Goal: Task Accomplishment & Management: Manage account settings

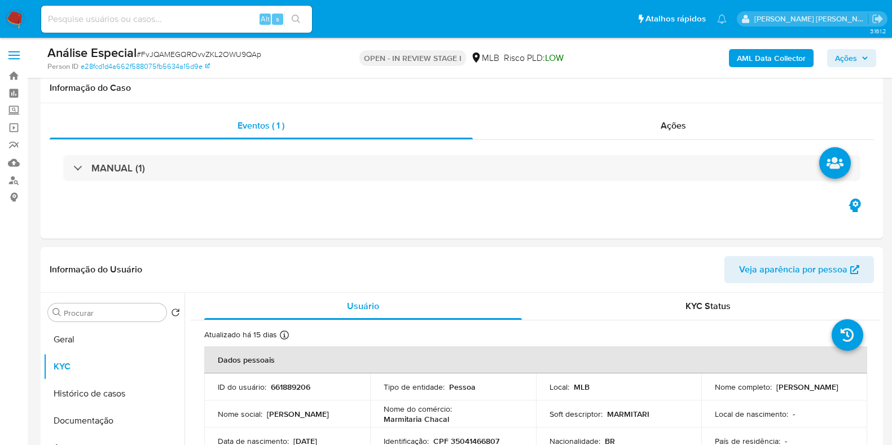
select select "10"
click at [344, 401] on td "Nome social : Cecy Amorim De Oliveira" at bounding box center [287, 414] width 166 height 27
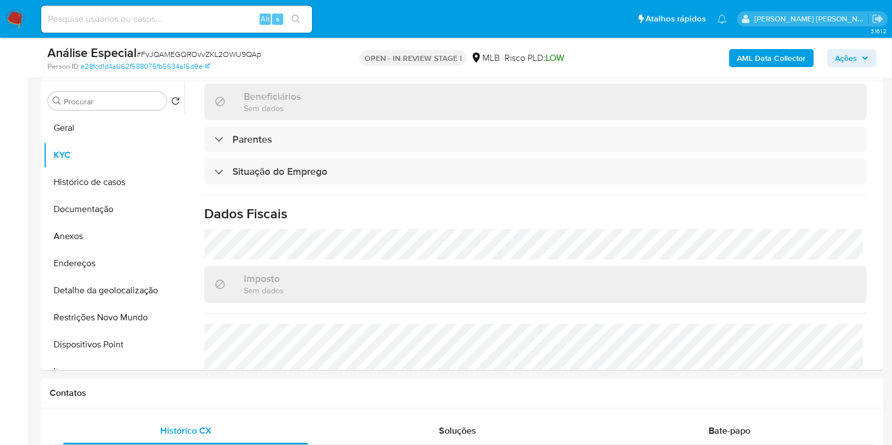
scroll to position [239, 0]
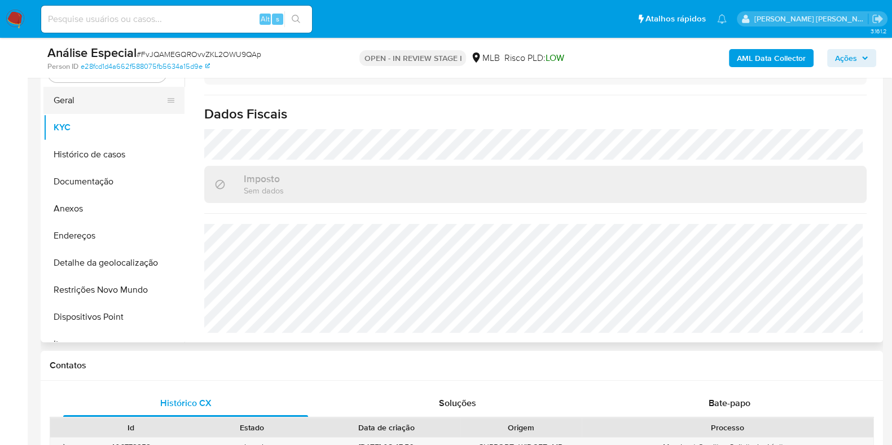
click at [90, 104] on button "Geral" at bounding box center [109, 100] width 132 height 27
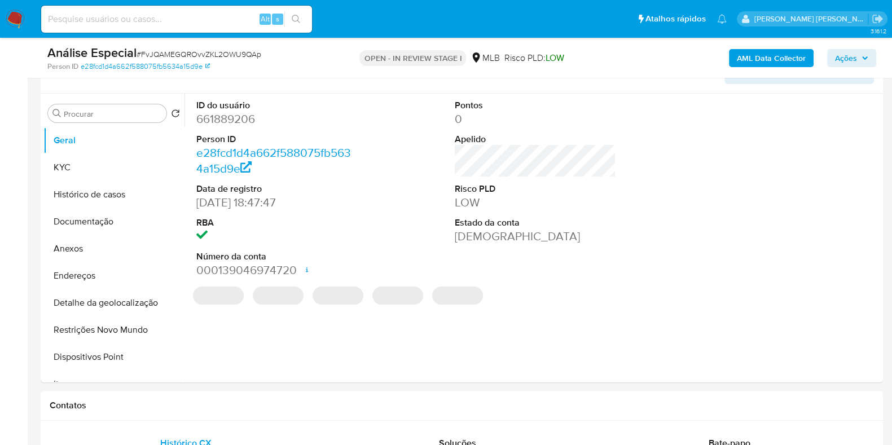
scroll to position [192, 0]
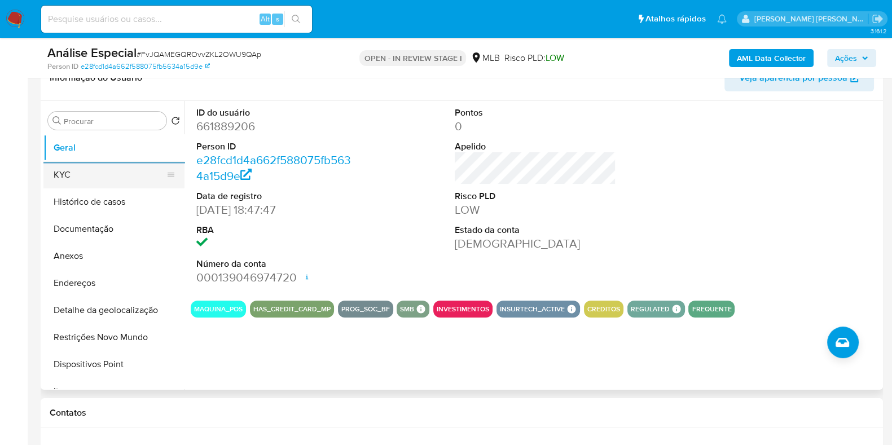
click at [116, 178] on button "KYC" at bounding box center [109, 174] width 132 height 27
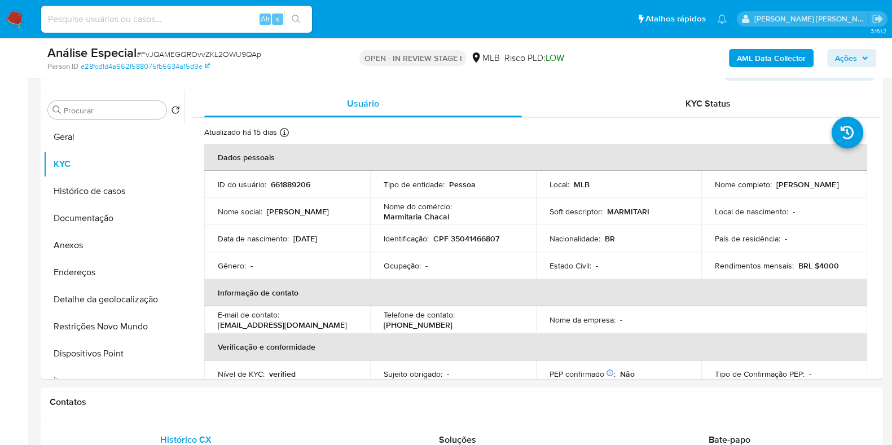
scroll to position [205, 0]
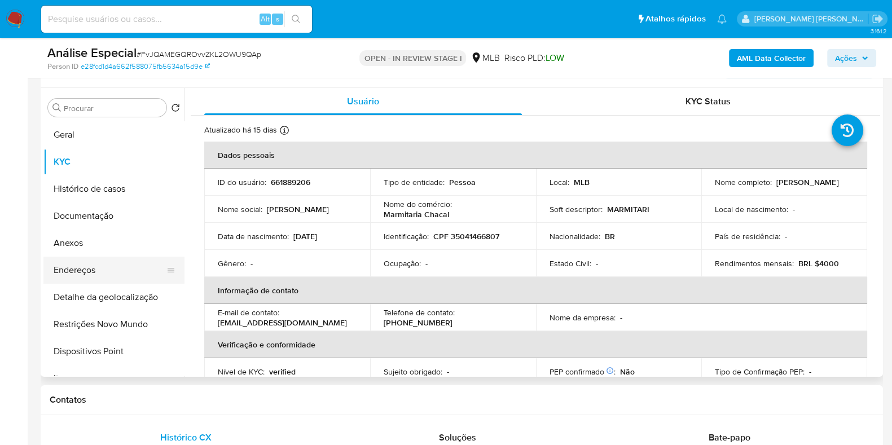
click at [135, 269] on button "Endereços" at bounding box center [109, 270] width 132 height 27
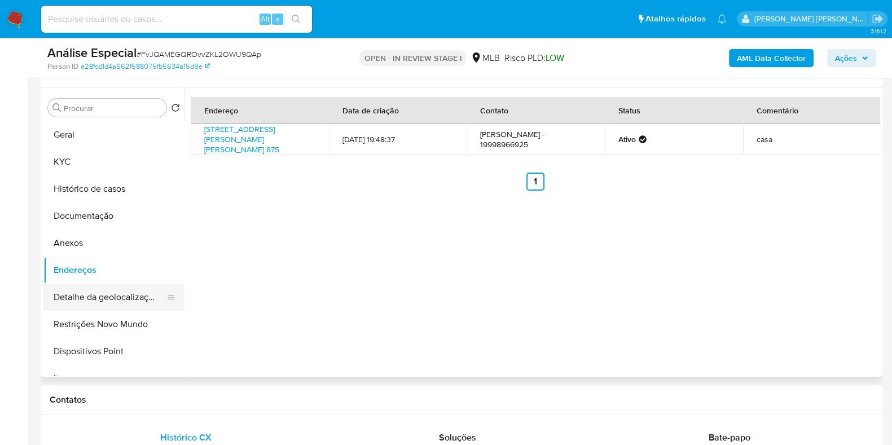
click at [128, 302] on button "Detalhe da geolocalização" at bounding box center [109, 297] width 132 height 27
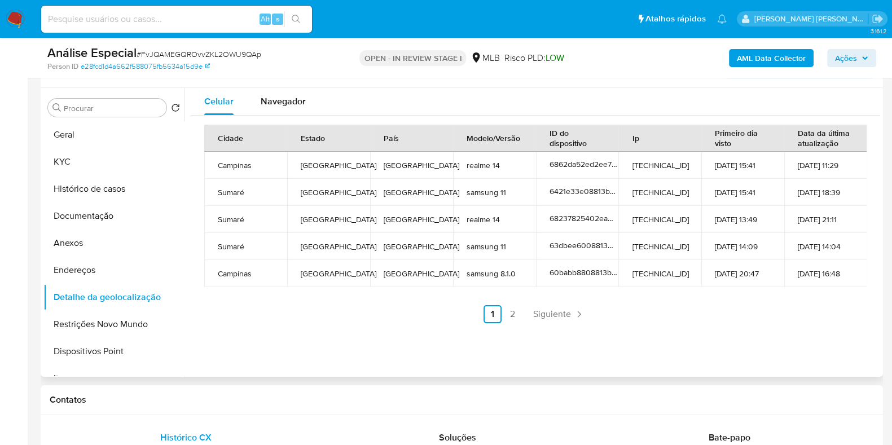
click at [870, 162] on div "Cidade Estado País Modelo/Versão ID do dispositivo Ip Primeiro dia visto Data d…" at bounding box center [535, 224] width 689 height 217
click at [295, 95] on span "Navegador" at bounding box center [283, 101] width 45 height 13
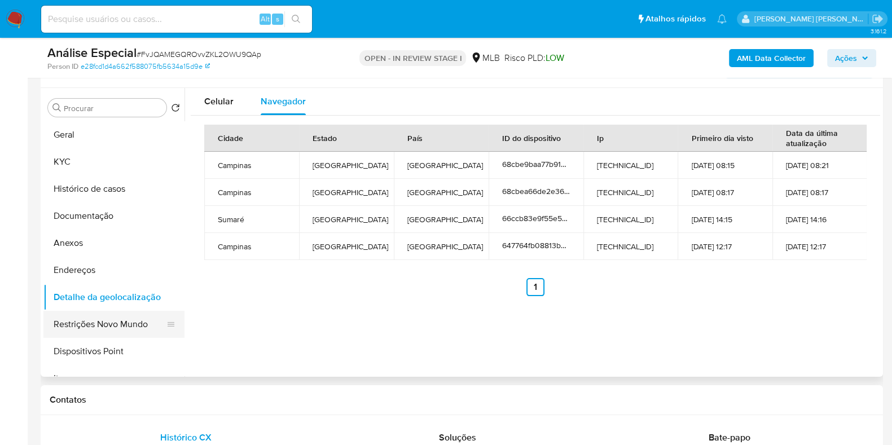
click at [137, 320] on button "Restrições Novo Mundo" at bounding box center [109, 324] width 132 height 27
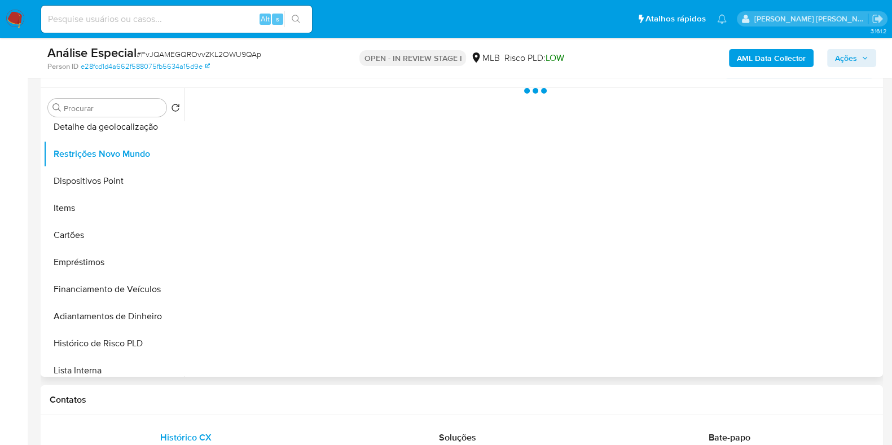
scroll to position [172, 0]
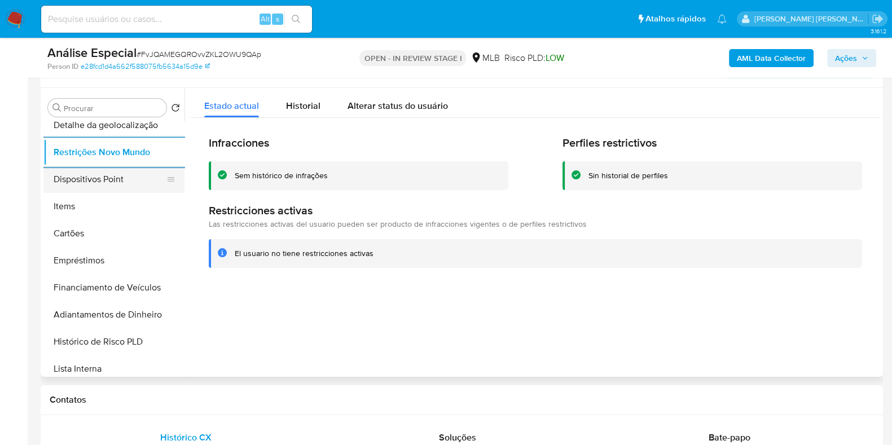
click at [97, 186] on button "Dispositivos Point" at bounding box center [109, 179] width 132 height 27
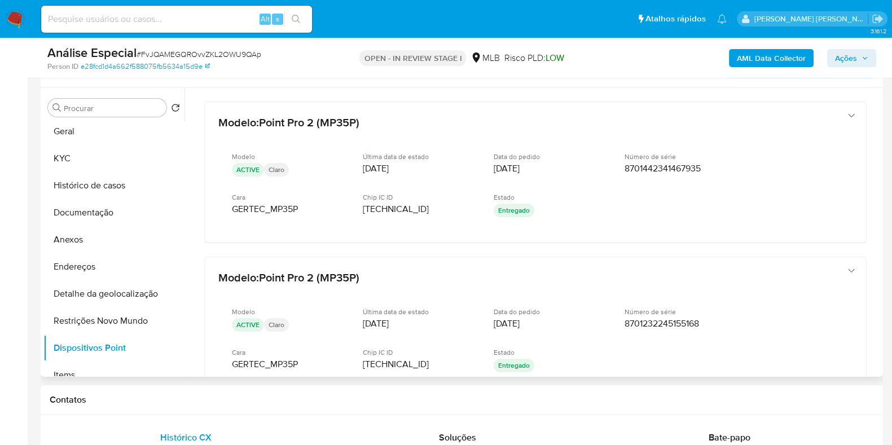
scroll to position [0, 0]
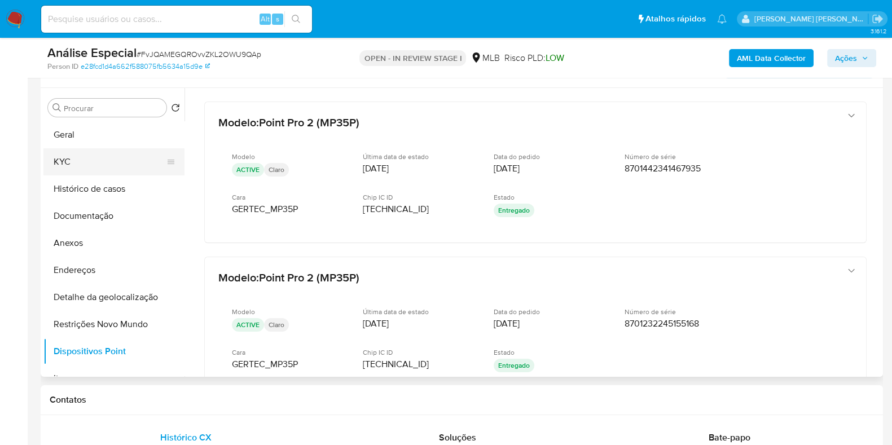
click at [134, 157] on button "KYC" at bounding box center [109, 161] width 132 height 27
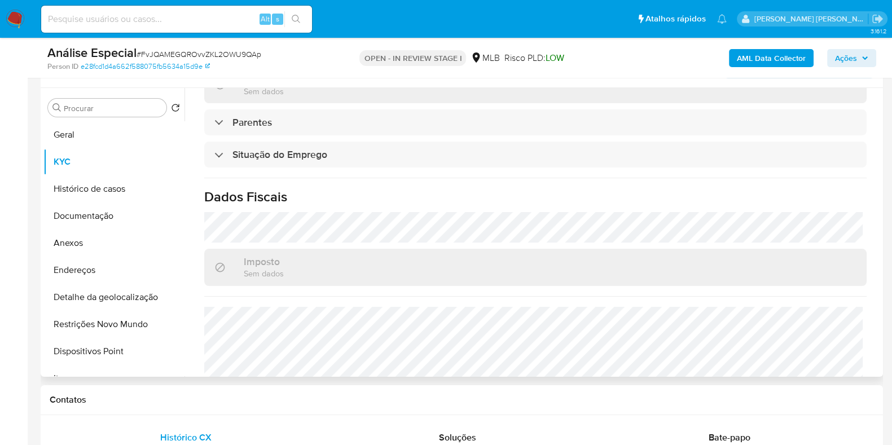
scroll to position [490, 0]
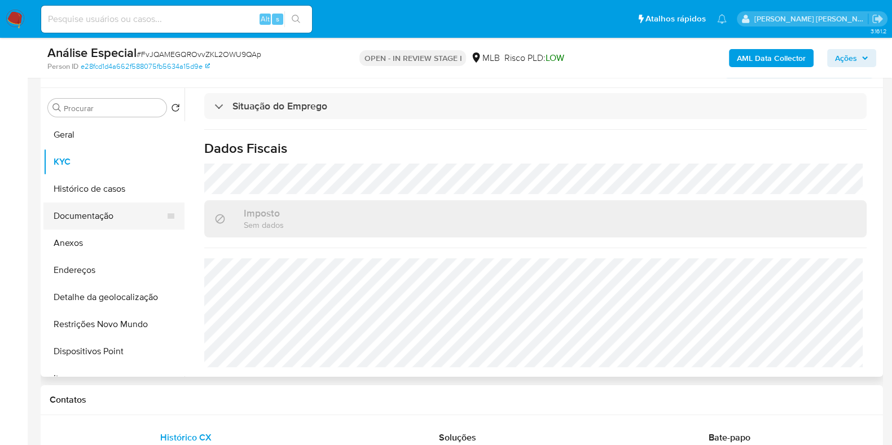
click at [105, 211] on button "Documentação" at bounding box center [109, 216] width 132 height 27
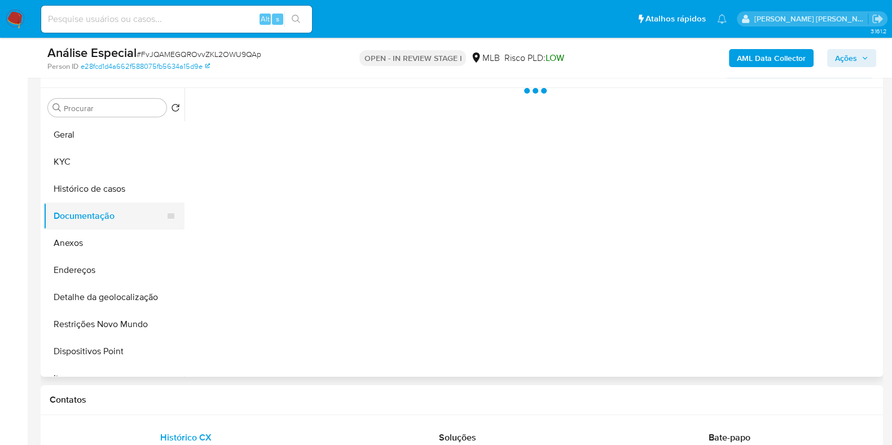
scroll to position [0, 0]
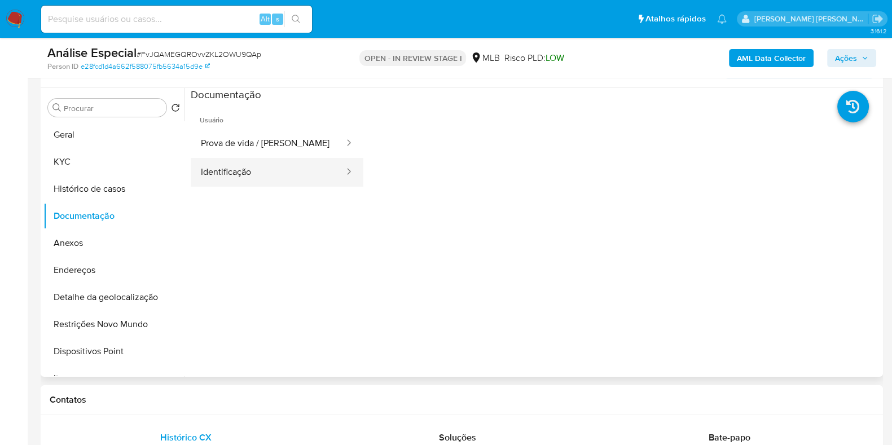
click at [212, 172] on button "Identificação" at bounding box center [268, 172] width 155 height 29
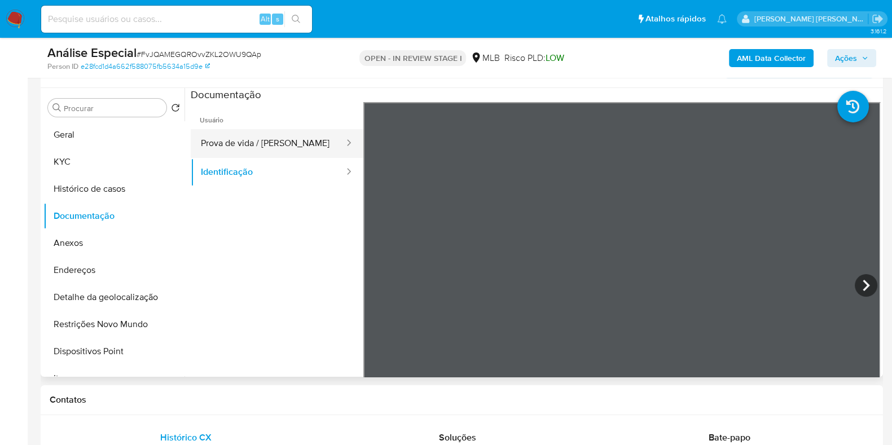
click at [256, 137] on button "Prova de vida / [PERSON_NAME]" at bounding box center [268, 143] width 155 height 29
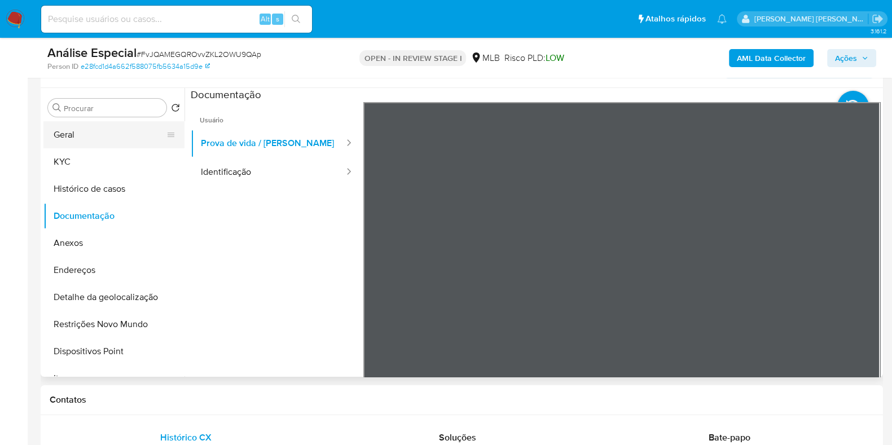
click at [120, 136] on button "Geral" at bounding box center [109, 134] width 132 height 27
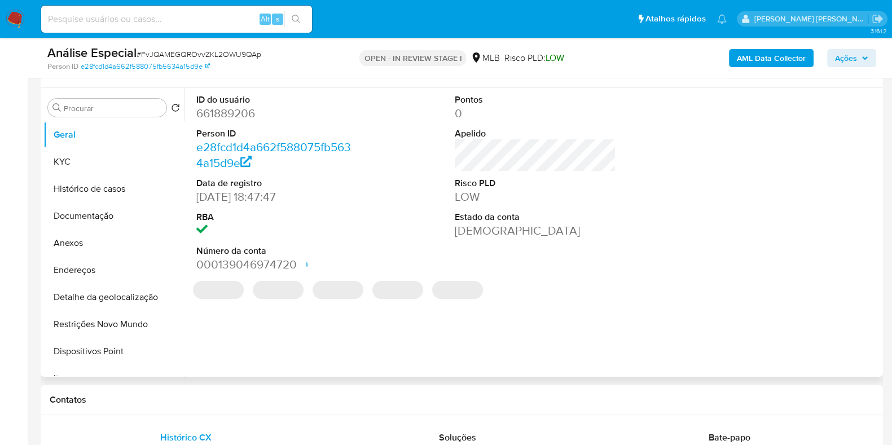
click at [234, 114] on dd "661889206" at bounding box center [276, 113] width 161 height 16
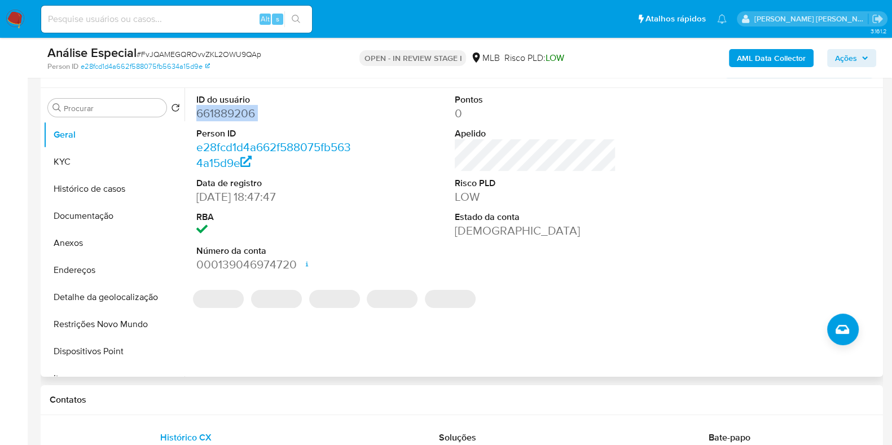
click at [234, 114] on dd "661889206" at bounding box center [276, 113] width 161 height 16
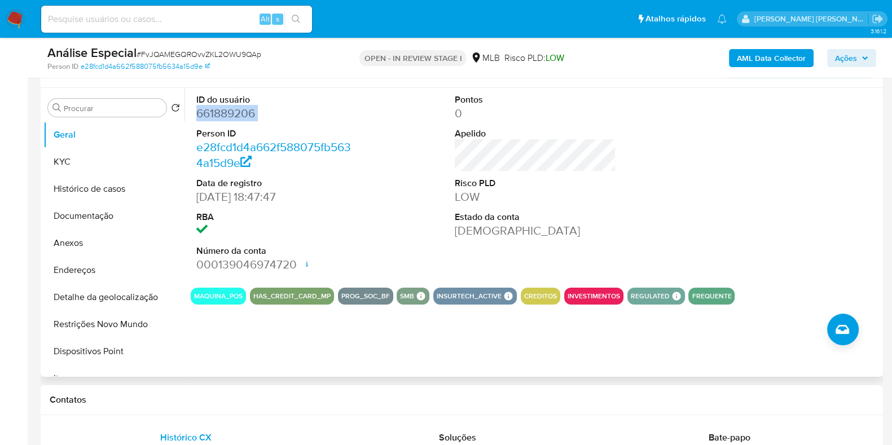
copy dd "661889206"
click at [94, 161] on button "KYC" at bounding box center [109, 161] width 132 height 27
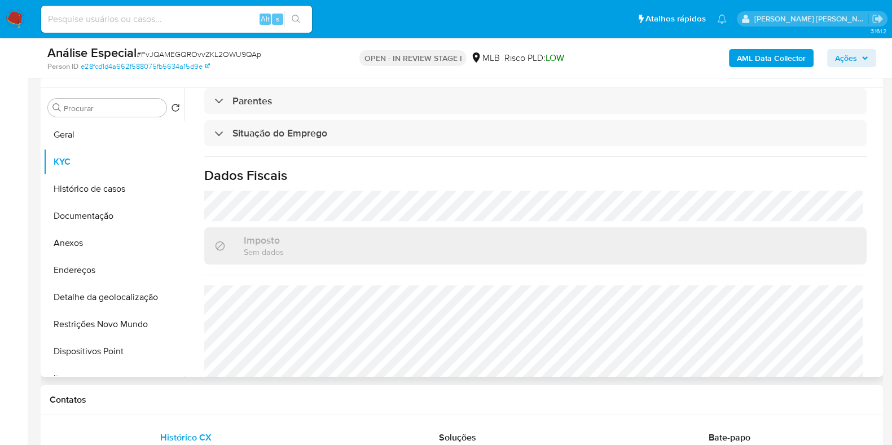
scroll to position [490, 0]
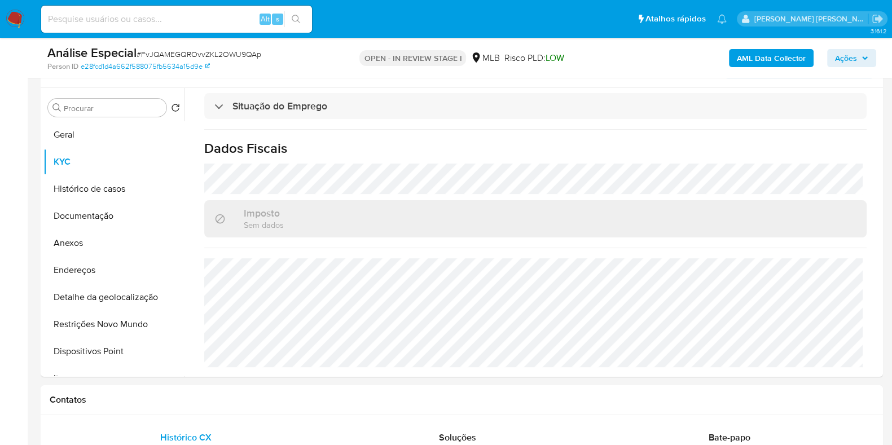
click at [786, 56] on b "AML Data Collector" at bounding box center [771, 58] width 69 height 18
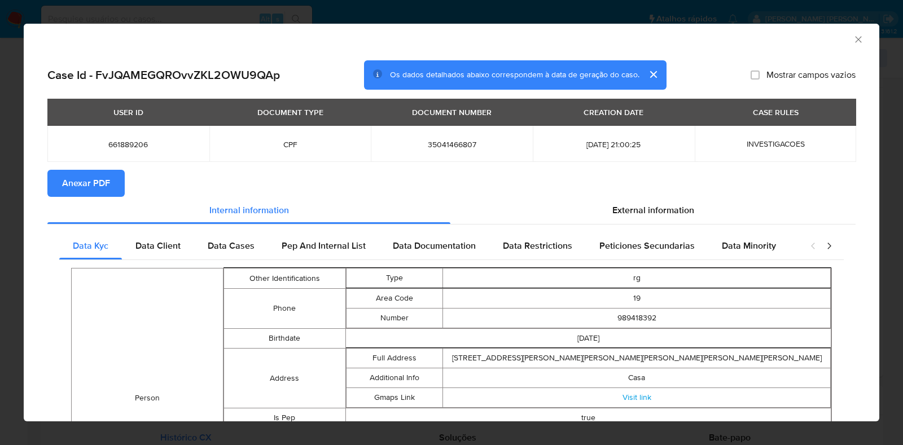
click at [95, 187] on span "Anexar PDF" at bounding box center [86, 183] width 48 height 25
click at [852, 43] on icon "Fechar a janela" at bounding box center [857, 39] width 11 height 11
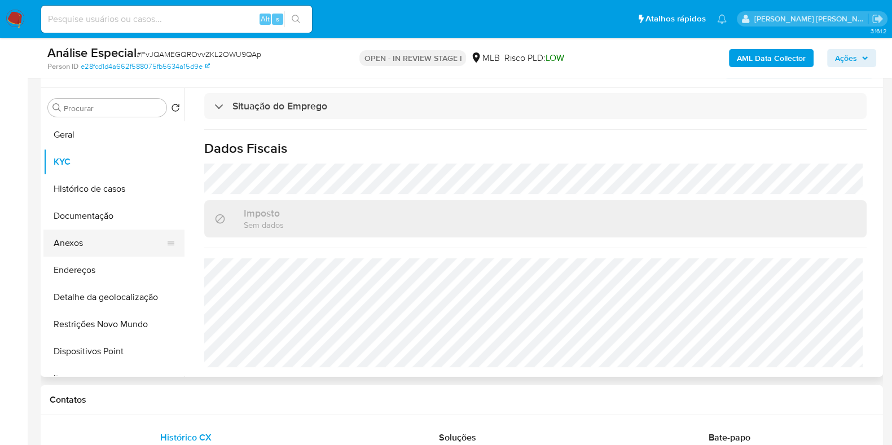
click at [90, 249] on button "Anexos" at bounding box center [109, 243] width 132 height 27
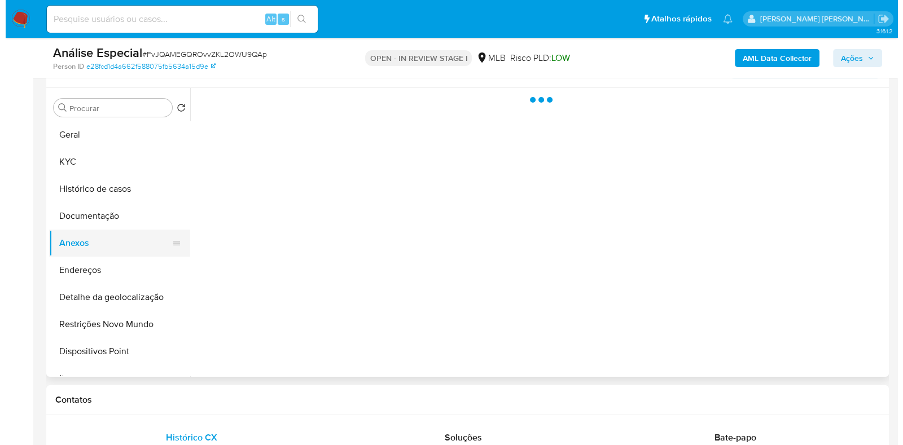
scroll to position [0, 0]
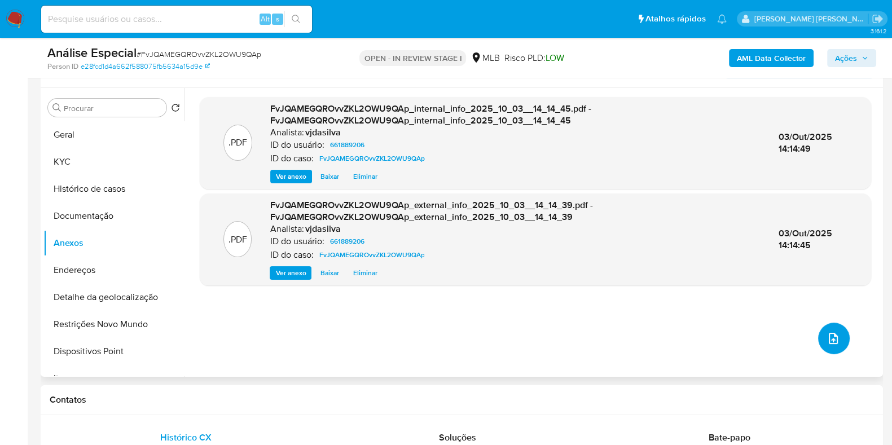
click at [819, 337] on button "upload-file" at bounding box center [834, 339] width 32 height 32
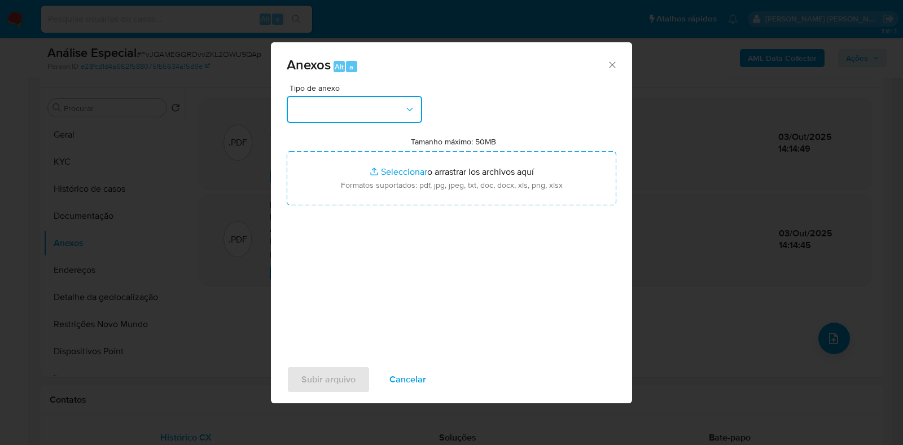
click at [416, 103] on button "button" at bounding box center [354, 109] width 135 height 27
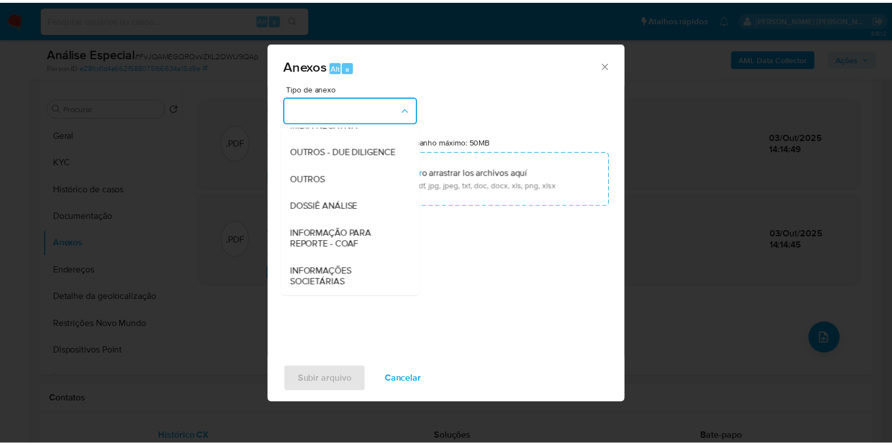
scroll to position [166, 0]
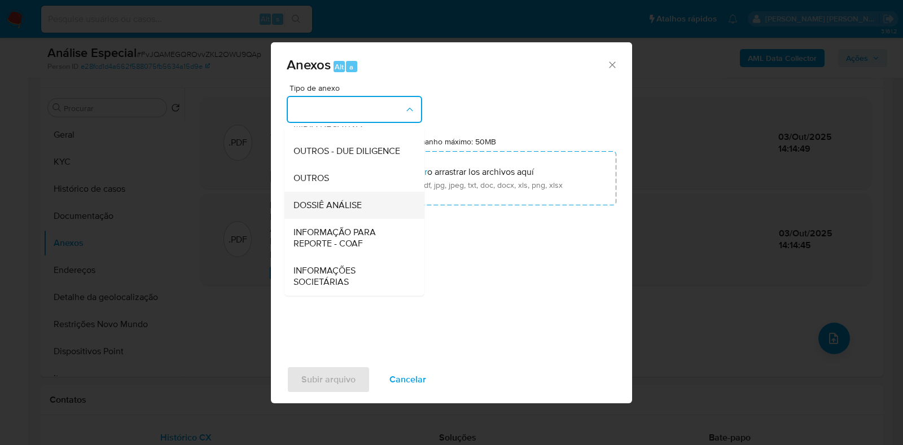
click at [353, 219] on div "DOSSIÊ ANÁLISE" at bounding box center [350, 205] width 115 height 27
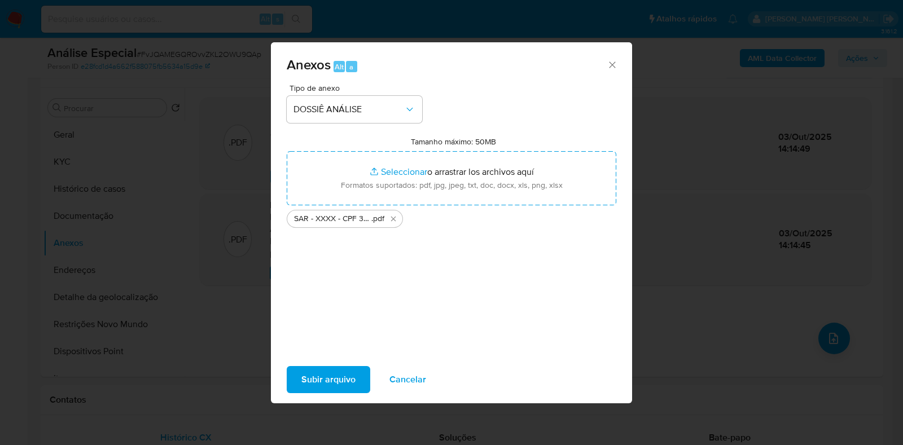
click at [332, 380] on span "Subir arquivo" at bounding box center [328, 379] width 54 height 25
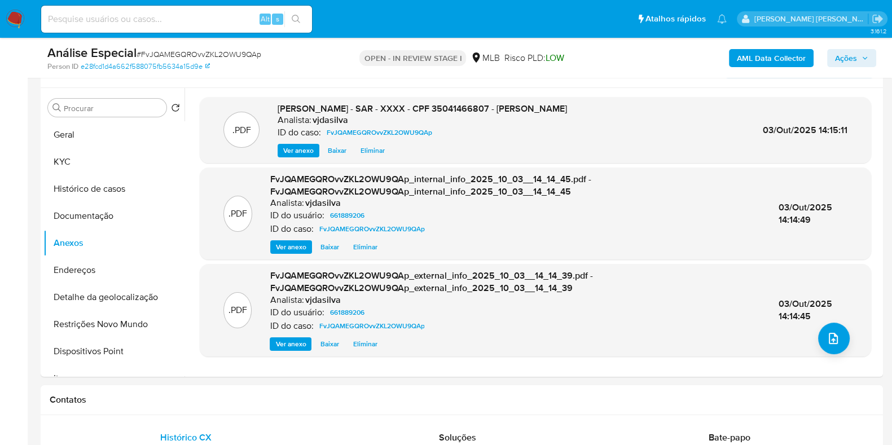
click at [853, 58] on span "Ações" at bounding box center [846, 58] width 22 height 18
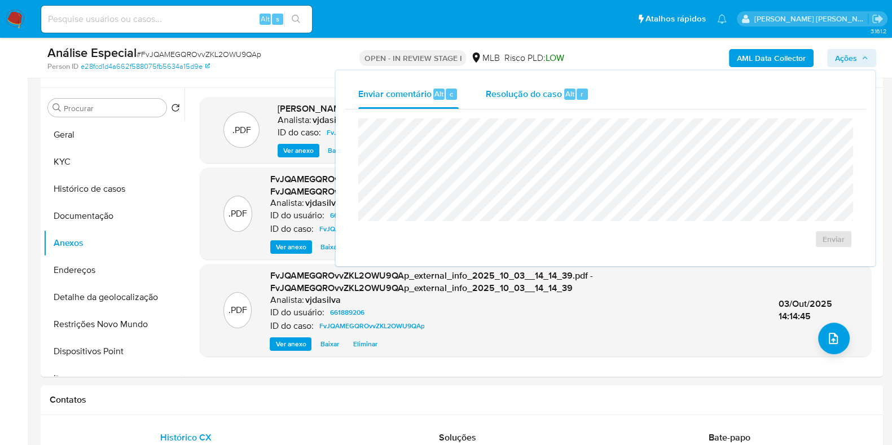
click at [539, 89] on span "Resolução do caso" at bounding box center [524, 93] width 76 height 13
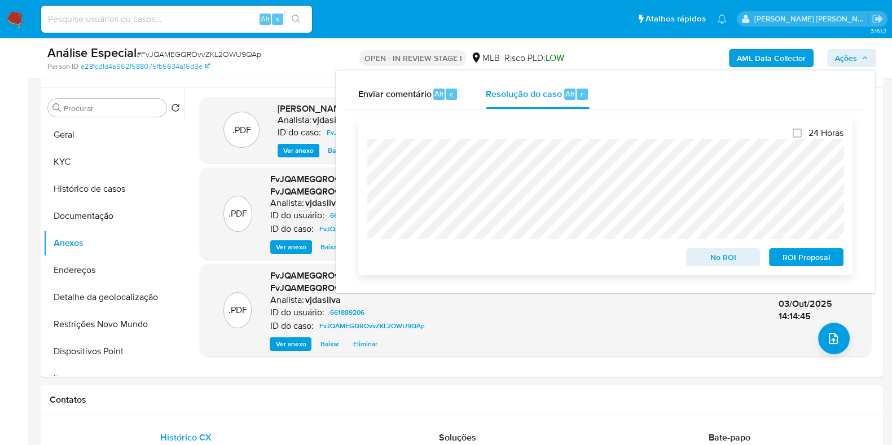
click at [816, 263] on span "ROI Proposal" at bounding box center [806, 257] width 59 height 16
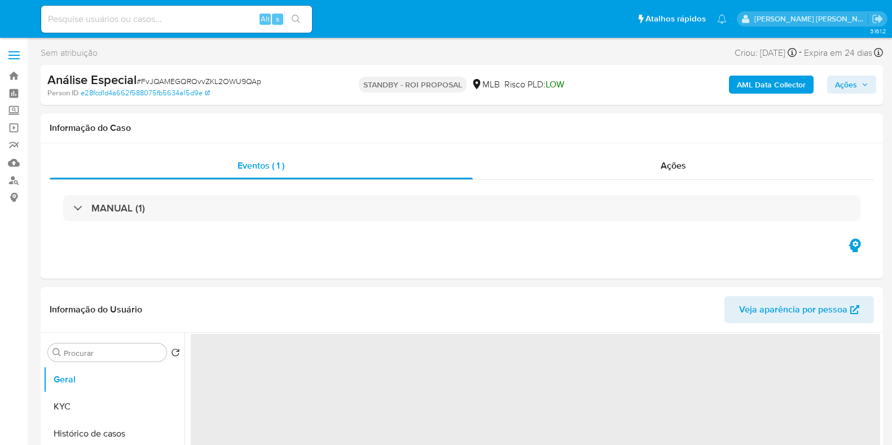
select select "10"
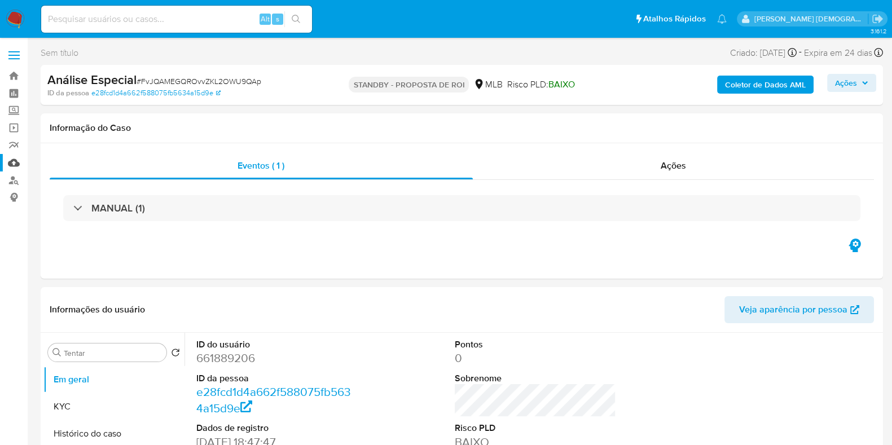
click at [17, 157] on link "Mulan" at bounding box center [67, 162] width 134 height 17
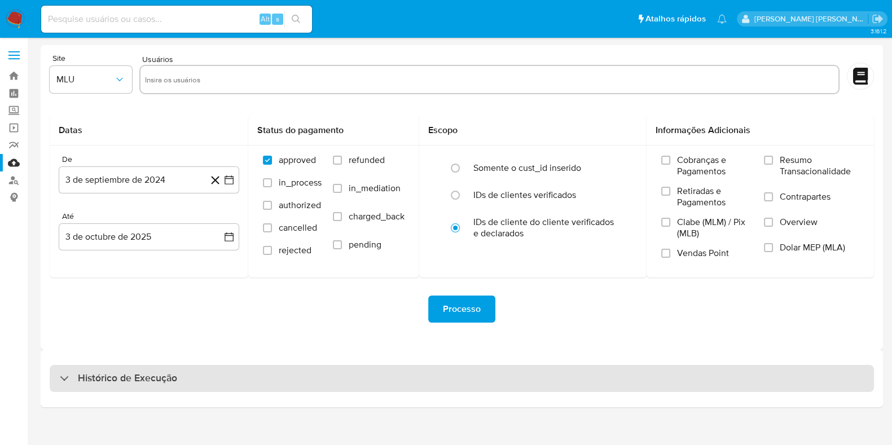
click at [221, 376] on div "Histórico de Execução" at bounding box center [462, 378] width 824 height 27
select select "10"
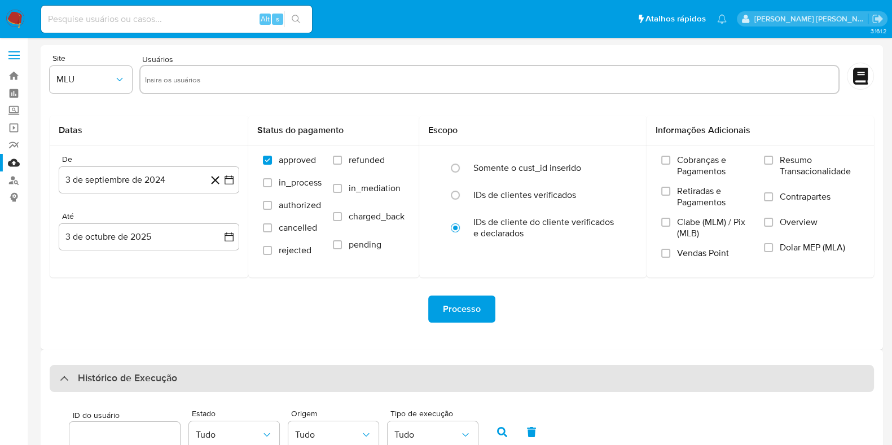
scroll to position [383, 0]
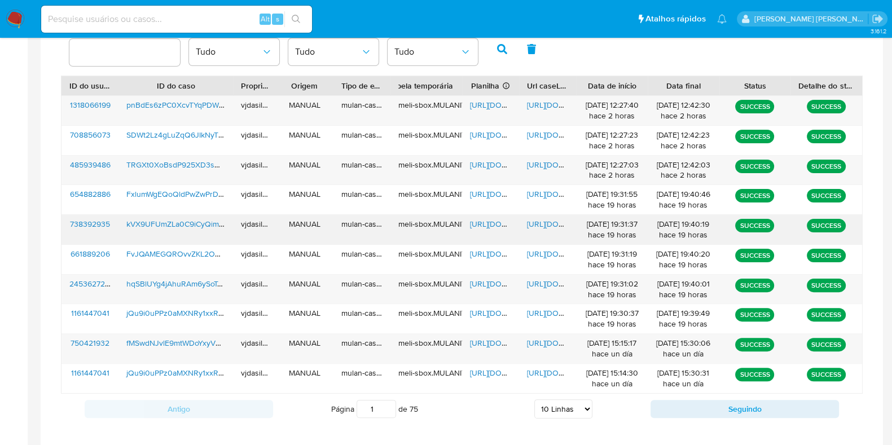
click at [531, 220] on span "https://docs.google.com/document/d/1qxPOuMc6-nKJ6MdWSrssXZ_Rvg2QGwgAUzTtADFhCf8…" at bounding box center [566, 223] width 78 height 11
click at [475, 220] on span "https://docs.google.com/spreadsheets/d/1G8vIkVR4hdwWZqQofN4kyznYoqV59yS2Dp1tBI7…" at bounding box center [509, 223] width 78 height 11
click at [178, 227] on span "kVX9UFUmZLa0C9iCyQimeZu2" at bounding box center [181, 223] width 111 height 11
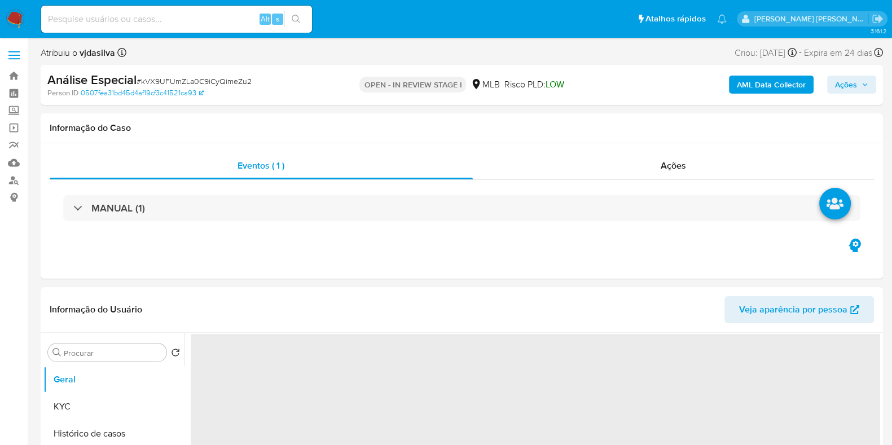
select select "10"
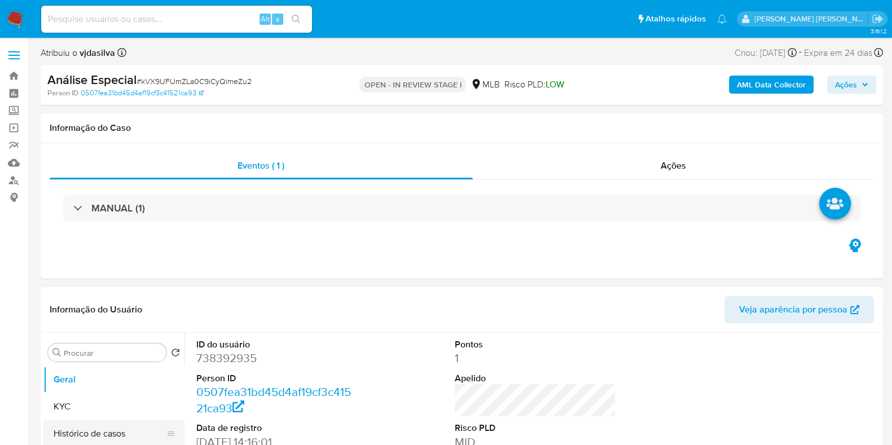
click at [104, 430] on button "Histórico de casos" at bounding box center [109, 433] width 132 height 27
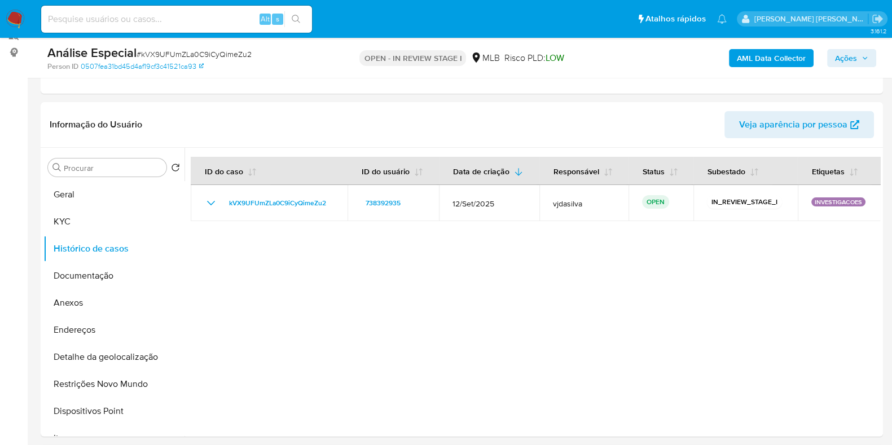
scroll to position [152, 0]
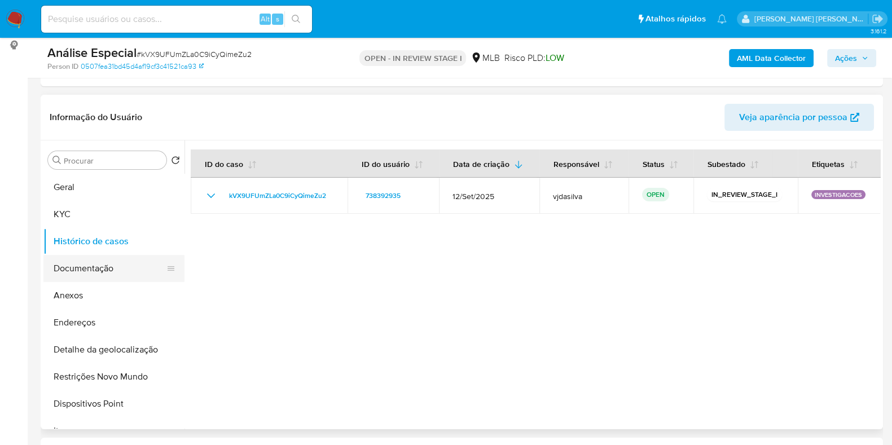
click at [113, 271] on button "Documentação" at bounding box center [109, 268] width 132 height 27
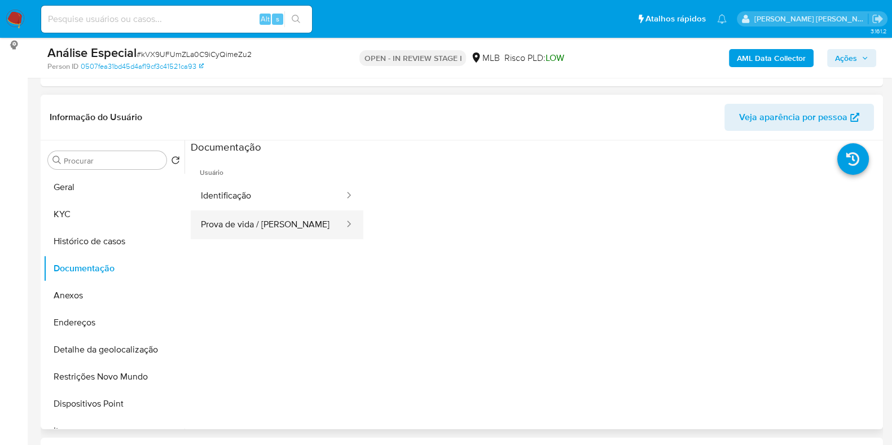
click at [286, 224] on button "Prova de vida / Selfie" at bounding box center [268, 224] width 155 height 29
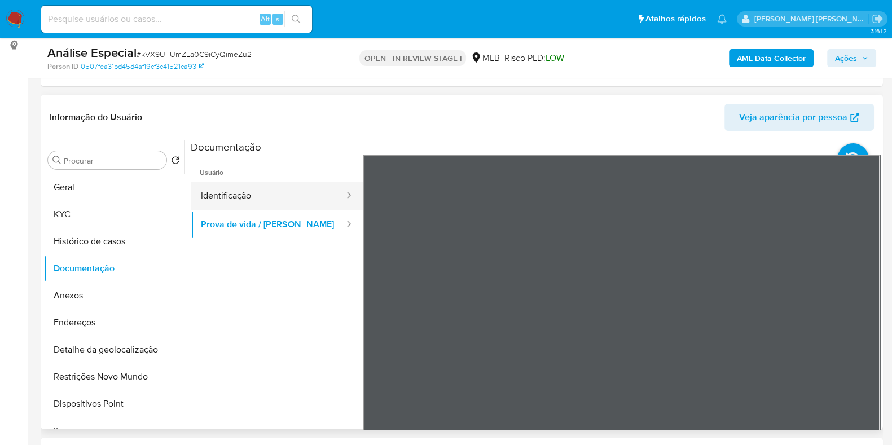
click at [290, 184] on button "Identificação" at bounding box center [268, 196] width 155 height 29
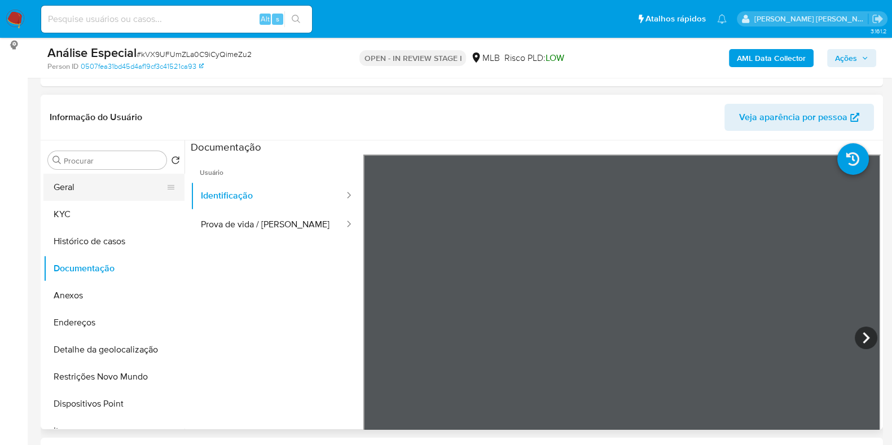
click at [82, 183] on button "Geral" at bounding box center [109, 187] width 132 height 27
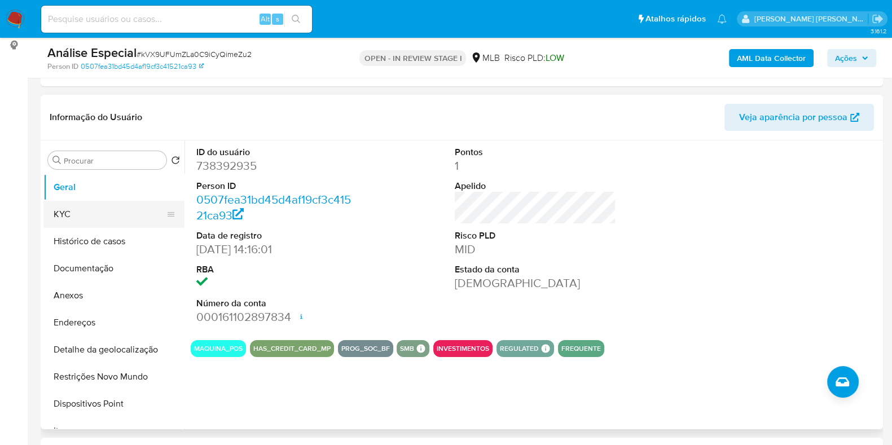
click at [68, 210] on button "KYC" at bounding box center [109, 214] width 132 height 27
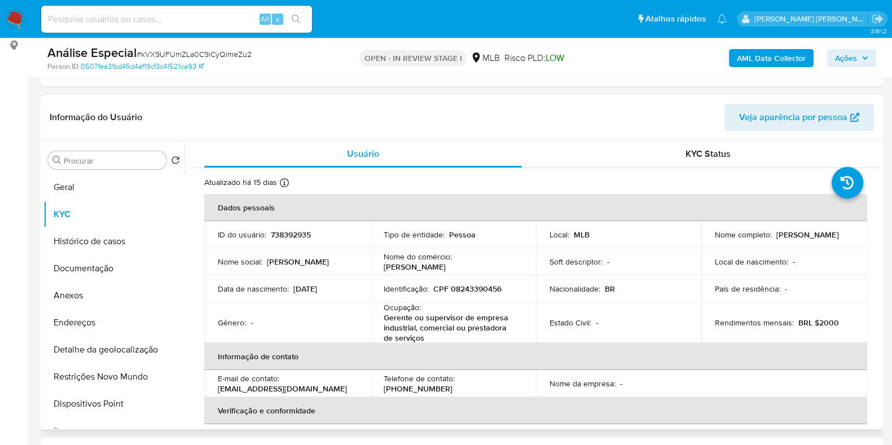
click at [394, 318] on p "Gerente ou supervisor de empresa industrial, comercial ou prestadora de serviços" at bounding box center [451, 328] width 134 height 30
copy div "Ocupação : Gerente ou supervisor de empresa industrial, comercial ou prestadora…"
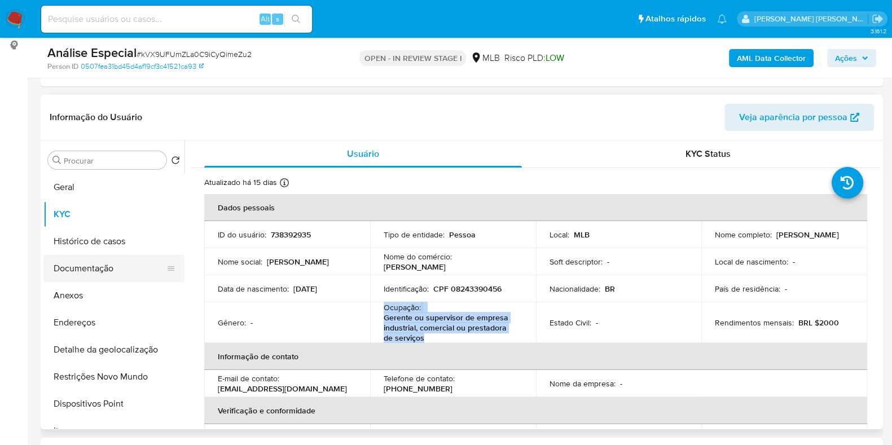
click at [112, 271] on button "Documentação" at bounding box center [109, 268] width 132 height 27
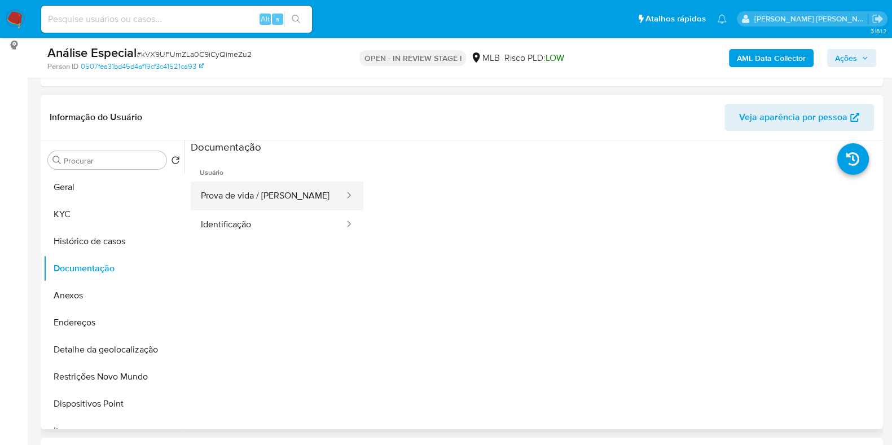
click at [292, 203] on button "Prova de vida / [PERSON_NAME]" at bounding box center [268, 196] width 155 height 29
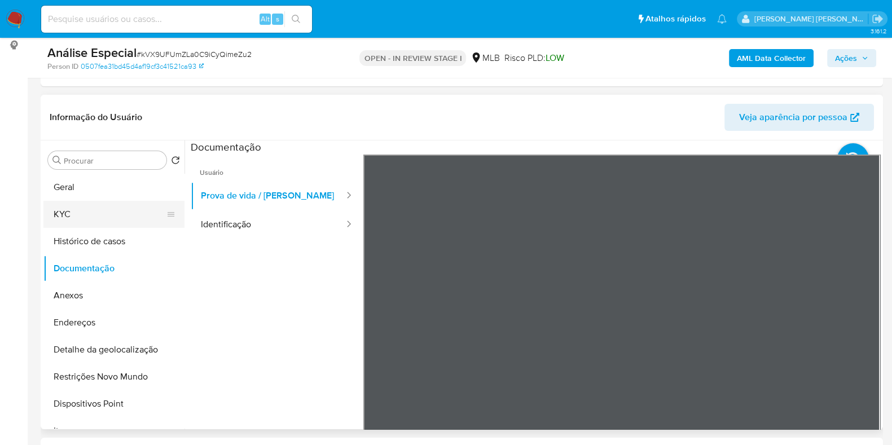
click at [115, 212] on button "KYC" at bounding box center [109, 214] width 132 height 27
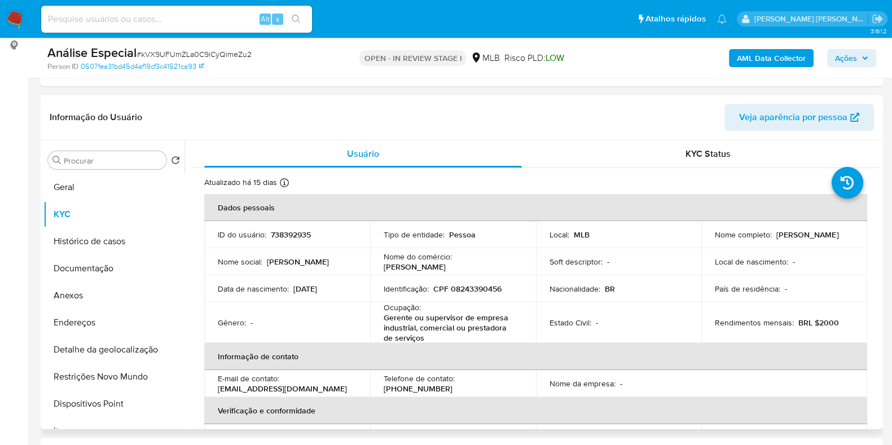
drag, startPoint x: 875, startPoint y: 190, endPoint x: 879, endPoint y: 248, distance: 58.2
click at [879, 248] on div "Usuário KYC Status Atualizado há 15 dias Criado: 04/04/2021 15:16:06 Atualizado…" at bounding box center [532, 284] width 696 height 289
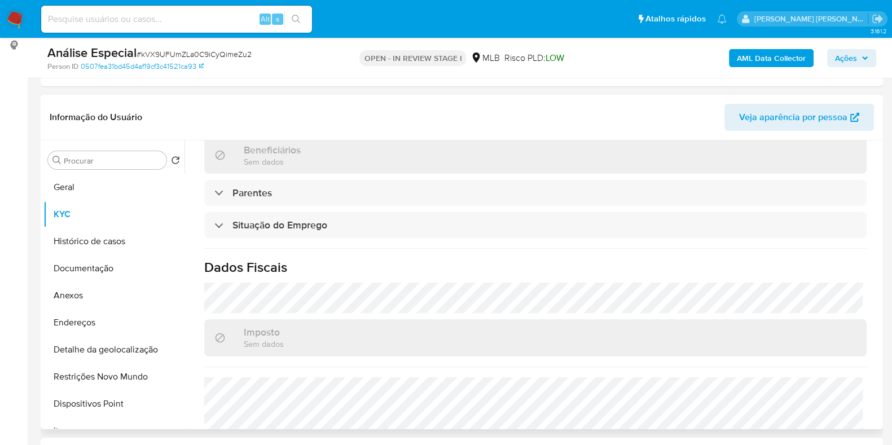
scroll to position [503, 0]
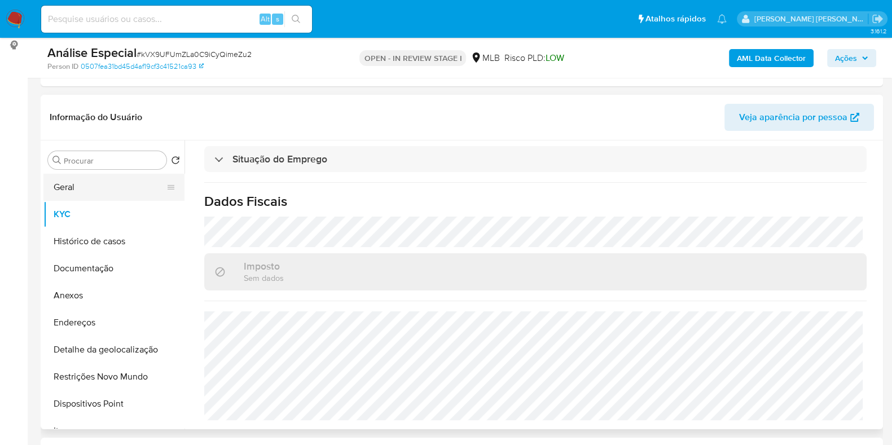
click at [98, 199] on button "Geral" at bounding box center [109, 187] width 132 height 27
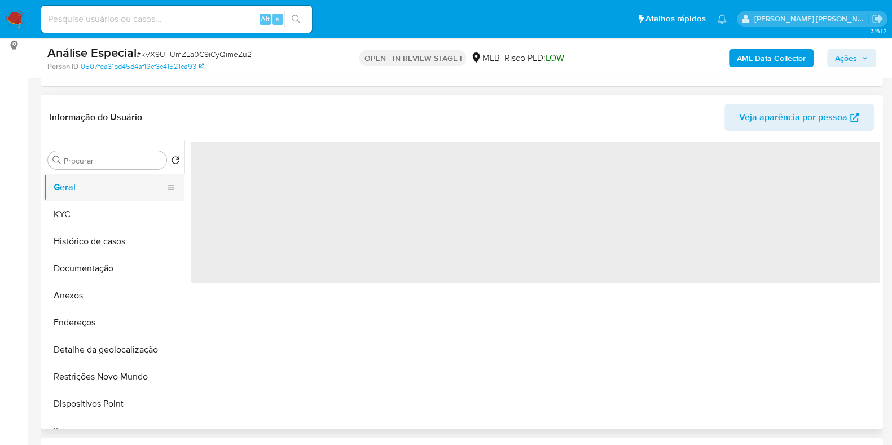
scroll to position [0, 0]
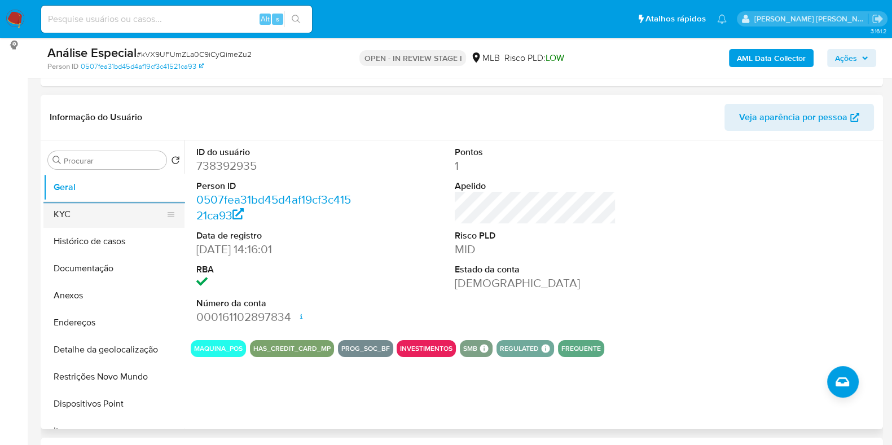
click at [102, 219] on button "KYC" at bounding box center [109, 214] width 132 height 27
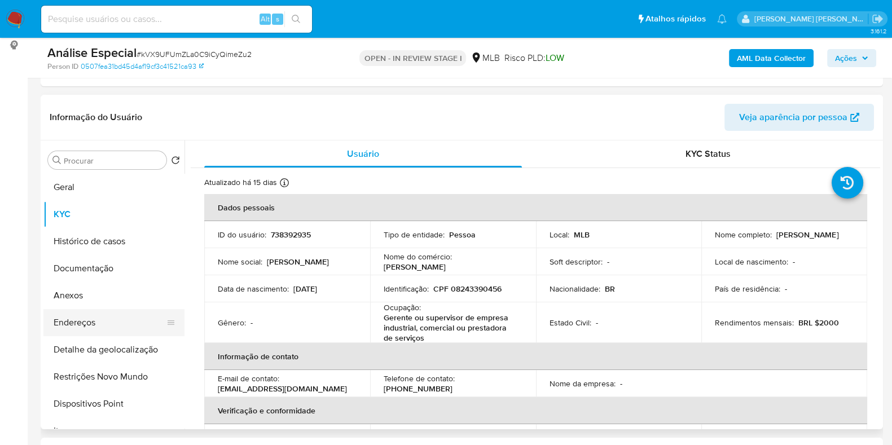
click at [110, 316] on button "Endereços" at bounding box center [109, 322] width 132 height 27
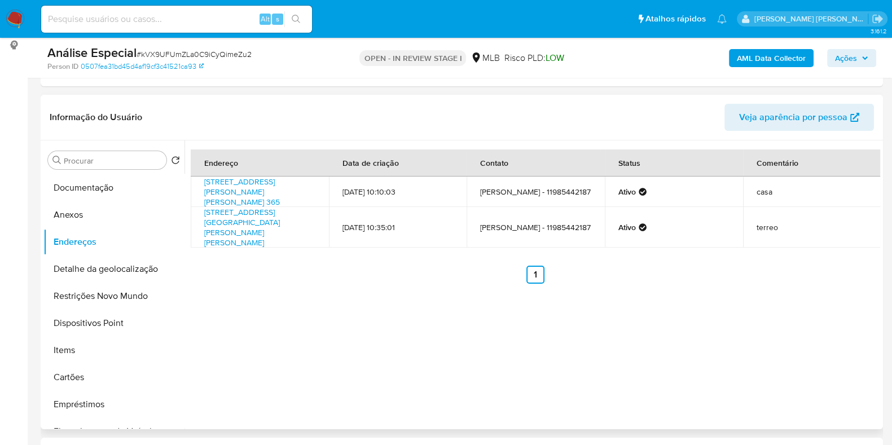
scroll to position [83, 0]
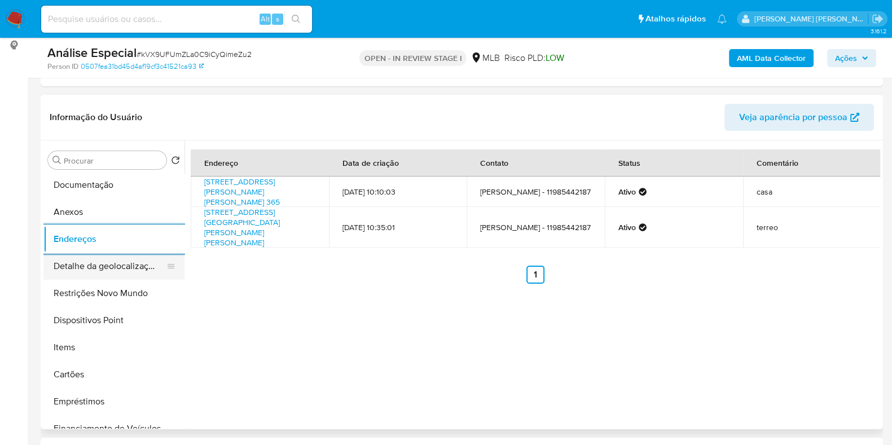
click at [110, 269] on button "Detalhe da geolocalização" at bounding box center [109, 266] width 132 height 27
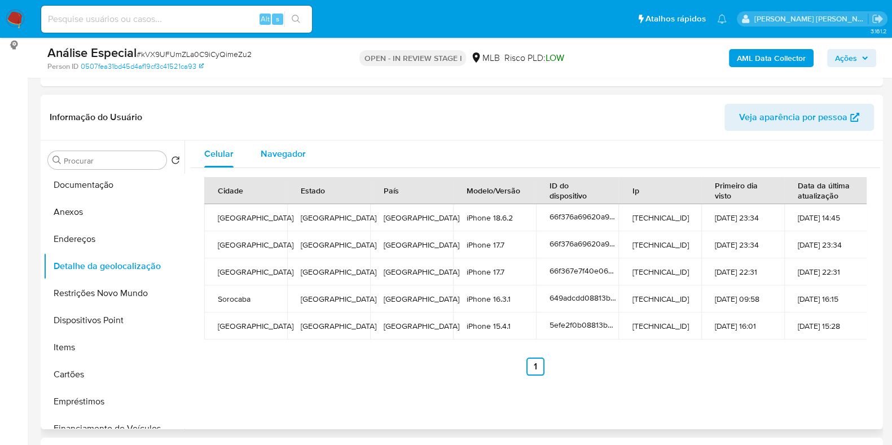
click at [278, 157] on span "Navegador" at bounding box center [283, 153] width 45 height 13
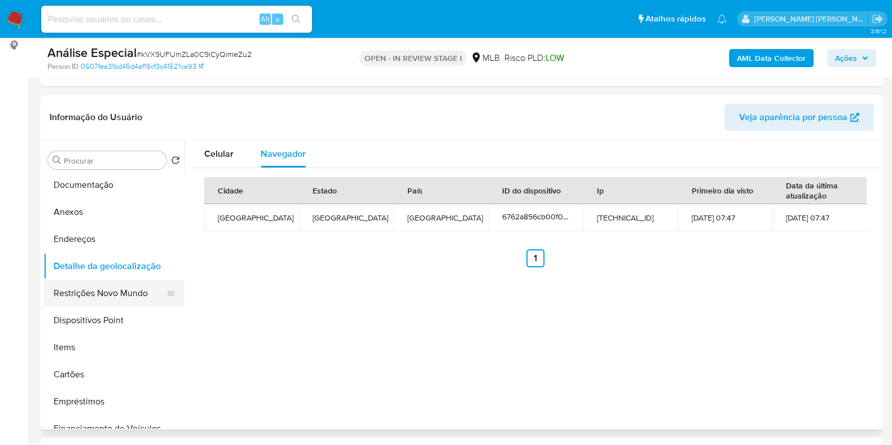
click at [89, 293] on button "Restrições Novo Mundo" at bounding box center [109, 293] width 132 height 27
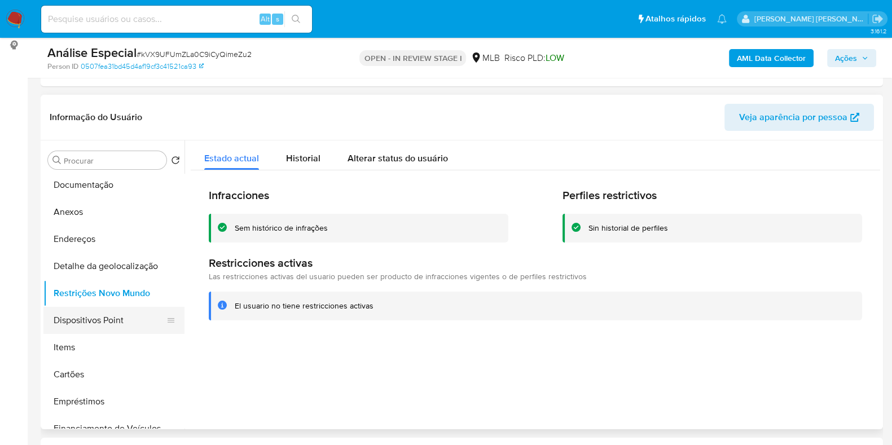
click at [105, 322] on button "Dispositivos Point" at bounding box center [109, 320] width 132 height 27
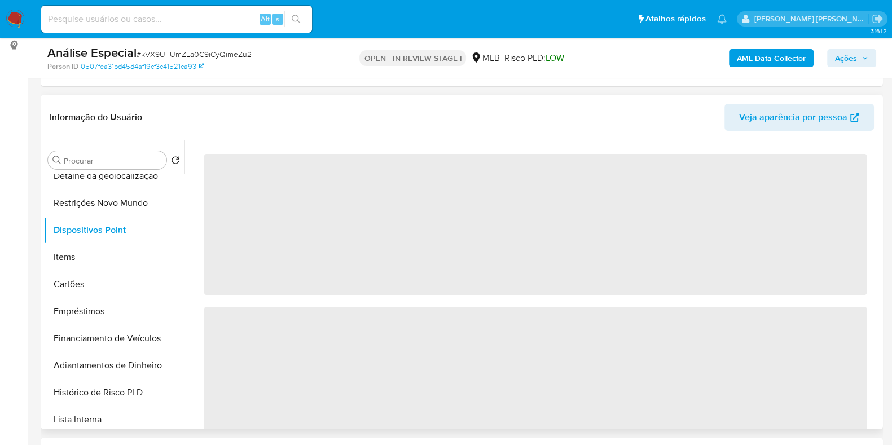
scroll to position [184, 0]
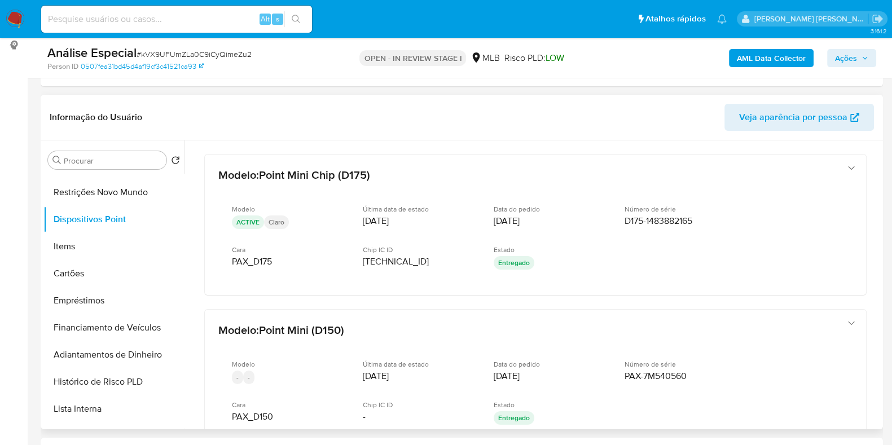
drag, startPoint x: 185, startPoint y: 248, endPoint x: 187, endPoint y: 193, distance: 54.8
click at [187, 193] on div at bounding box center [532, 284] width 696 height 289
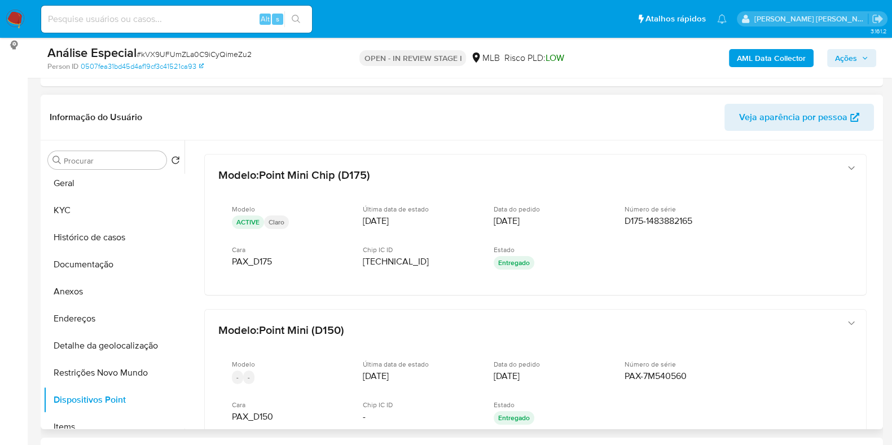
scroll to position [0, 0]
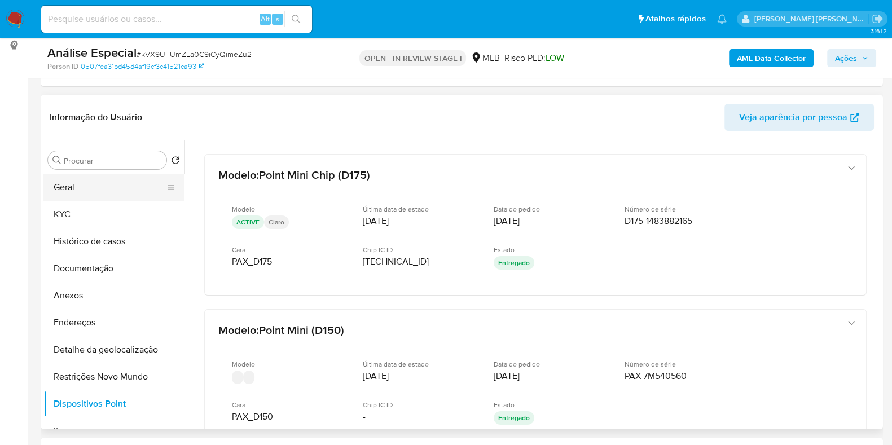
click at [135, 179] on button "Geral" at bounding box center [109, 187] width 132 height 27
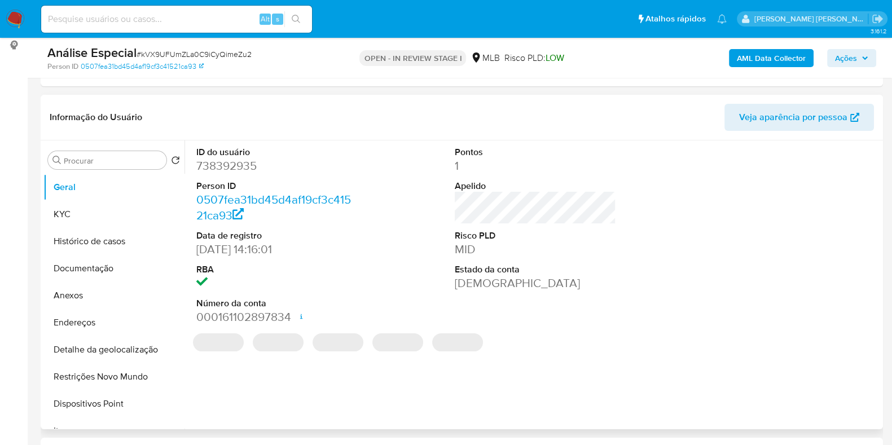
click at [239, 168] on dd "738392935" at bounding box center [276, 166] width 161 height 16
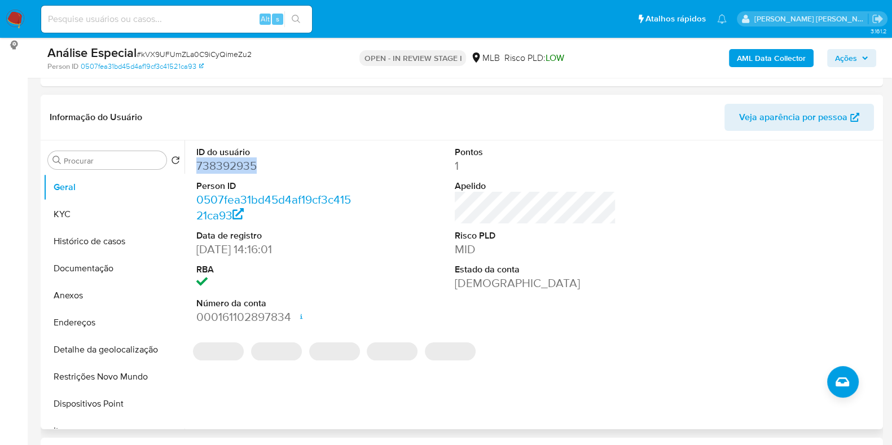
click at [239, 168] on dd "738392935" at bounding box center [276, 166] width 161 height 16
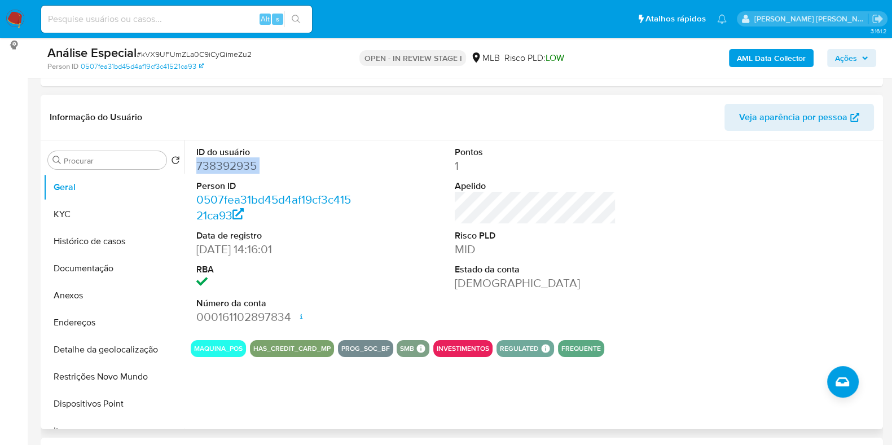
copy dd "738392935"
click at [96, 219] on button "KYC" at bounding box center [109, 214] width 132 height 27
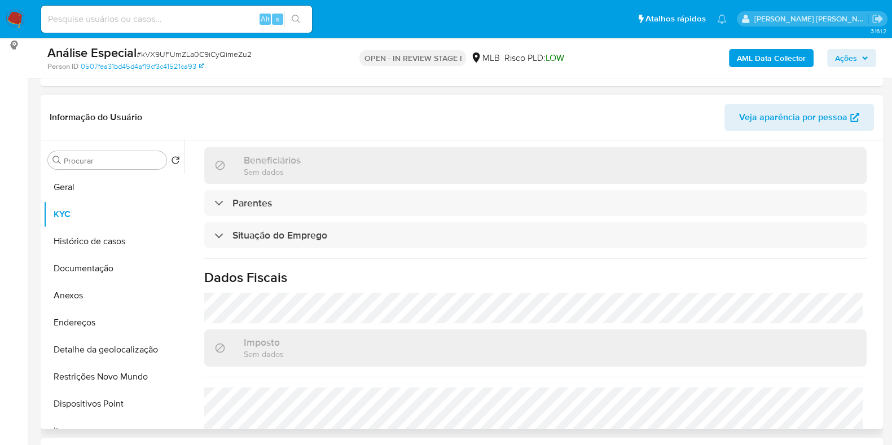
scroll to position [412, 0]
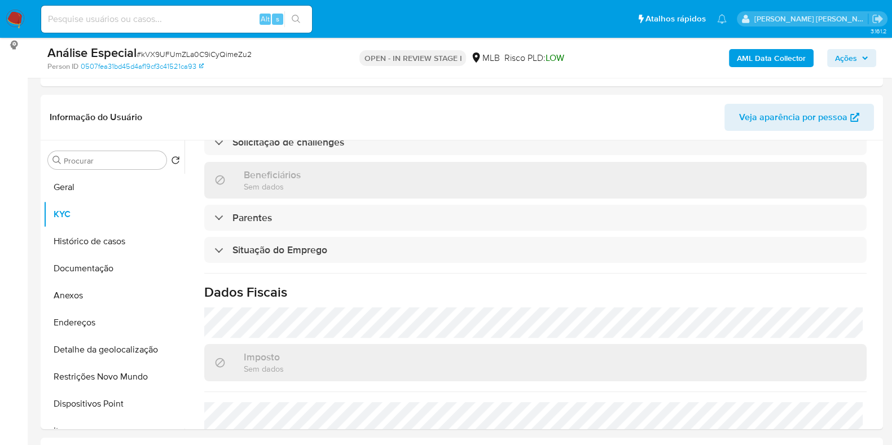
click at [753, 54] on b "AML Data Collector" at bounding box center [771, 58] width 69 height 18
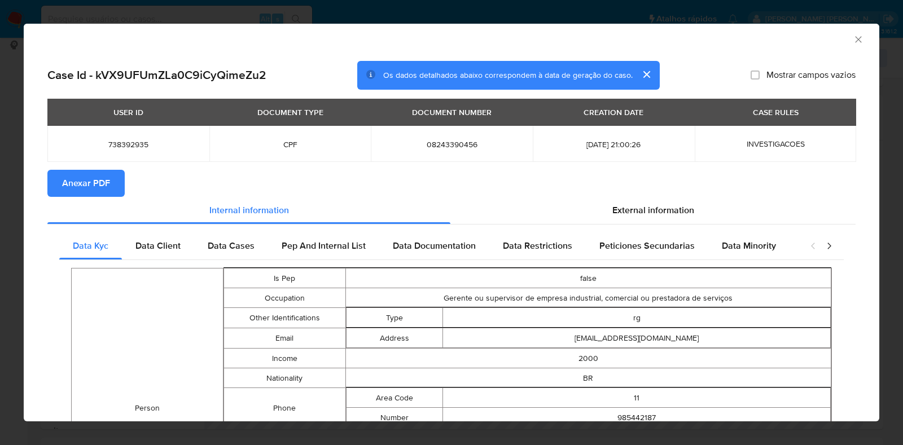
click at [96, 184] on span "Anexar PDF" at bounding box center [86, 183] width 48 height 25
click at [855, 41] on icon "Fechar a janela" at bounding box center [858, 39] width 6 height 6
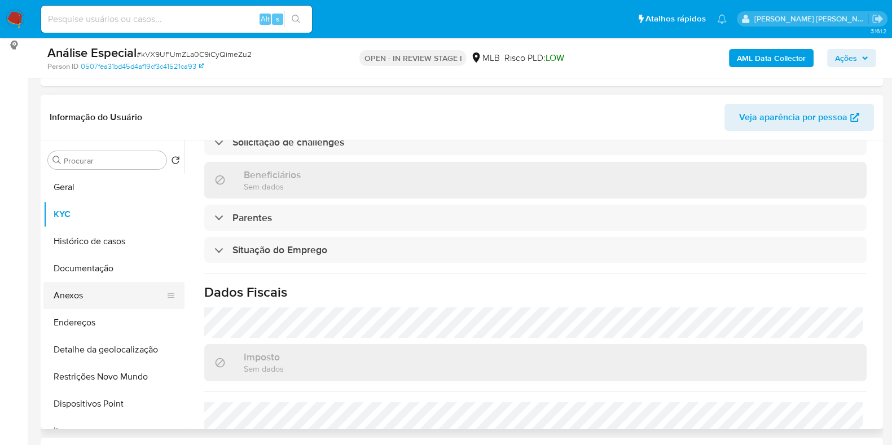
click at [116, 300] on button "Anexos" at bounding box center [109, 295] width 132 height 27
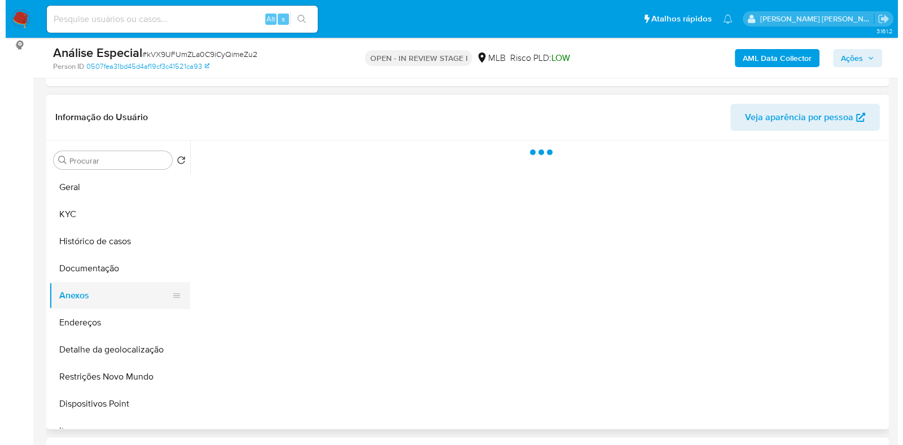
scroll to position [0, 0]
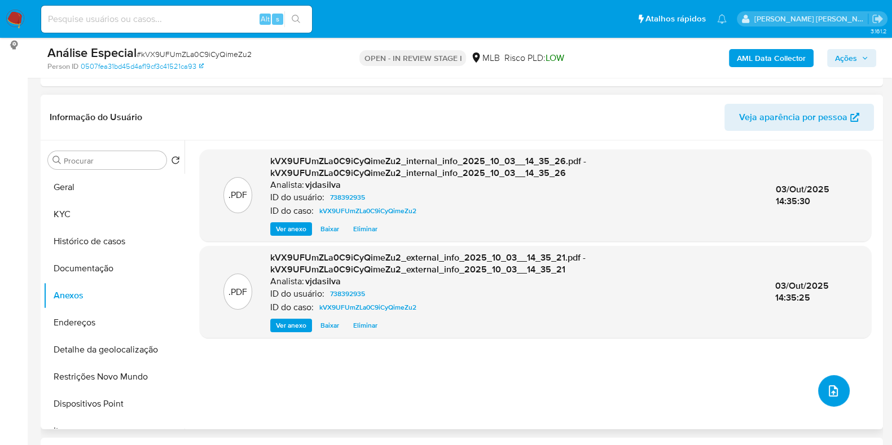
click at [826, 390] on icon "upload-file" at bounding box center [833, 391] width 14 height 14
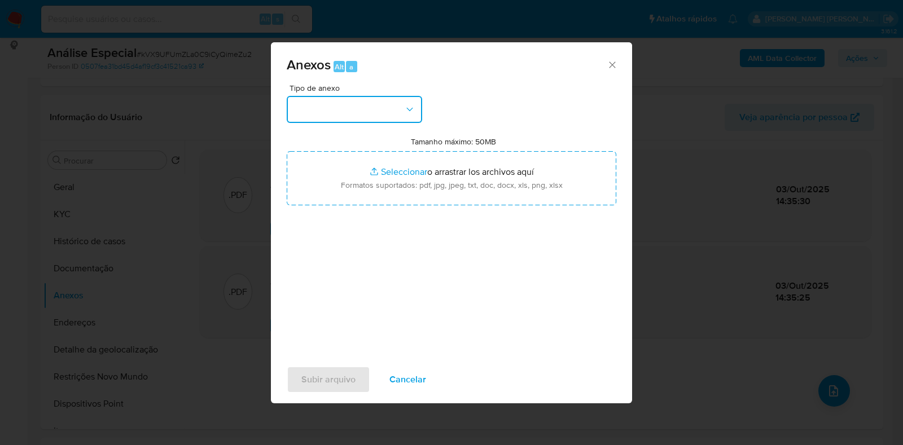
click at [408, 116] on button "button" at bounding box center [354, 109] width 135 height 27
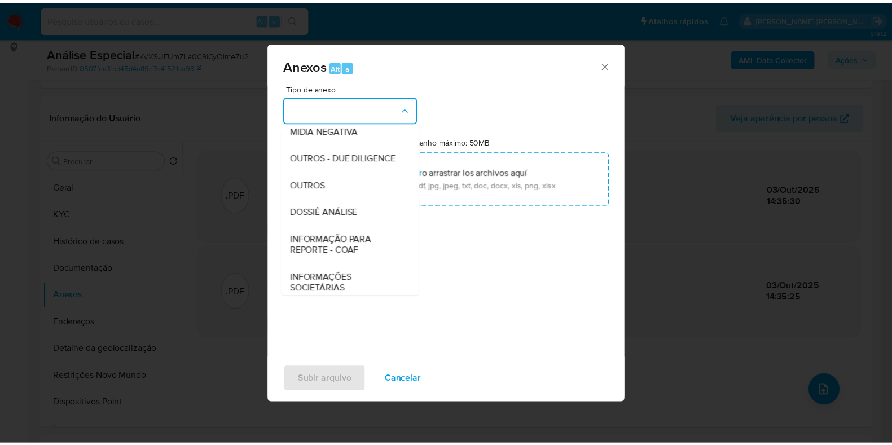
scroll to position [174, 0]
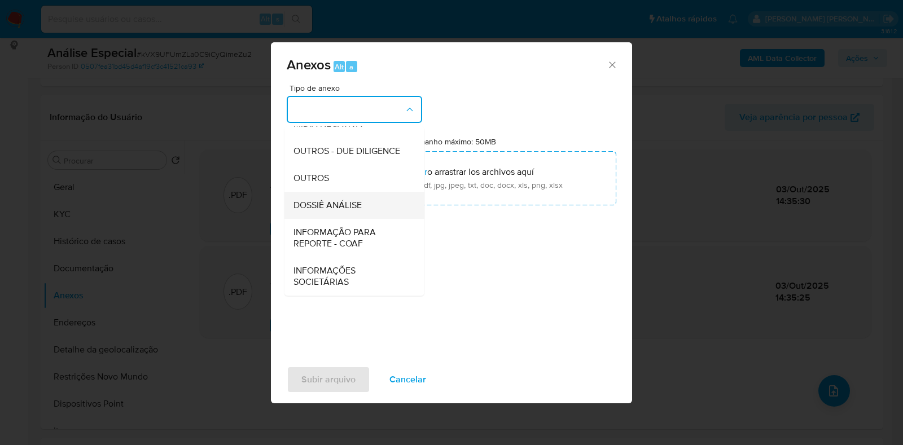
click at [362, 208] on span "DOSSIÊ ANÁLISE" at bounding box center [327, 205] width 68 height 11
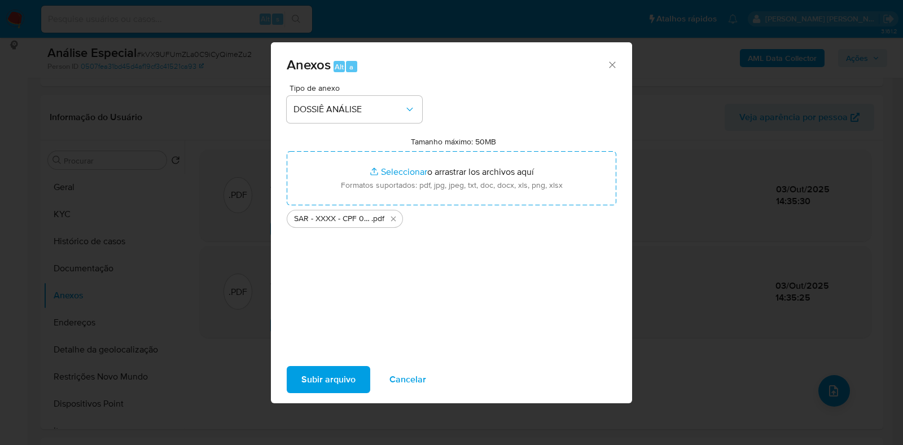
click at [337, 371] on span "Subir arquivo" at bounding box center [328, 379] width 54 height 25
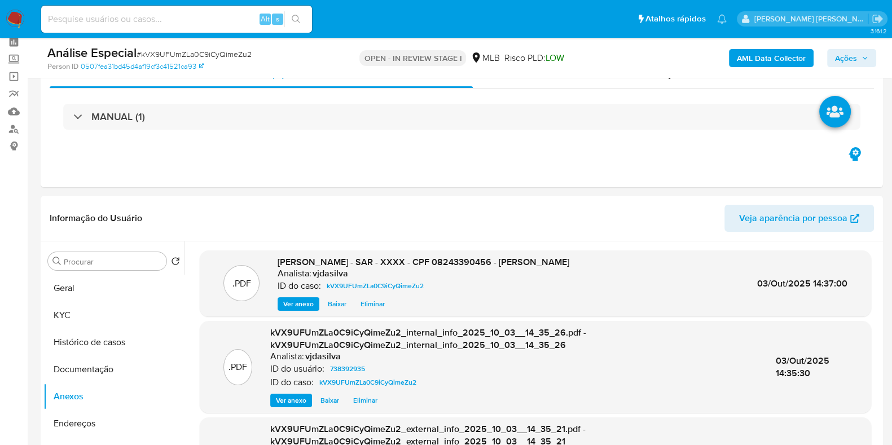
scroll to position [40, 0]
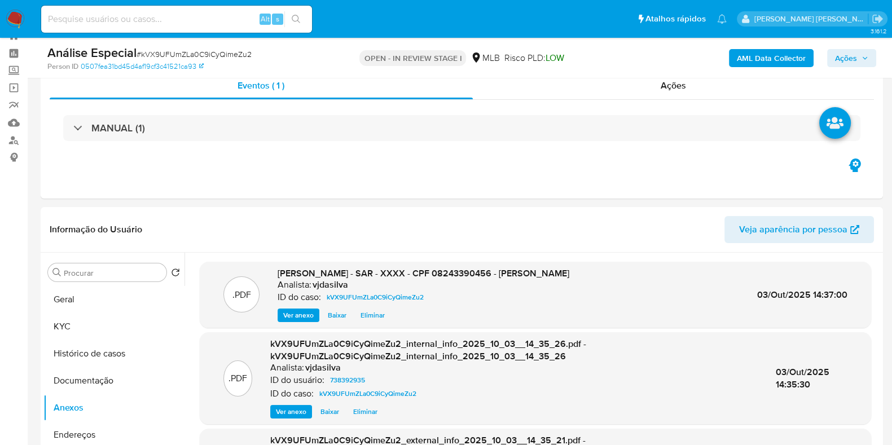
click at [835, 52] on span "Ações" at bounding box center [846, 58] width 22 height 18
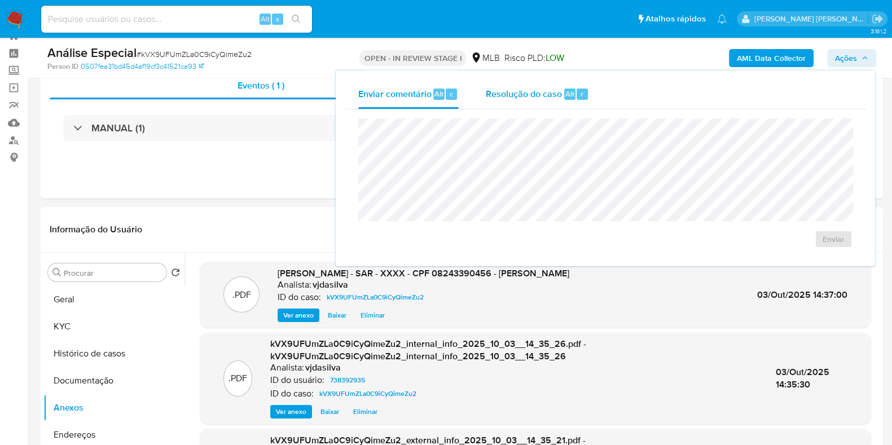
click at [512, 94] on span "Resolução do caso" at bounding box center [524, 93] width 76 height 13
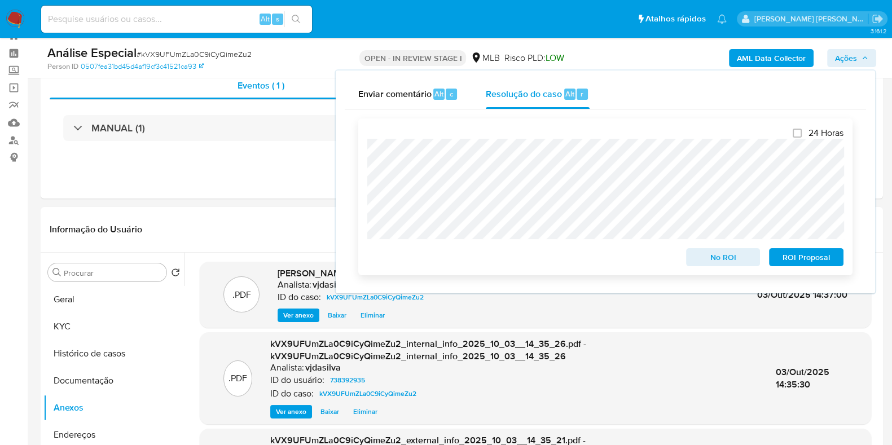
click at [789, 257] on span "ROI Proposal" at bounding box center [806, 257] width 59 height 16
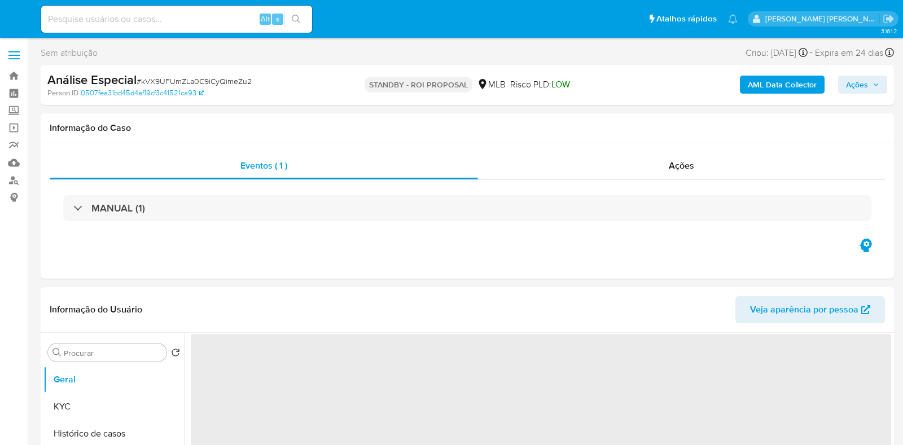
select select "10"
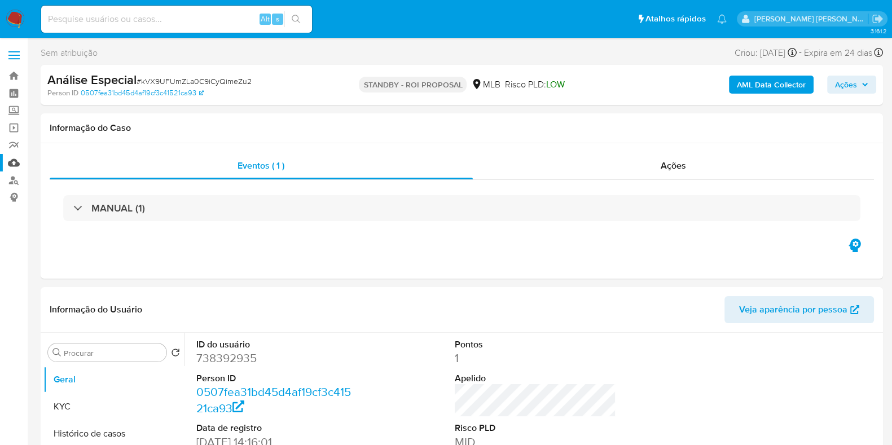
click at [15, 158] on link "Mulan" at bounding box center [67, 162] width 134 height 17
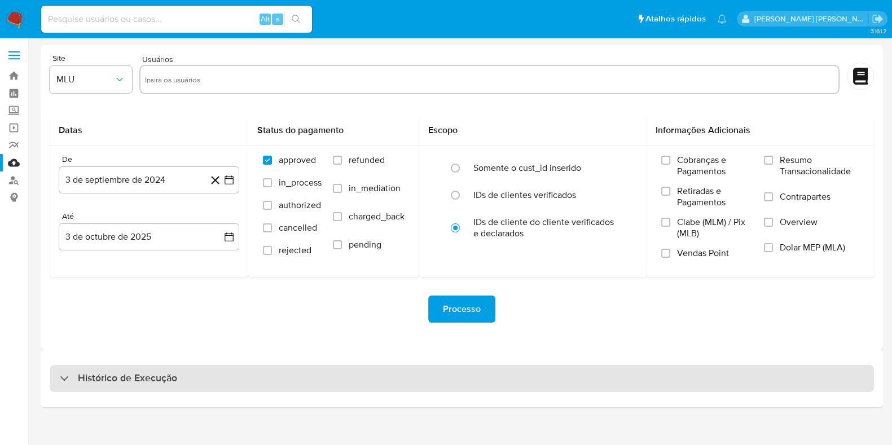
click at [161, 381] on h3 "Histórico de Execução" at bounding box center [127, 379] width 99 height 14
select select "10"
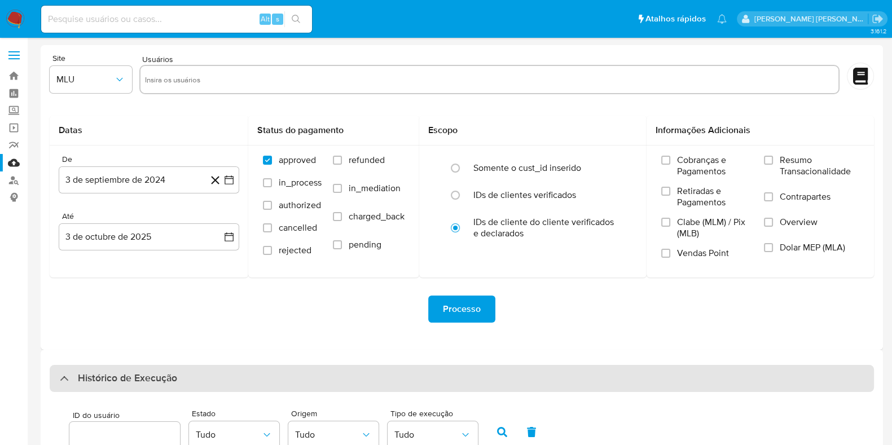
scroll to position [353, 0]
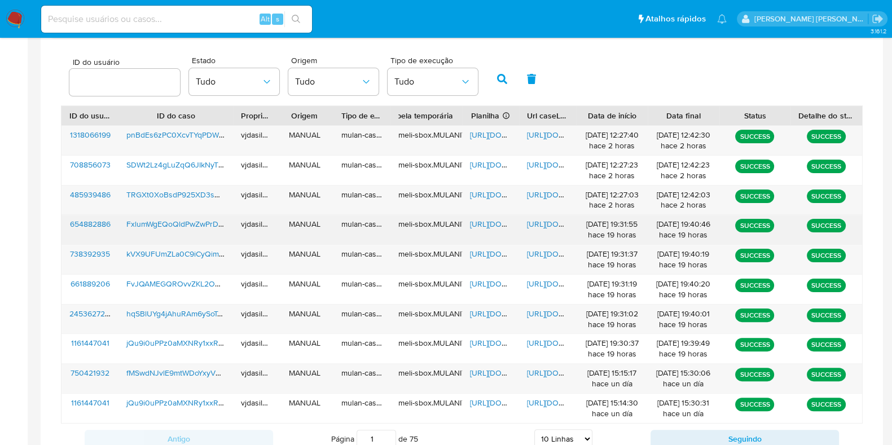
click at [551, 220] on span "https://docs.google.com/document/d/1sz5daolnYMjxUCGFguNv8N7zo4187uO36-BKcRRBOYE…" at bounding box center [566, 223] width 78 height 11
click at [499, 220] on span "https://docs.google.com/spreadsheets/d/1G7ohYw0hZwgVVXY-DbYGVnybB5x9KcuEAM0isF5…" at bounding box center [509, 223] width 78 height 11
click at [173, 218] on span "FxlumWgEQoQldPwZwPrDxB5J" at bounding box center [180, 223] width 109 height 11
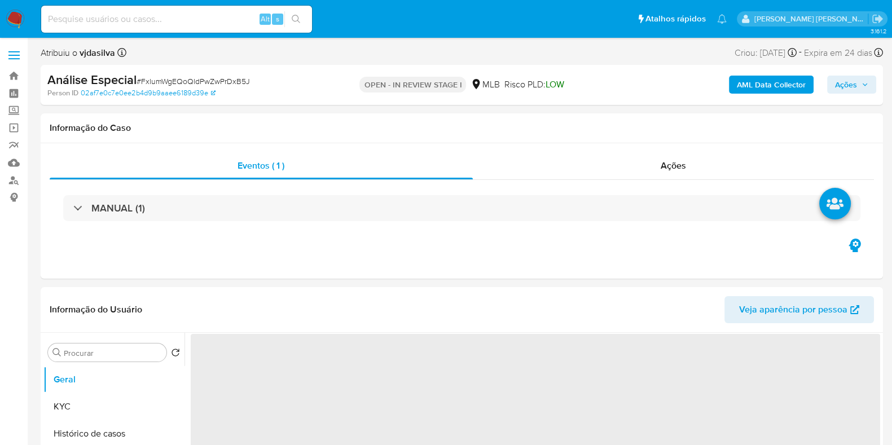
select select "10"
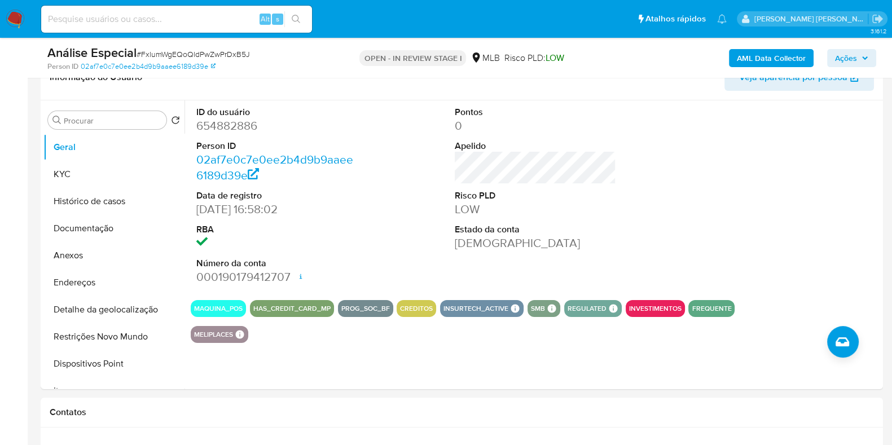
scroll to position [200, 0]
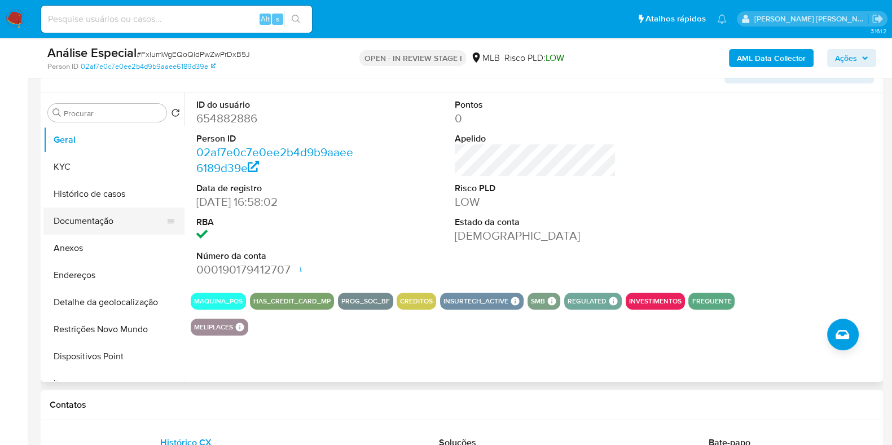
click at [87, 221] on button "Documentação" at bounding box center [109, 221] width 132 height 27
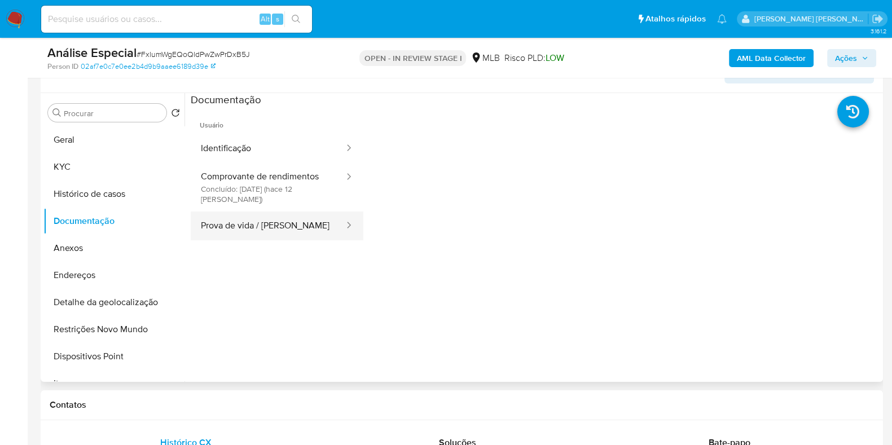
click at [245, 238] on button "Prova de vida / Selfie" at bounding box center [268, 226] width 155 height 29
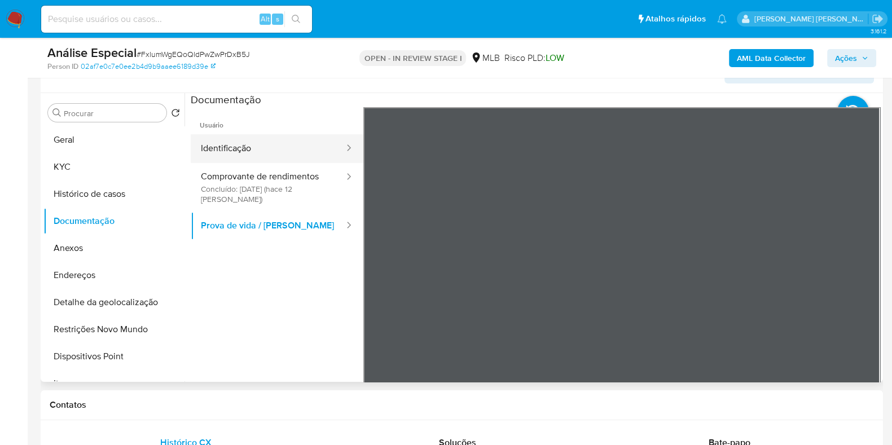
click at [279, 151] on button "Identificação" at bounding box center [268, 148] width 155 height 29
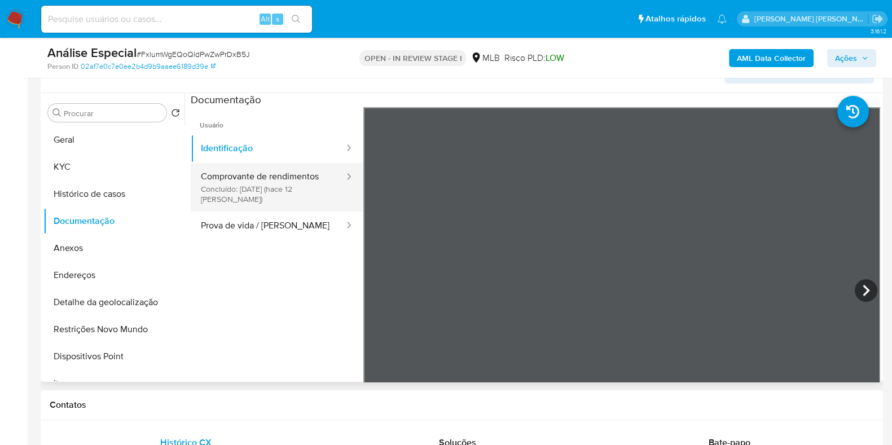
click at [285, 171] on button "Comprovante de rendimentos Concluído: 22/09/2025 (hace 12 días)" at bounding box center [268, 187] width 155 height 49
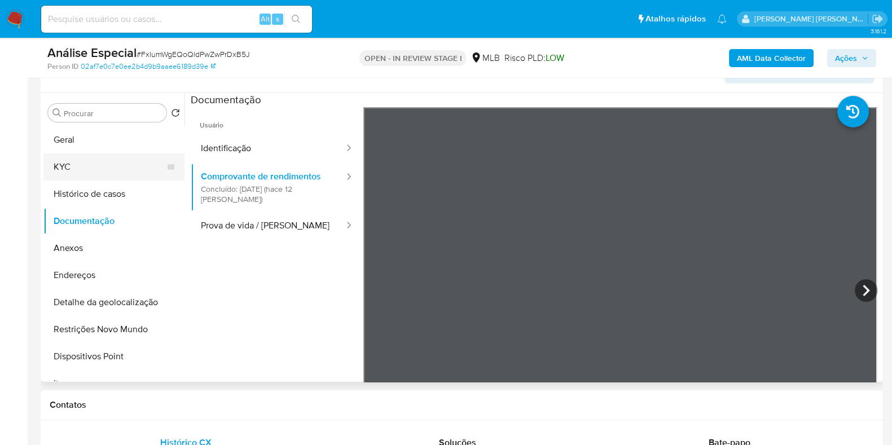
click at [118, 168] on button "KYC" at bounding box center [109, 166] width 132 height 27
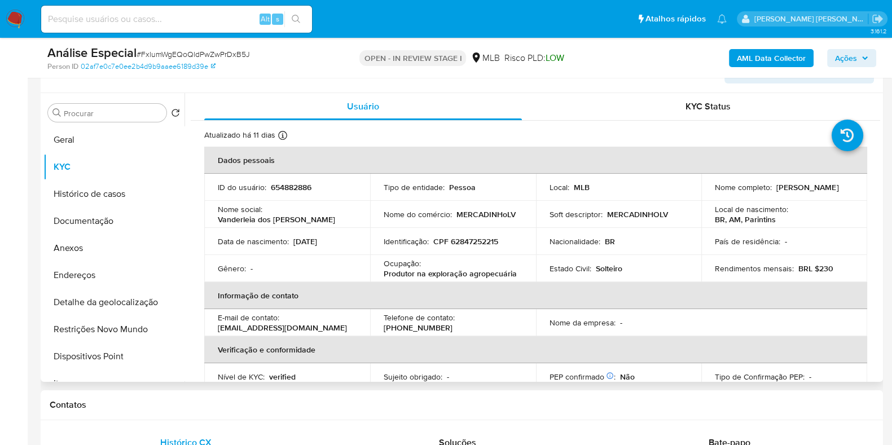
click at [433, 271] on p "Produtor na exploração agropecuária" at bounding box center [450, 274] width 133 height 10
copy div "Ocupação : Produtor na exploração agropecuária"
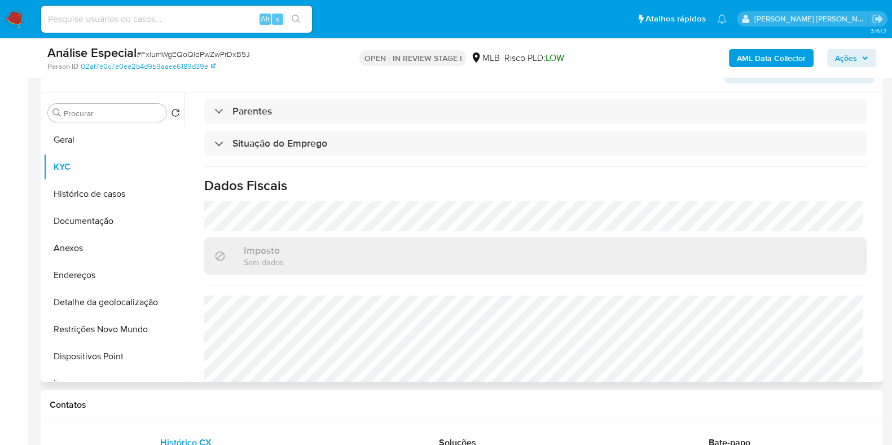
scroll to position [490, 0]
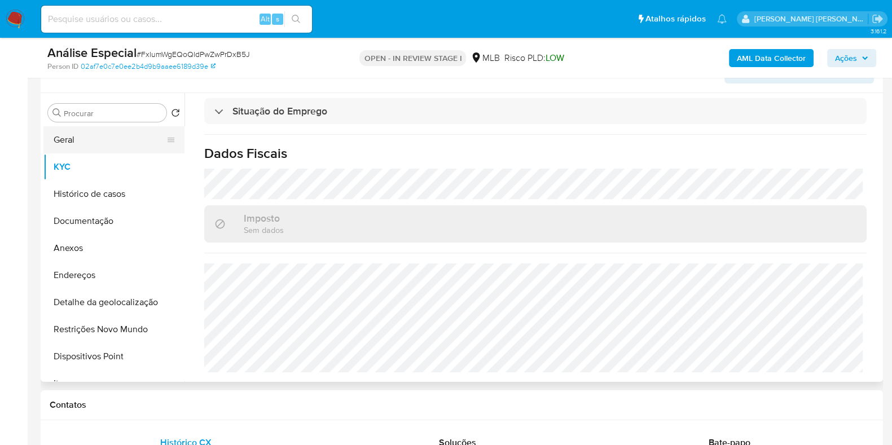
click at [119, 141] on button "Geral" at bounding box center [109, 139] width 132 height 27
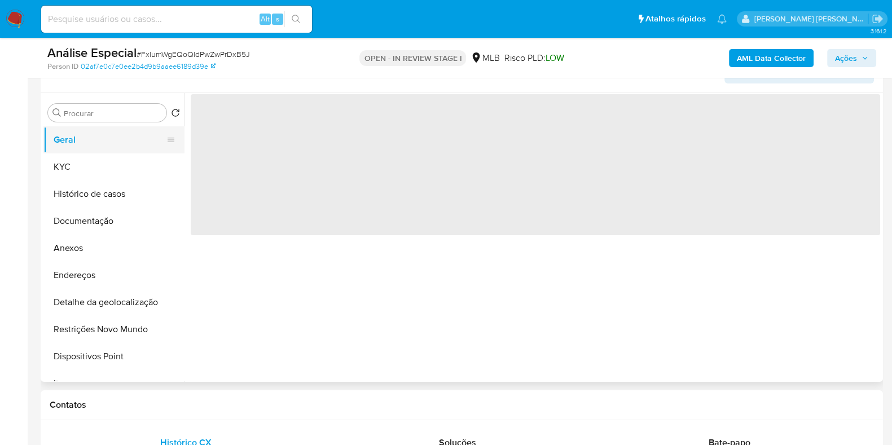
scroll to position [0, 0]
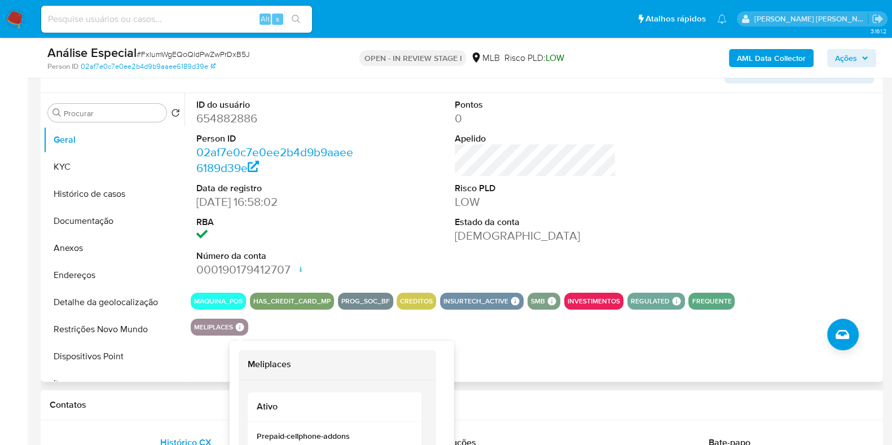
click at [243, 325] on icon at bounding box center [240, 327] width 8 height 8
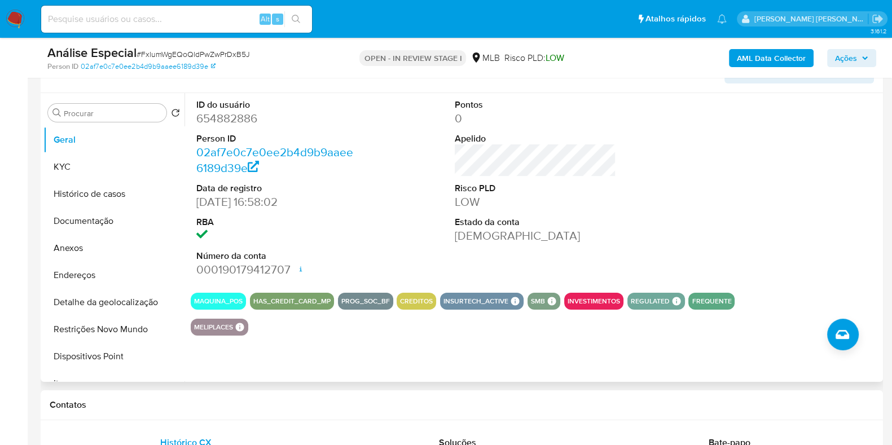
click at [222, 325] on button "meliplaces" at bounding box center [213, 327] width 39 height 5
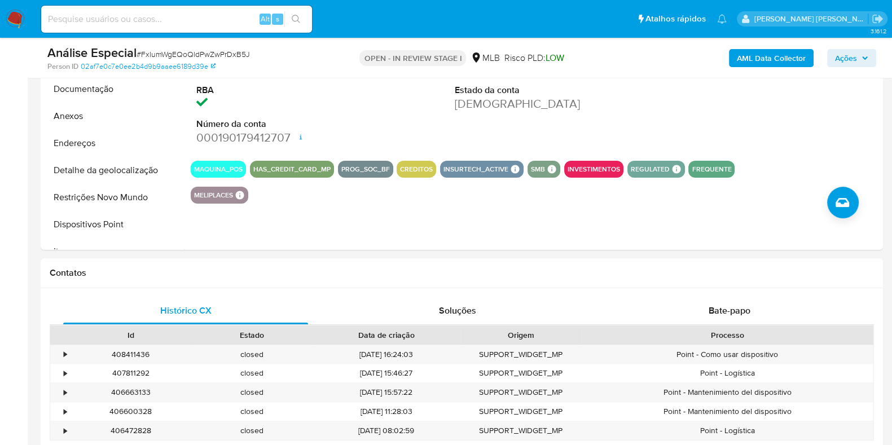
scroll to position [334, 0]
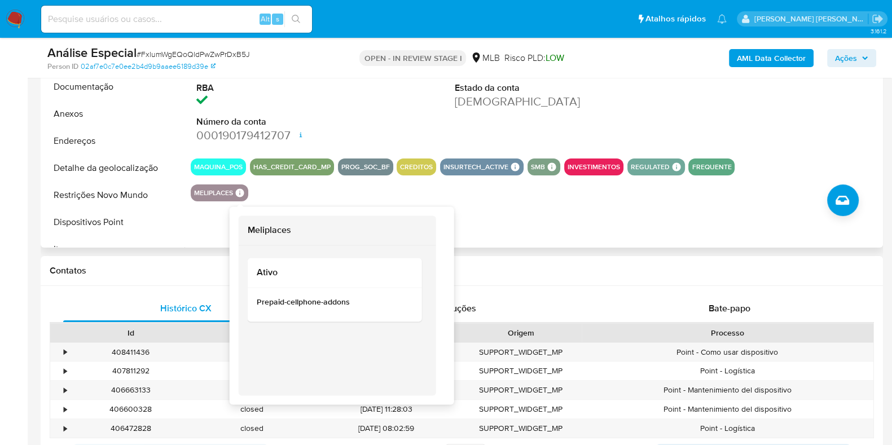
click at [244, 193] on icon at bounding box center [240, 192] width 8 height 8
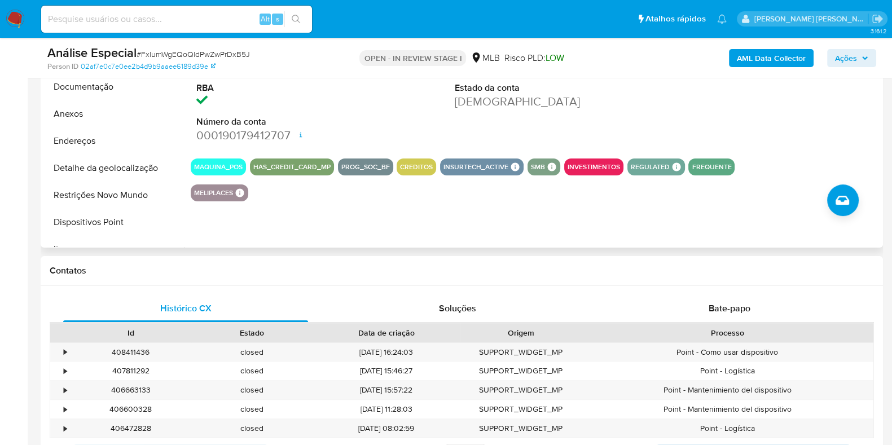
click at [219, 195] on button "meliplaces" at bounding box center [213, 193] width 39 height 5
drag, startPoint x: 889, startPoint y: 98, endPoint x: 892, endPoint y: 88, distance: 10.4
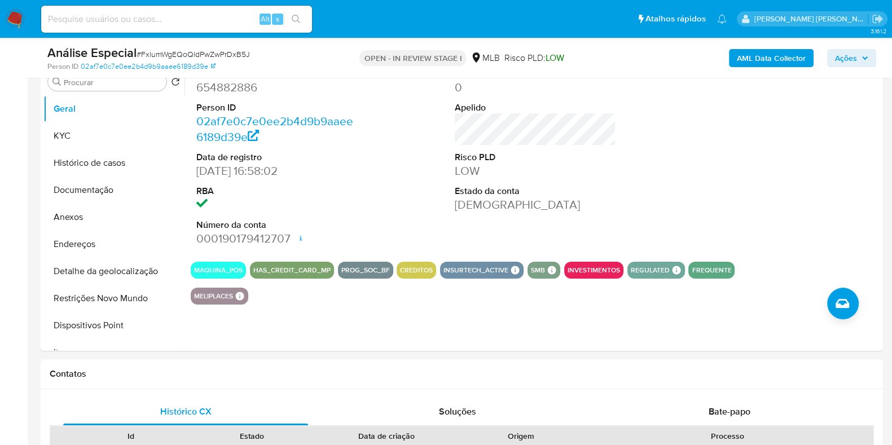
scroll to position [226, 0]
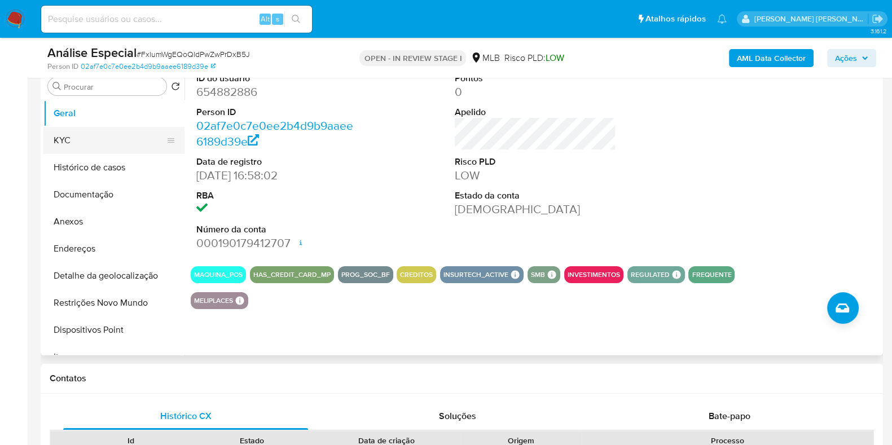
click at [64, 137] on button "KYC" at bounding box center [109, 140] width 132 height 27
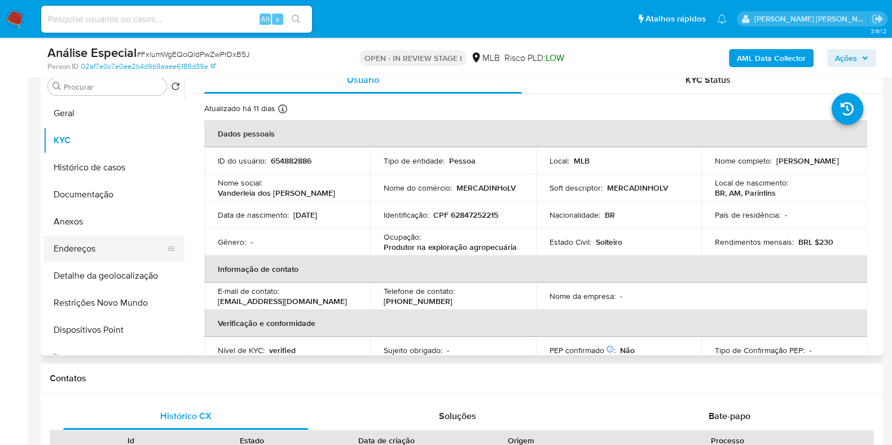
click at [120, 246] on button "Endereços" at bounding box center [109, 248] width 132 height 27
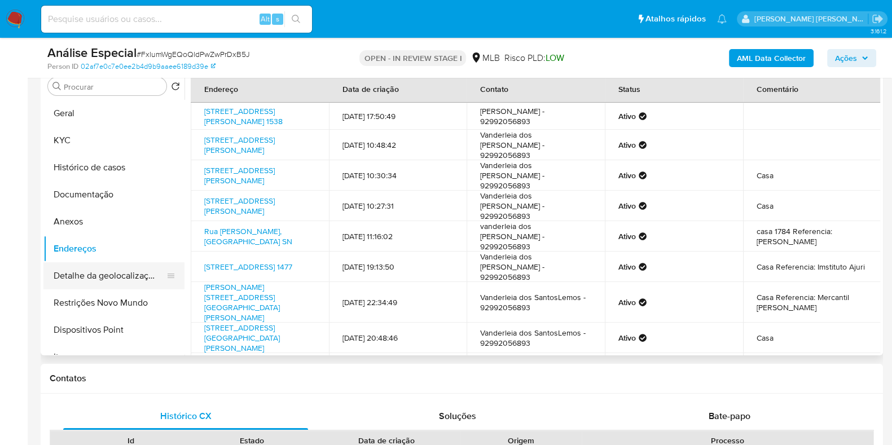
click at [115, 282] on button "Detalhe da geolocalização" at bounding box center [109, 275] width 132 height 27
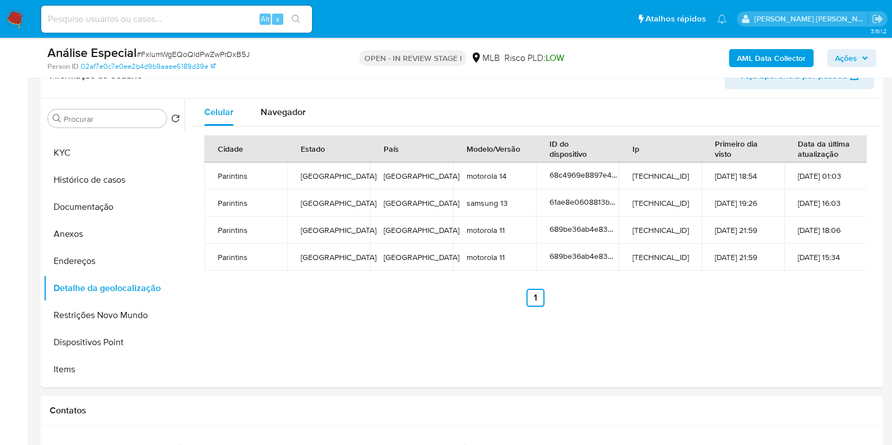
scroll to position [173, 0]
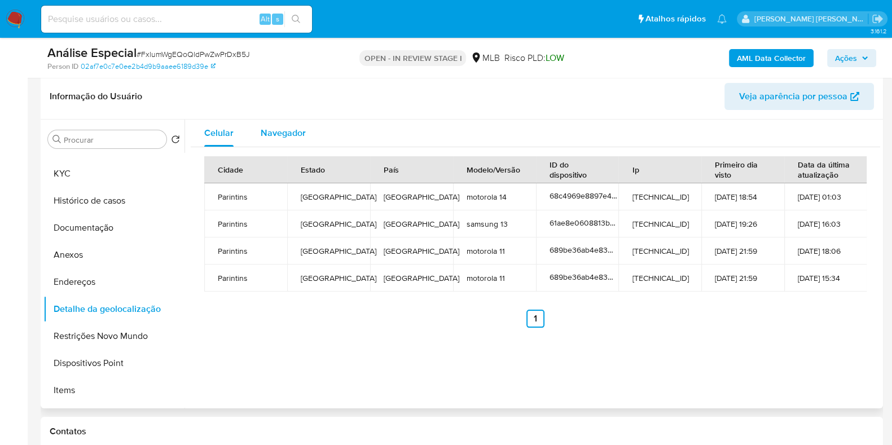
click at [297, 127] on span "Navegador" at bounding box center [283, 132] width 45 height 13
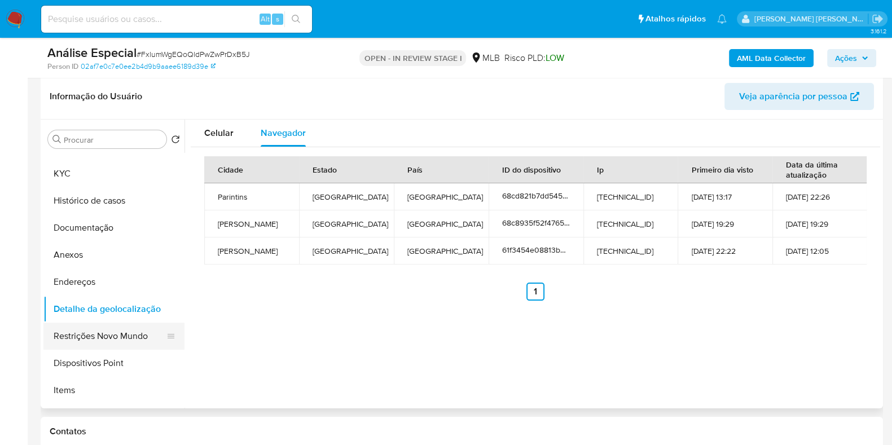
click at [120, 332] on button "Restrições Novo Mundo" at bounding box center [109, 336] width 132 height 27
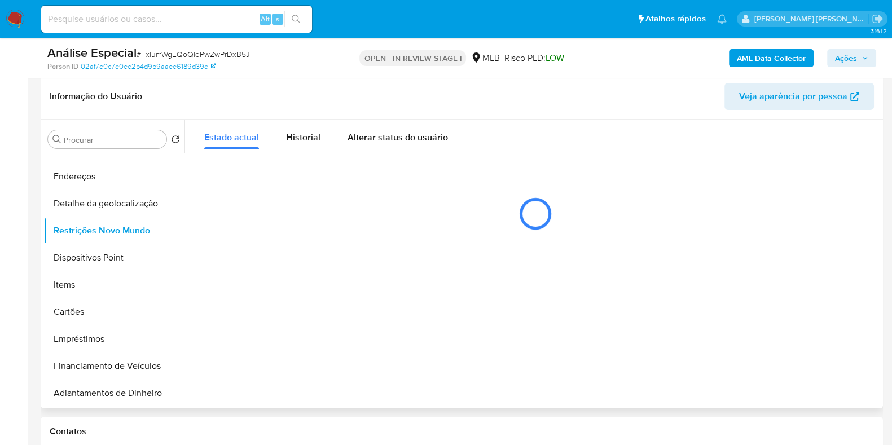
scroll to position [127, 0]
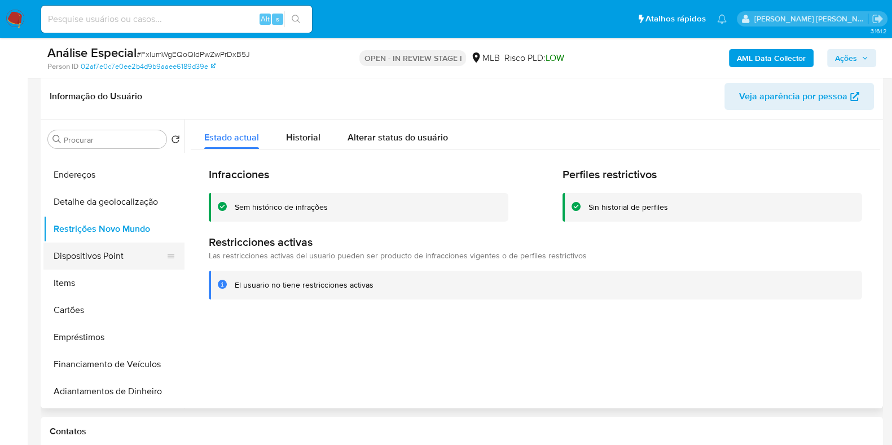
click at [138, 252] on button "Dispositivos Point" at bounding box center [109, 256] width 132 height 27
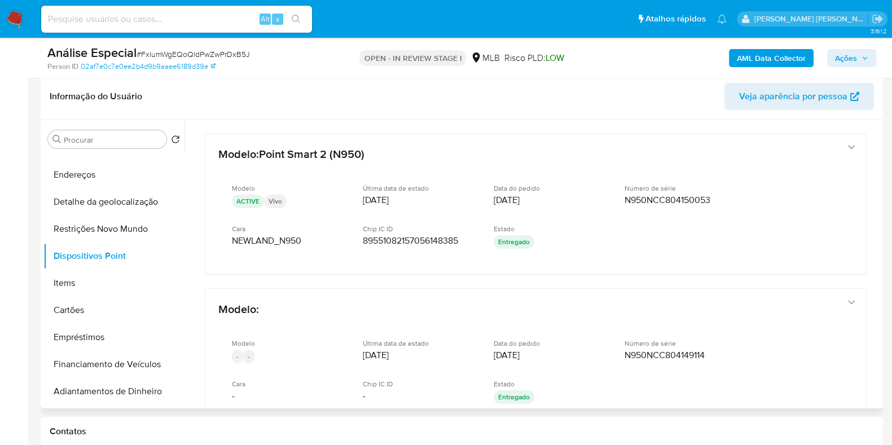
scroll to position [0, 0]
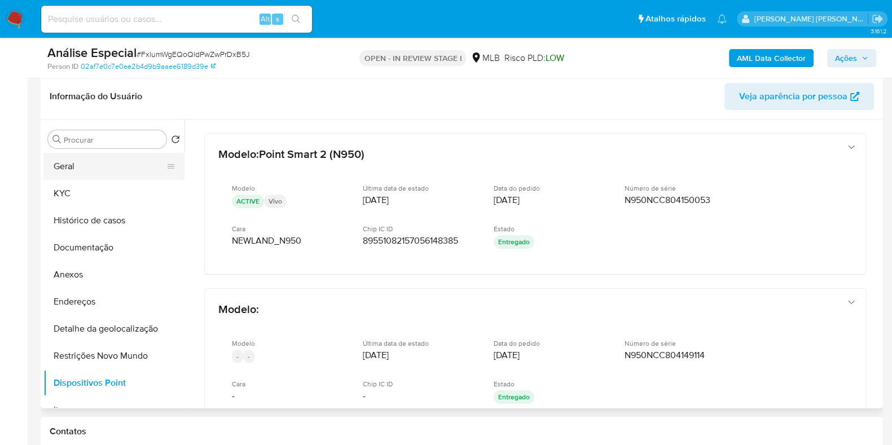
click at [133, 166] on button "Geral" at bounding box center [109, 166] width 132 height 27
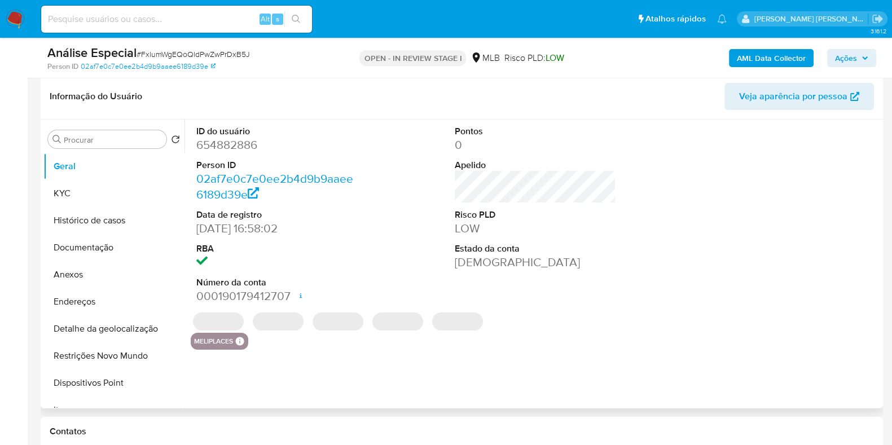
click at [255, 145] on dd "654882886" at bounding box center [276, 145] width 161 height 16
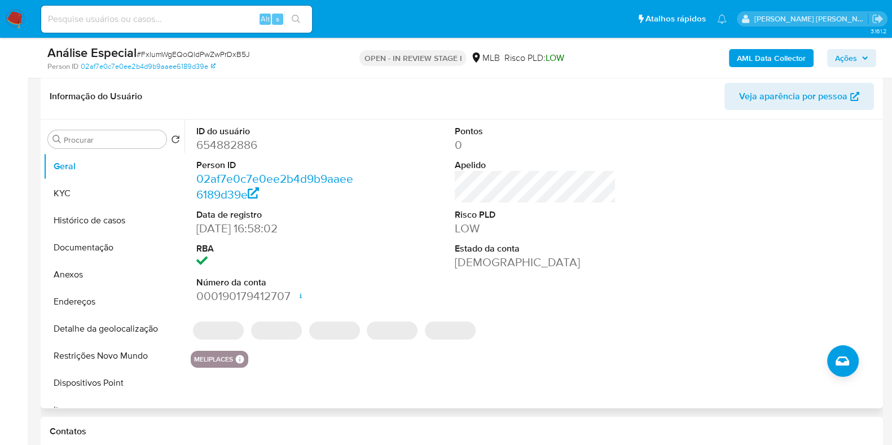
click at [255, 145] on dd "654882886" at bounding box center [276, 145] width 161 height 16
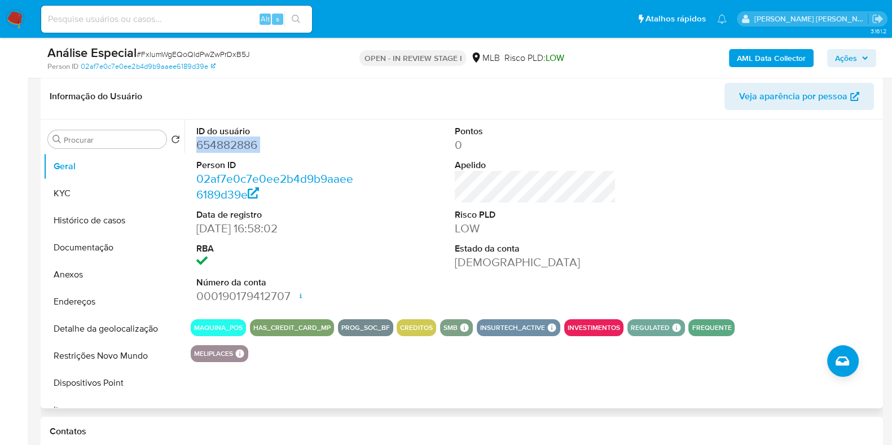
copy dd "654882886"
click at [108, 187] on button "KYC" at bounding box center [109, 193] width 132 height 27
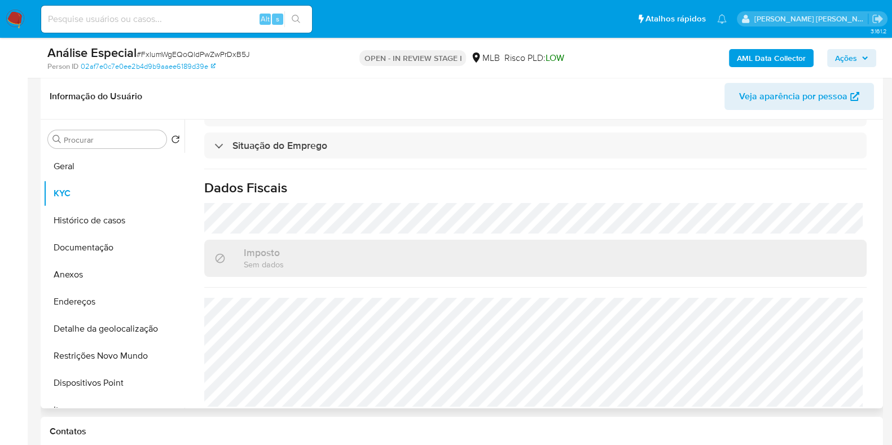
scroll to position [485, 0]
click at [135, 168] on button "Geral" at bounding box center [109, 166] width 132 height 27
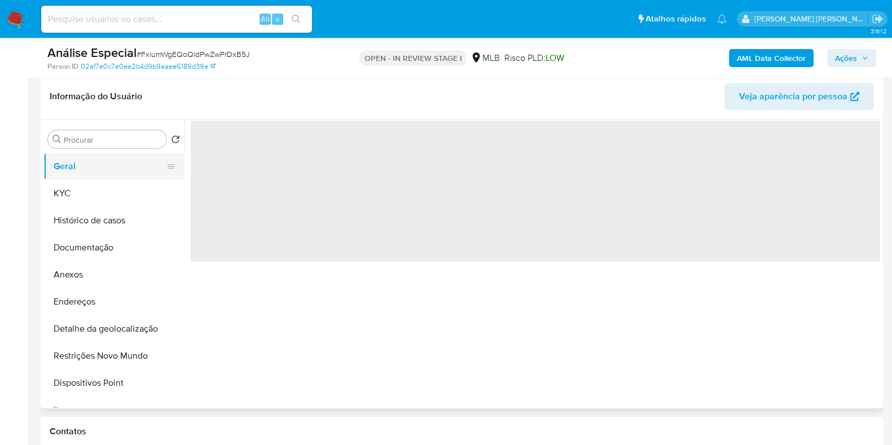
scroll to position [0, 0]
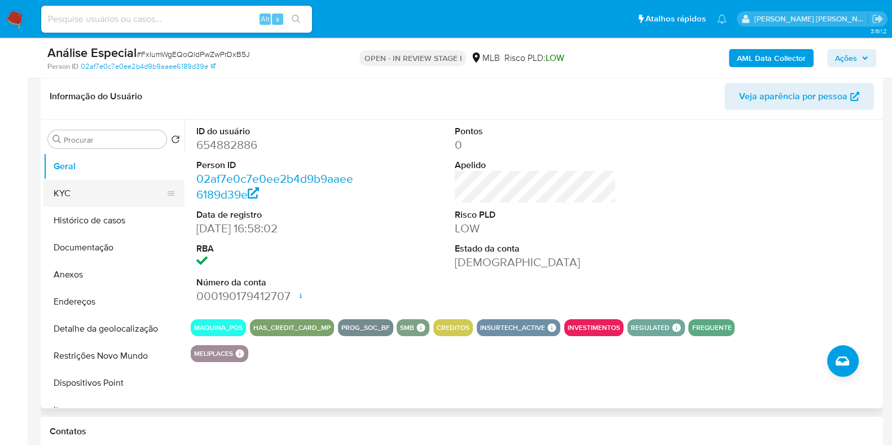
click at [133, 198] on button "KYC" at bounding box center [109, 193] width 132 height 27
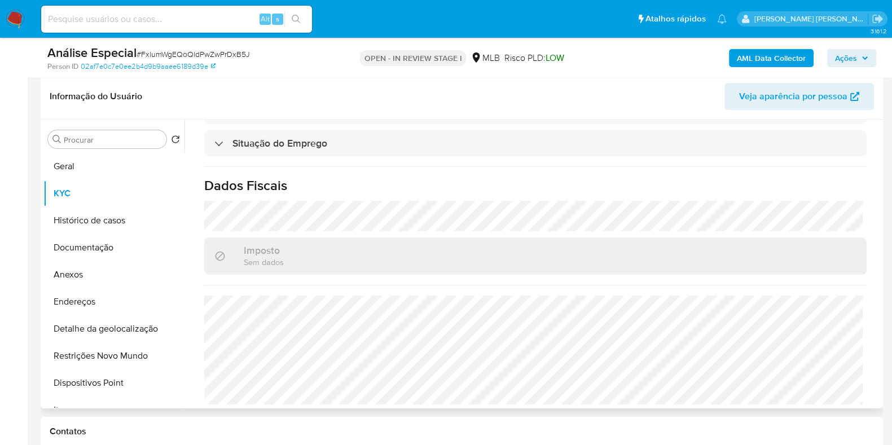
scroll to position [490, 0]
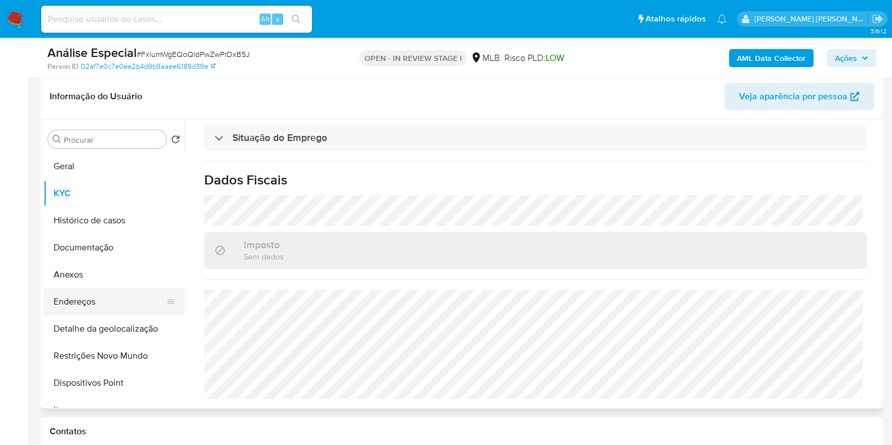
click at [98, 302] on button "Endereços" at bounding box center [109, 301] width 132 height 27
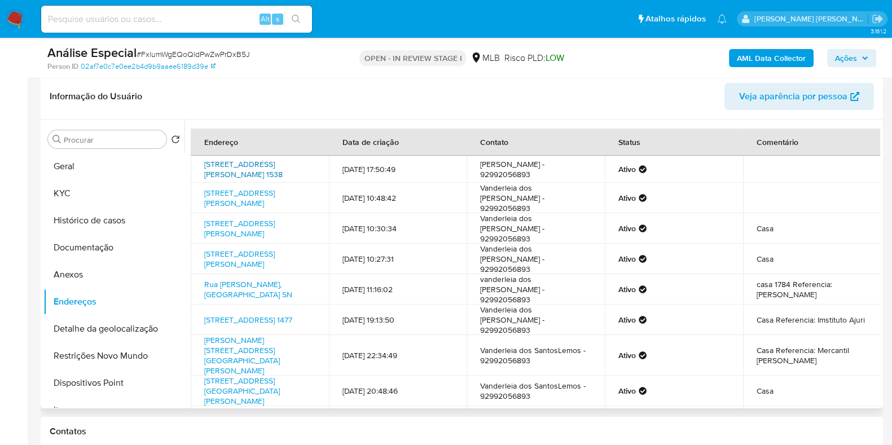
click at [262, 168] on link "Rua 8 Dom João Risatti 1538, Parintins, Amazonas, 69152569, Brasil 1538" at bounding box center [243, 169] width 78 height 21
click at [88, 186] on button "KYC" at bounding box center [109, 193] width 132 height 27
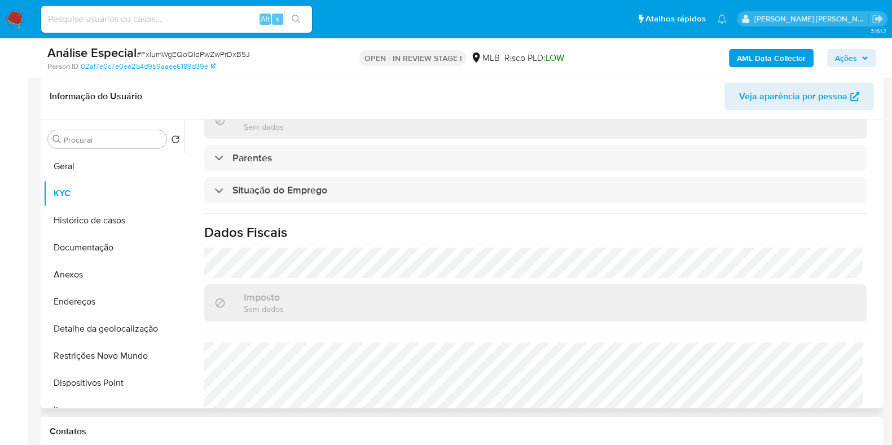
scroll to position [452, 0]
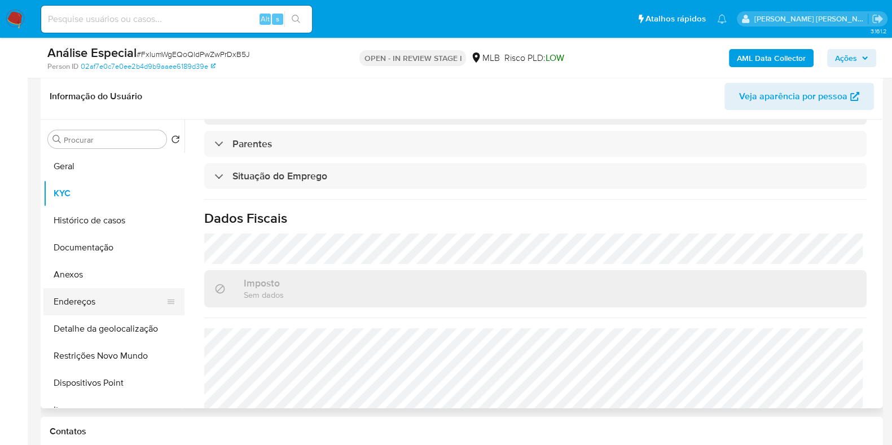
click at [116, 300] on button "Endereços" at bounding box center [109, 301] width 132 height 27
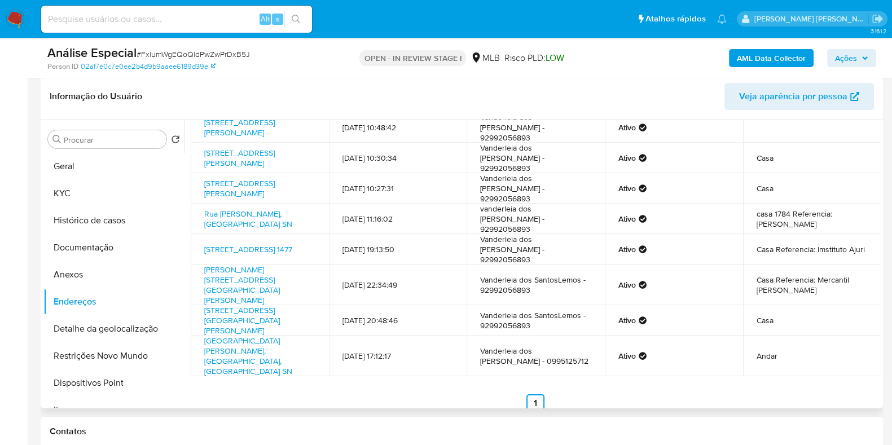
scroll to position [72, 0]
click at [769, 63] on b "AML Data Collector" at bounding box center [771, 58] width 69 height 18
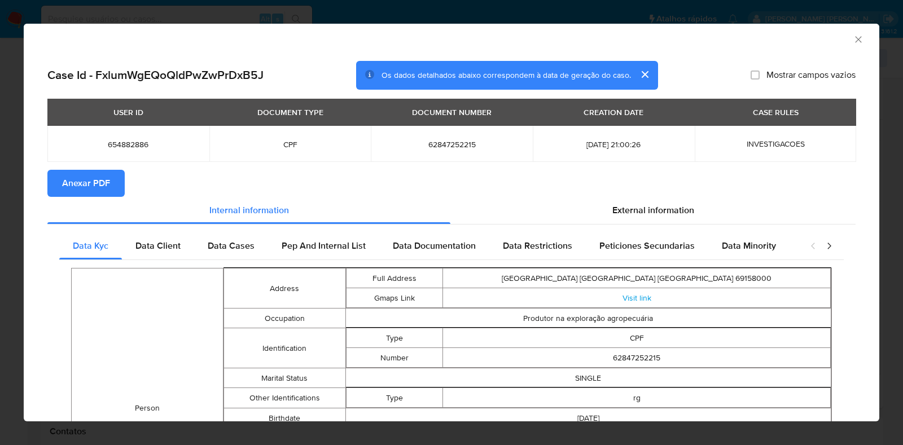
click at [852, 39] on icon "Fechar a janela" at bounding box center [857, 39] width 11 height 11
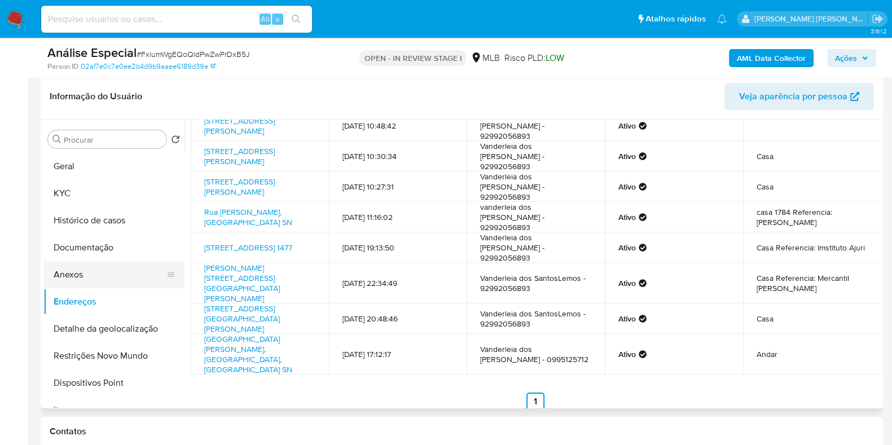
click at [94, 280] on button "Anexos" at bounding box center [109, 274] width 132 height 27
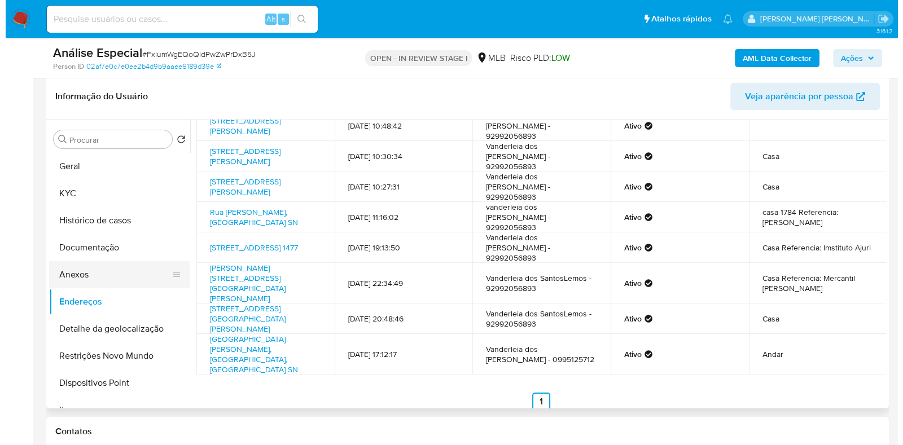
scroll to position [0, 0]
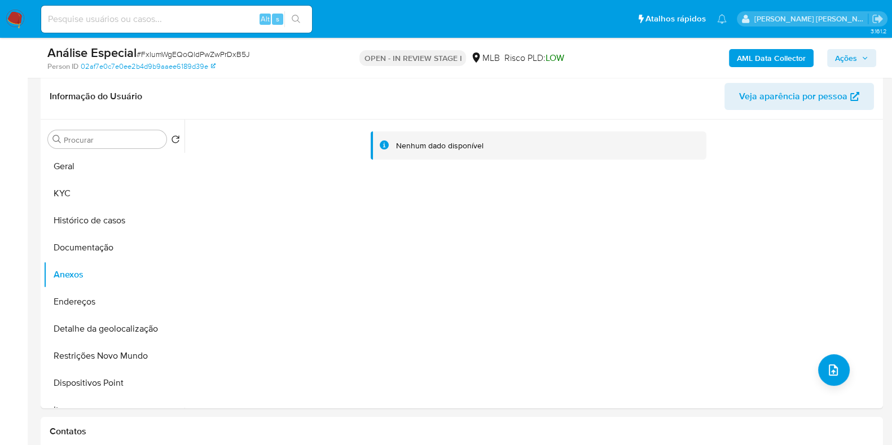
click at [777, 64] on b "AML Data Collector" at bounding box center [771, 58] width 69 height 18
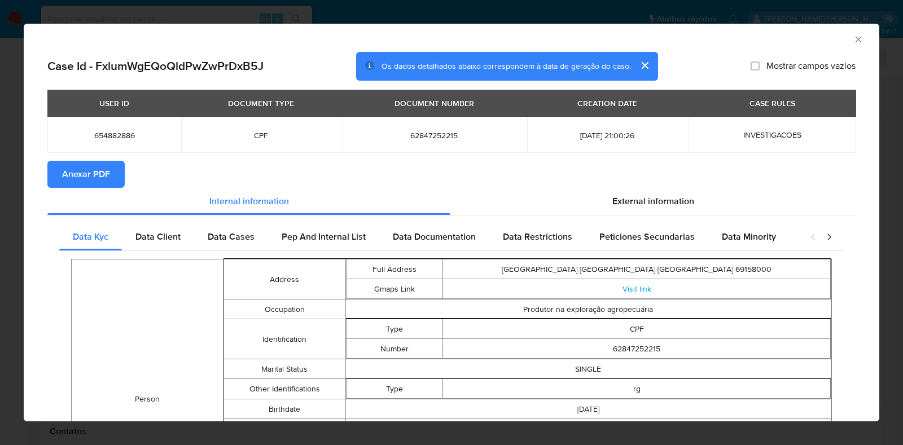
click at [96, 179] on span "Anexar PDF" at bounding box center [86, 174] width 48 height 25
click at [852, 35] on icon "Fechar a janela" at bounding box center [857, 39] width 11 height 11
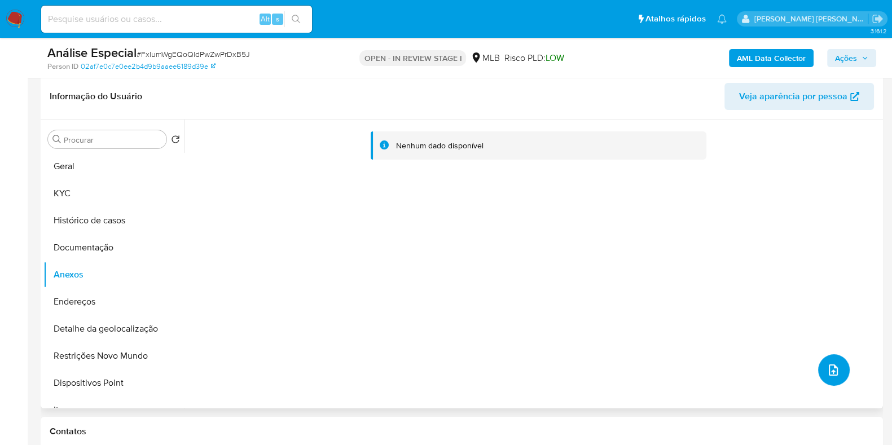
click at [829, 361] on button "upload-file" at bounding box center [834, 370] width 32 height 32
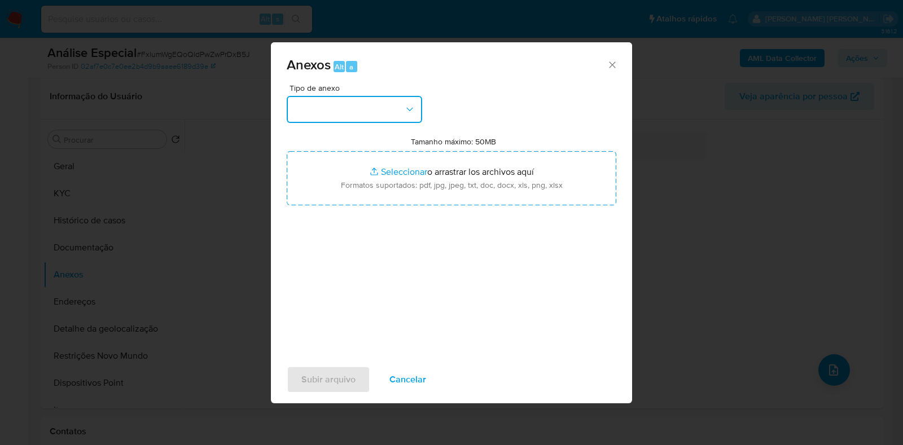
click at [412, 114] on icon "button" at bounding box center [409, 109] width 11 height 11
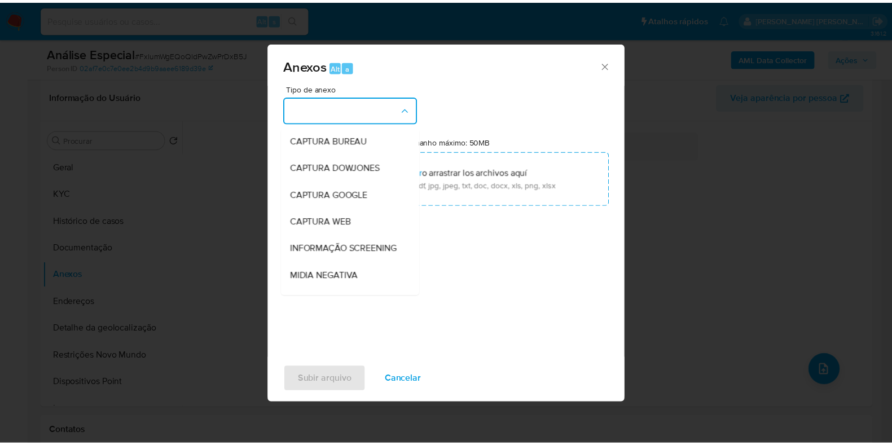
scroll to position [174, 0]
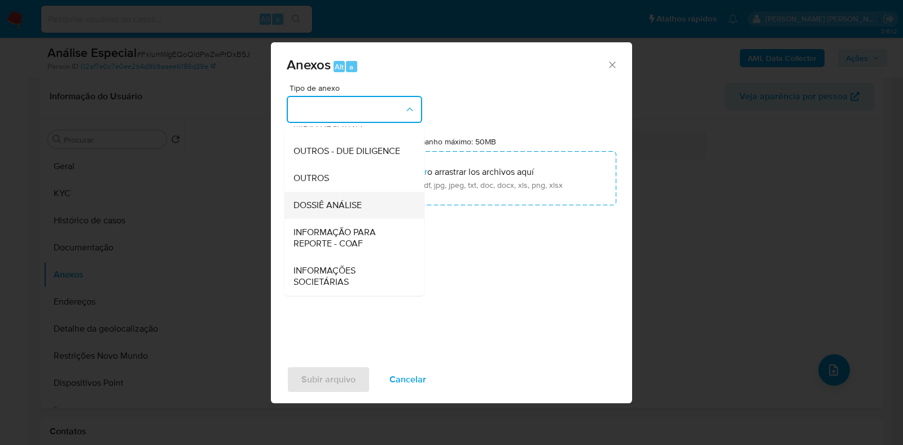
click at [369, 208] on div "DOSSIÊ ANÁLISE" at bounding box center [350, 205] width 115 height 27
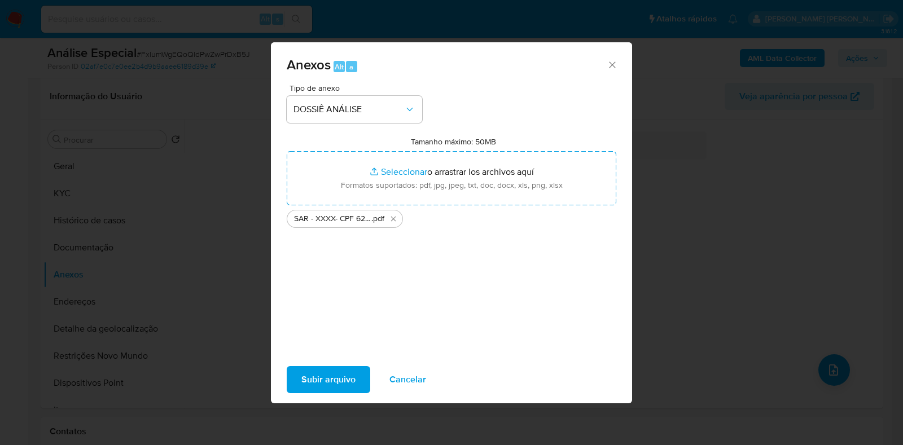
click at [333, 375] on span "Subir arquivo" at bounding box center [328, 379] width 54 height 25
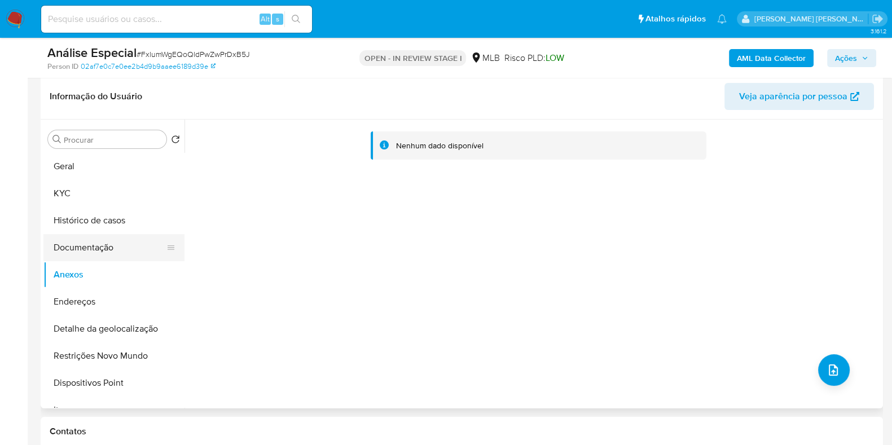
click at [83, 252] on button "Documentação" at bounding box center [109, 247] width 132 height 27
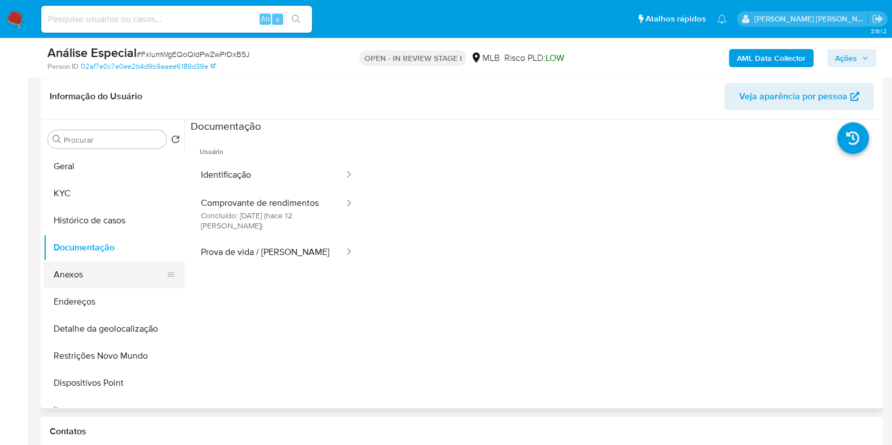
click at [81, 274] on button "Anexos" at bounding box center [109, 274] width 132 height 27
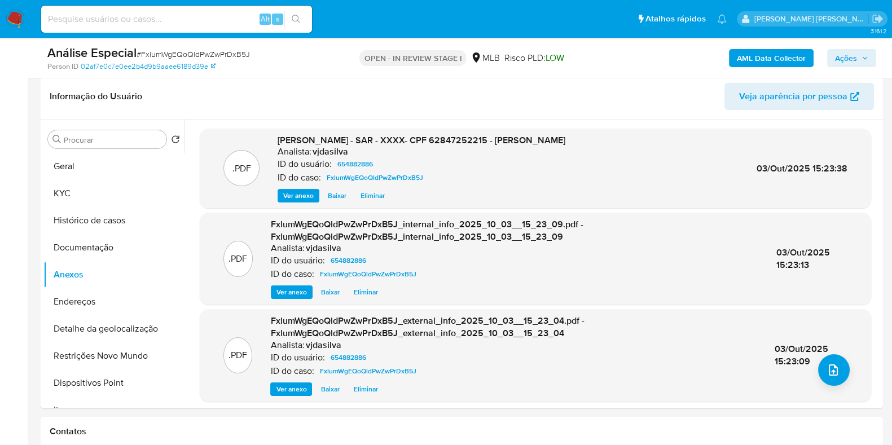
click at [849, 52] on span "Ações" at bounding box center [846, 58] width 22 height 18
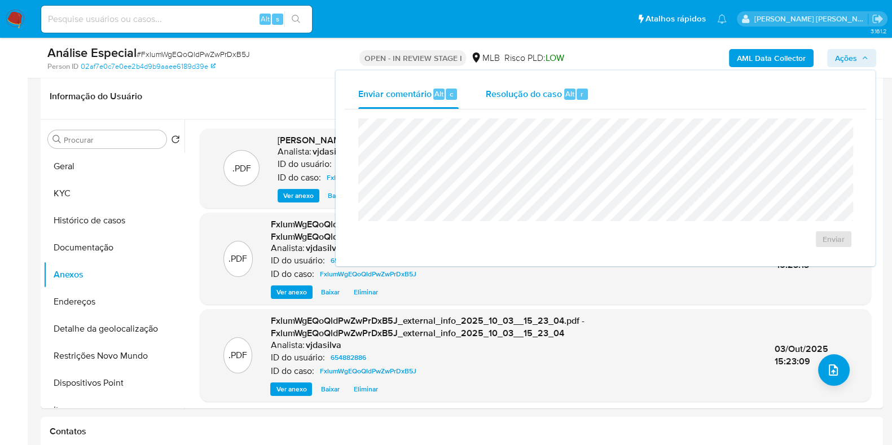
click at [477, 89] on button "Resolução do caso Alt r" at bounding box center [537, 94] width 130 height 29
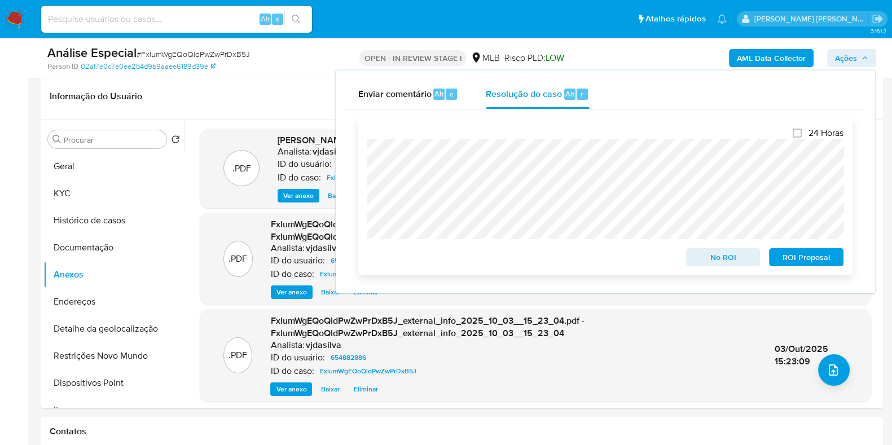
click at [819, 250] on span "ROI Proposal" at bounding box center [806, 257] width 59 height 16
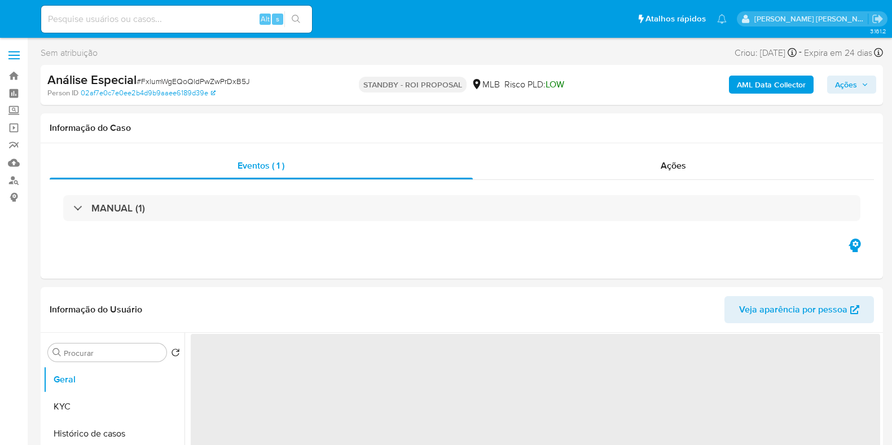
select select "10"
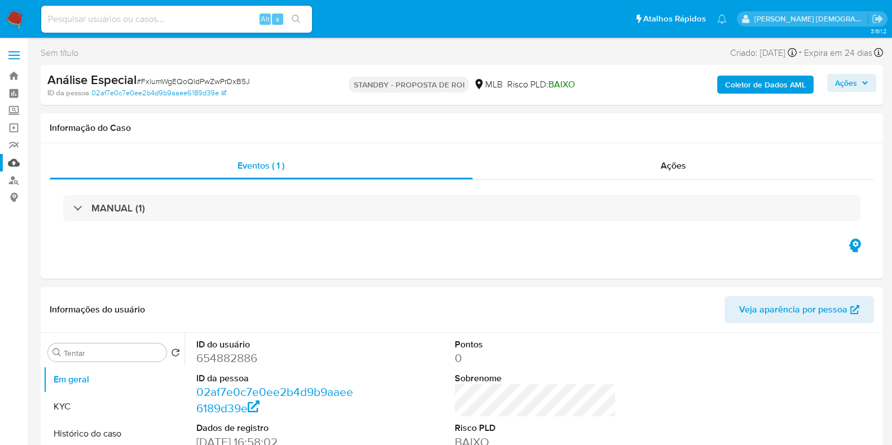
click at [12, 165] on link "Mulan" at bounding box center [67, 162] width 134 height 17
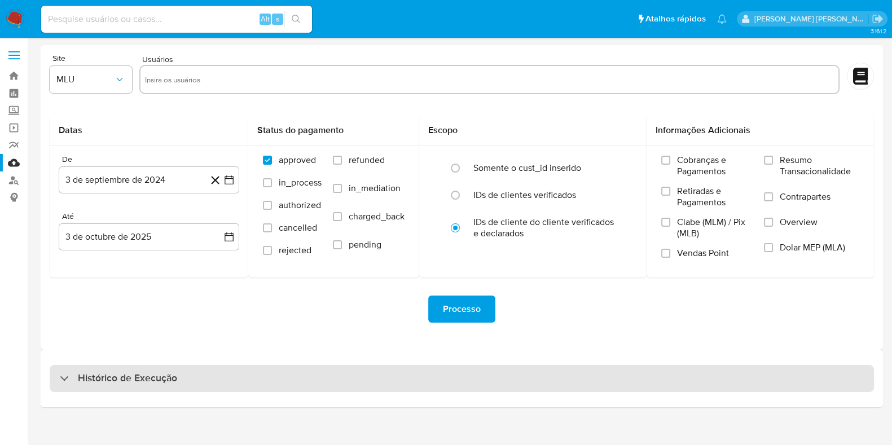
click at [177, 387] on div "Histórico de Execução" at bounding box center [462, 378] width 824 height 27
select select "10"
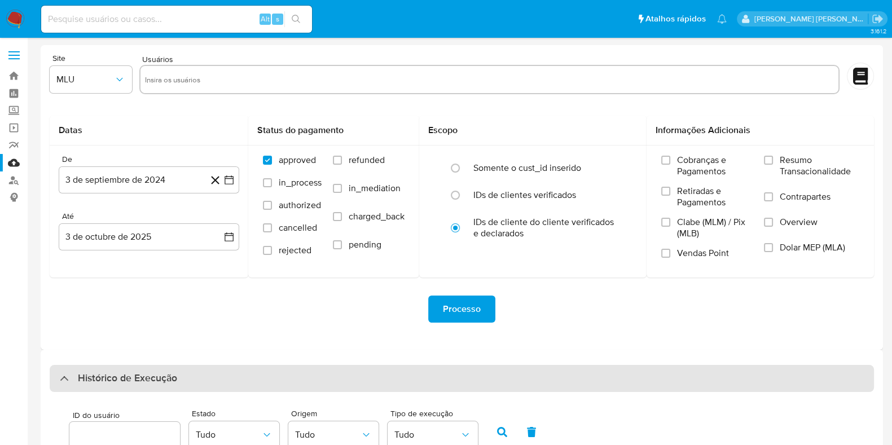
scroll to position [324, 0]
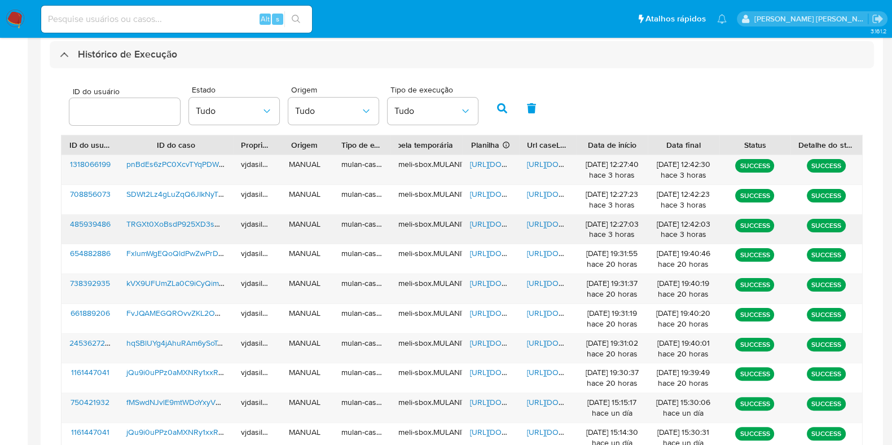
click at [544, 218] on span "[URL][DOMAIN_NAME]" at bounding box center [566, 223] width 78 height 11
click at [487, 218] on span "[URL][DOMAIN_NAME]" at bounding box center [509, 223] width 78 height 11
click at [169, 227] on span "TRGXt0XoBsdP925XD3smMLOg" at bounding box center [183, 223] width 115 height 11
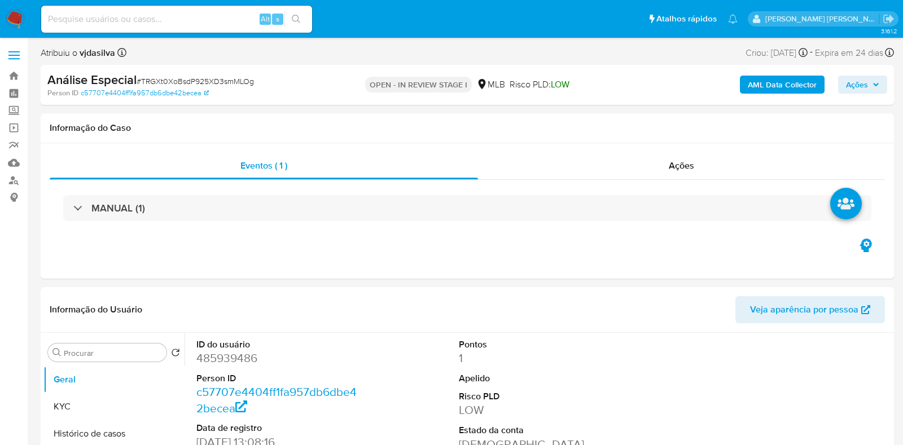
select select "10"
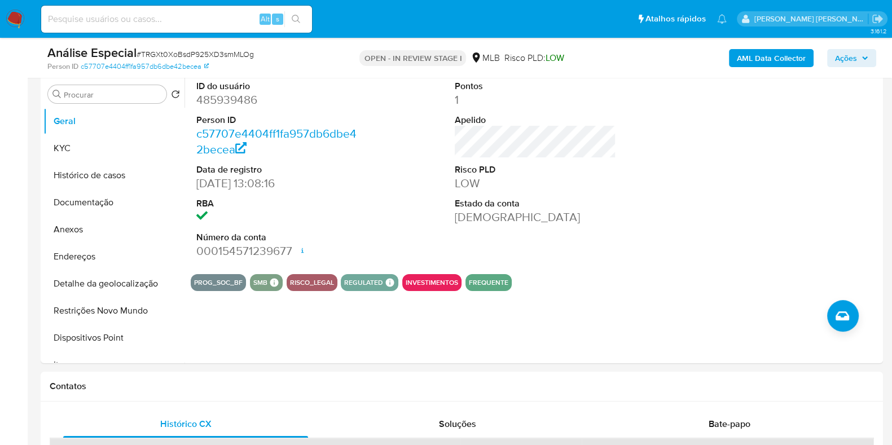
scroll to position [212, 0]
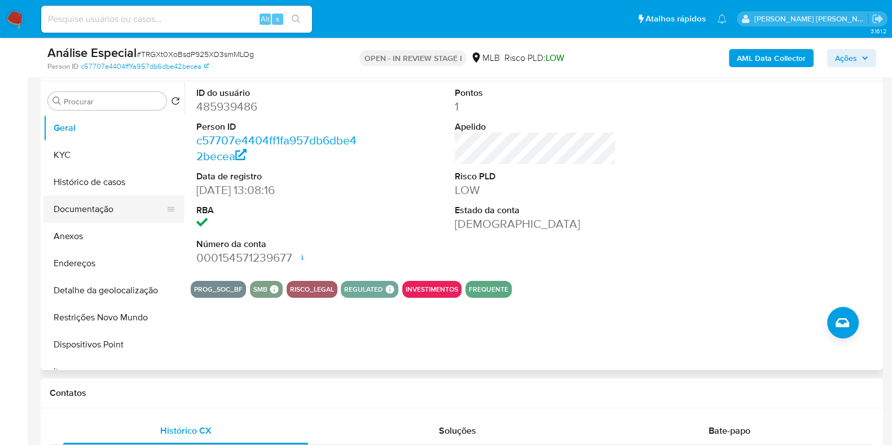
click at [113, 210] on button "Documentação" at bounding box center [109, 209] width 132 height 27
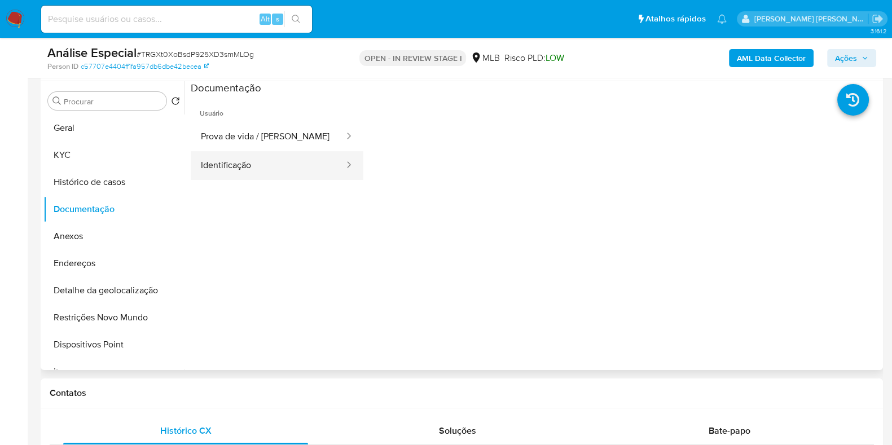
click at [270, 168] on button "Identificação" at bounding box center [268, 165] width 155 height 29
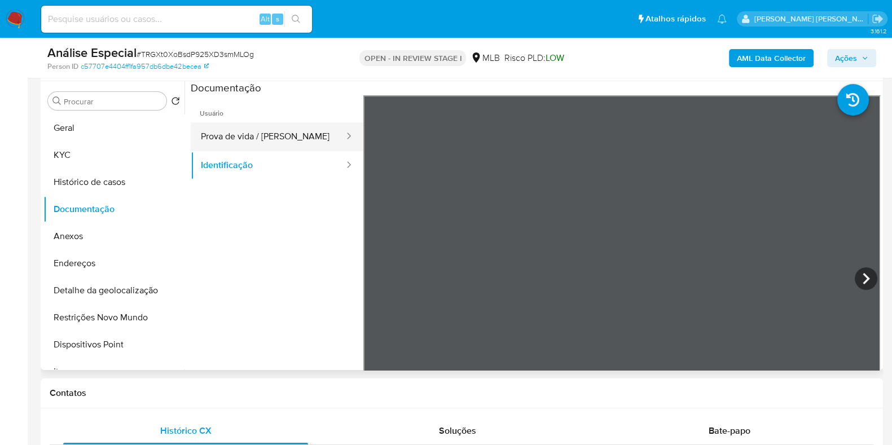
click at [287, 124] on button "Prova de vida / [PERSON_NAME]" at bounding box center [268, 136] width 155 height 29
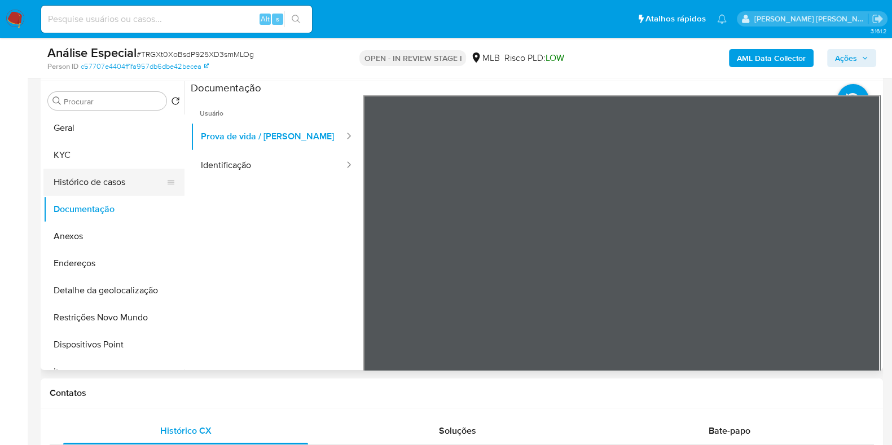
click at [121, 184] on button "Histórico de casos" at bounding box center [109, 182] width 132 height 27
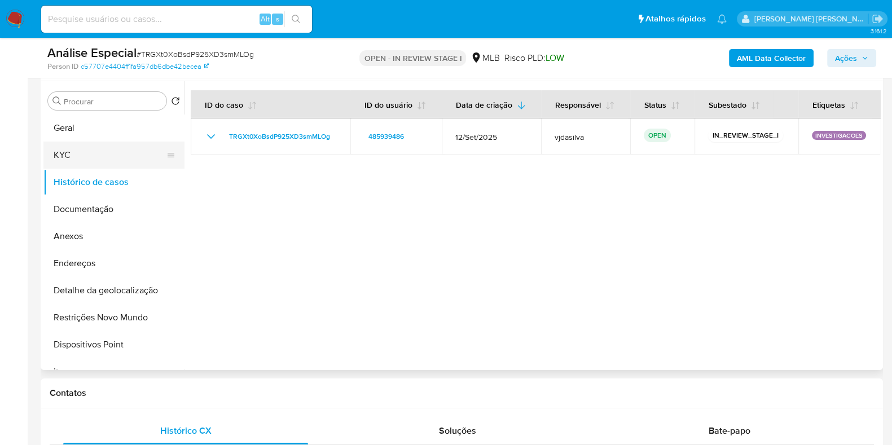
click at [115, 155] on button "KYC" at bounding box center [109, 155] width 132 height 27
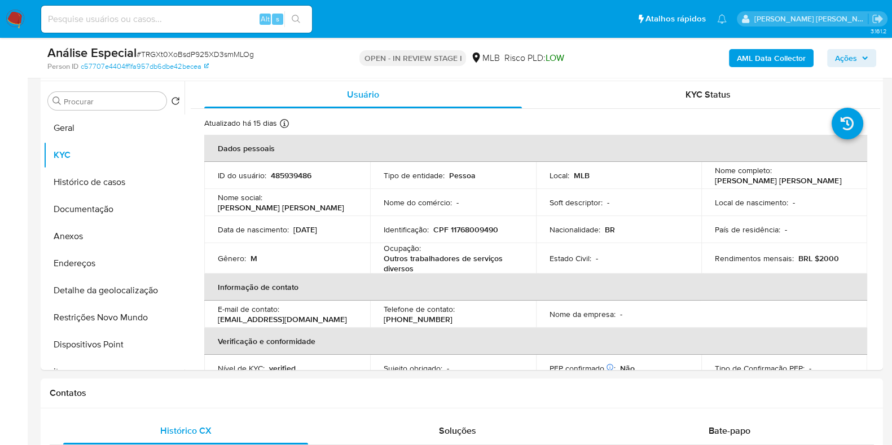
click at [394, 249] on p "Ocupação :" at bounding box center [402, 248] width 37 height 10
copy div "Ocupação : Outros trabalhadores de serviços diversos"
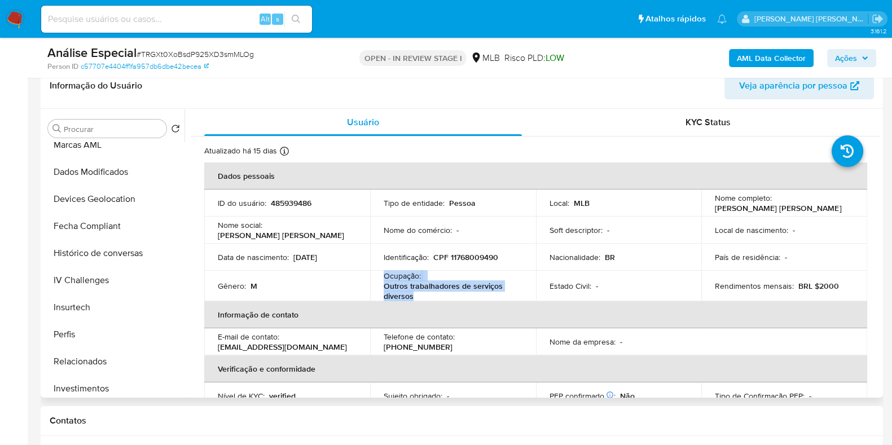
scroll to position [584, 0]
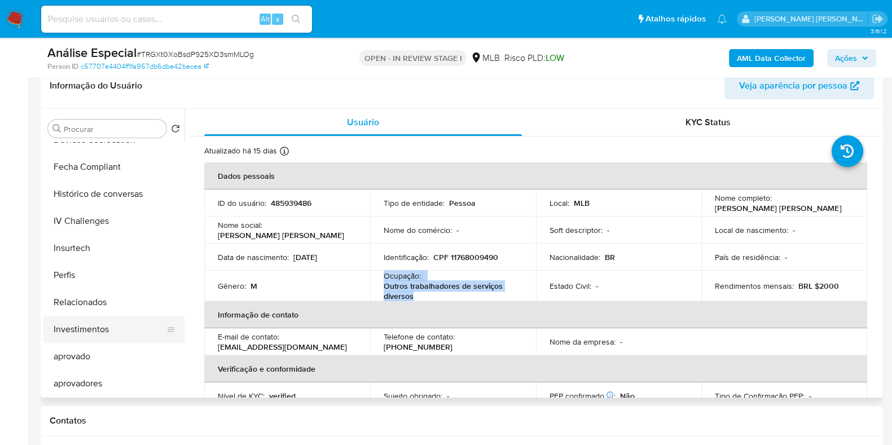
click at [139, 329] on button "Investimentos" at bounding box center [109, 329] width 132 height 27
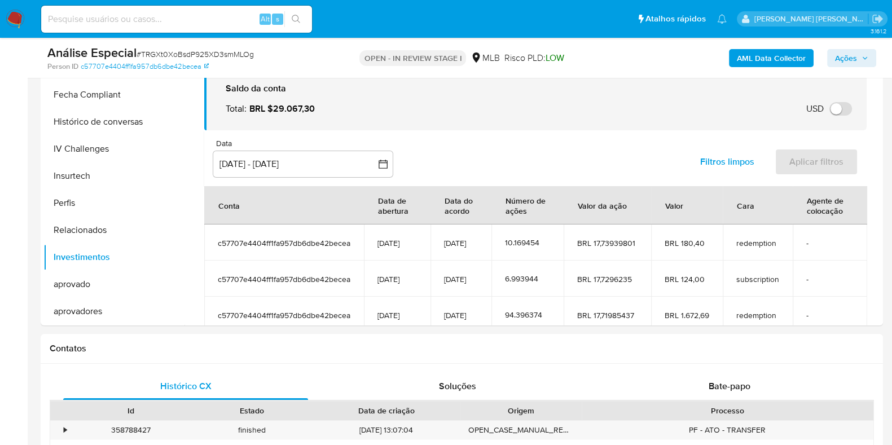
scroll to position [238, 0]
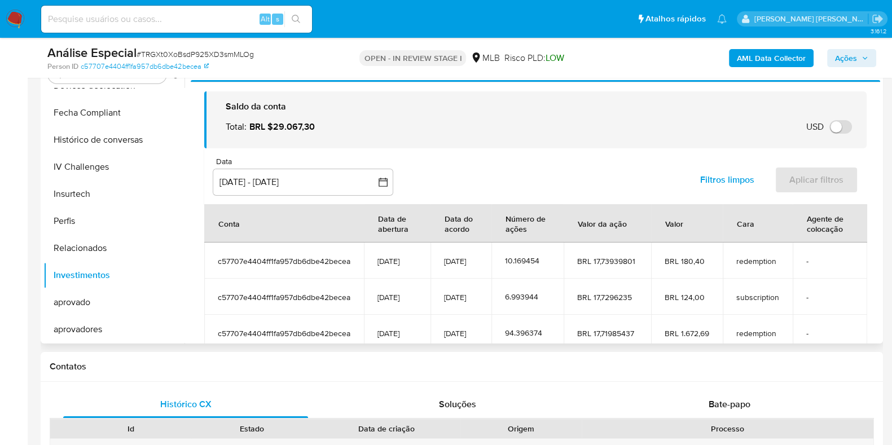
drag, startPoint x: 874, startPoint y: 173, endPoint x: 873, endPoint y: 201, distance: 28.8
click at [873, 201] on div "Saldo da conta Total : BRL $29.067,30 USD Alternar entre moeda local e USD Data…" at bounding box center [535, 284] width 689 height 404
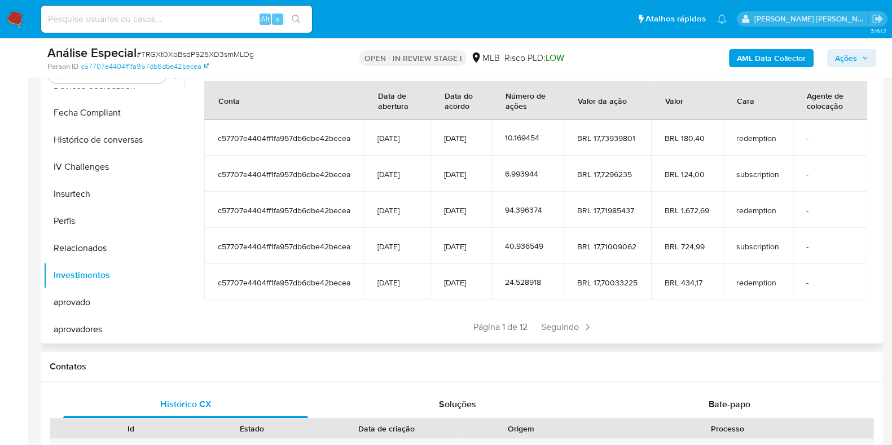
scroll to position [142, 0]
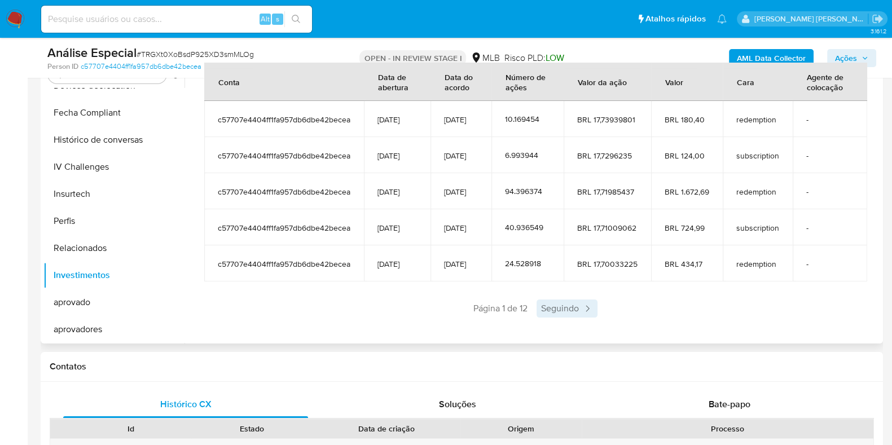
click at [584, 313] on icon at bounding box center [587, 308] width 11 height 11
click at [448, 305] on icon at bounding box center [452, 308] width 11 height 11
click at [611, 263] on span "BRL 17,70033225" at bounding box center [607, 264] width 60 height 10
click at [583, 307] on icon at bounding box center [587, 308] width 11 height 11
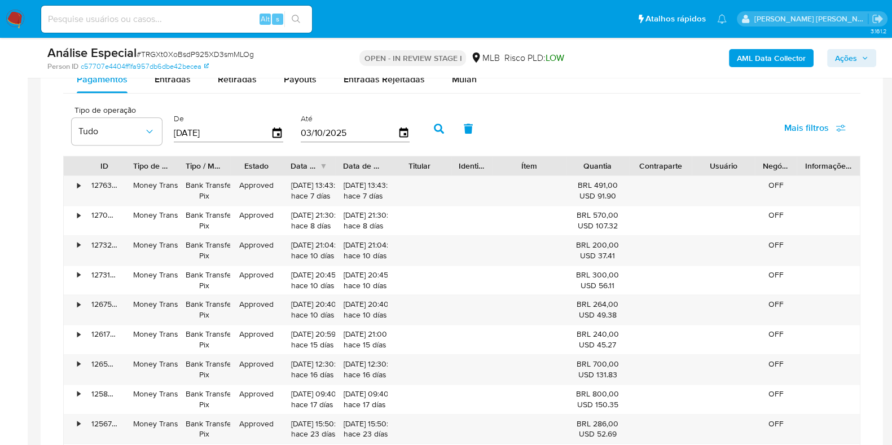
scroll to position [902, 0]
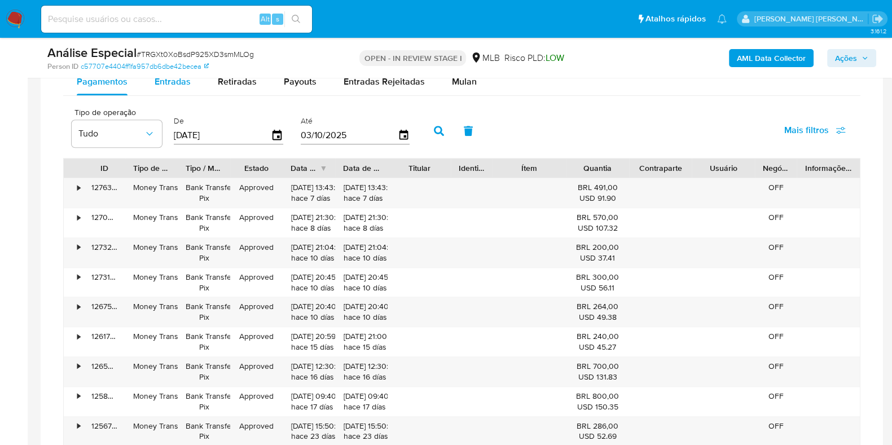
click at [182, 86] on span "Entradas" at bounding box center [173, 81] width 36 height 13
select select "10"
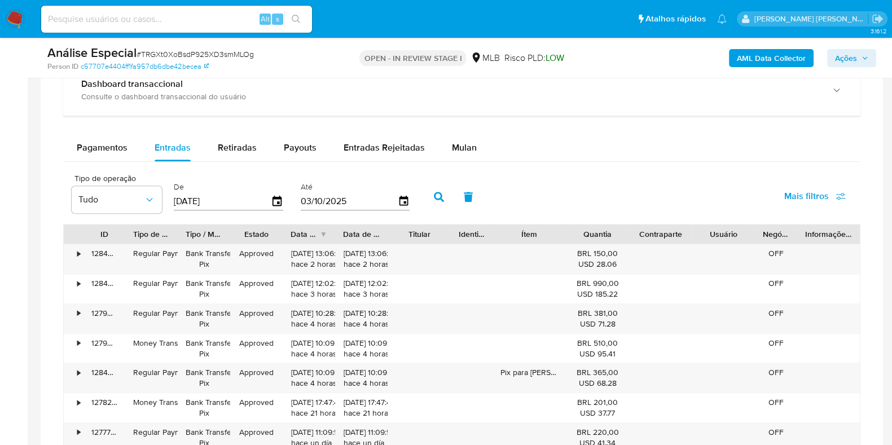
scroll to position [787, 0]
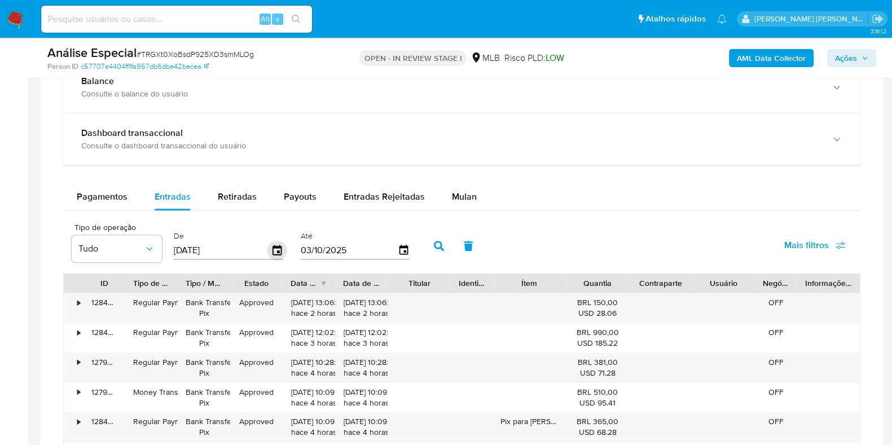
click at [277, 250] on icon "button" at bounding box center [277, 251] width 20 height 20
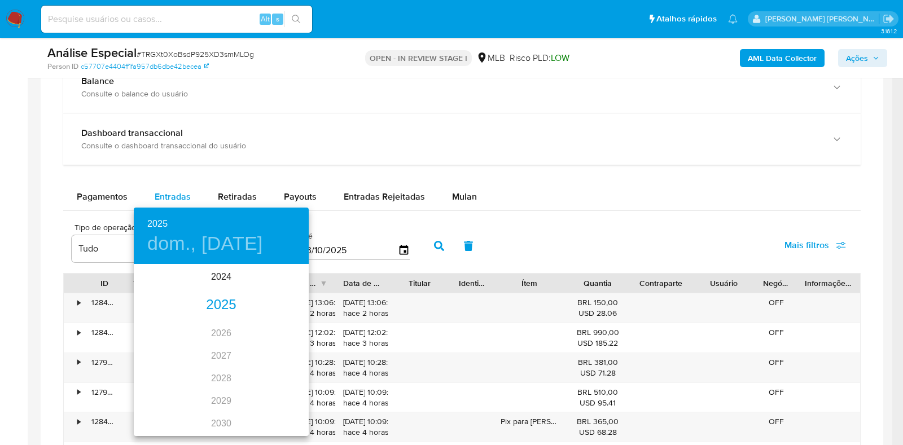
click at [216, 306] on div "2025" at bounding box center [221, 305] width 175 height 23
click at [280, 369] on div "sep." at bounding box center [279, 371] width 58 height 42
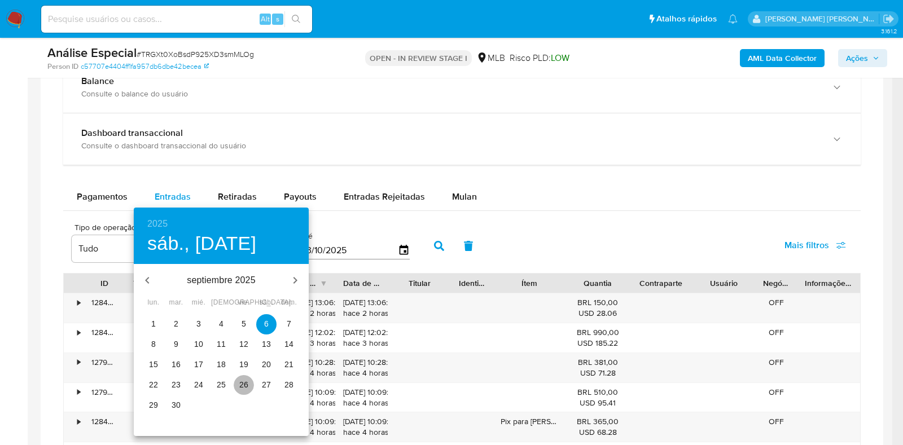
click at [244, 381] on p "26" at bounding box center [243, 384] width 9 height 11
type input "[DATE]"
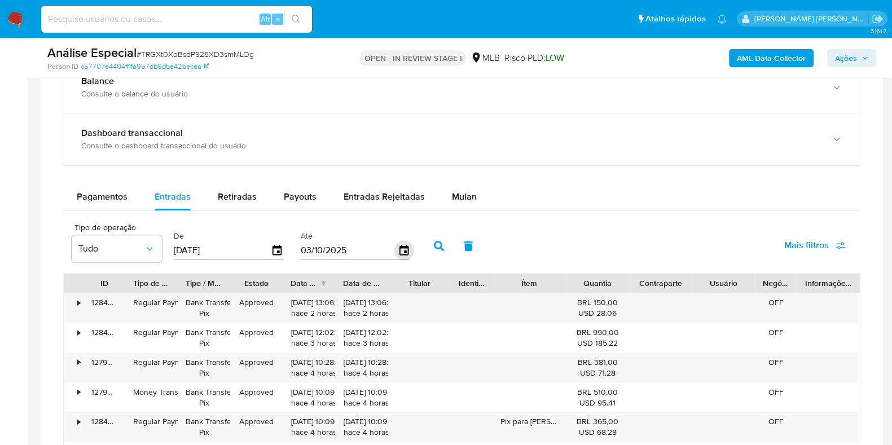
click at [399, 253] on icon "button" at bounding box center [403, 250] width 9 height 10
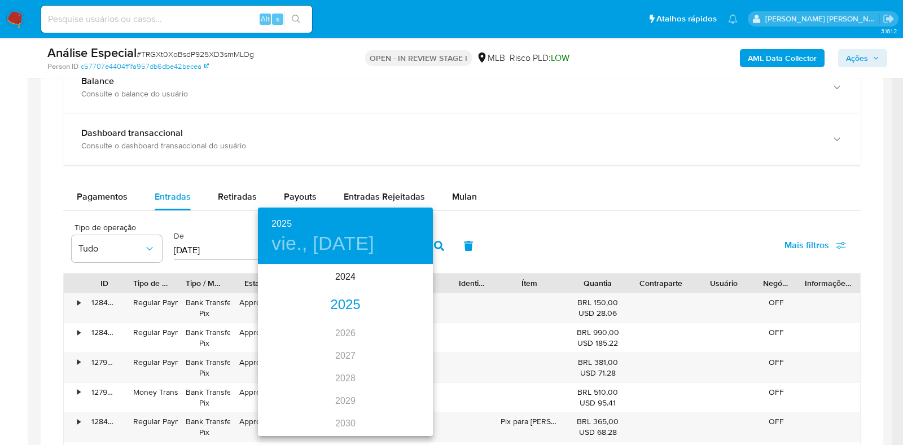
click at [346, 301] on div "2025" at bounding box center [345, 305] width 175 height 23
click at [407, 371] on div "sep." at bounding box center [404, 371] width 58 height 42
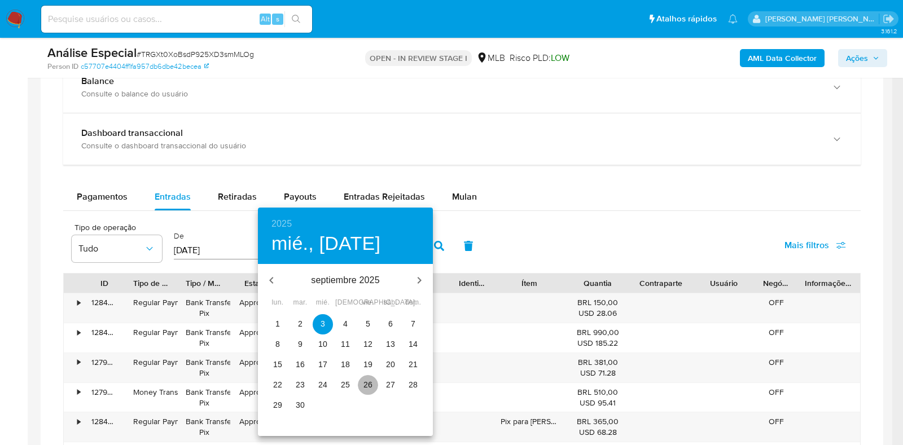
click at [370, 389] on p "26" at bounding box center [367, 384] width 9 height 11
type input "[DATE]"
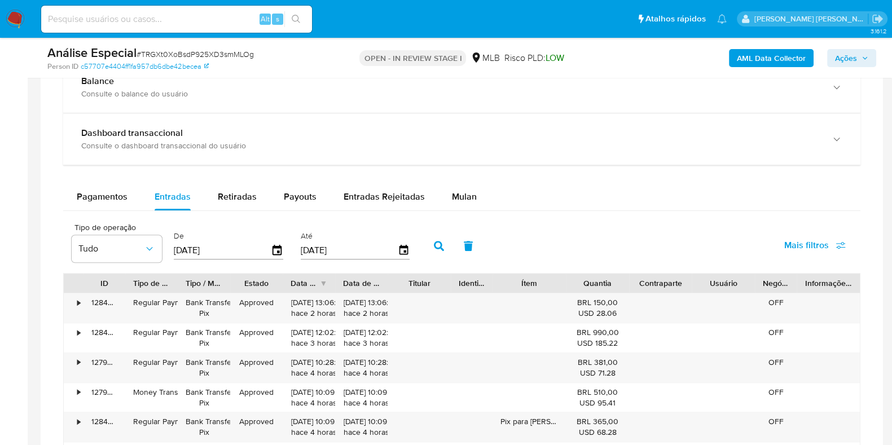
click at [437, 249] on icon "button" at bounding box center [439, 246] width 10 height 10
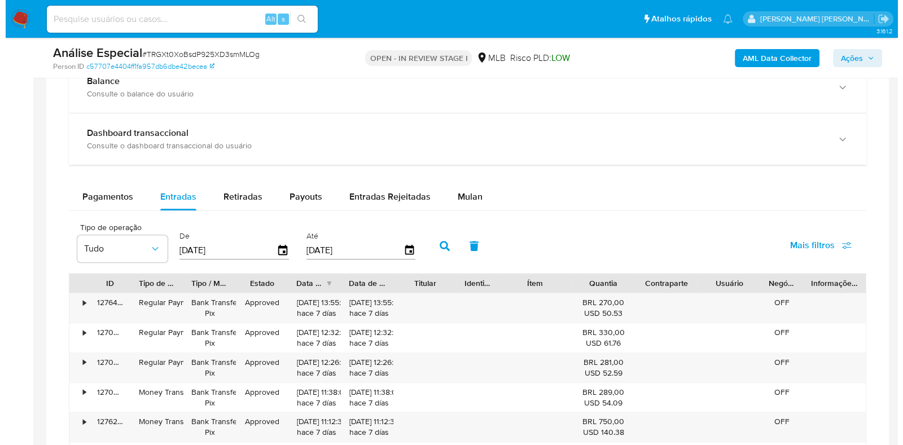
scroll to position [887, 0]
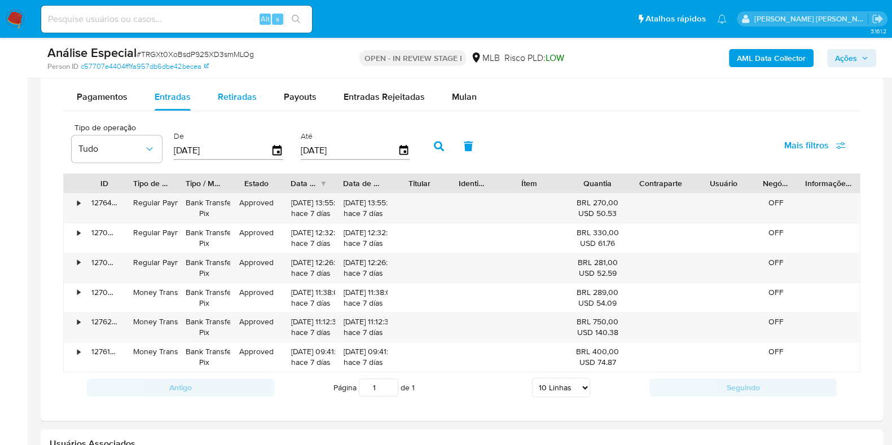
click at [228, 98] on span "Retiradas" at bounding box center [237, 96] width 39 height 13
select select "10"
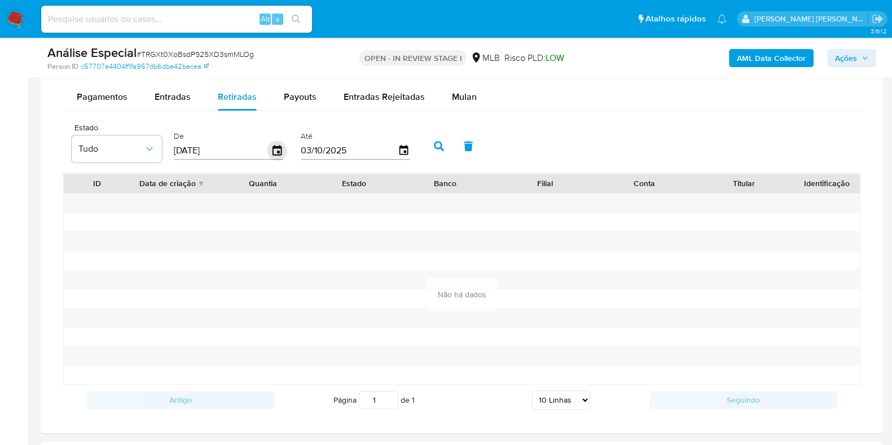
click at [276, 150] on icon "button" at bounding box center [276, 150] width 9 height 10
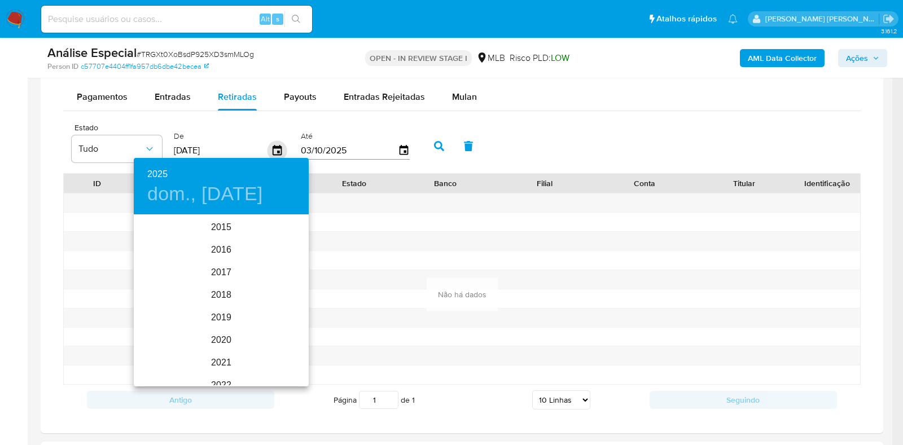
scroll to position [158, 0]
click at [222, 295] on div "2025" at bounding box center [221, 300] width 175 height 23
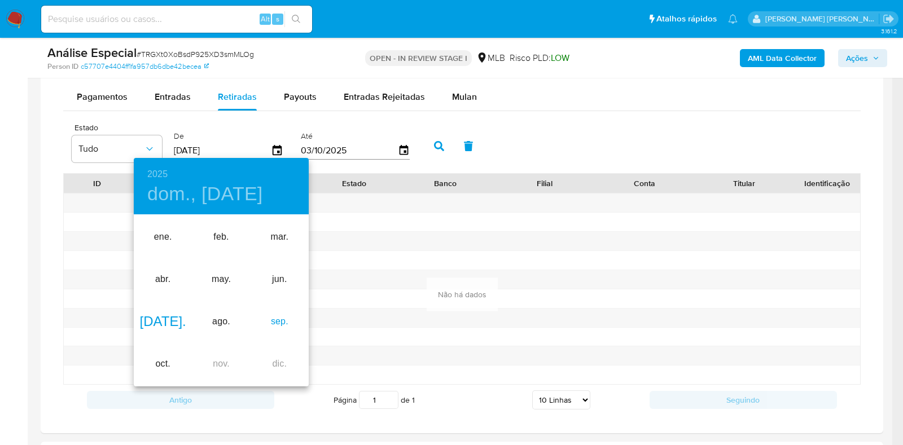
click at [278, 323] on div "sep." at bounding box center [279, 322] width 58 height 42
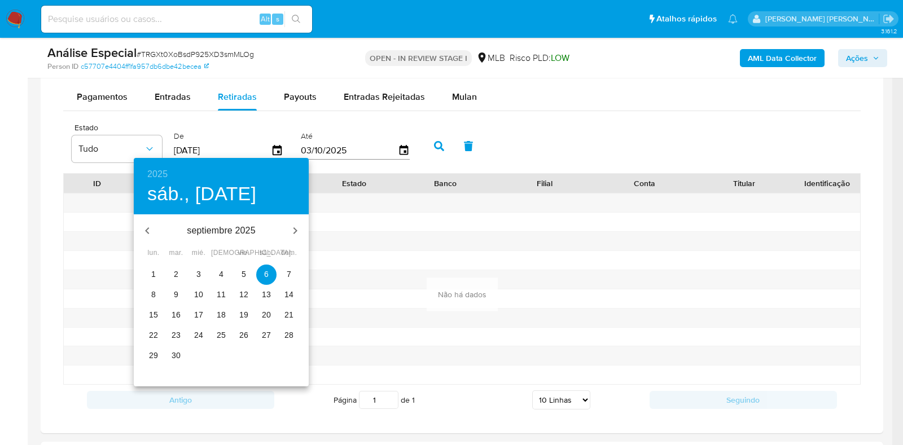
click at [246, 333] on p "26" at bounding box center [243, 334] width 9 height 11
type input "[DATE]"
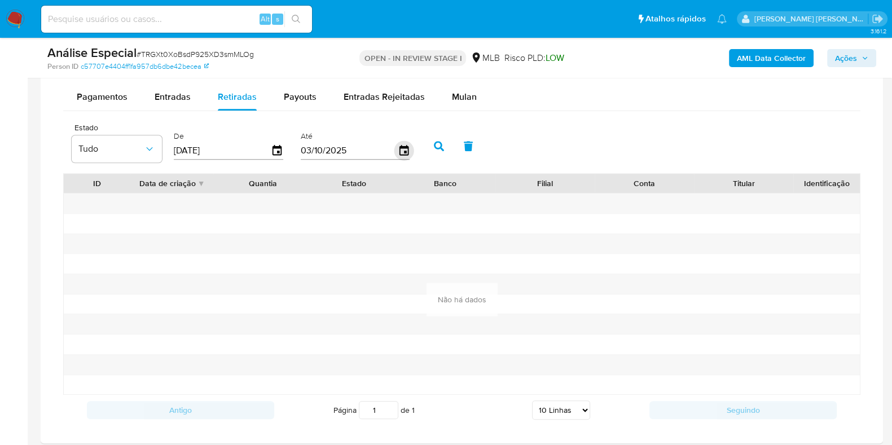
click at [398, 148] on icon "button" at bounding box center [404, 151] width 20 height 20
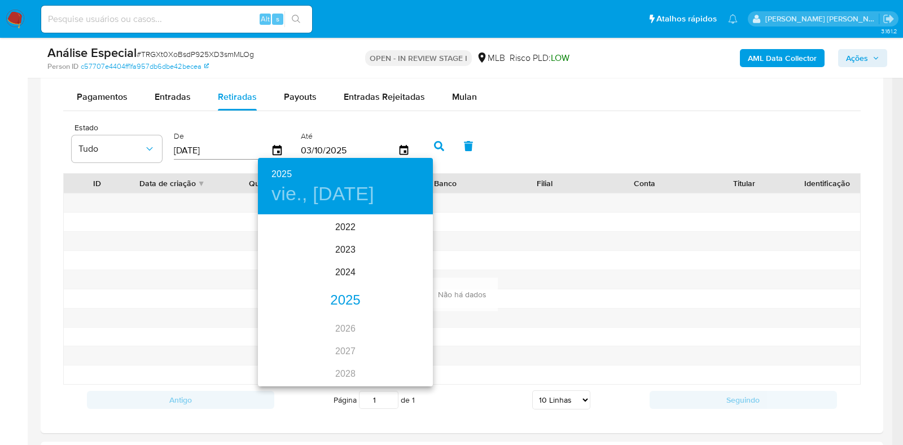
click at [341, 298] on div "2025" at bounding box center [345, 300] width 175 height 23
click at [406, 319] on div "sep." at bounding box center [404, 322] width 58 height 42
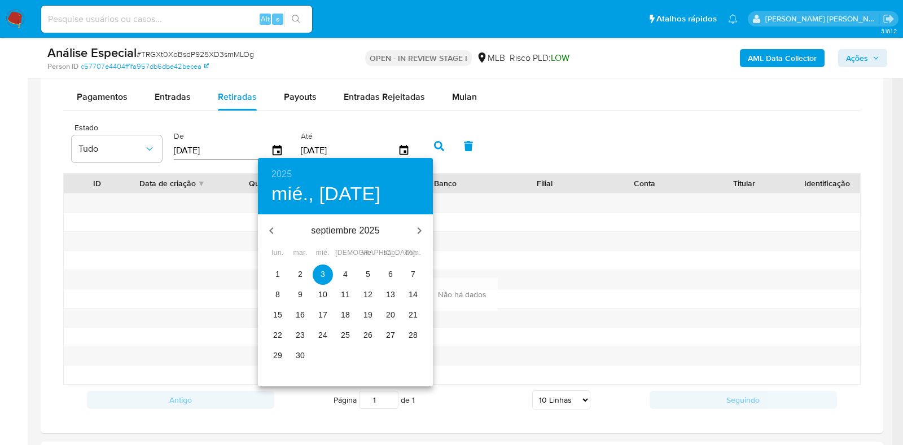
click at [370, 333] on p "26" at bounding box center [367, 334] width 9 height 11
type input "[DATE]"
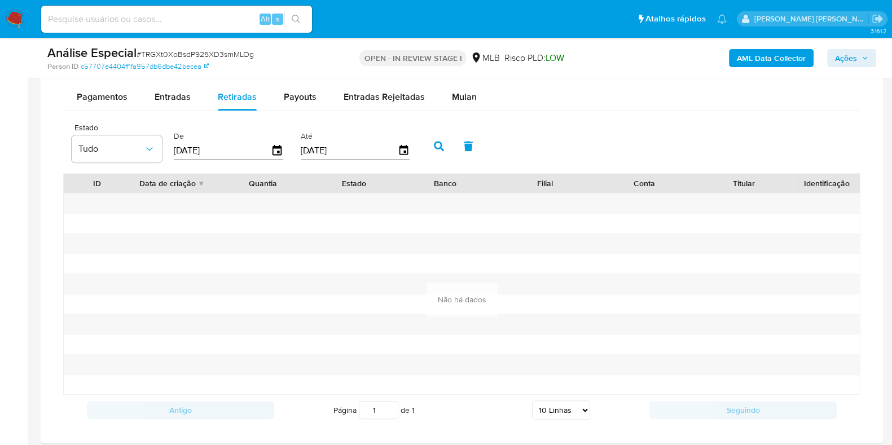
click at [434, 155] on button "button" at bounding box center [438, 146] width 29 height 27
click at [306, 95] on span "Payouts" at bounding box center [300, 96] width 33 height 13
select select "10"
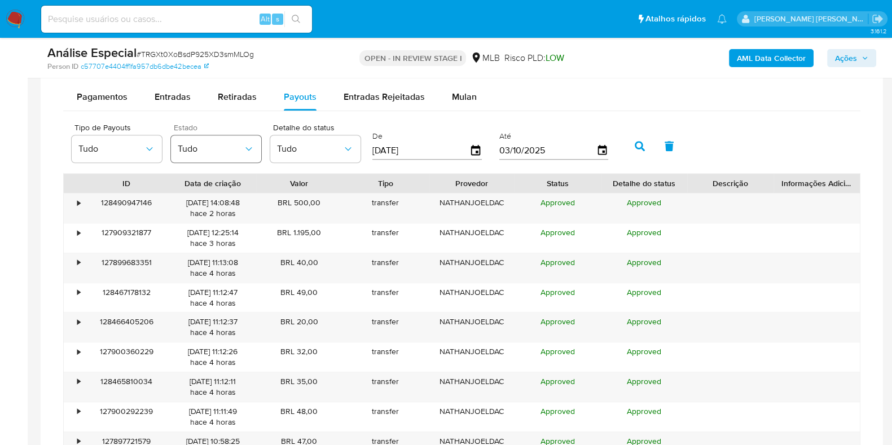
click at [248, 152] on icon "button" at bounding box center [248, 148] width 11 height 11
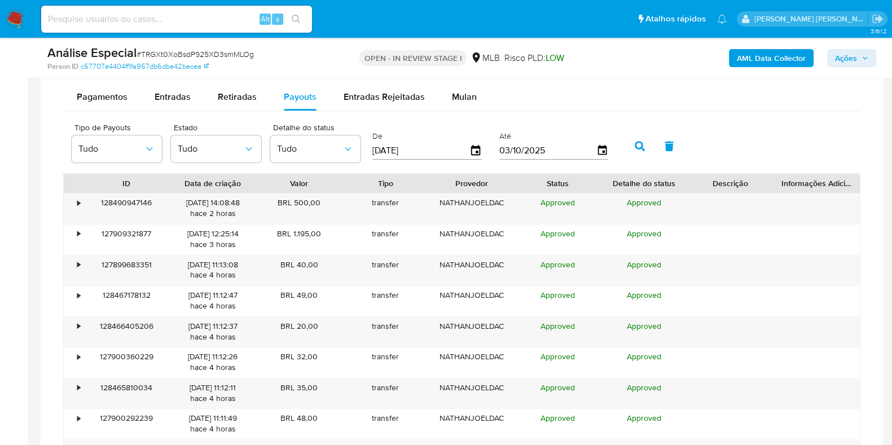
click at [412, 148] on input "[DATE]" at bounding box center [420, 151] width 97 height 18
click at [474, 151] on icon "button" at bounding box center [475, 150] width 9 height 10
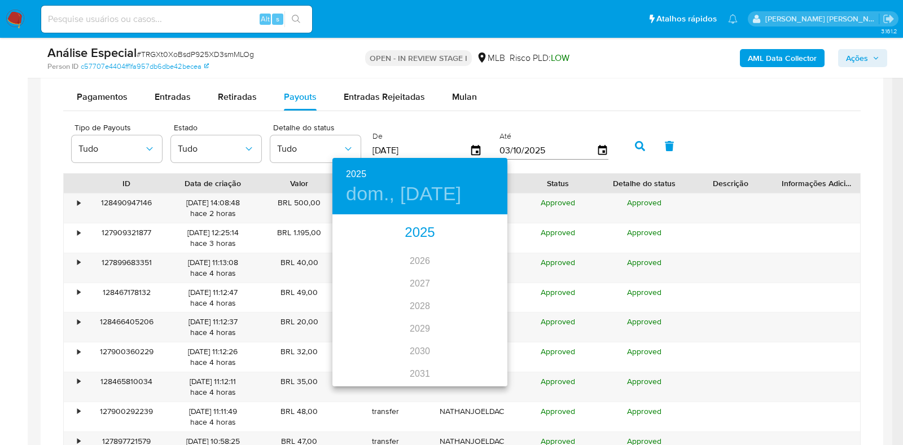
click at [430, 233] on div "2025" at bounding box center [419, 233] width 175 height 23
click at [482, 316] on div "sep." at bounding box center [478, 322] width 58 height 42
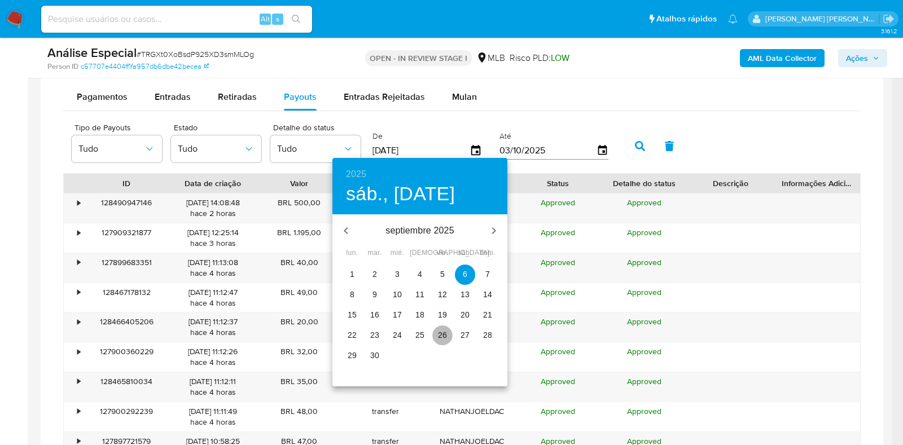
click at [448, 337] on span "26" at bounding box center [442, 334] width 20 height 11
type input "26/09/2025"
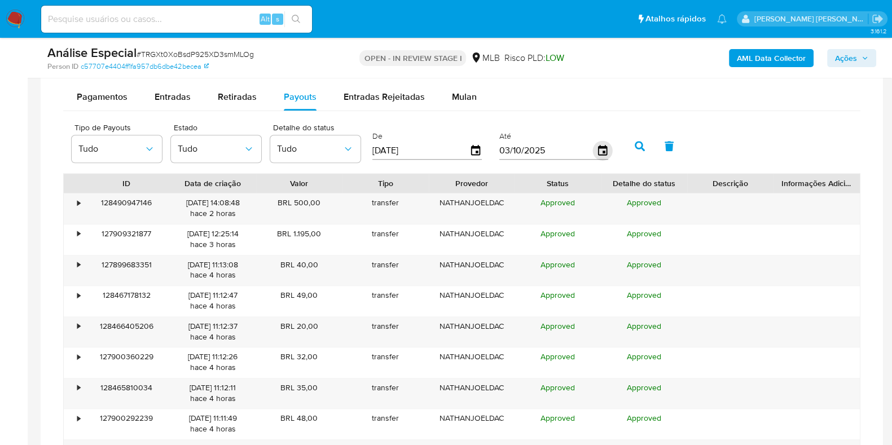
click at [595, 155] on icon "button" at bounding box center [602, 151] width 20 height 20
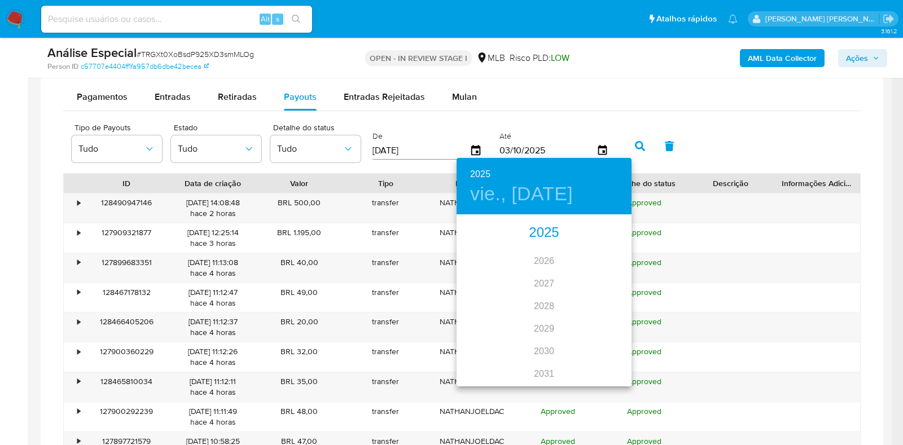
click at [539, 227] on div "2025" at bounding box center [543, 233] width 175 height 23
click at [602, 320] on div "sep." at bounding box center [602, 322] width 58 height 42
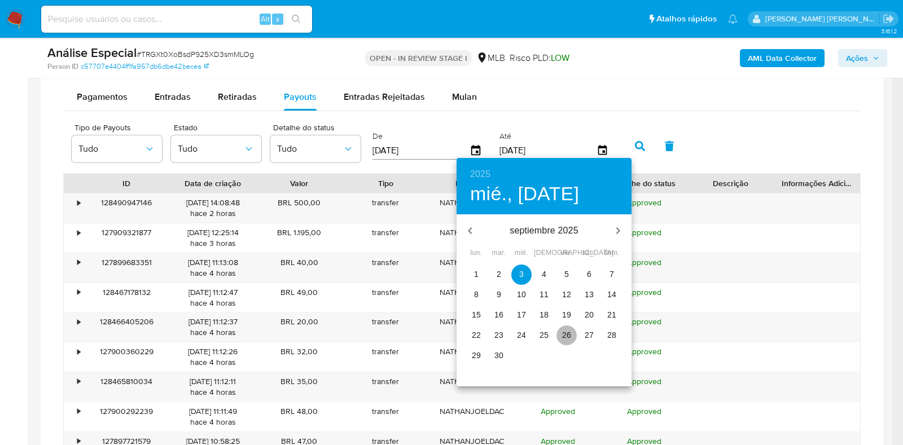
click at [564, 339] on p "26" at bounding box center [566, 334] width 9 height 11
type input "26/09/2025"
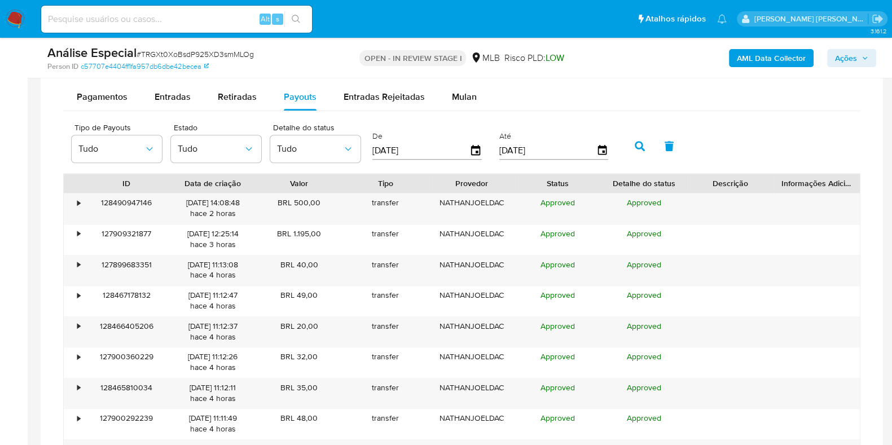
click at [640, 155] on button "button" at bounding box center [639, 146] width 29 height 27
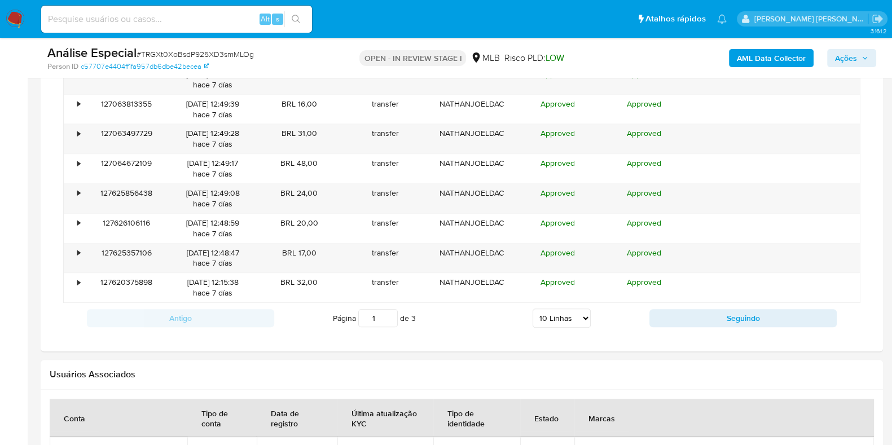
scroll to position [1080, 0]
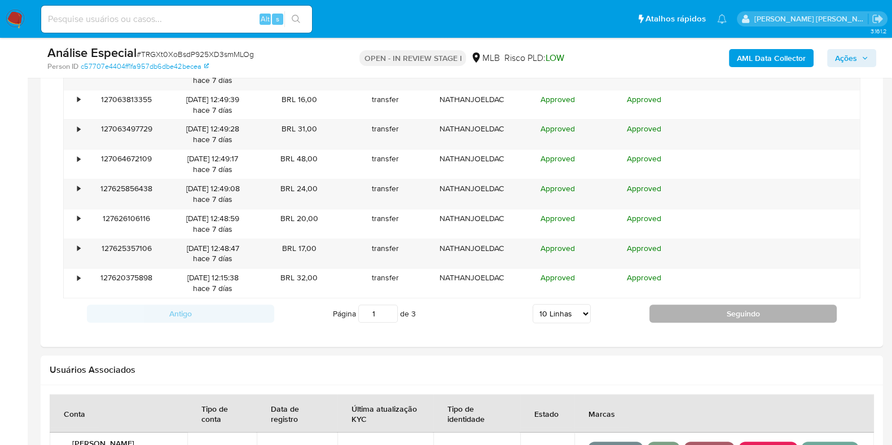
click at [701, 316] on button "Seguindo" at bounding box center [742, 314] width 187 height 18
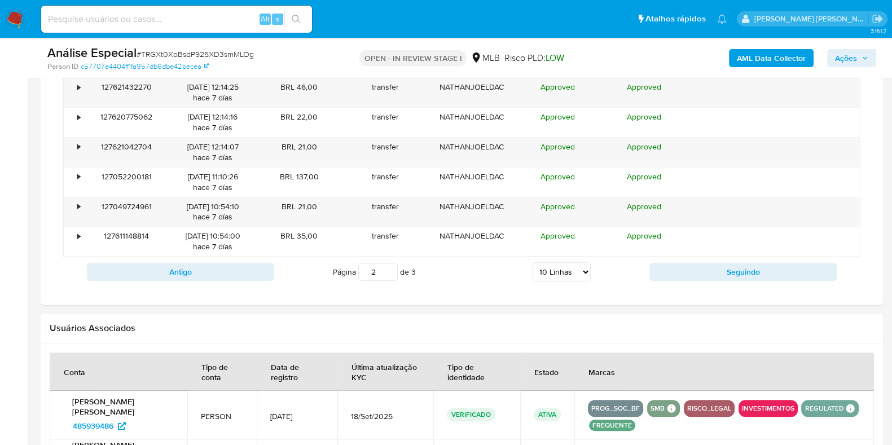
scroll to position [1133, 0]
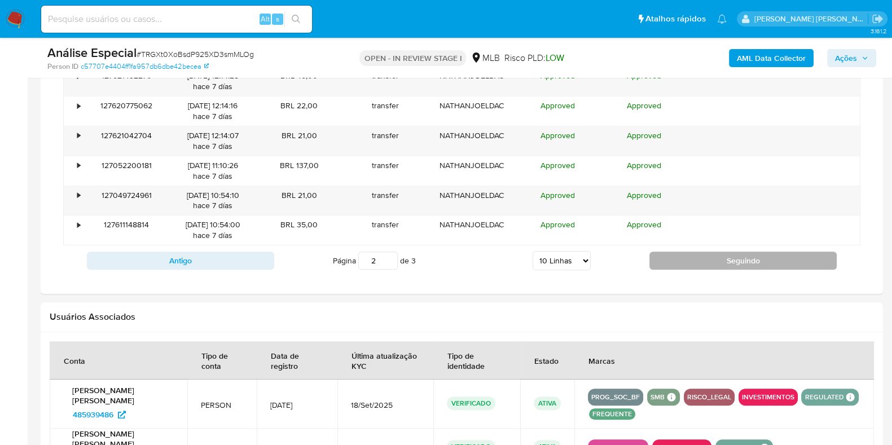
click at [724, 270] on button "Seguindo" at bounding box center [742, 261] width 187 height 18
type input "3"
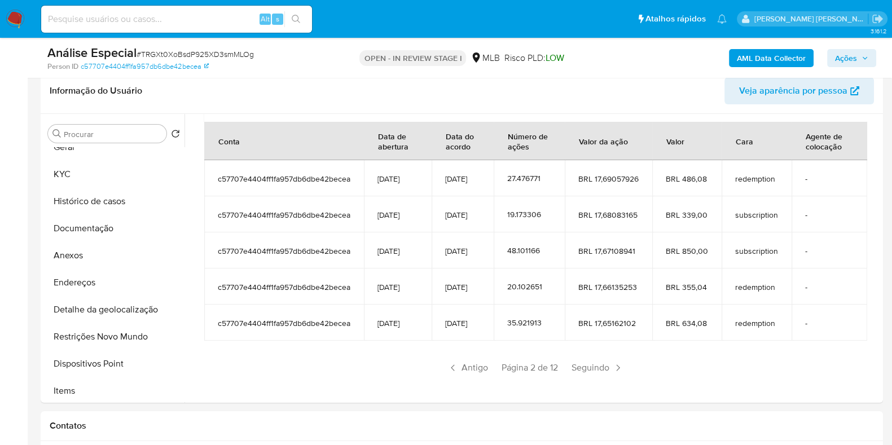
scroll to position [0, 0]
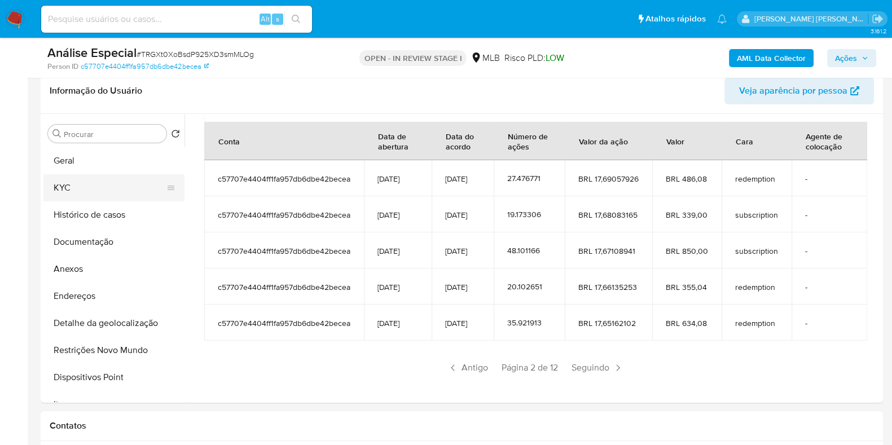
click at [98, 200] on button "KYC" at bounding box center [109, 187] width 132 height 27
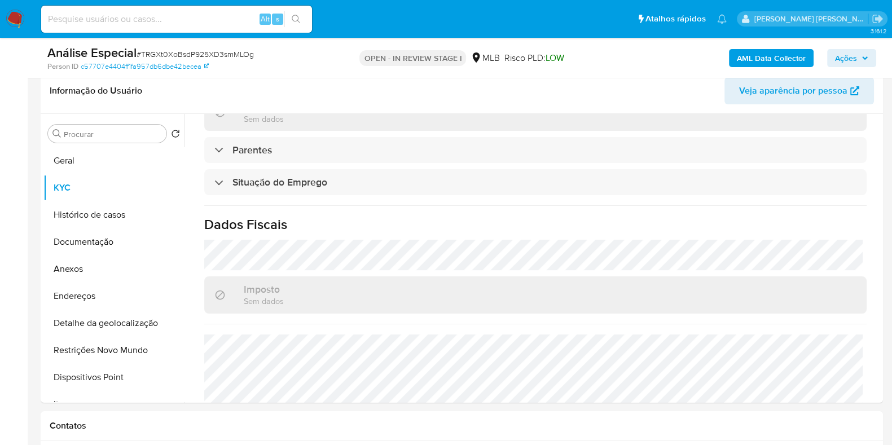
scroll to position [450, 0]
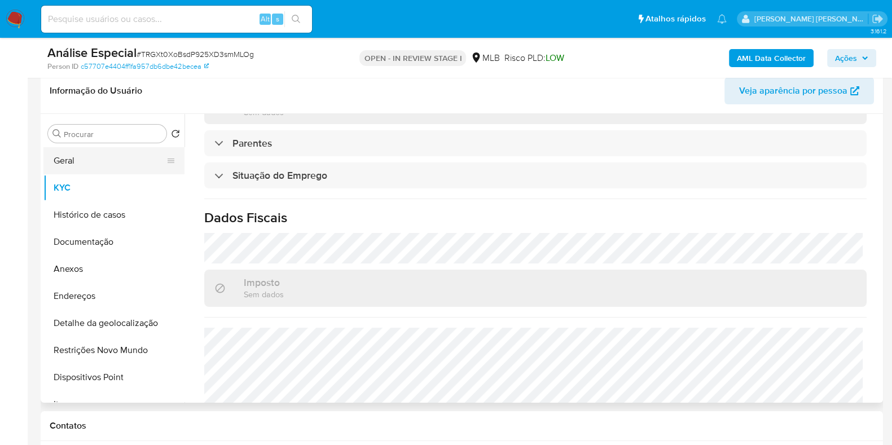
click at [126, 152] on button "Geral" at bounding box center [109, 160] width 132 height 27
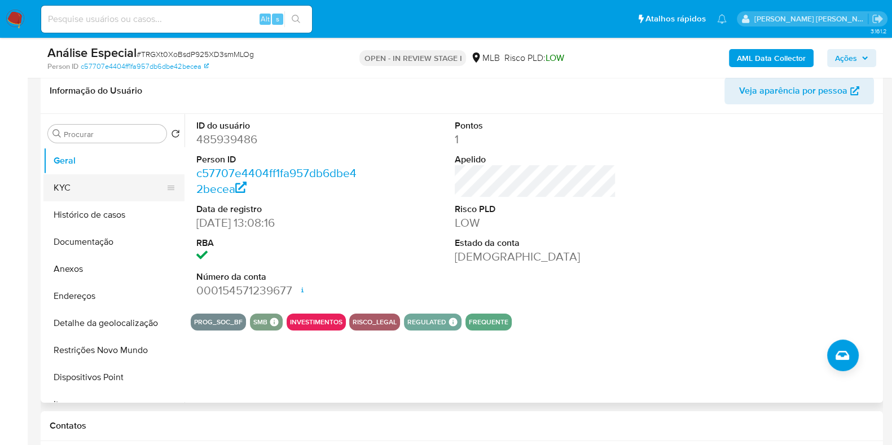
click at [104, 188] on button "KYC" at bounding box center [109, 187] width 132 height 27
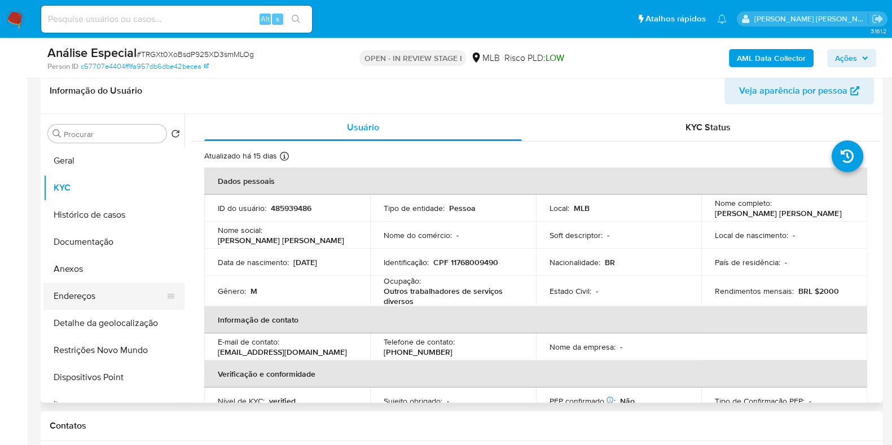
click at [131, 296] on button "Endereços" at bounding box center [109, 296] width 132 height 27
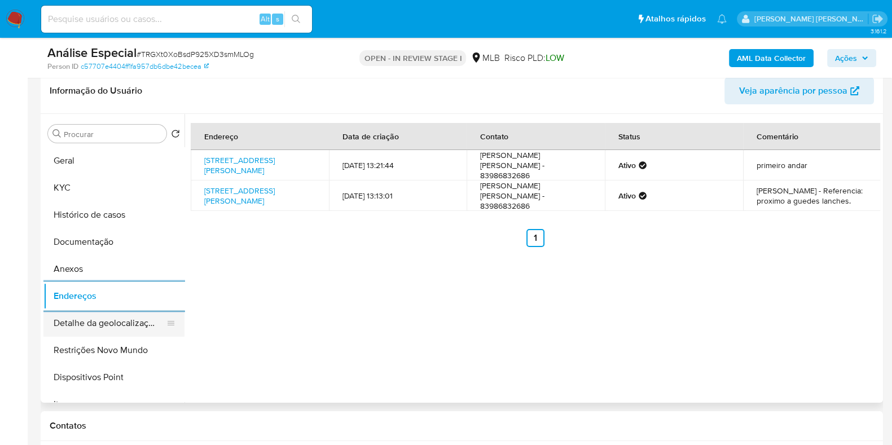
click at [121, 335] on button "Detalhe da geolocalização" at bounding box center [109, 323] width 132 height 27
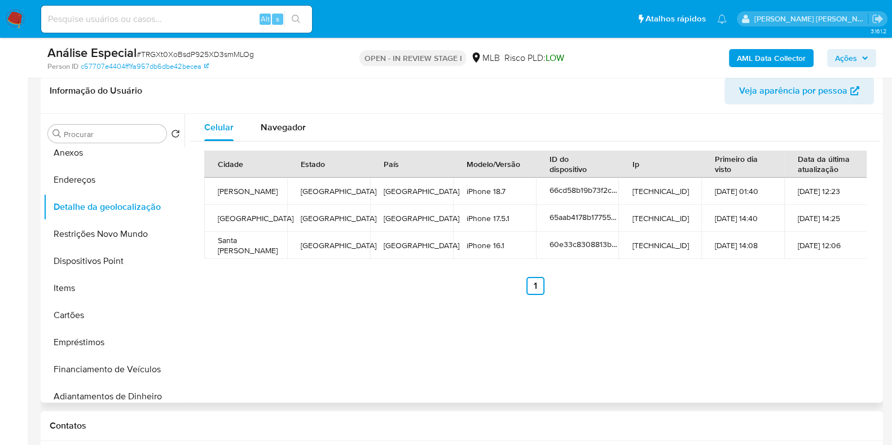
scroll to position [118, 0]
click at [282, 125] on span "Navegador" at bounding box center [283, 127] width 45 height 13
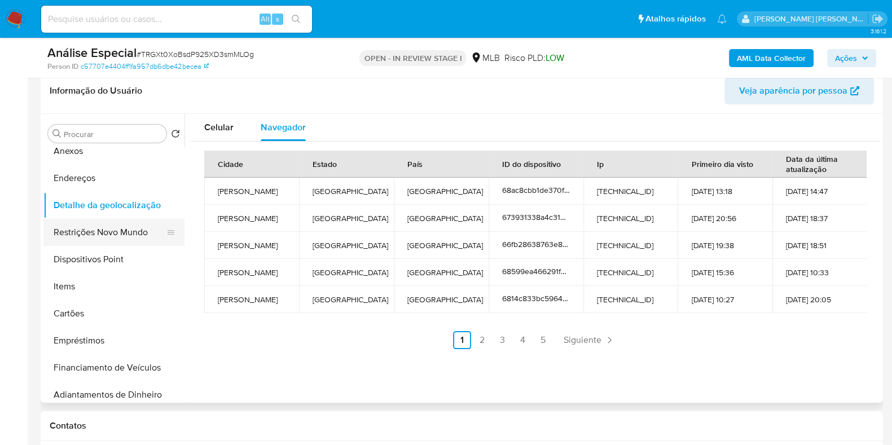
click at [91, 233] on button "Restrições Novo Mundo" at bounding box center [109, 232] width 132 height 27
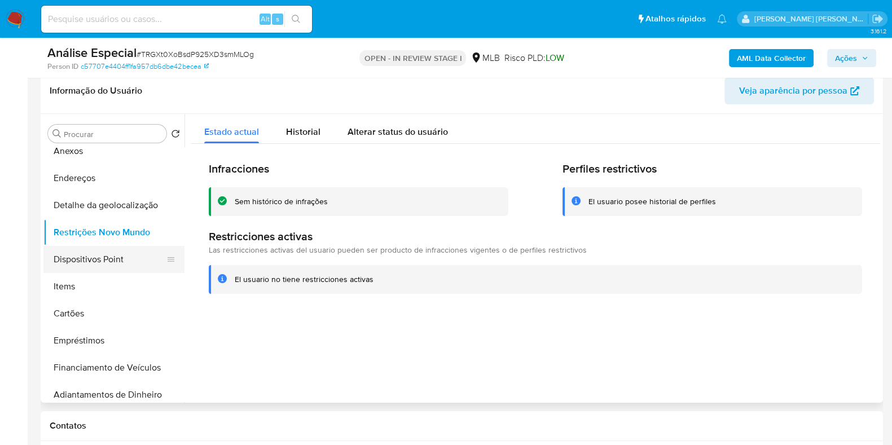
click at [99, 248] on button "Dispositivos Point" at bounding box center [109, 259] width 132 height 27
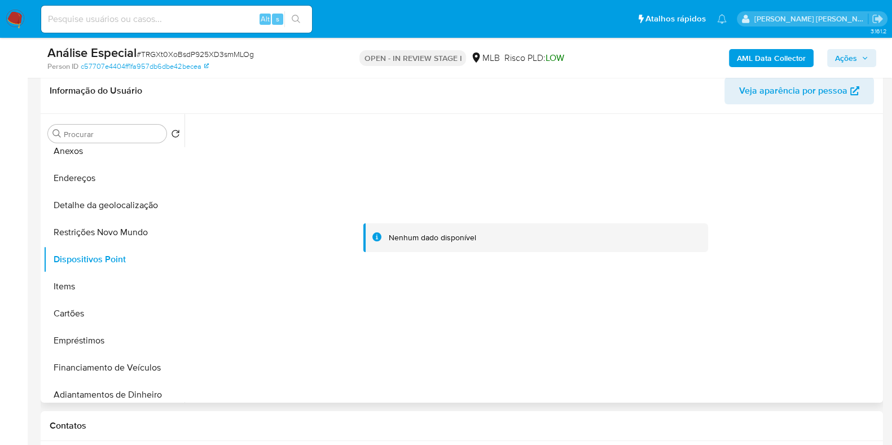
scroll to position [0, 0]
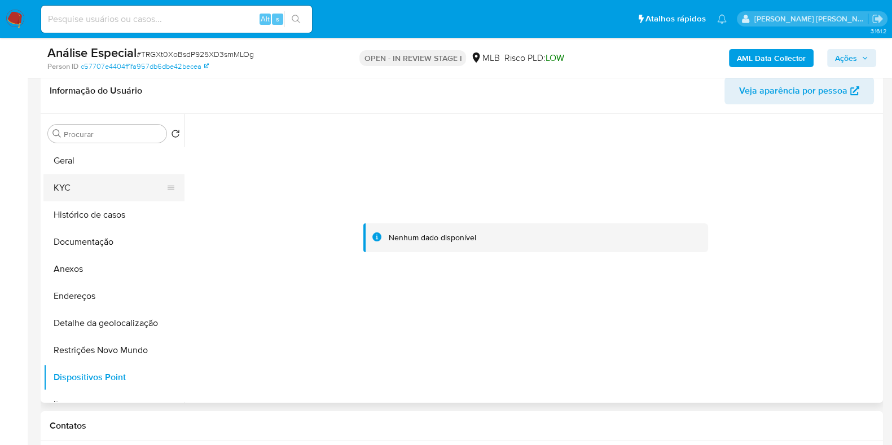
click at [118, 181] on button "KYC" at bounding box center [109, 187] width 132 height 27
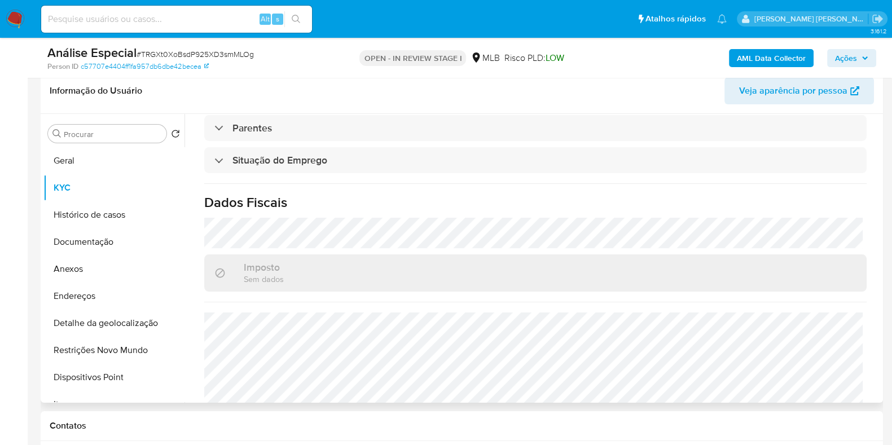
scroll to position [493, 0]
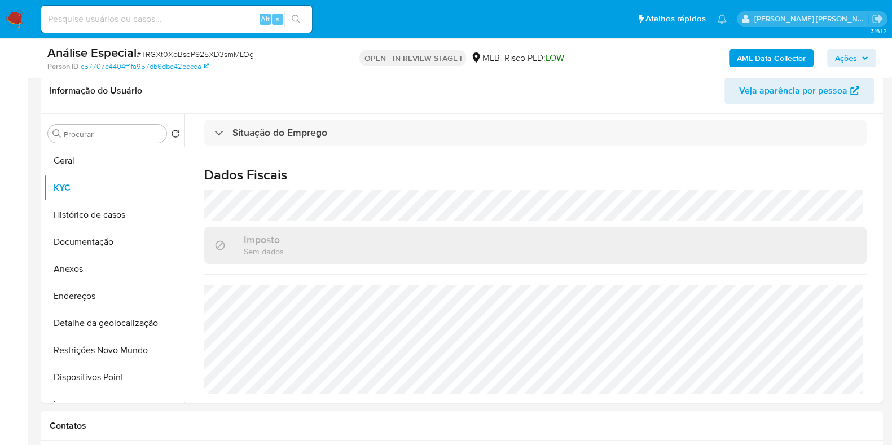
click at [776, 51] on b "AML Data Collector" at bounding box center [771, 58] width 69 height 18
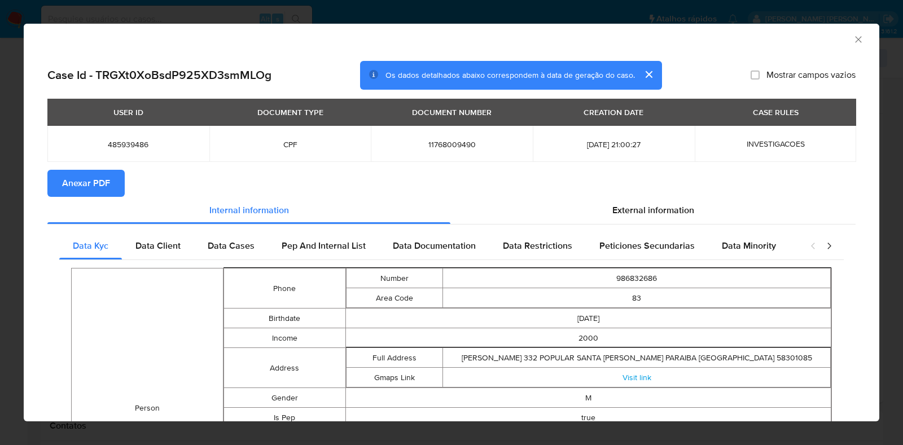
click at [116, 182] on button "Anexar PDF" at bounding box center [85, 183] width 77 height 27
click at [852, 38] on icon "Fechar a janela" at bounding box center [857, 39] width 11 height 11
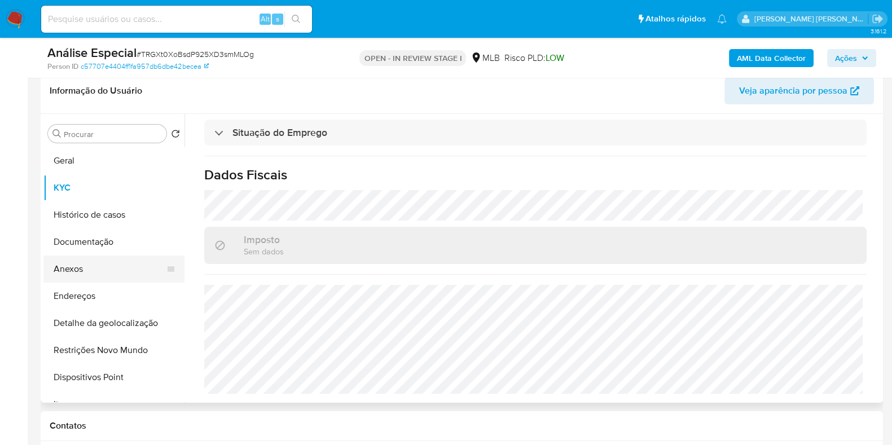
click at [100, 263] on button "Anexos" at bounding box center [109, 269] width 132 height 27
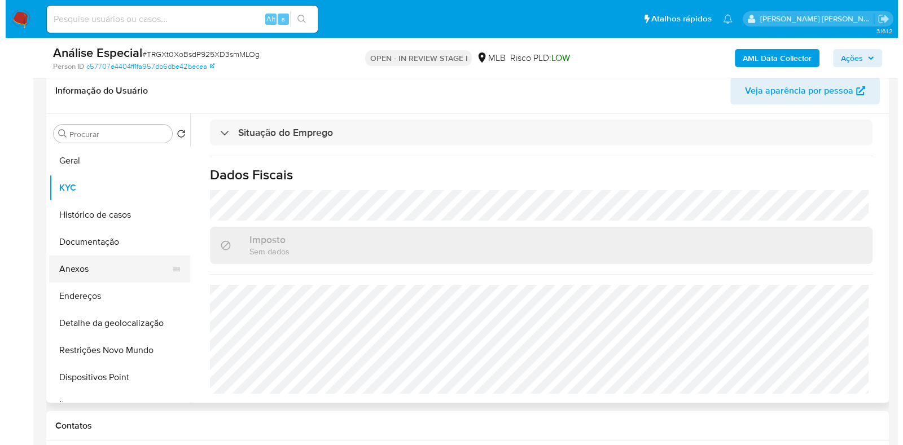
scroll to position [0, 0]
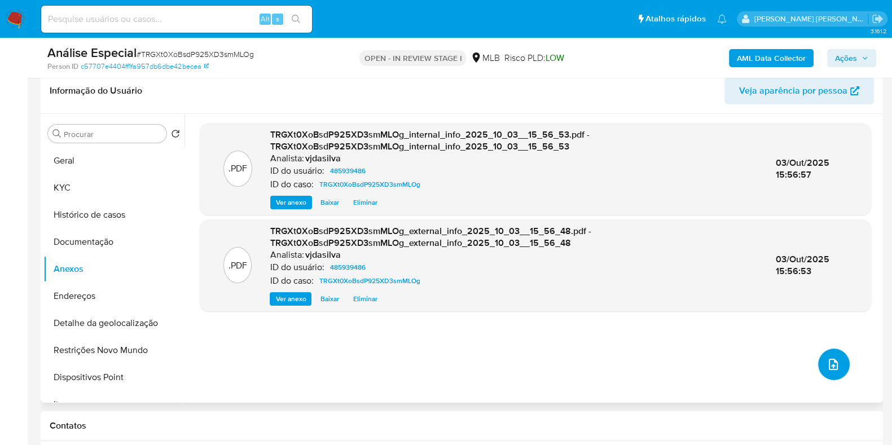
click at [830, 364] on icon "upload-file" at bounding box center [833, 365] width 14 height 14
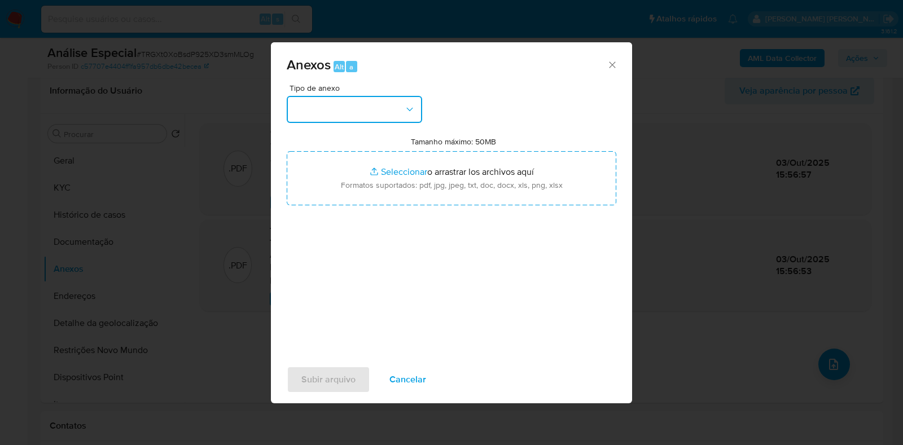
click at [404, 108] on icon "button" at bounding box center [409, 109] width 11 height 11
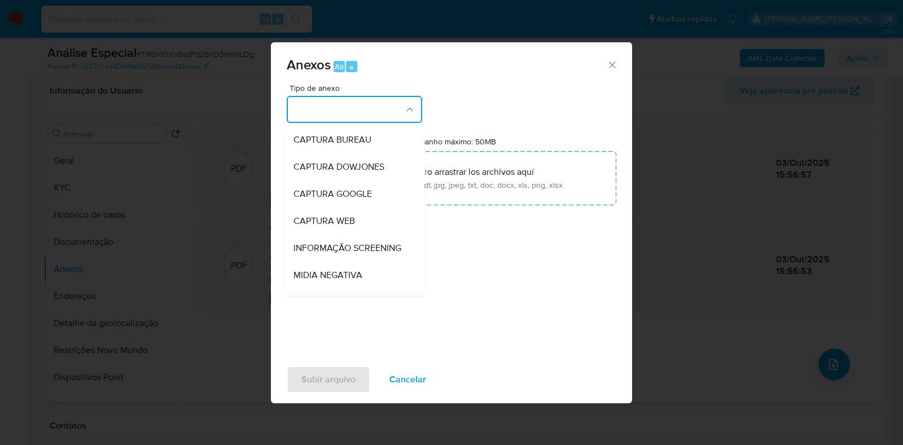
scroll to position [174, 0]
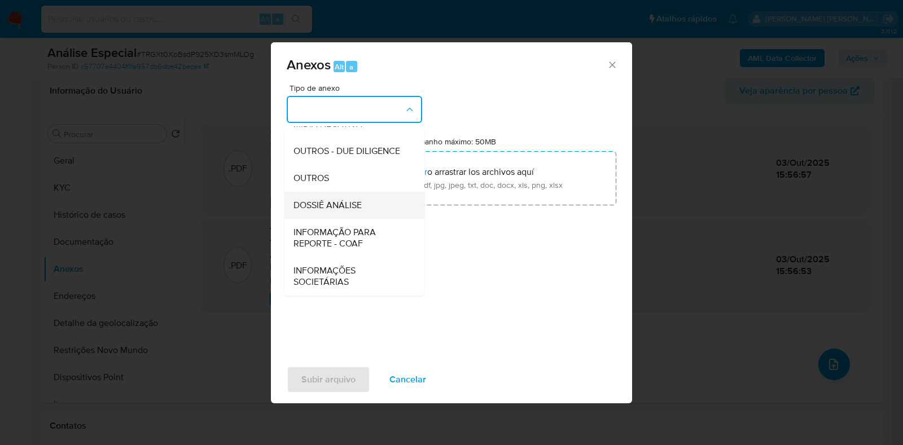
click at [367, 204] on div "DOSSIÊ ANÁLISE" at bounding box center [350, 205] width 115 height 27
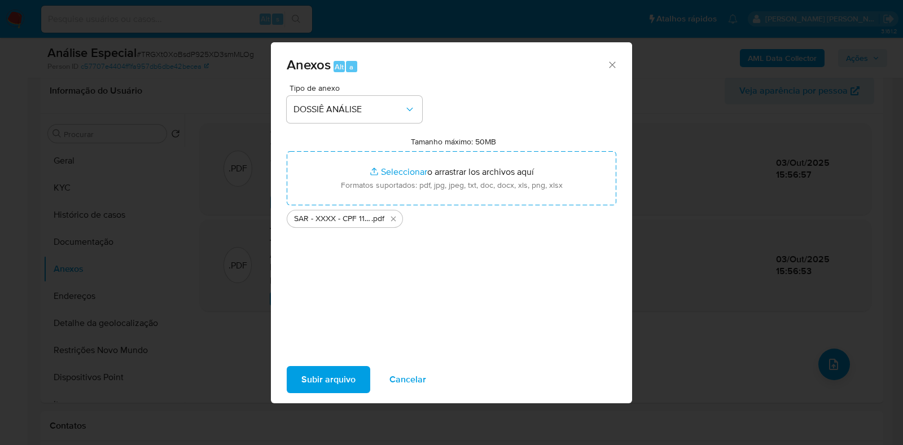
click at [315, 376] on span "Subir arquivo" at bounding box center [328, 379] width 54 height 25
click at [612, 63] on icon "Cerrar" at bounding box center [612, 64] width 6 height 6
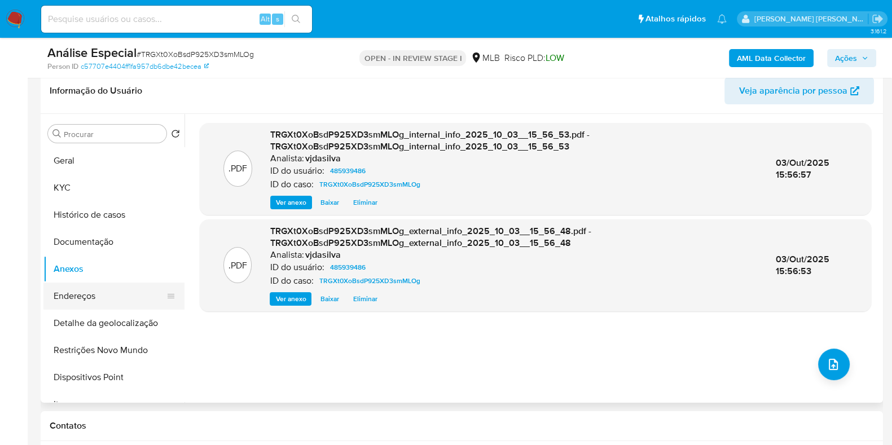
click at [107, 291] on button "Endereços" at bounding box center [109, 296] width 132 height 27
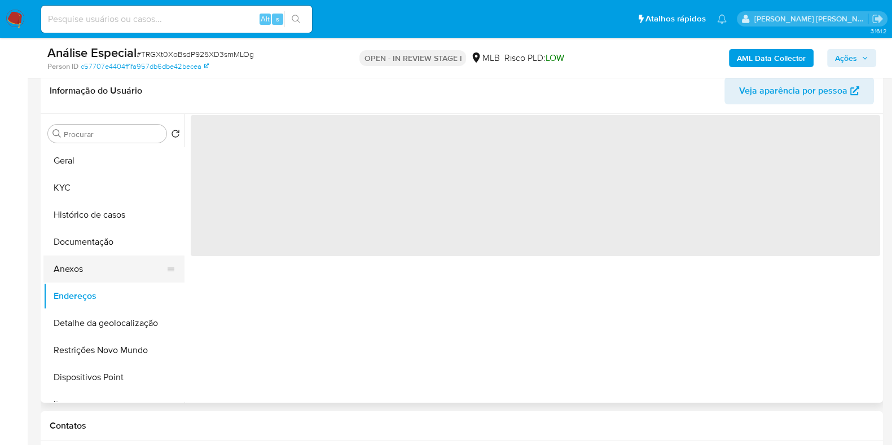
click at [102, 274] on button "Anexos" at bounding box center [109, 269] width 132 height 27
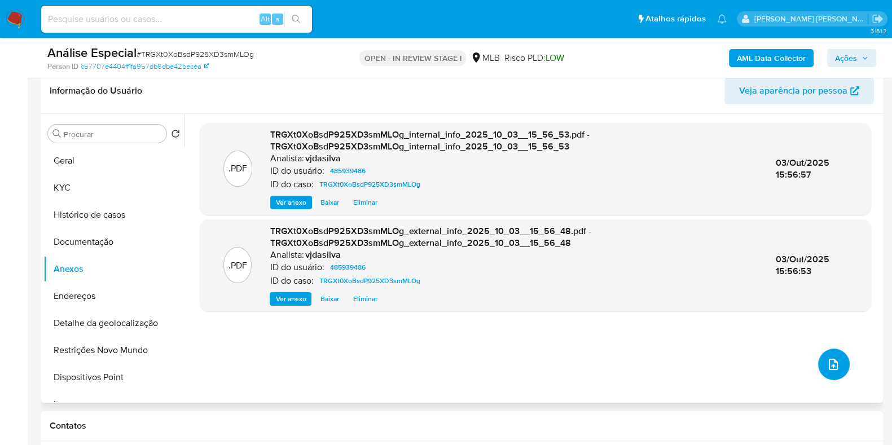
click at [830, 362] on icon "upload-file" at bounding box center [833, 365] width 14 height 14
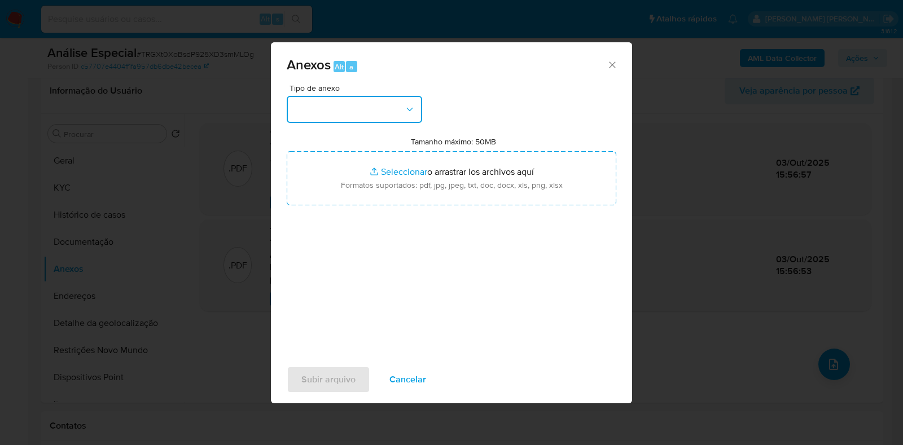
click at [416, 103] on button "button" at bounding box center [354, 109] width 135 height 27
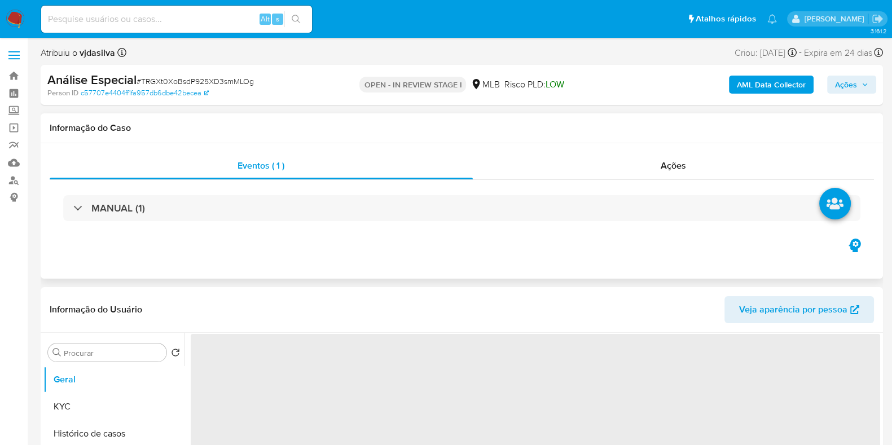
select select "10"
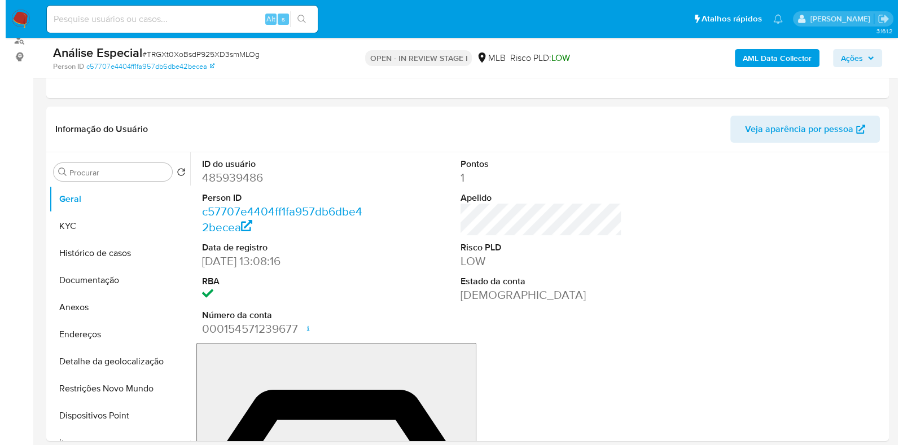
scroll to position [189, 0]
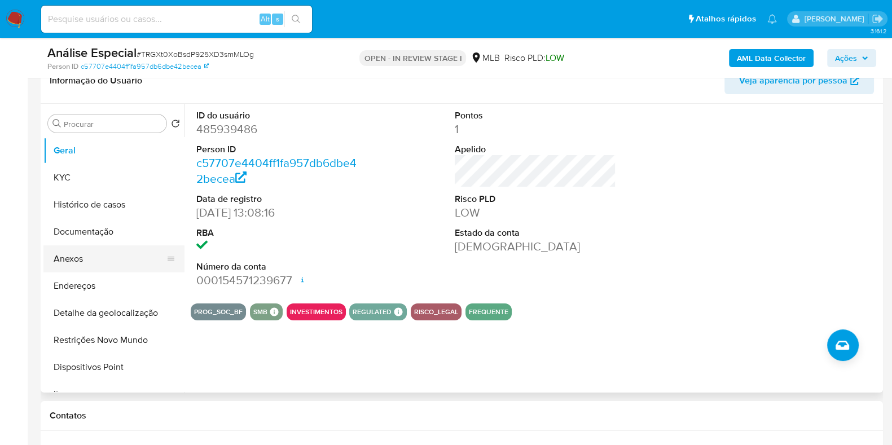
click at [106, 266] on button "Anexos" at bounding box center [109, 258] width 132 height 27
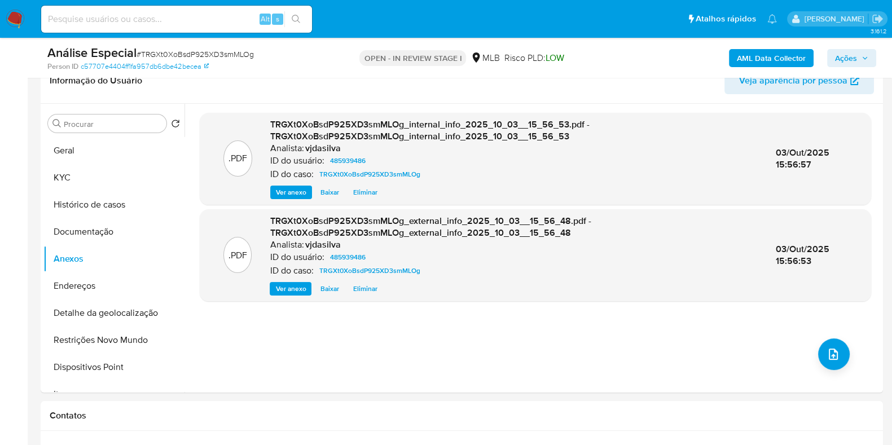
click at [829, 357] on icon "upload-file" at bounding box center [833, 355] width 14 height 14
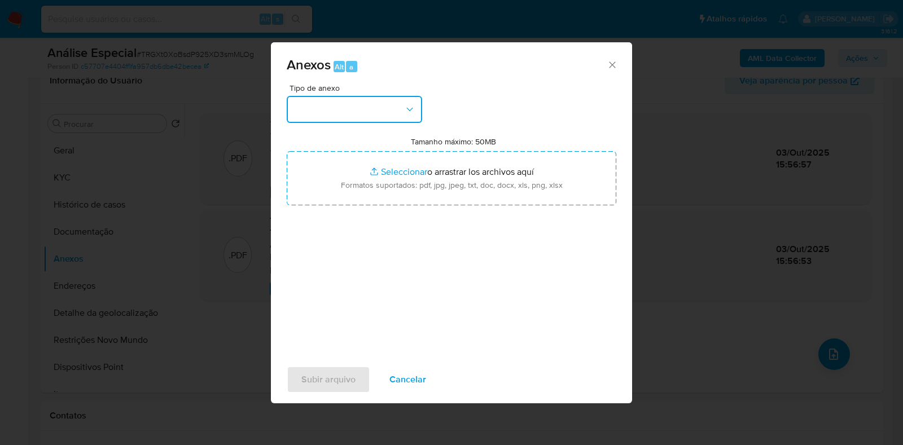
click at [403, 102] on button "button" at bounding box center [354, 109] width 135 height 27
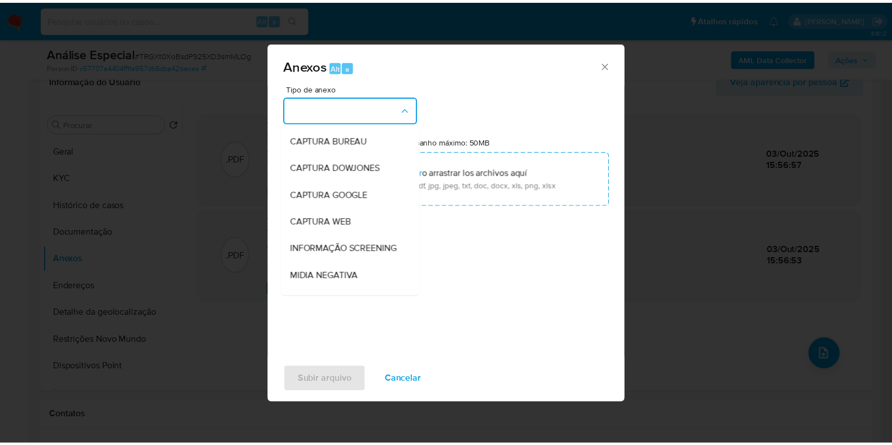
scroll to position [174, 0]
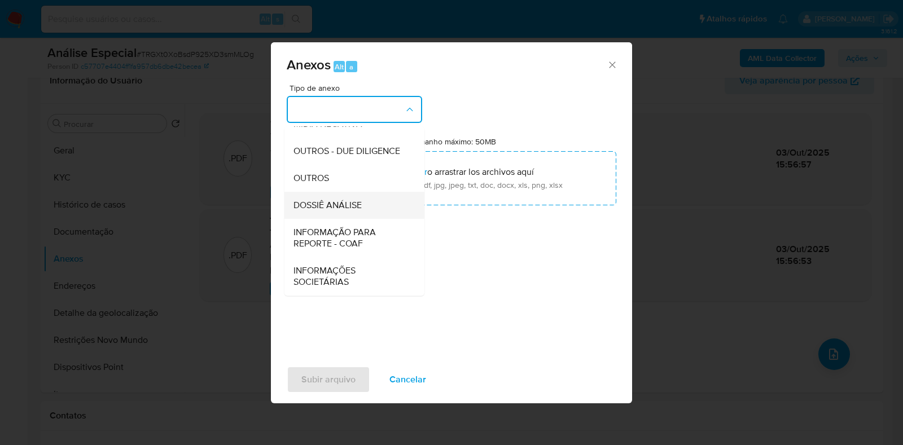
click at [371, 208] on div "DOSSIÊ ANÁLISE" at bounding box center [350, 205] width 115 height 27
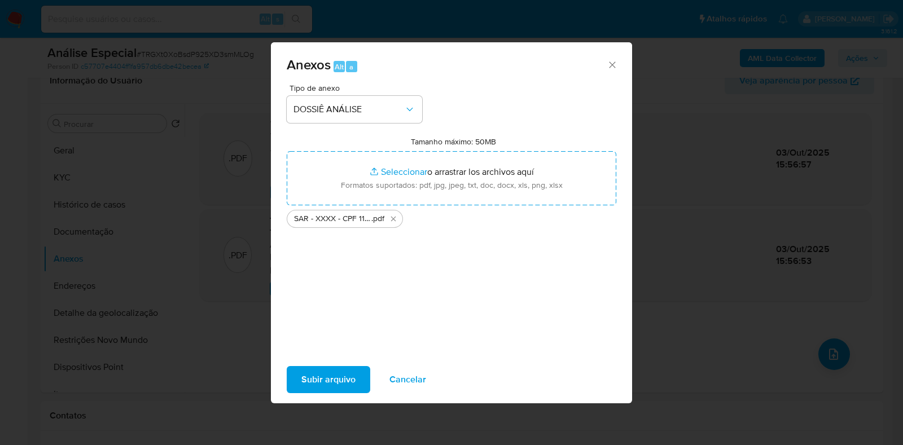
click at [311, 385] on span "Subir arquivo" at bounding box center [328, 379] width 54 height 25
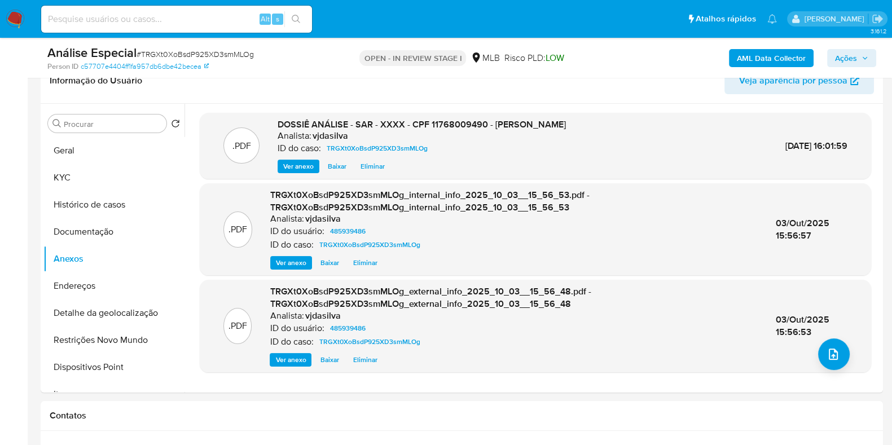
click at [848, 58] on span "Ações" at bounding box center [846, 58] width 22 height 18
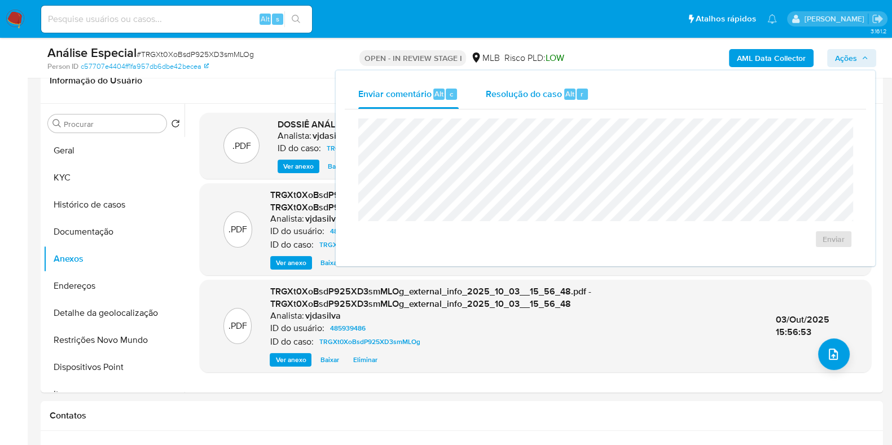
click at [503, 91] on span "Resolução do caso" at bounding box center [524, 93] width 76 height 13
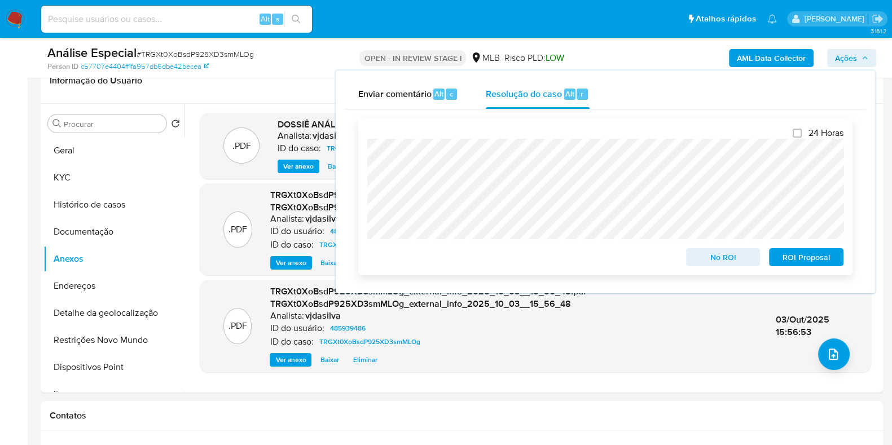
click at [811, 253] on span "ROI Proposal" at bounding box center [806, 257] width 59 height 16
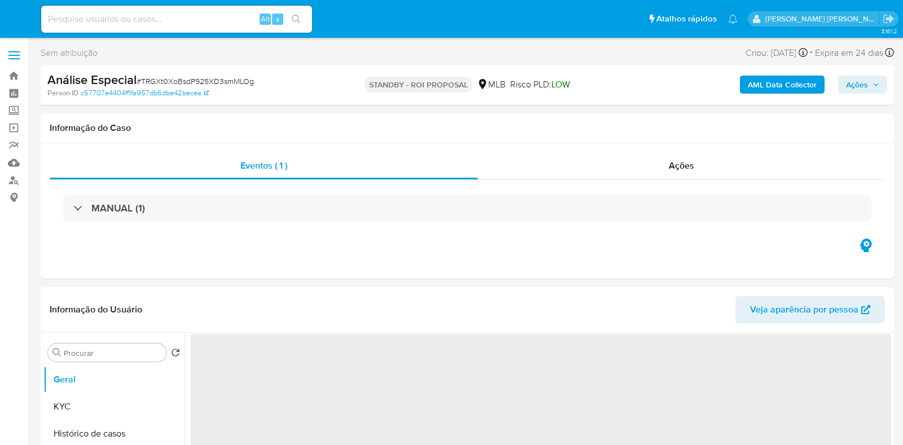
select select "10"
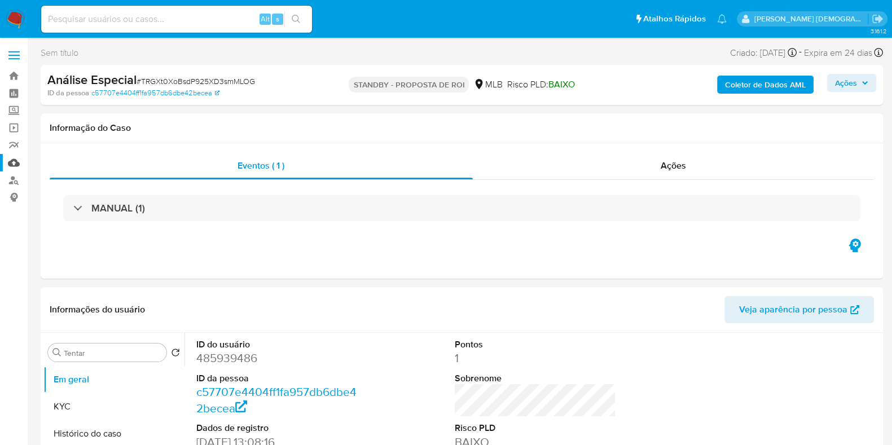
click at [14, 162] on link "Mulan" at bounding box center [67, 162] width 134 height 17
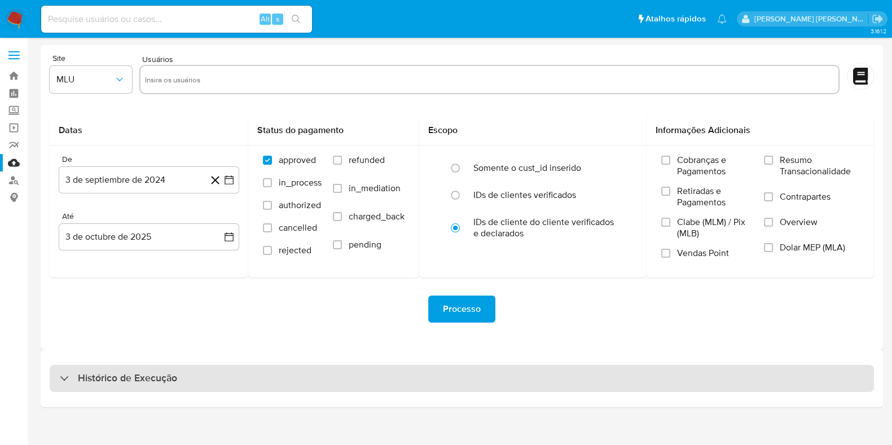
click at [181, 390] on div "Histórico de Execução" at bounding box center [462, 378] width 824 height 27
select select "10"
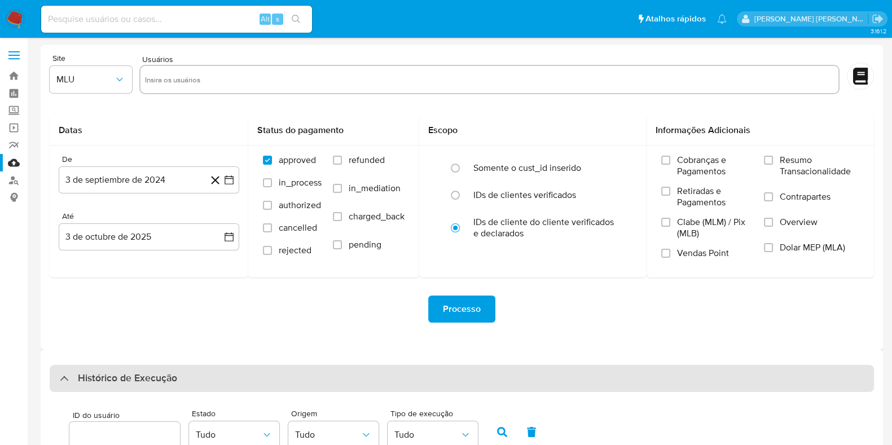
scroll to position [294, 0]
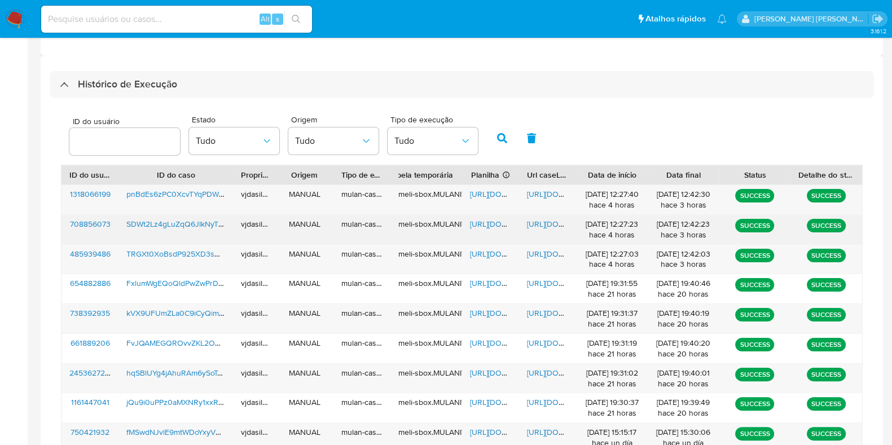
click at [547, 221] on span "https://docs.google.com/document/d/1KYB1sicsWV5KdSTEVCgWkIO7nZ8Mi-S6turMWWwaFPw…" at bounding box center [566, 223] width 78 height 11
click at [499, 226] on span "[URL][DOMAIN_NAME]" at bounding box center [509, 223] width 78 height 11
click at [204, 215] on div "SDWt2Lz4gLuZqQ6JIkNyTHwL" at bounding box center [175, 229] width 115 height 29
click at [205, 221] on span "SDWt2Lz4gLuZqQ6JIkNyTHwL" at bounding box center [179, 223] width 107 height 11
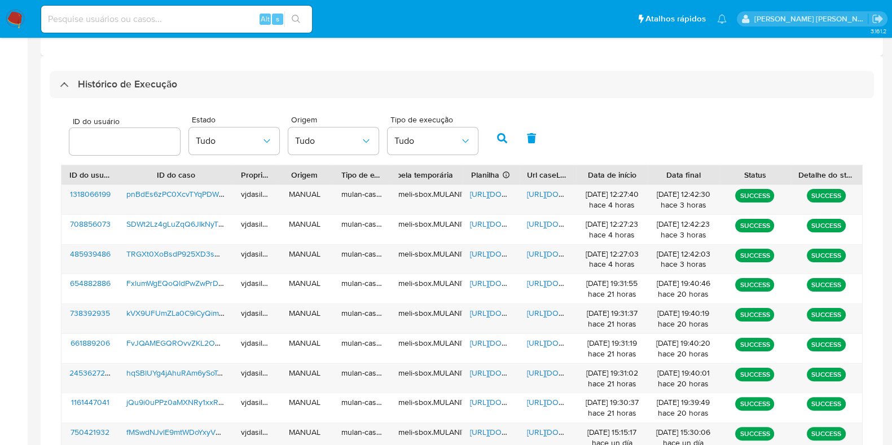
scroll to position [0, 0]
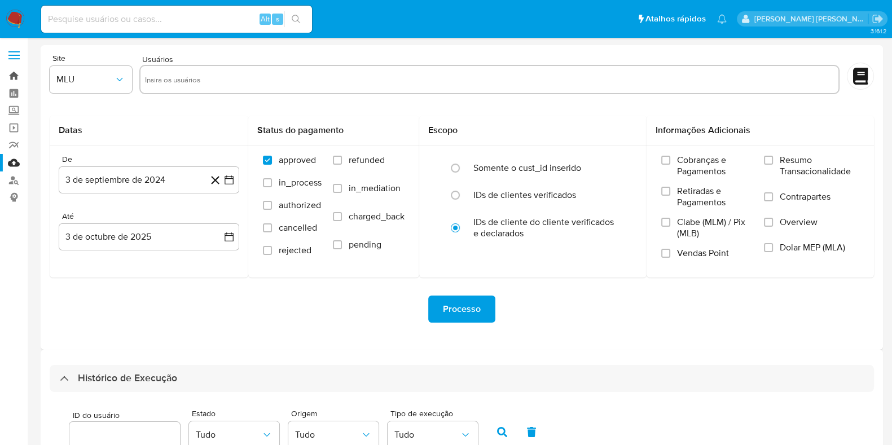
click at [15, 82] on link "Bandeja" at bounding box center [67, 75] width 134 height 17
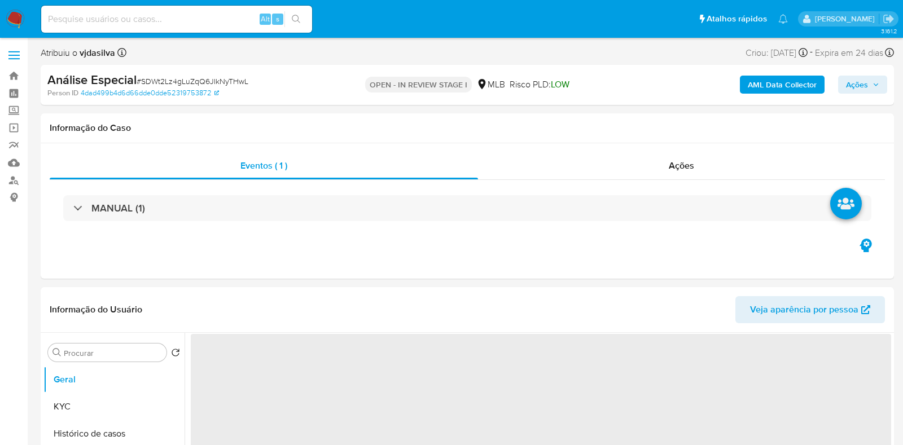
select select "10"
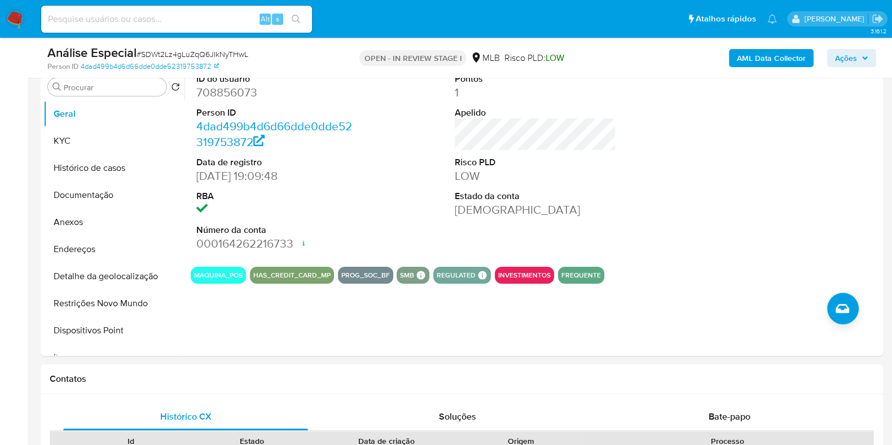
scroll to position [310, 0]
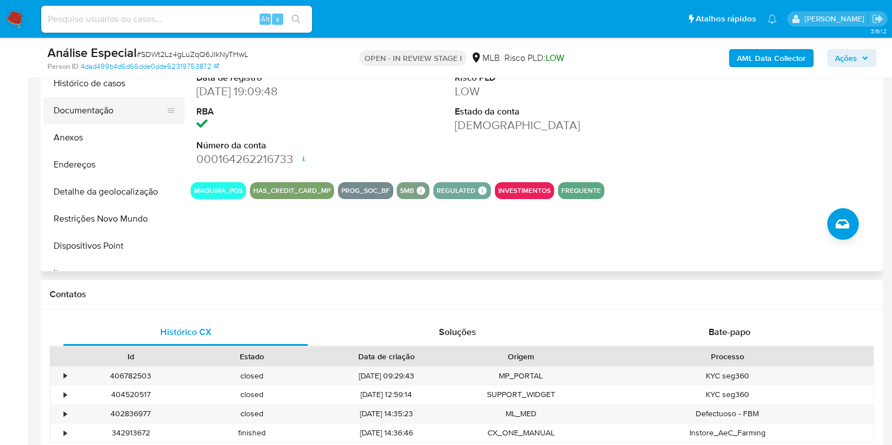
click at [107, 113] on button "Documentação" at bounding box center [109, 110] width 132 height 27
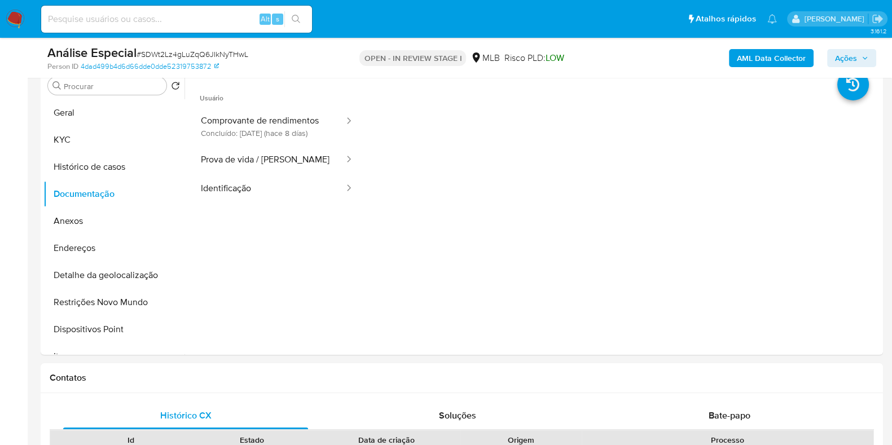
scroll to position [220, 0]
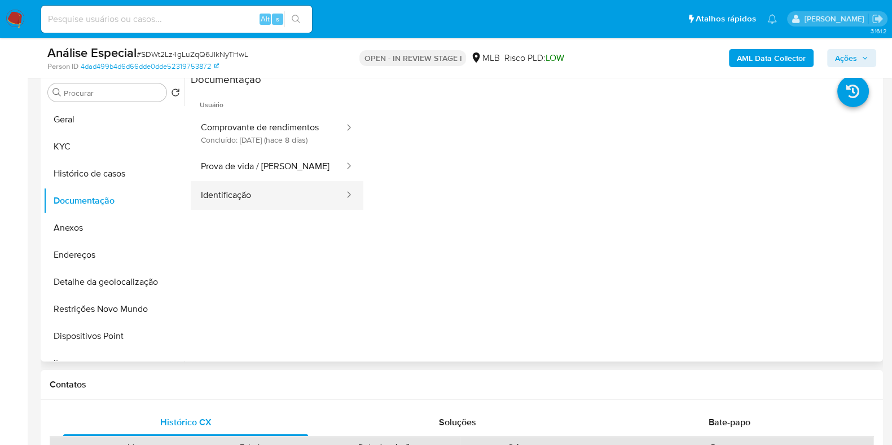
click at [277, 210] on button "Identificação" at bounding box center [268, 195] width 155 height 29
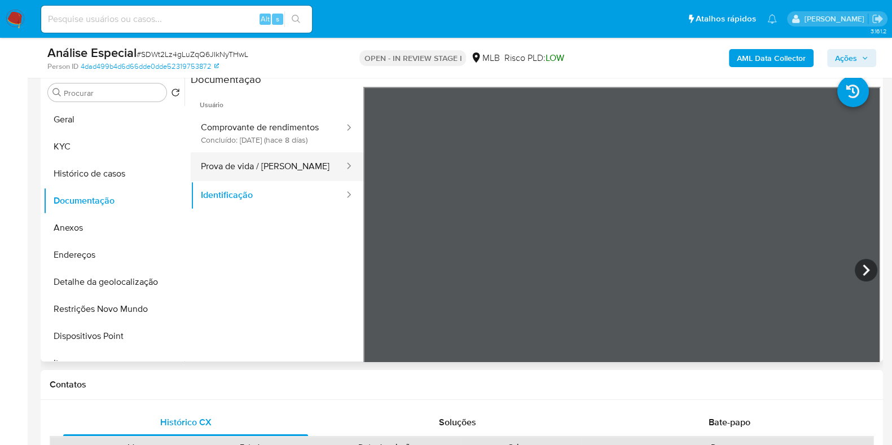
click at [270, 179] on button "Prova de vida / [PERSON_NAME]" at bounding box center [268, 166] width 155 height 29
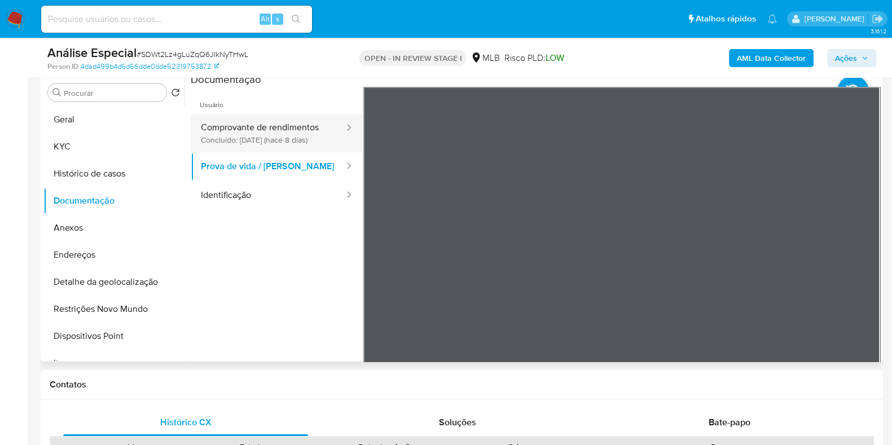
click at [297, 129] on button "Comprovante de rendimentos Concluído: [DATE] (hace 8 días)" at bounding box center [268, 133] width 155 height 38
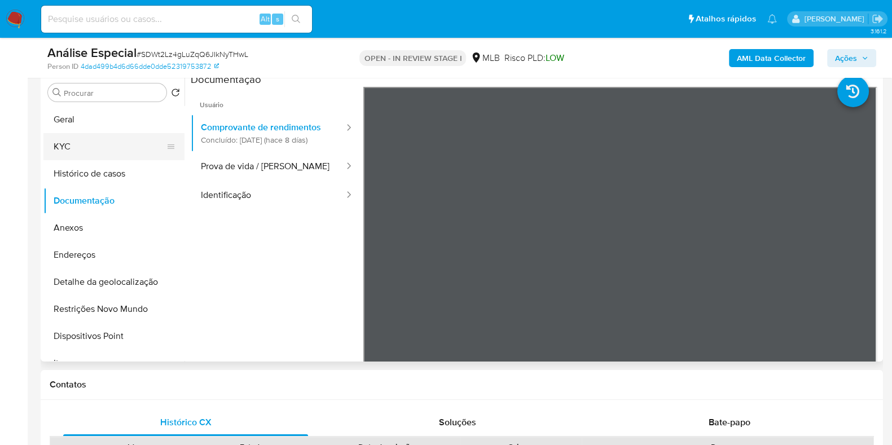
click at [124, 142] on button "KYC" at bounding box center [109, 146] width 132 height 27
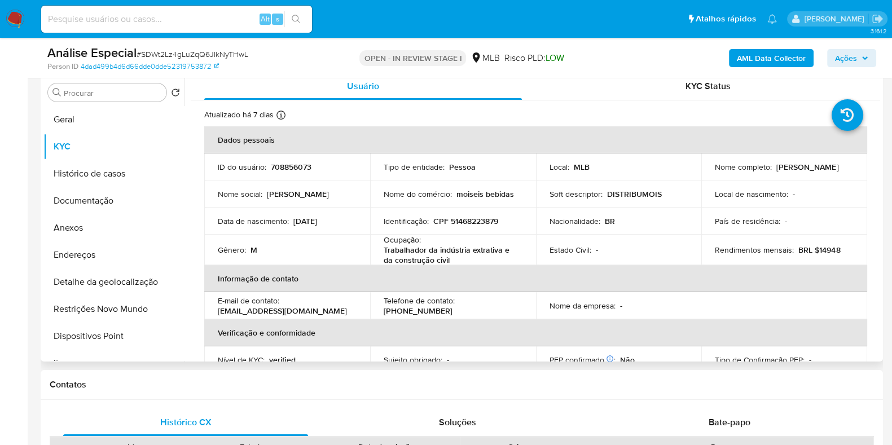
click at [440, 255] on p "Trabalhador da indústria extrativa e da construção civil" at bounding box center [451, 255] width 134 height 20
copy div "Ocupação : Trabalhador da indústria extrativa e da construção civil"
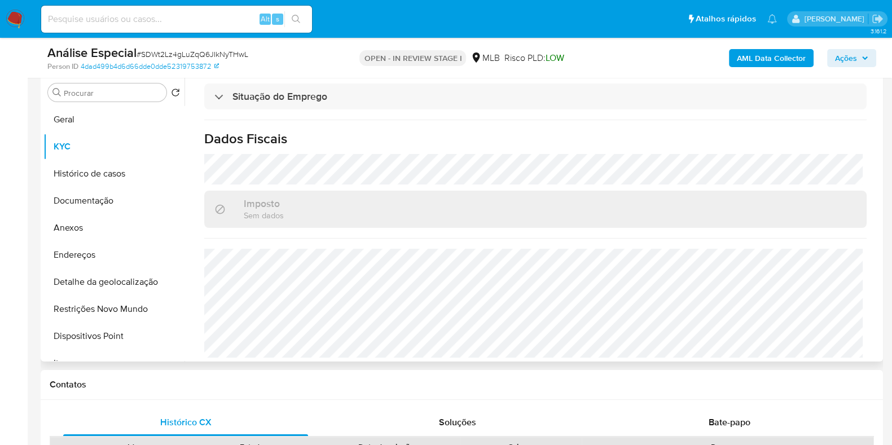
scroll to position [491, 0]
click at [130, 120] on button "Geral" at bounding box center [109, 119] width 132 height 27
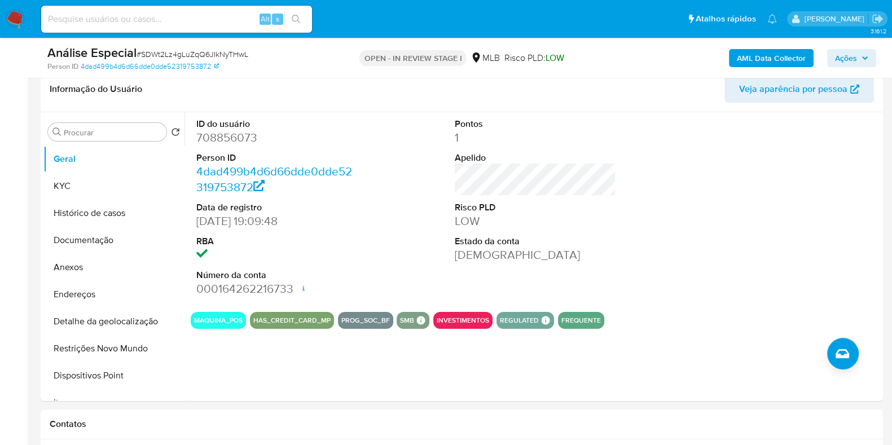
scroll to position [169, 0]
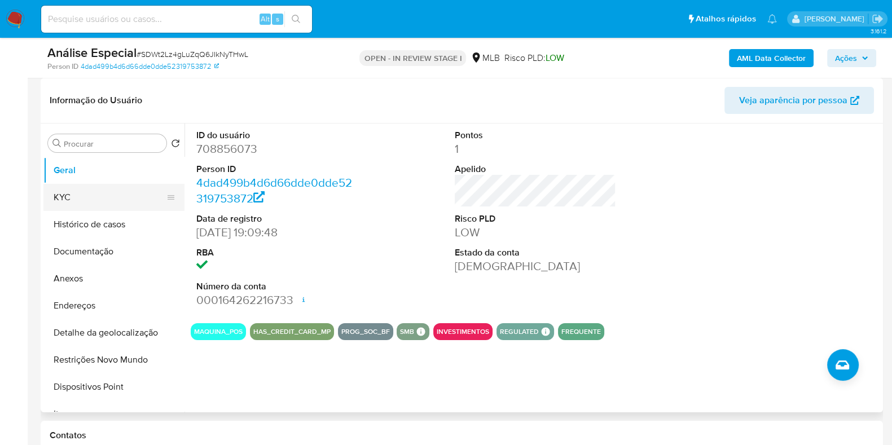
click at [121, 200] on button "KYC" at bounding box center [109, 197] width 132 height 27
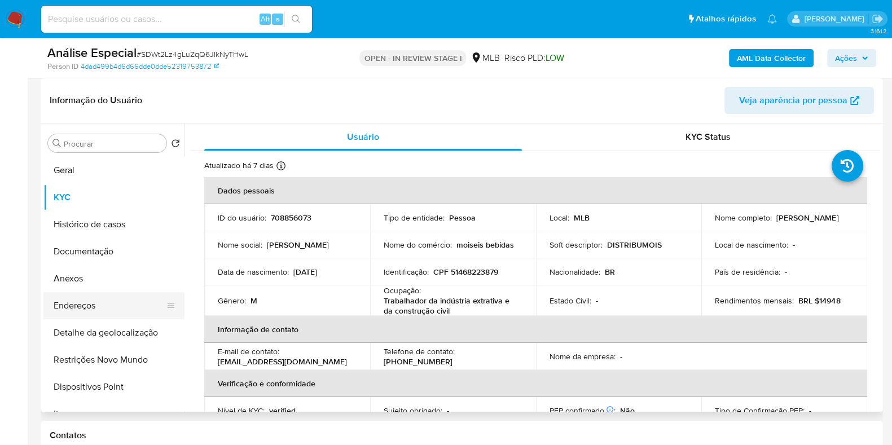
click at [125, 311] on button "Endereços" at bounding box center [109, 305] width 132 height 27
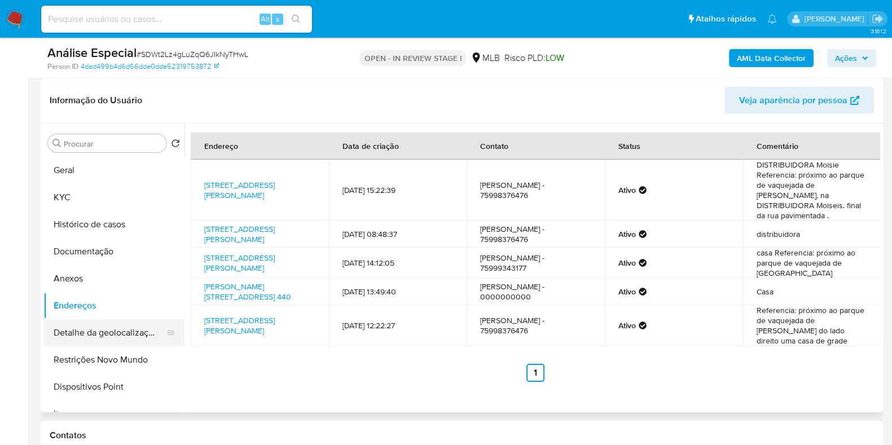
click at [135, 333] on button "Detalhe da geolocalização" at bounding box center [109, 332] width 132 height 27
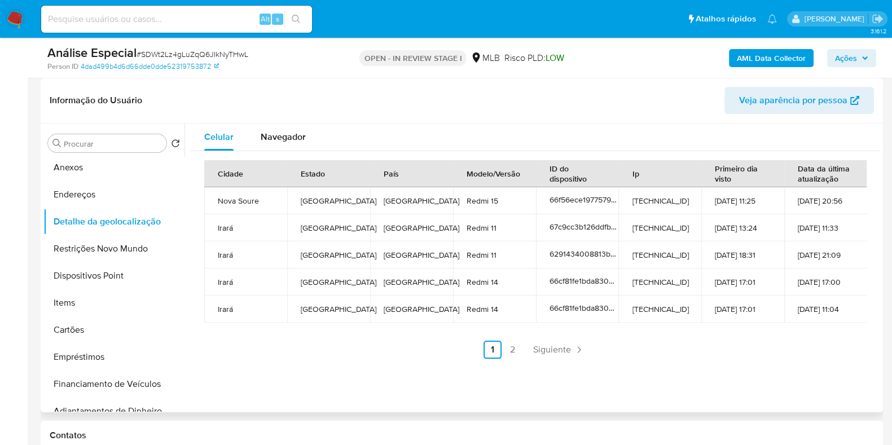
scroll to position [113, 0]
click at [293, 139] on span "Navegador" at bounding box center [283, 136] width 45 height 13
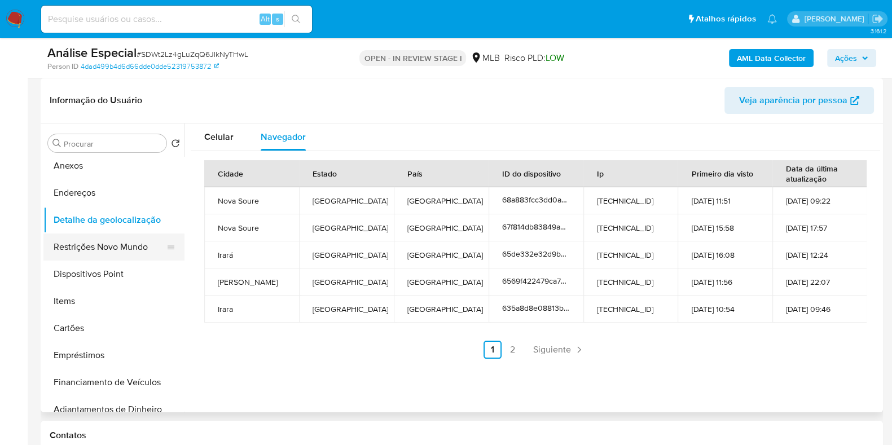
click at [147, 244] on button "Restrições Novo Mundo" at bounding box center [109, 247] width 132 height 27
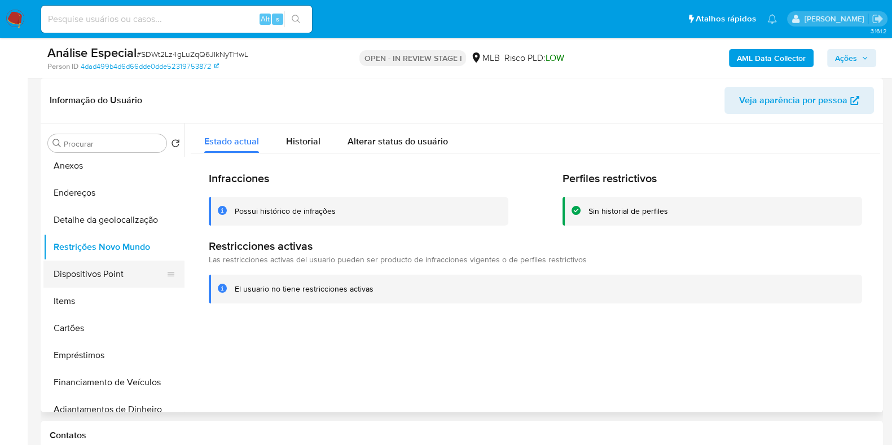
click at [133, 266] on button "Dispositivos Point" at bounding box center [109, 274] width 132 height 27
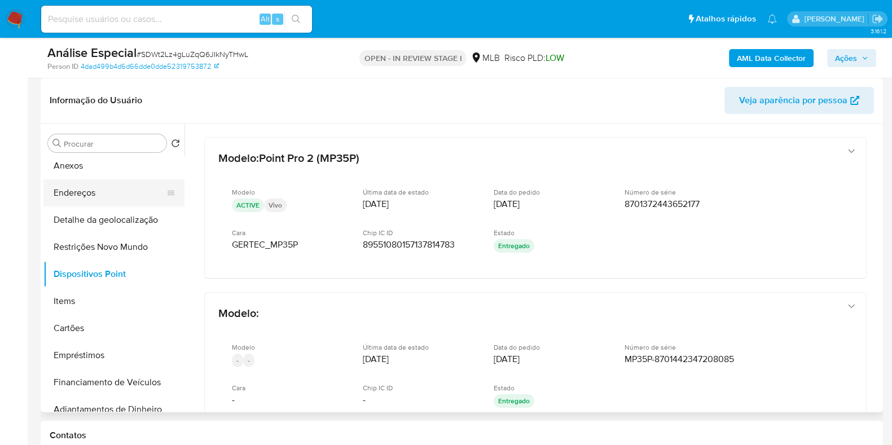
click at [175, 179] on button "Endereços" at bounding box center [109, 192] width 132 height 27
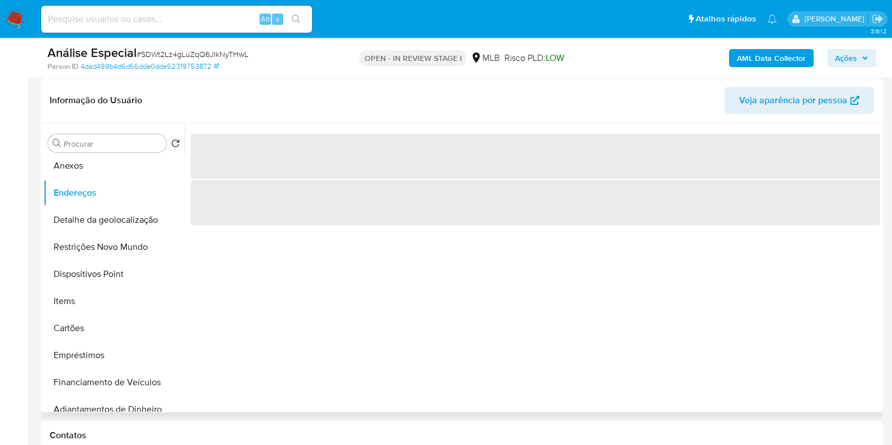
scroll to position [0, 0]
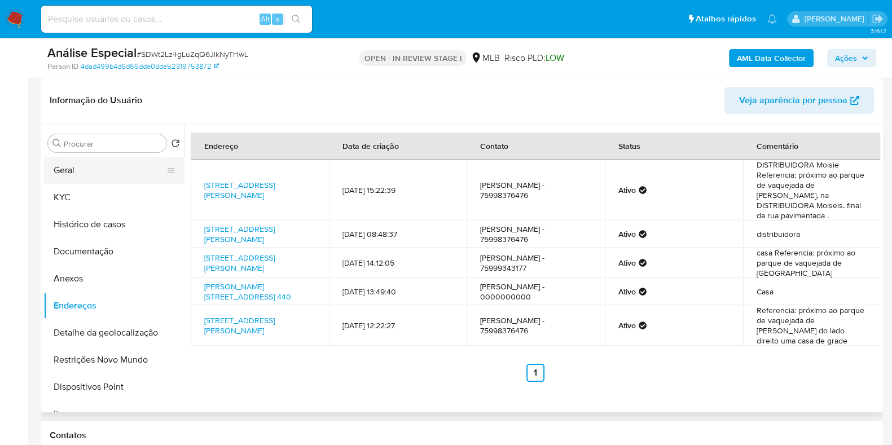
click at [144, 173] on button "Geral" at bounding box center [109, 170] width 132 height 27
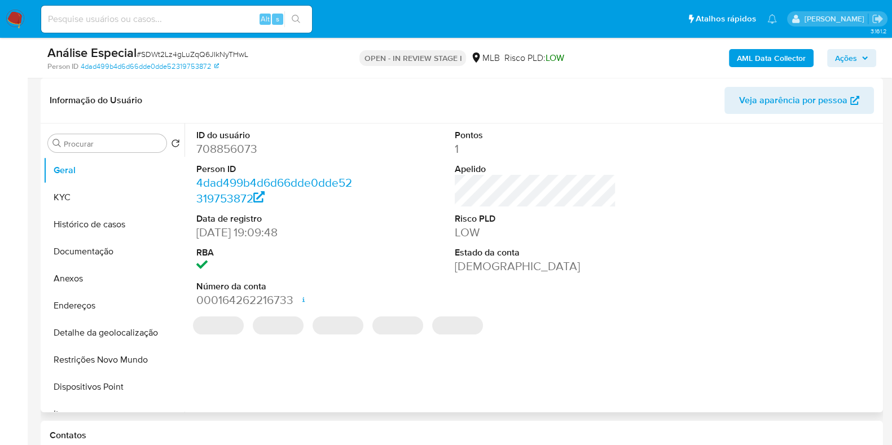
click at [250, 152] on dd "708856073" at bounding box center [276, 149] width 161 height 16
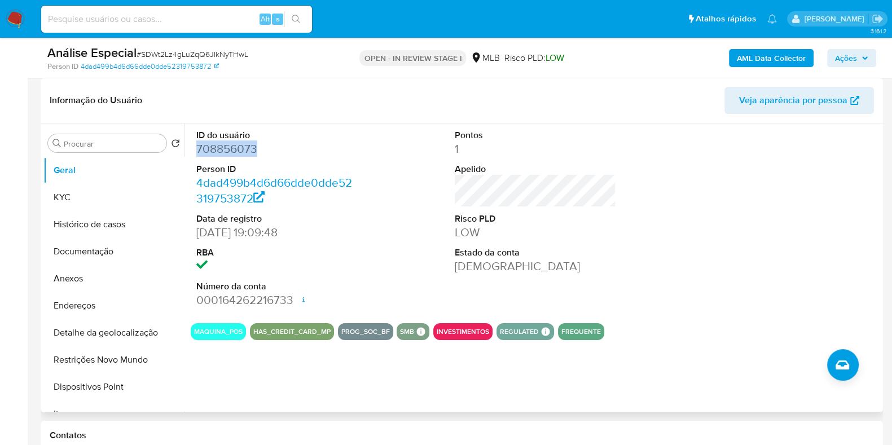
copy dd "708856073"
click at [105, 193] on button "KYC" at bounding box center [109, 197] width 132 height 27
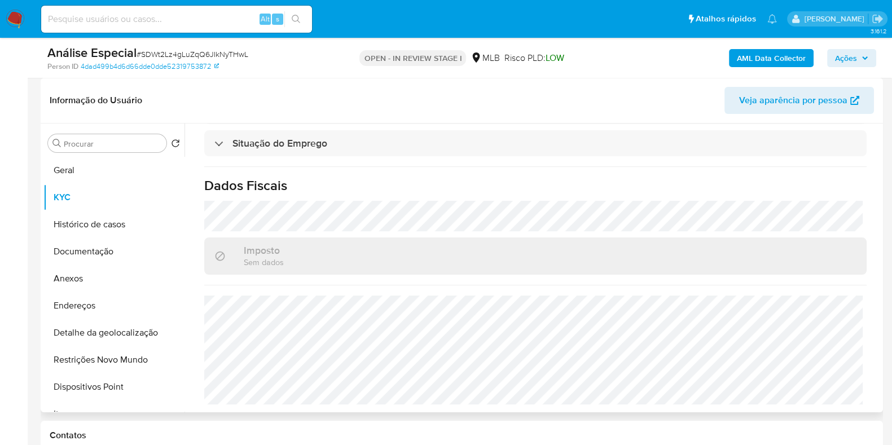
scroll to position [493, 0]
click at [113, 306] on button "Endereços" at bounding box center [109, 305] width 132 height 27
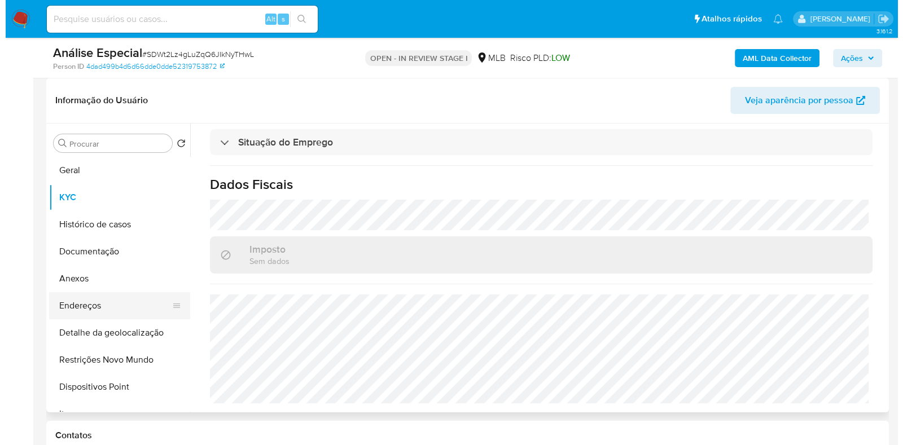
scroll to position [0, 0]
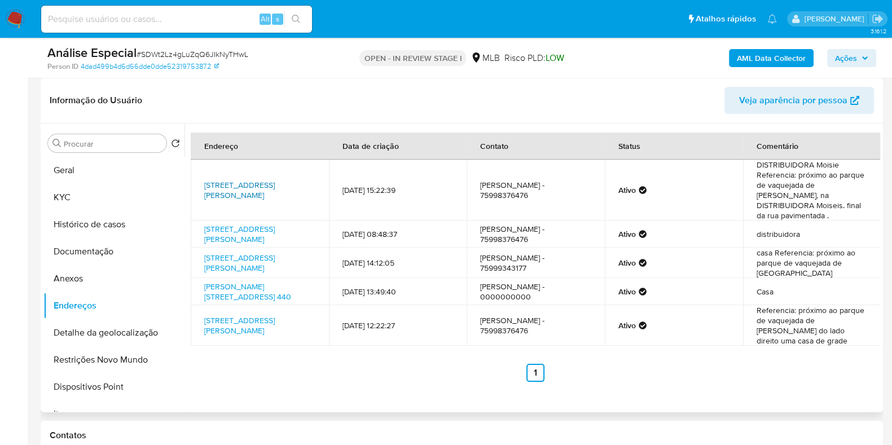
click at [257, 179] on link "Rua Luís Gonzaga 440, Nova Soure, Bahia, 48460000, Brasil 440" at bounding box center [239, 189] width 71 height 21
click at [799, 51] on b "AML Data Collector" at bounding box center [771, 58] width 69 height 18
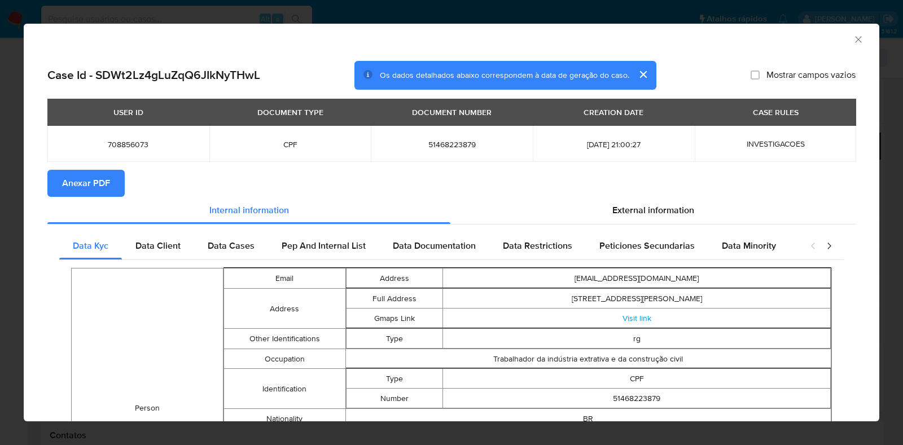
click at [838, 43] on div "AML Data Collector" at bounding box center [442, 38] width 821 height 12
click at [852, 43] on icon "Fechar a janela" at bounding box center [857, 39] width 11 height 11
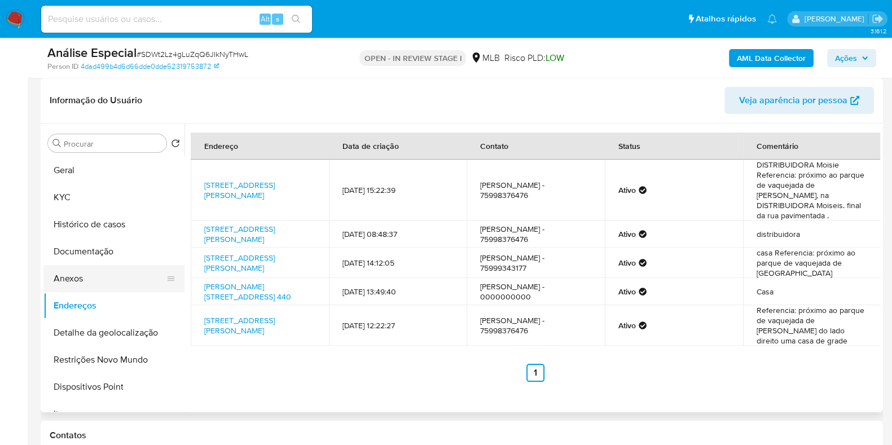
click at [107, 276] on button "Anexos" at bounding box center [109, 278] width 132 height 27
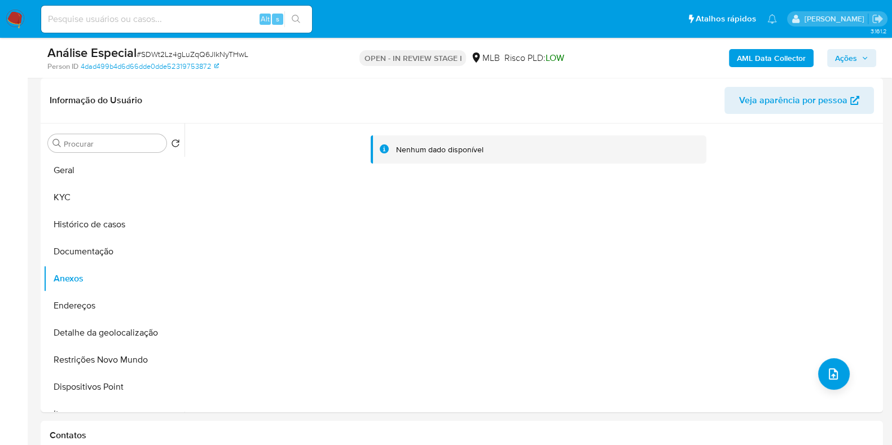
click at [747, 55] on b "AML Data Collector" at bounding box center [771, 58] width 69 height 18
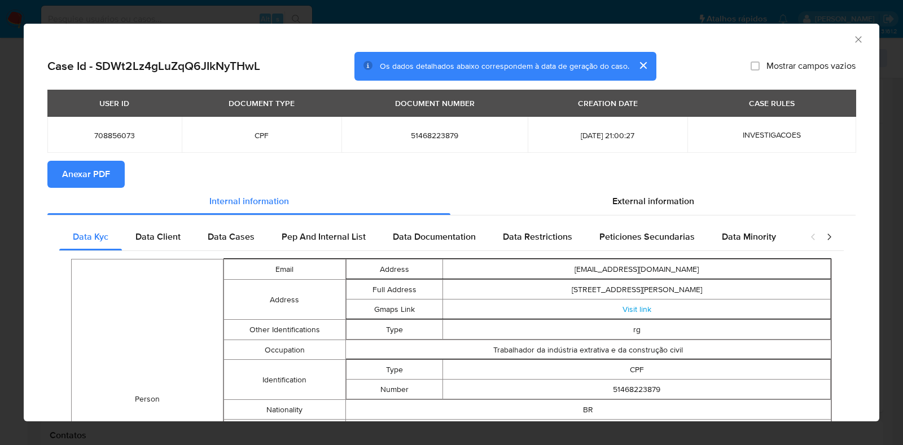
click at [91, 173] on span "Anexar PDF" at bounding box center [86, 174] width 48 height 25
click at [855, 39] on icon "Fechar a janela" at bounding box center [858, 39] width 6 height 6
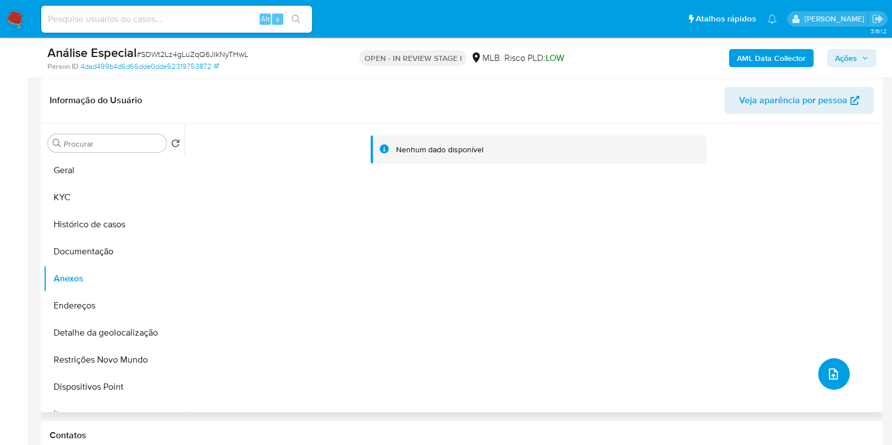
click at [818, 370] on button "upload-file" at bounding box center [834, 374] width 32 height 32
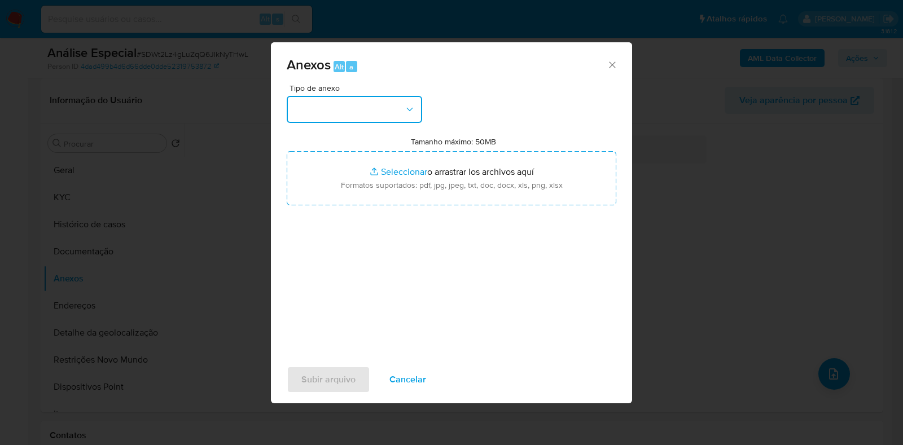
click at [414, 108] on icon "button" at bounding box center [409, 109] width 11 height 11
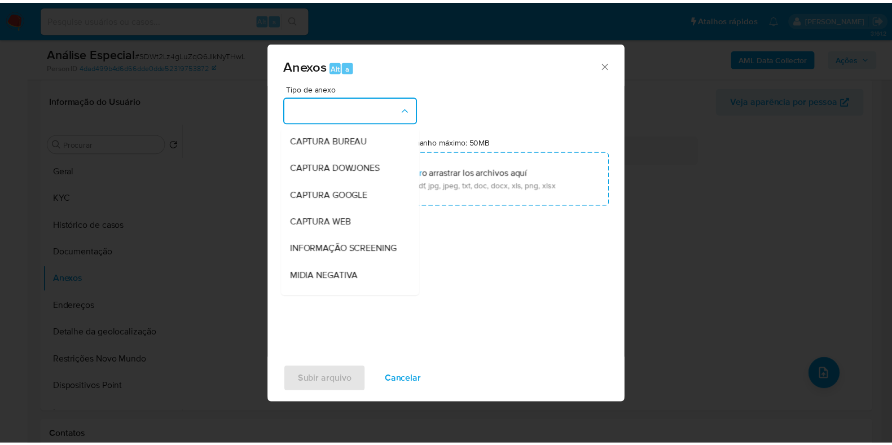
scroll to position [174, 0]
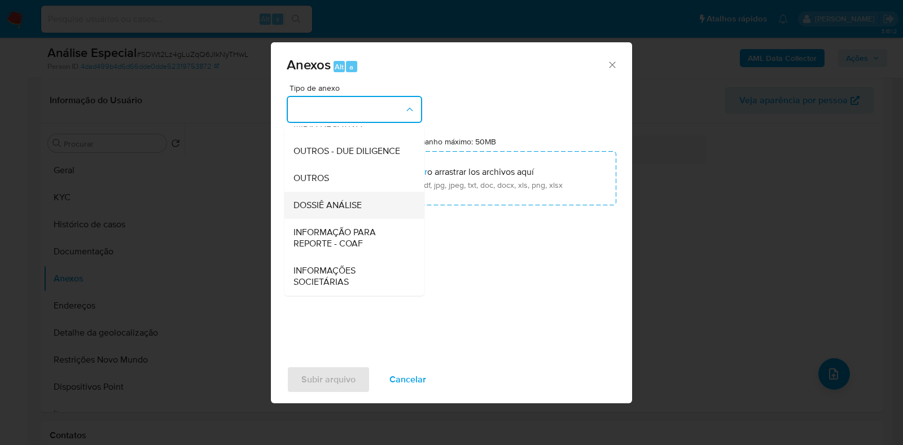
click at [367, 212] on div "DOSSIÊ ANÁLISE" at bounding box center [350, 205] width 115 height 27
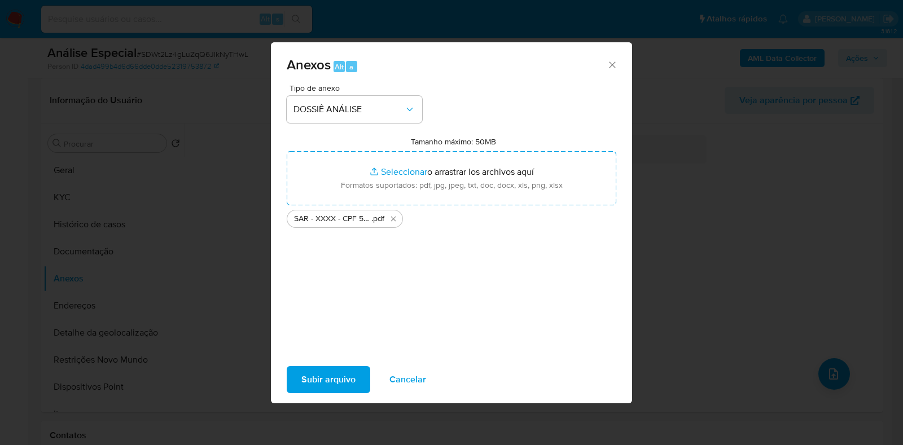
click at [333, 377] on span "Subir arquivo" at bounding box center [328, 379] width 54 height 25
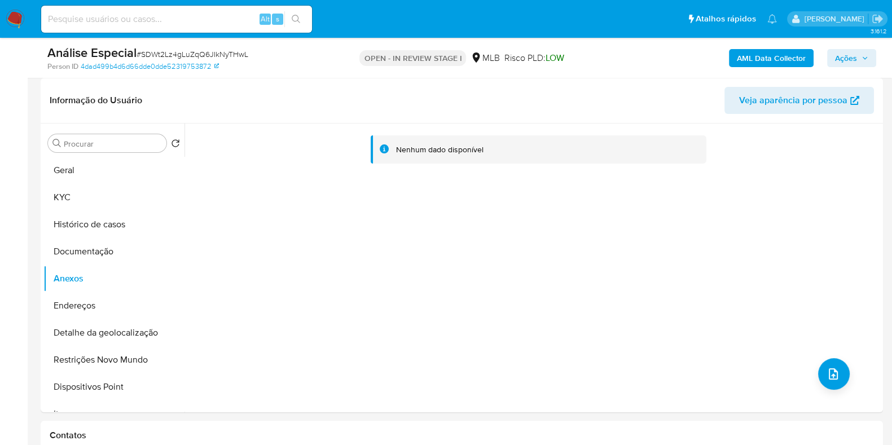
click at [860, 54] on span "Ações" at bounding box center [851, 58] width 33 height 16
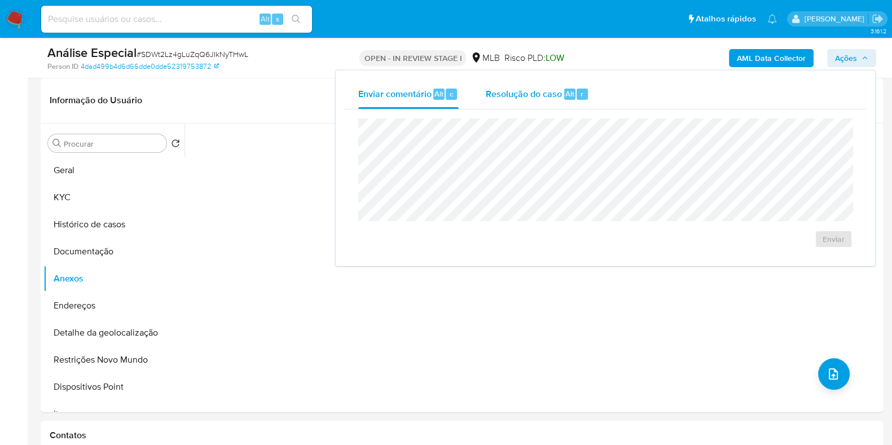
click at [525, 96] on span "Resolução do caso" at bounding box center [524, 93] width 76 height 13
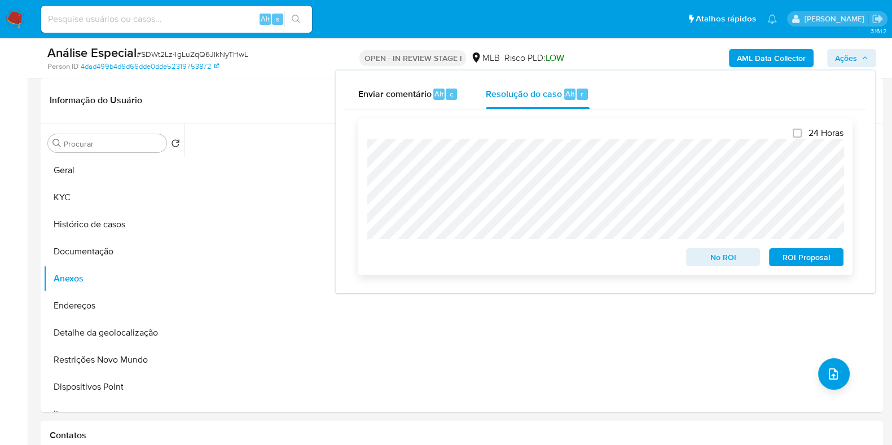
click at [804, 256] on span "ROI Proposal" at bounding box center [806, 257] width 59 height 16
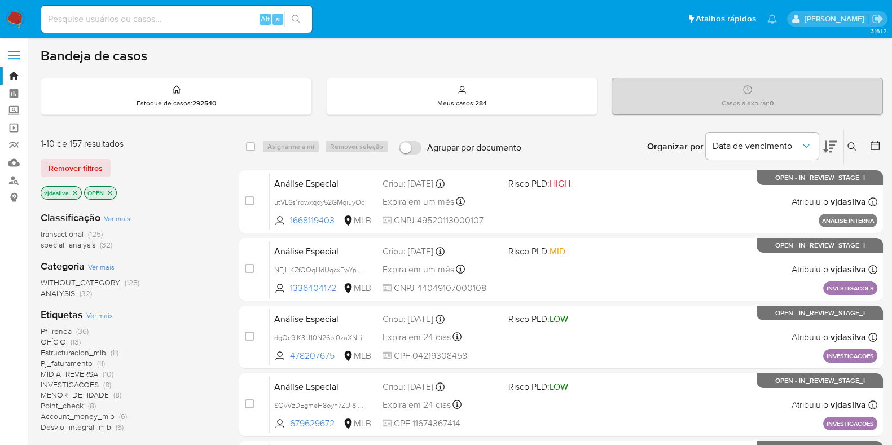
click at [92, 382] on span "INVESTIGACOES" at bounding box center [70, 384] width 58 height 11
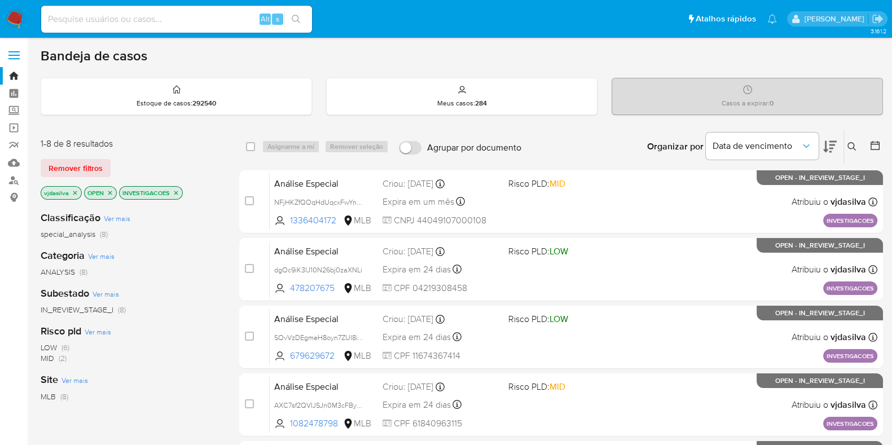
click at [824, 141] on icon at bounding box center [830, 147] width 14 height 14
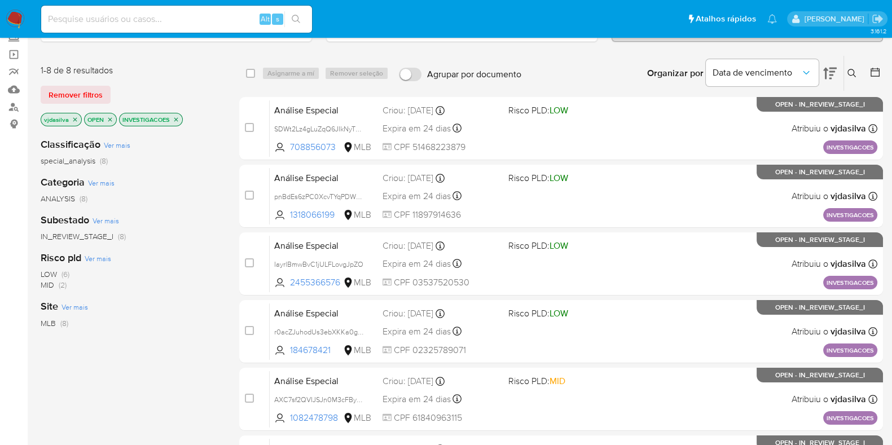
scroll to position [82, 0]
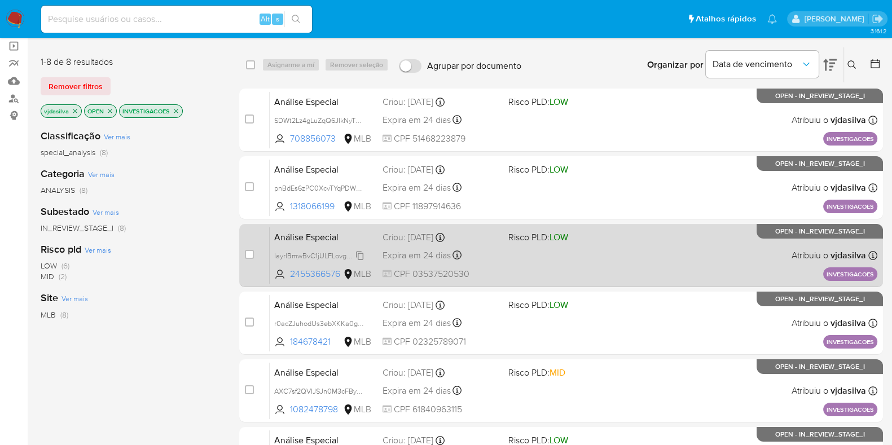
click at [362, 255] on span "IayrlBmwBvC1jULFLovgJpZO" at bounding box center [318, 255] width 89 height 12
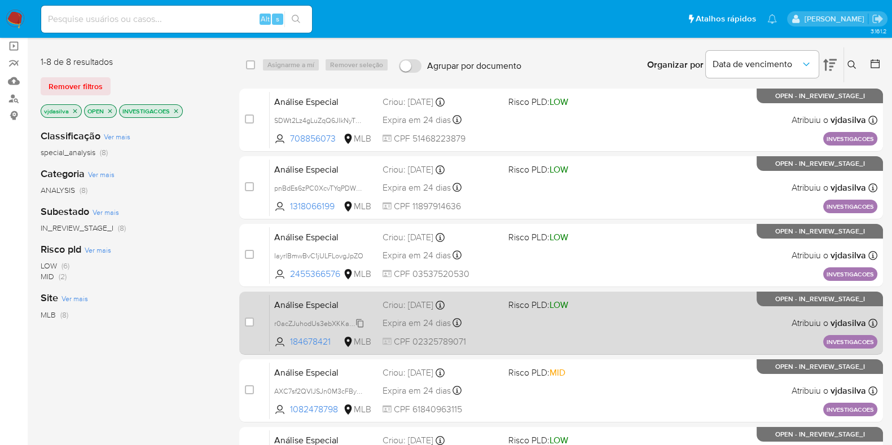
click at [360, 323] on span "r0acZJuhodUs3ebXKKa0gxAZ" at bounding box center [321, 322] width 95 height 12
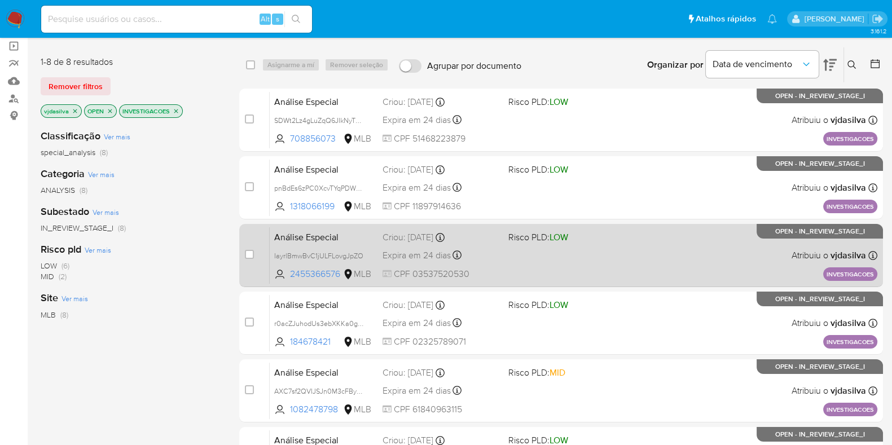
click at [513, 235] on span "Risco PLD: LOW" at bounding box center [538, 237] width 60 height 12
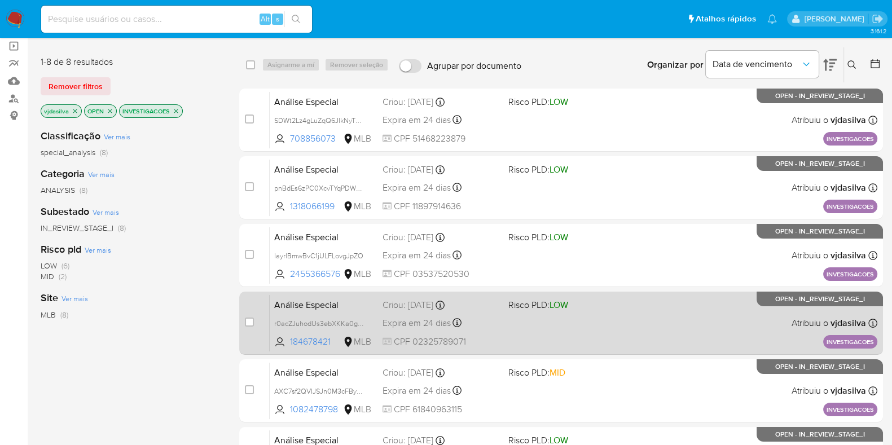
click at [566, 308] on span "LOW" at bounding box center [558, 304] width 19 height 13
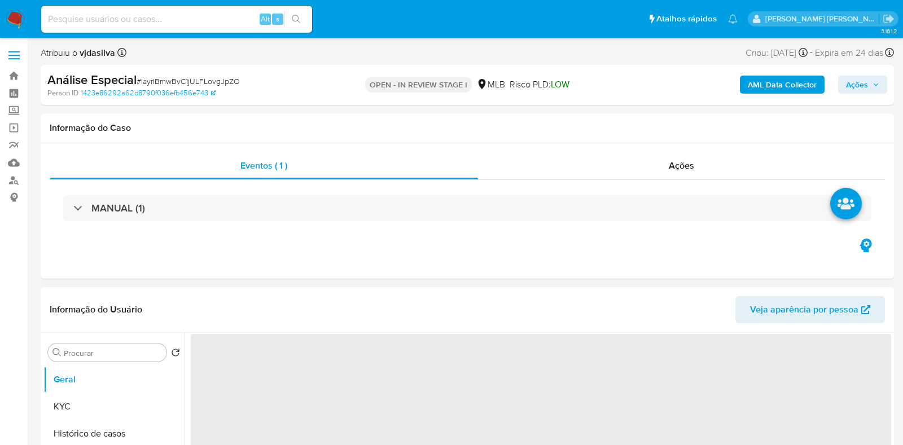
select select "10"
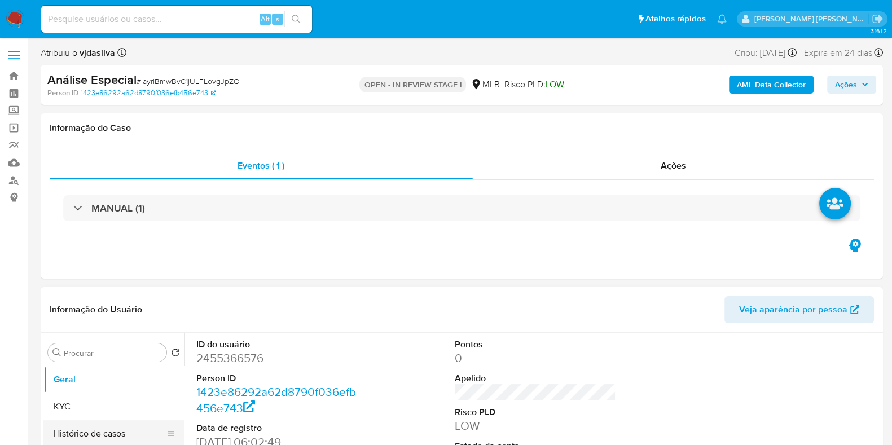
click at [113, 432] on button "Histórico de casos" at bounding box center [109, 433] width 132 height 27
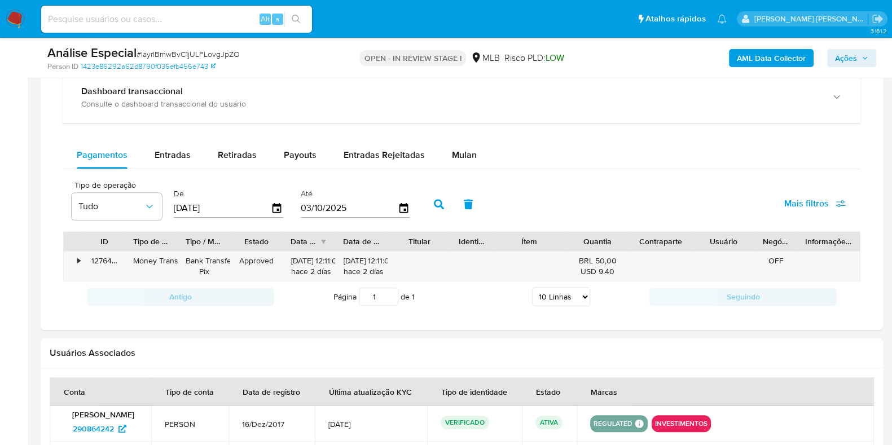
scroll to position [900, 0]
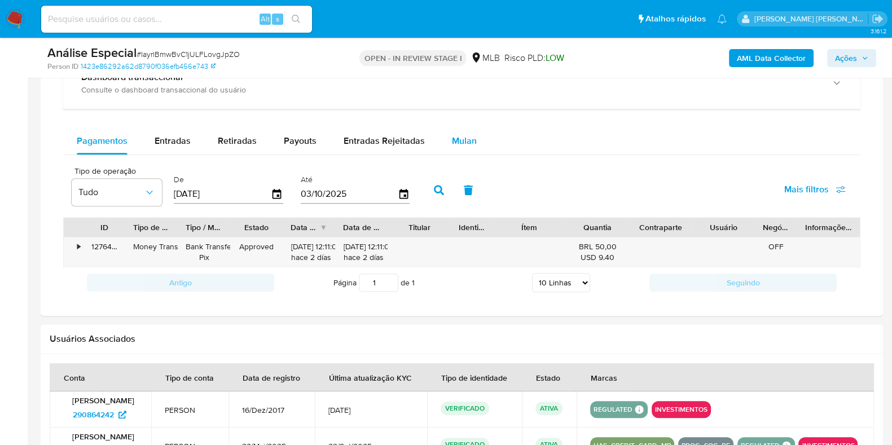
click at [477, 138] on button "Mulan" at bounding box center [464, 140] width 52 height 27
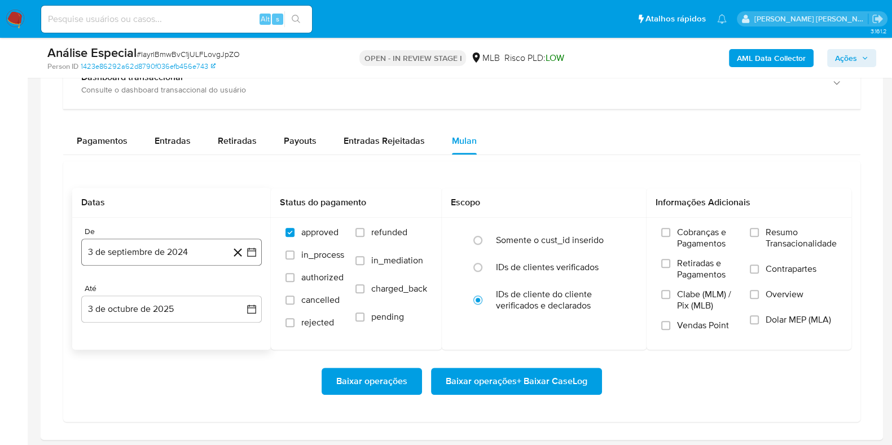
click at [173, 249] on button "3 de septiembre de 2024" at bounding box center [171, 252] width 181 height 27
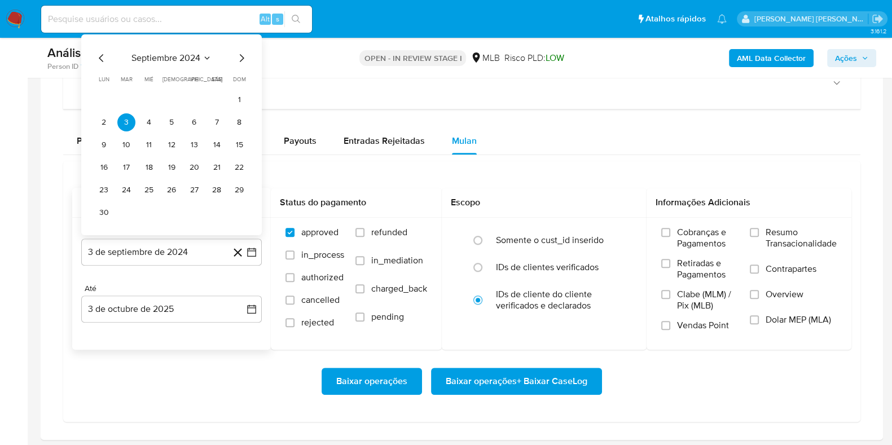
click at [181, 47] on div "septiembre 2024 septiembre 2024 lun lunes mar martes mié miércoles jue jueves v…" at bounding box center [171, 134] width 181 height 201
click at [181, 55] on span "septiembre 2024" at bounding box center [165, 57] width 69 height 11
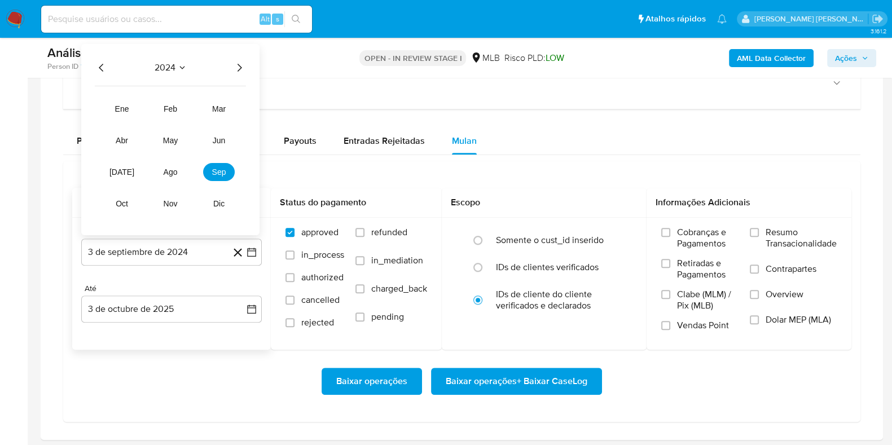
click at [236, 69] on icon "Año siguiente" at bounding box center [239, 68] width 14 height 14
click at [169, 170] on span "ago" at bounding box center [171, 172] width 14 height 9
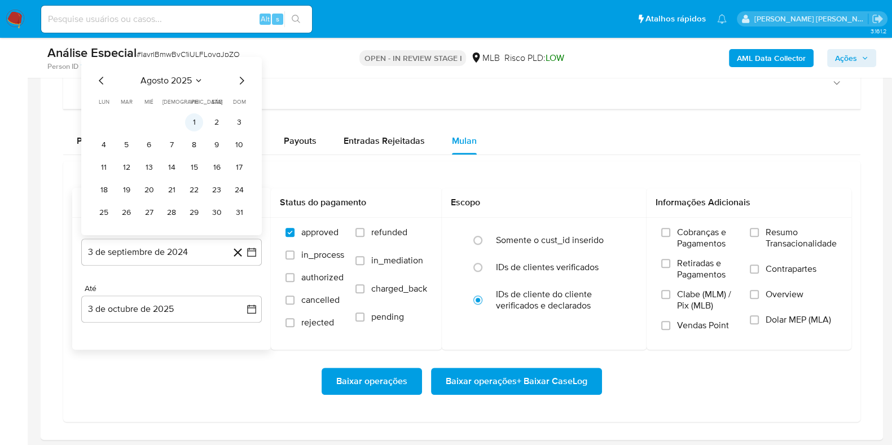
click at [190, 120] on button "1" at bounding box center [194, 122] width 18 height 18
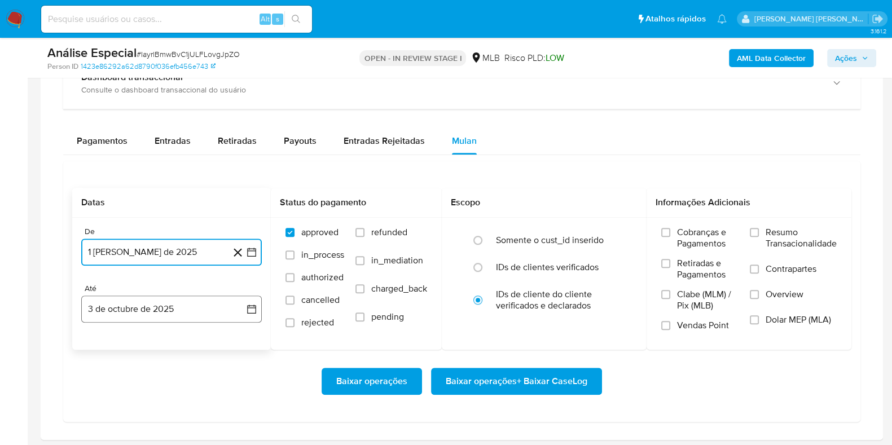
click at [167, 306] on button "3 de octubre de 2025" at bounding box center [171, 309] width 181 height 27
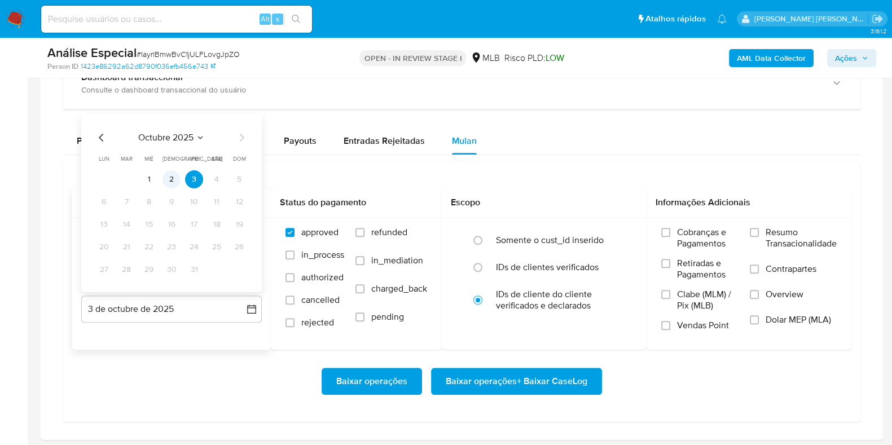
click at [179, 179] on button "2" at bounding box center [171, 179] width 18 height 18
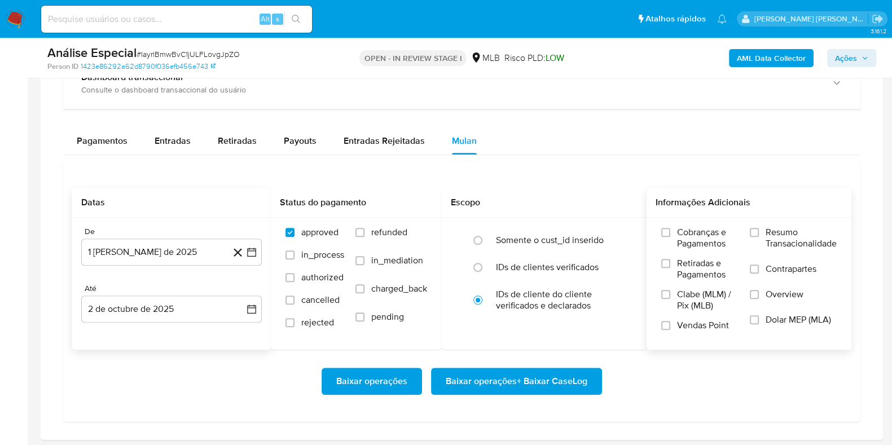
click at [799, 229] on span "Resumo Transacionalidade" at bounding box center [801, 238] width 71 height 23
click at [759, 229] on input "Resumo Transacionalidade" at bounding box center [754, 232] width 9 height 9
click at [771, 263] on span "Contrapartes" at bounding box center [791, 268] width 51 height 11
click at [759, 265] on input "Contrapartes" at bounding box center [754, 269] width 9 height 9
click at [514, 381] on span "Baixar operações + Baixar CaseLog" at bounding box center [517, 381] width 142 height 25
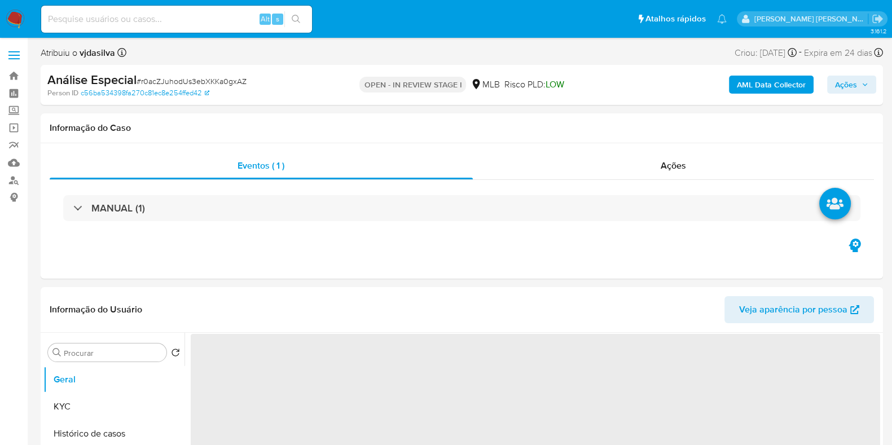
select select "10"
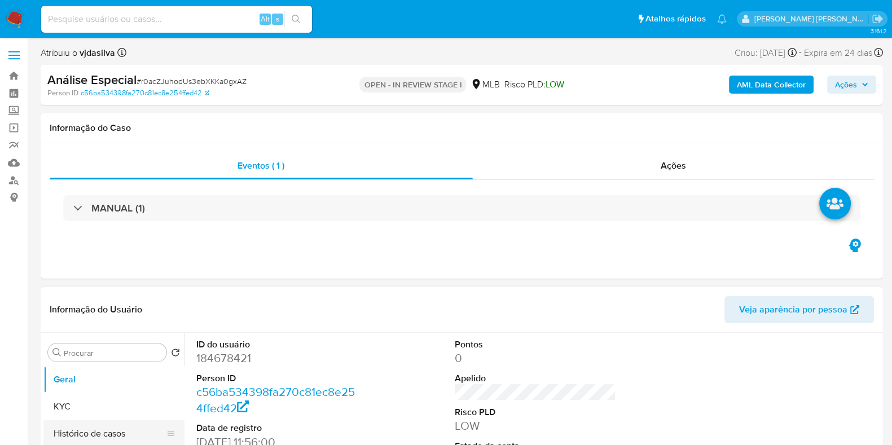
click at [126, 431] on button "Histórico de casos" at bounding box center [109, 433] width 132 height 27
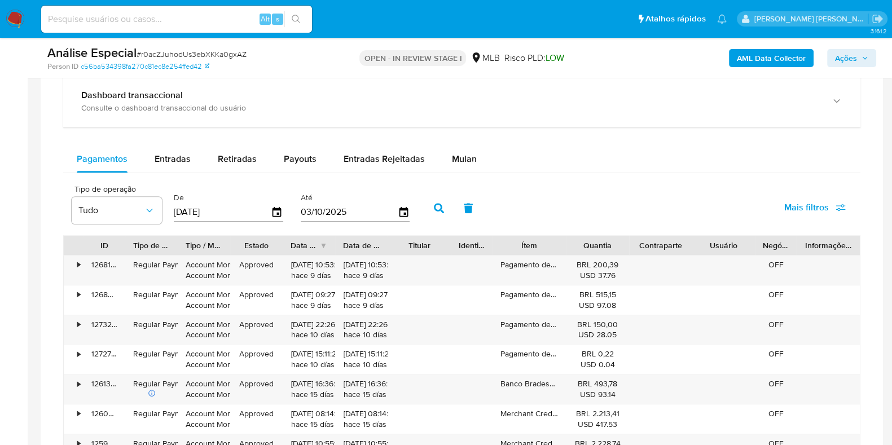
scroll to position [907, 0]
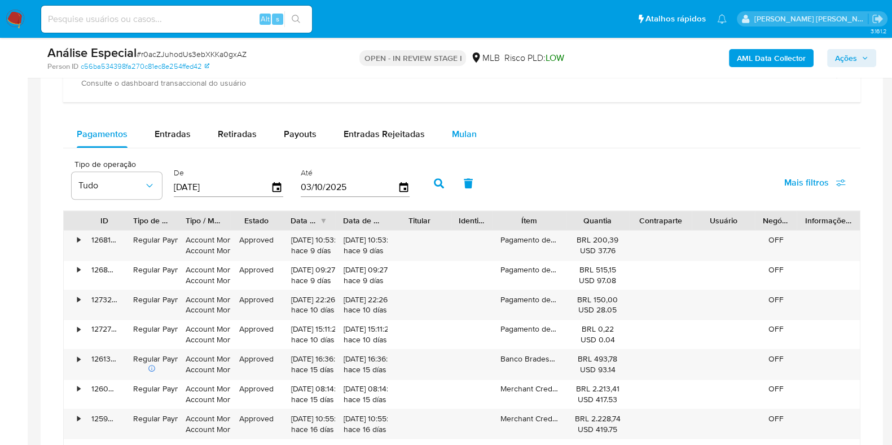
click at [481, 131] on button "Mulan" at bounding box center [464, 134] width 52 height 27
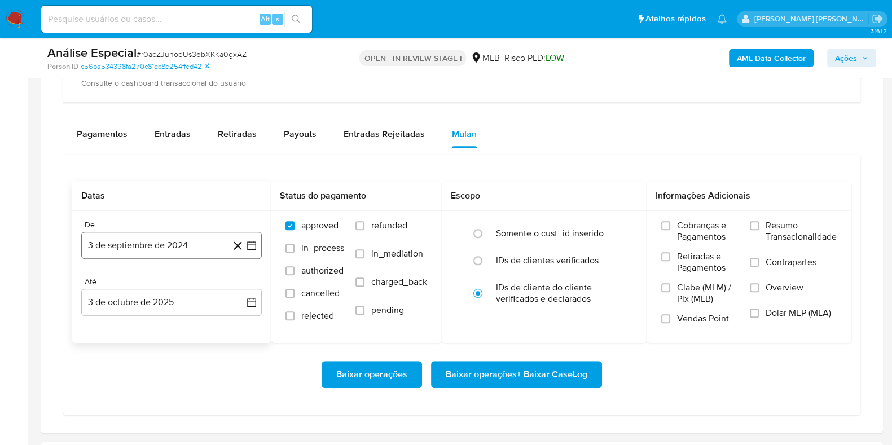
click at [178, 249] on button "3 de septiembre de 2024" at bounding box center [171, 245] width 181 height 27
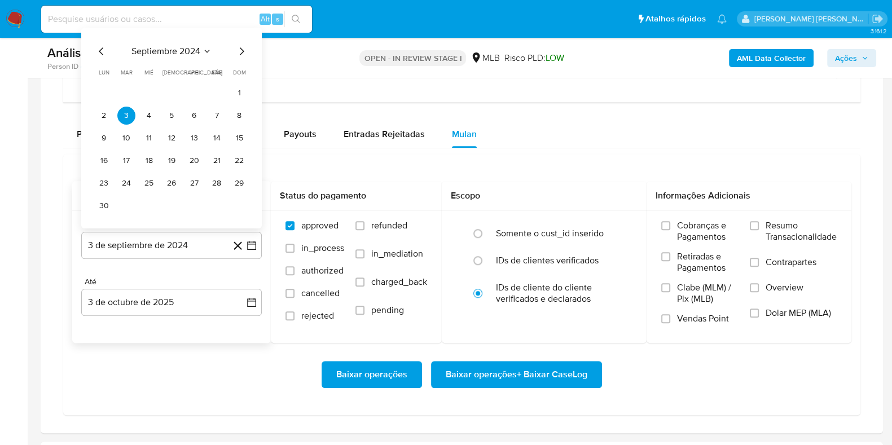
click at [182, 52] on span "septiembre 2024" at bounding box center [165, 51] width 69 height 11
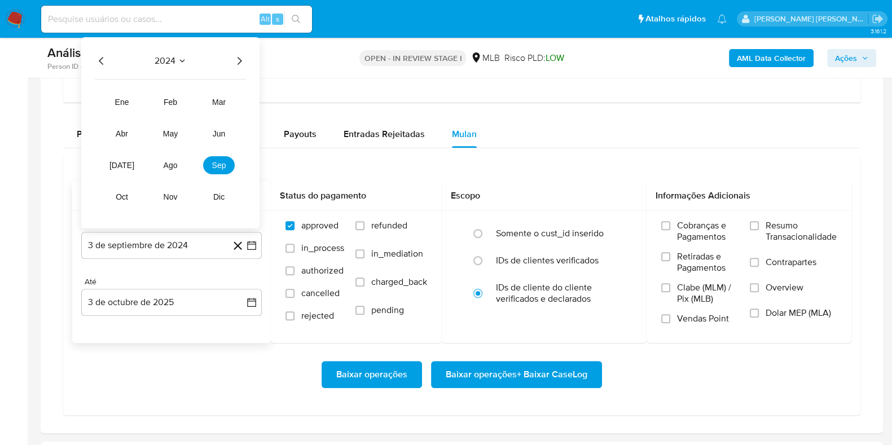
click at [237, 60] on icon "Año siguiente" at bounding box center [239, 61] width 14 height 14
click at [170, 162] on span "ago" at bounding box center [171, 165] width 14 height 9
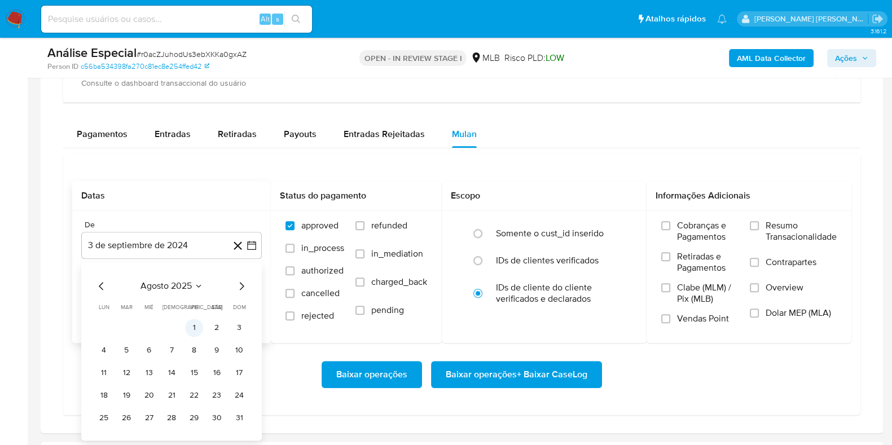
click at [195, 323] on button "1" at bounding box center [194, 328] width 18 height 18
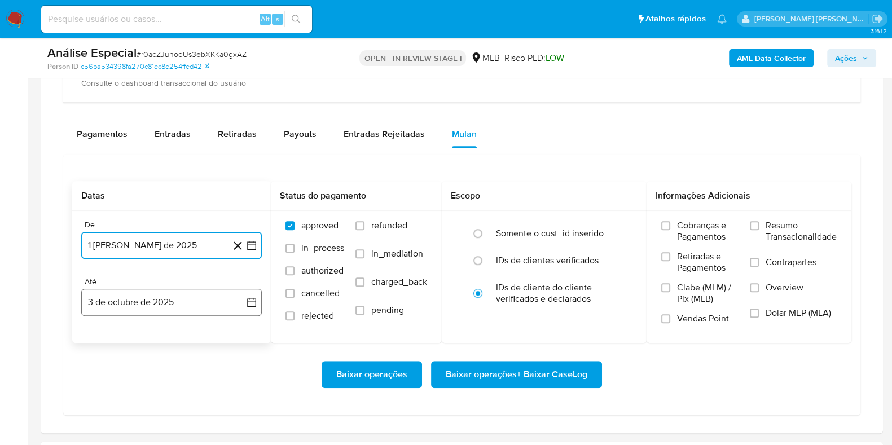
click at [183, 298] on button "3 de octubre de 2025" at bounding box center [171, 302] width 181 height 27
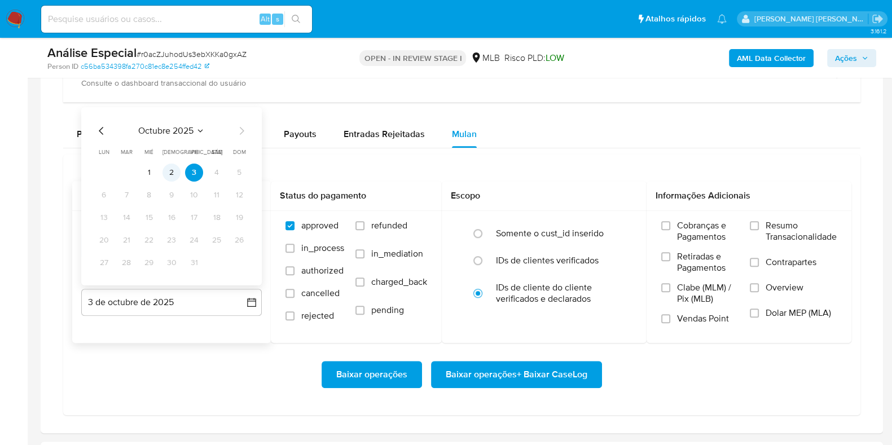
click at [173, 172] on button "2" at bounding box center [171, 173] width 18 height 18
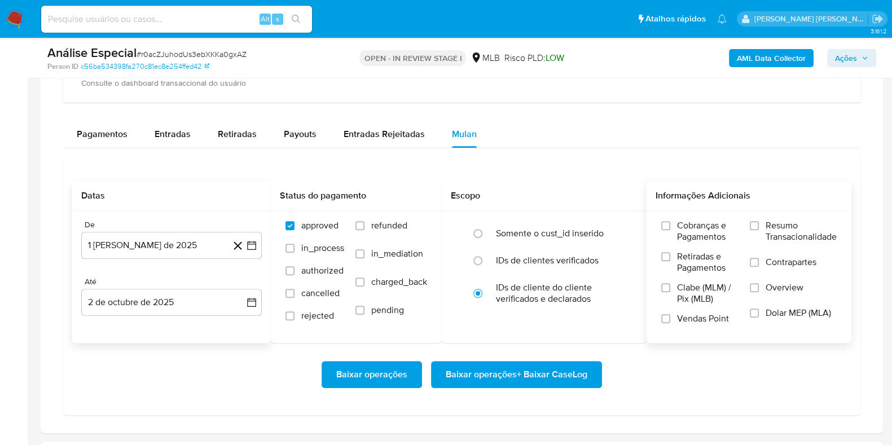
click at [766, 232] on span "Resumo Transacionalidade" at bounding box center [801, 231] width 71 height 23
click at [759, 230] on input "Resumo Transacionalidade" at bounding box center [754, 225] width 9 height 9
click at [765, 267] on label "Contrapartes" at bounding box center [793, 269] width 87 height 25
click at [759, 267] on input "Contrapartes" at bounding box center [754, 262] width 9 height 9
click at [548, 369] on span "Baixar operações + Baixar CaseLog" at bounding box center [517, 374] width 142 height 25
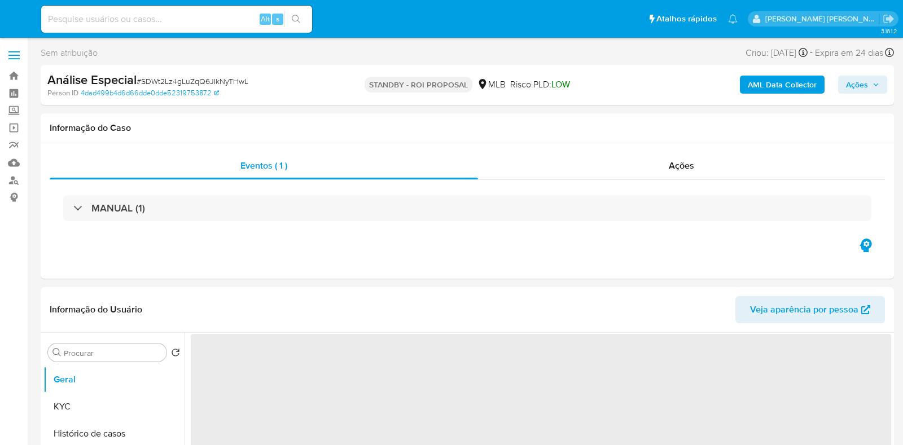
select select "10"
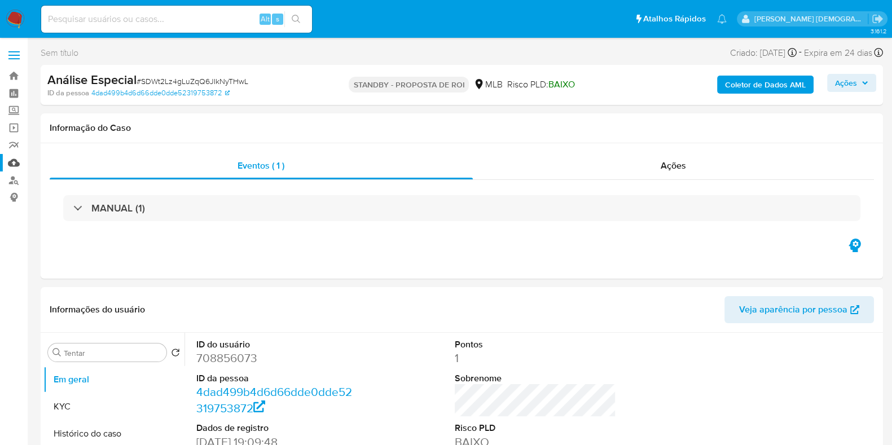
click at [17, 164] on link "Mulan" at bounding box center [67, 162] width 134 height 17
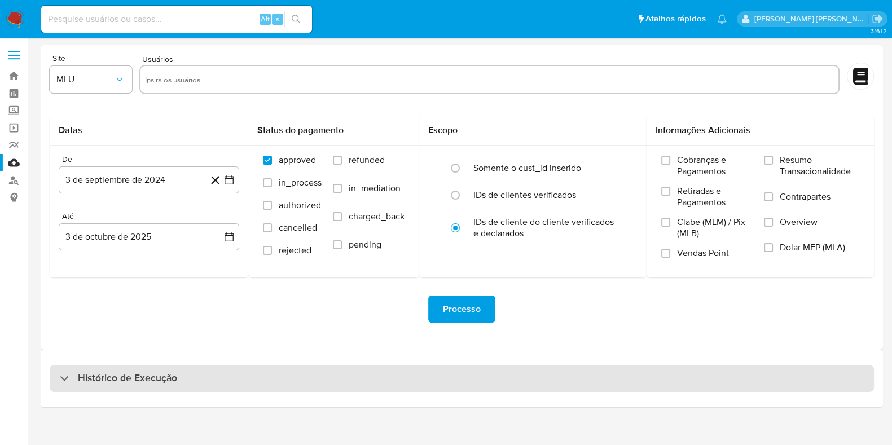
click at [272, 377] on div "Histórico de Execução" at bounding box center [462, 378] width 824 height 27
select select "10"
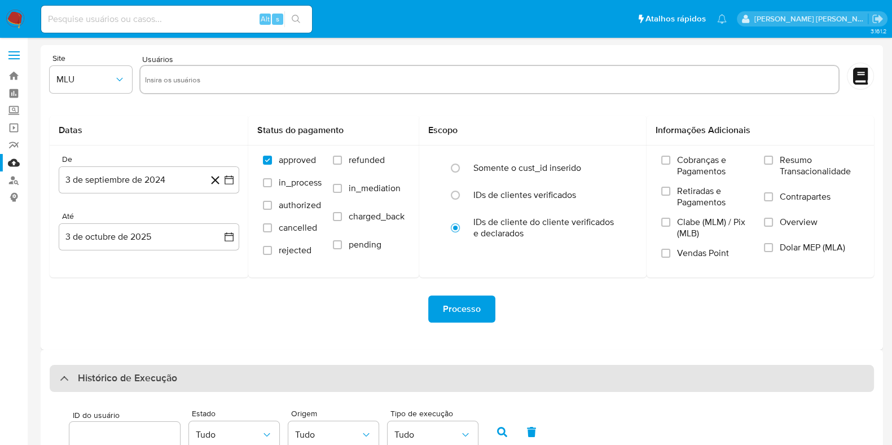
scroll to position [324, 0]
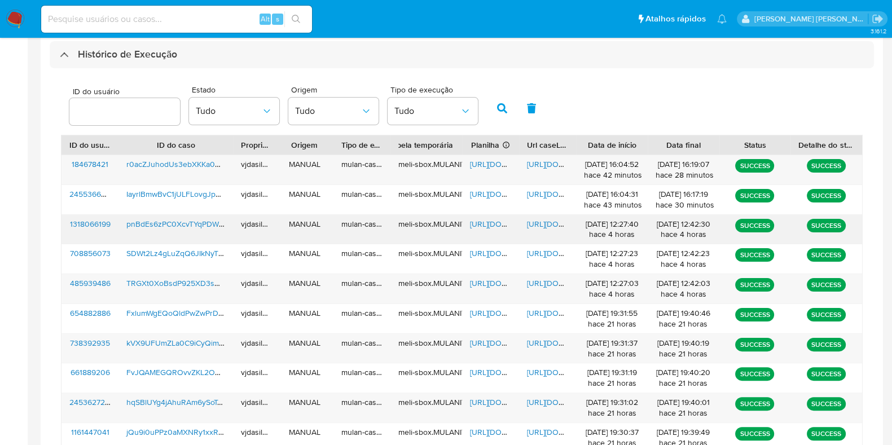
click at [546, 225] on span "[URL][DOMAIN_NAME]" at bounding box center [566, 223] width 78 height 11
click at [485, 219] on span "[URL][DOMAIN_NAME]" at bounding box center [509, 223] width 78 height 11
click at [196, 226] on span "pnBdEs6zPC0XcvTYqPDWnTGj" at bounding box center [180, 223] width 108 height 11
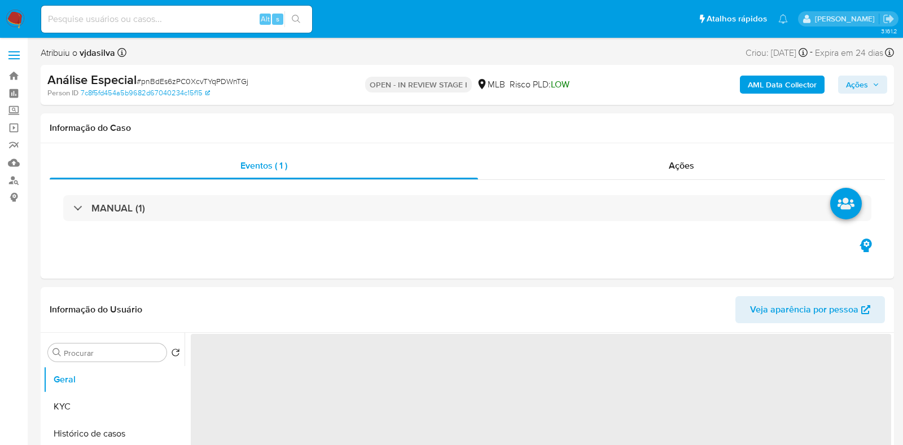
select select "10"
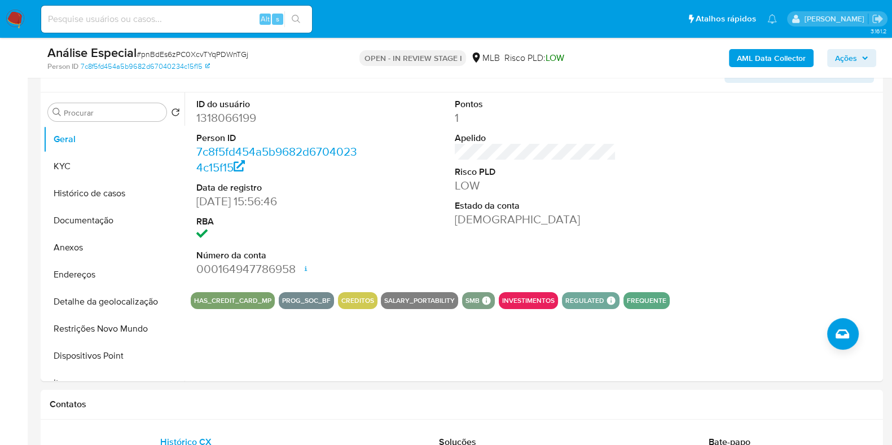
scroll to position [219, 0]
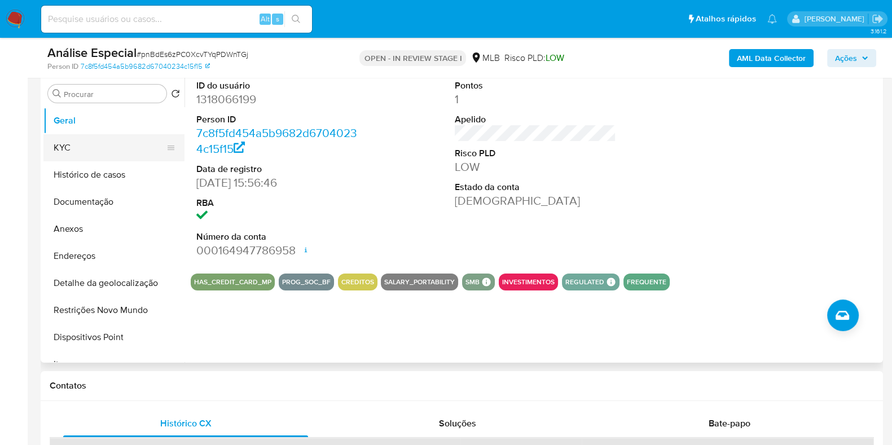
click at [65, 152] on button "KYC" at bounding box center [109, 147] width 132 height 27
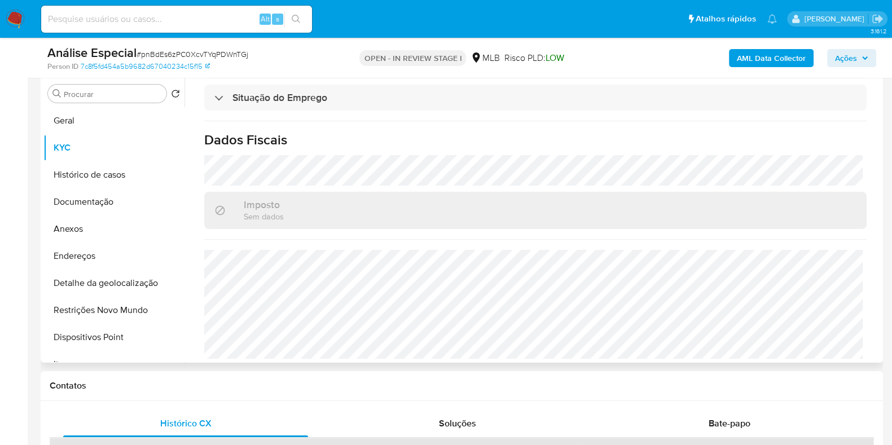
scroll to position [499, 0]
click at [108, 256] on button "Endereços" at bounding box center [109, 256] width 132 height 27
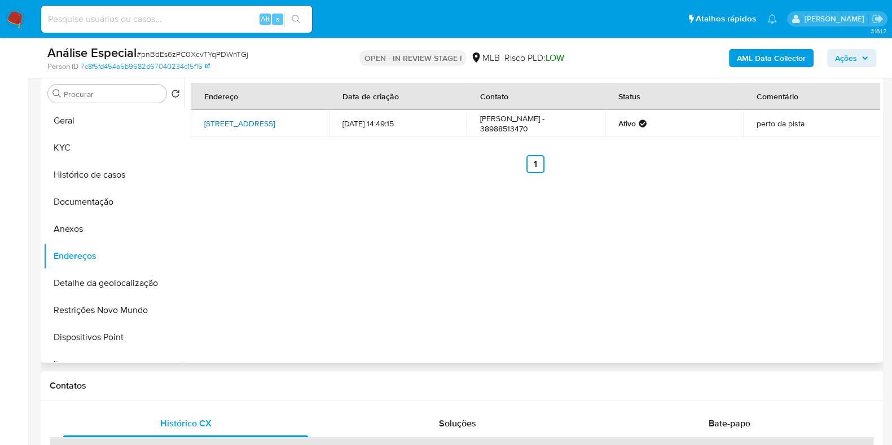
click at [254, 125] on link "Rua E 38, Espinosa, Minas Gerais, 39510000, Brasil 38" at bounding box center [239, 123] width 71 height 11
click at [107, 202] on button "Documentação" at bounding box center [109, 201] width 132 height 27
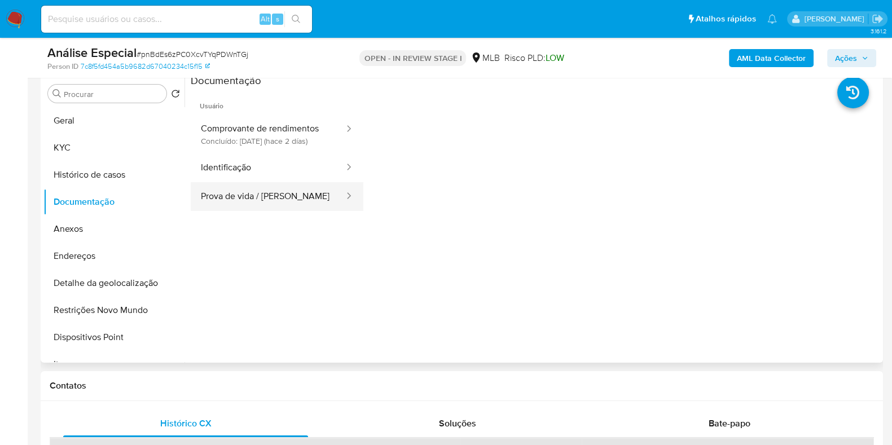
click at [232, 201] on button "Prova de vida / Selfie" at bounding box center [268, 196] width 155 height 29
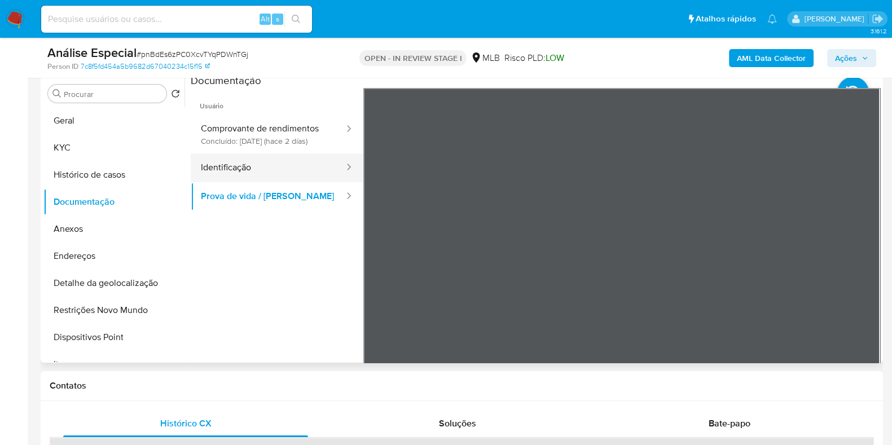
click at [288, 169] on button "Identificação" at bounding box center [268, 167] width 155 height 29
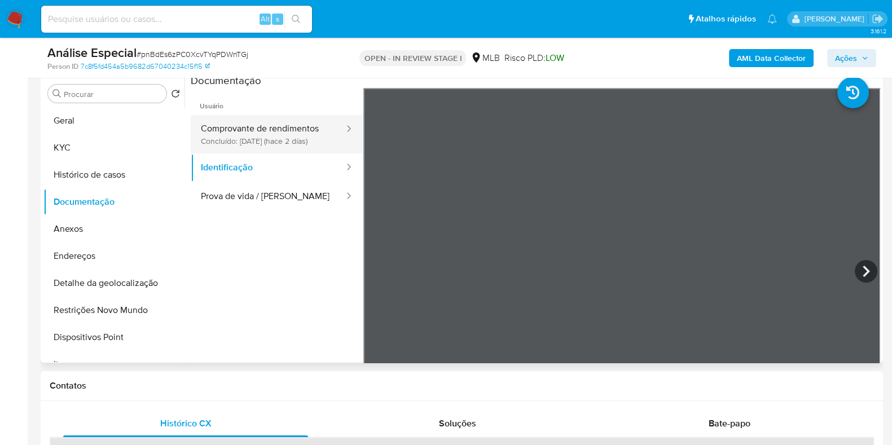
click at [280, 137] on button "Comprovante de rendimentos Concluído: 01/10/2025 (hace 2 días)" at bounding box center [268, 134] width 155 height 38
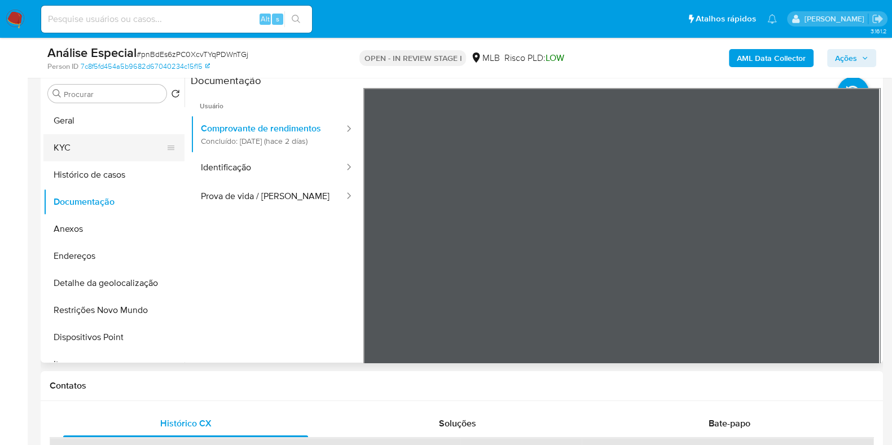
click at [108, 156] on button "KYC" at bounding box center [109, 147] width 132 height 27
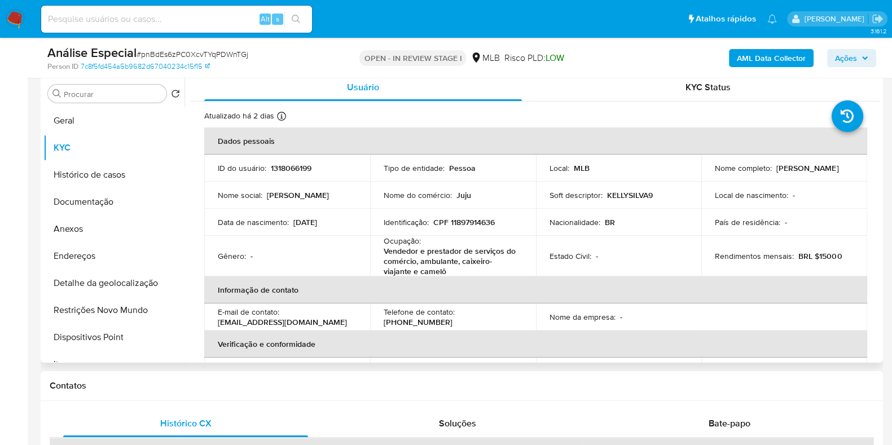
click at [434, 249] on p "Vendedor e prestador de serviços do comércio, ambulante, caixeiro-viajante e ca…" at bounding box center [451, 261] width 134 height 30
copy div "Ocupação : Vendedor e prestador de serviços do comércio, ambulante, caixeiro-vi…"
click at [467, 236] on div "Ocupação : Vendedor e prestador de serviços do comércio, ambulante, caixeiro-vi…" at bounding box center [453, 256] width 139 height 41
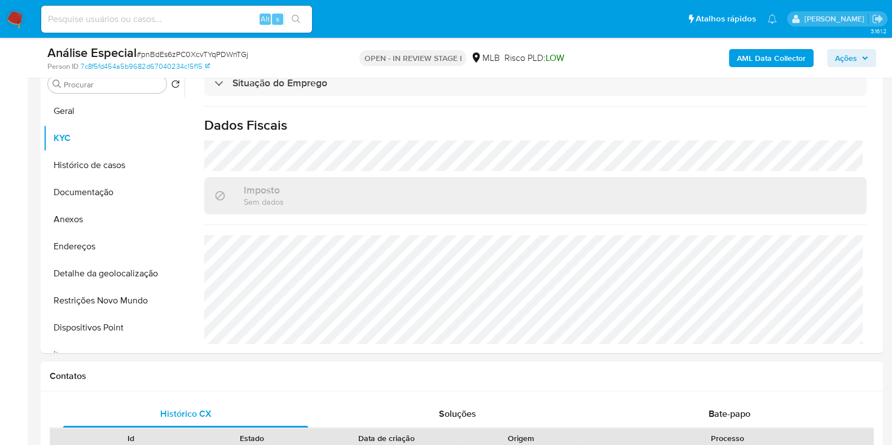
scroll to position [226, 0]
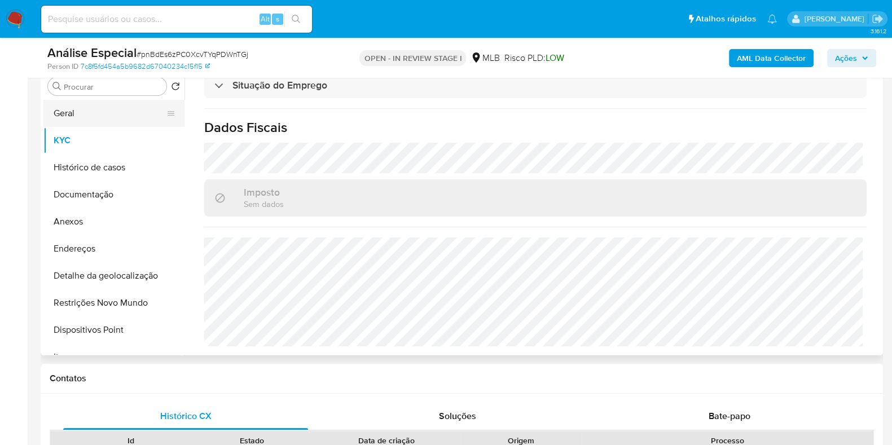
click at [76, 113] on button "Geral" at bounding box center [109, 113] width 132 height 27
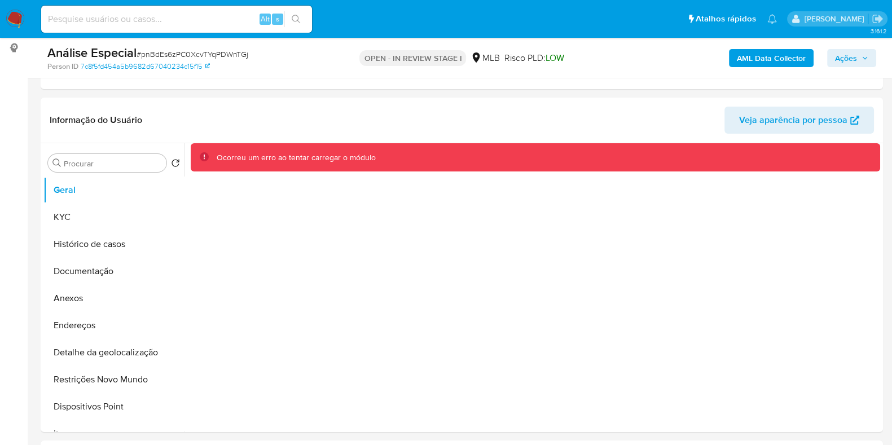
scroll to position [147, 0]
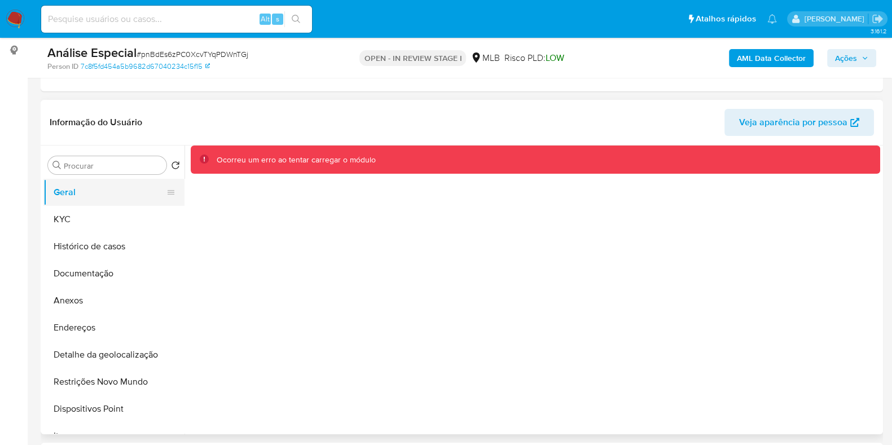
click at [104, 199] on button "Geral" at bounding box center [109, 192] width 132 height 27
click at [276, 162] on div "Ocorreu um erro ao tentar carregar o módulo" at bounding box center [296, 160] width 159 height 11
click at [96, 224] on button "KYC" at bounding box center [109, 219] width 132 height 27
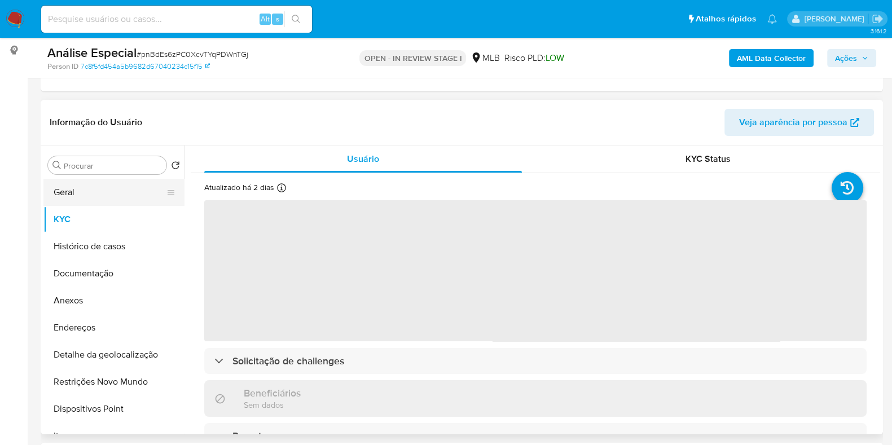
click at [91, 196] on button "Geral" at bounding box center [109, 192] width 132 height 27
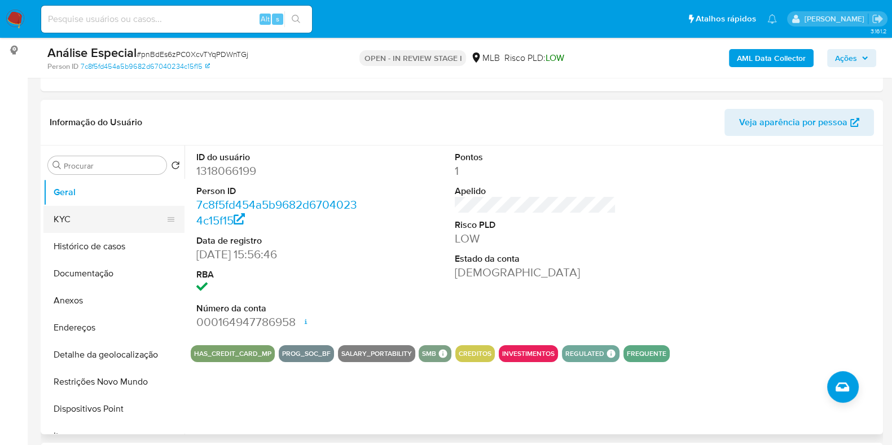
click at [112, 217] on button "KYC" at bounding box center [109, 219] width 132 height 27
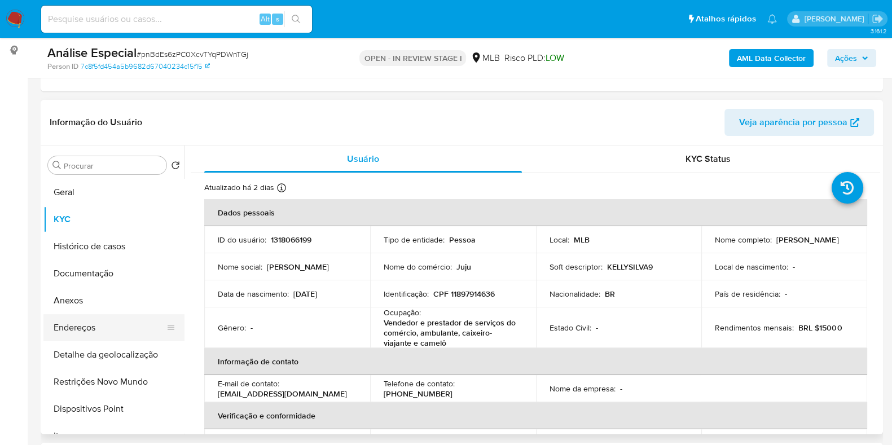
click at [110, 324] on button "Endereços" at bounding box center [109, 327] width 132 height 27
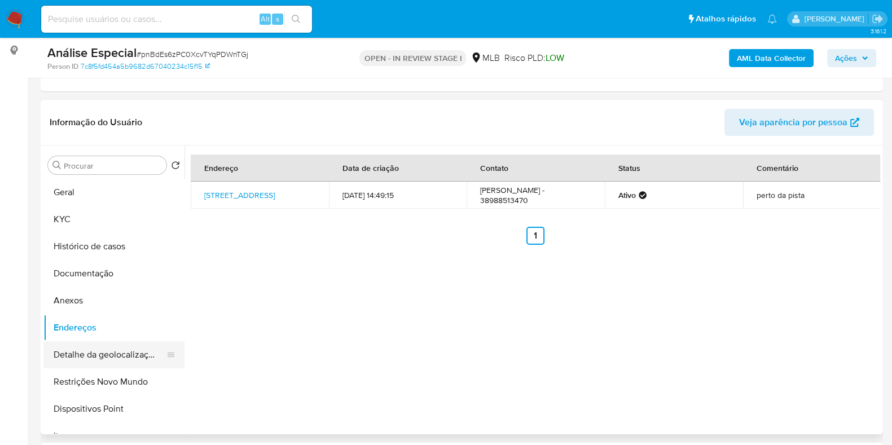
click at [137, 351] on button "Detalhe da geolocalização" at bounding box center [109, 354] width 132 height 27
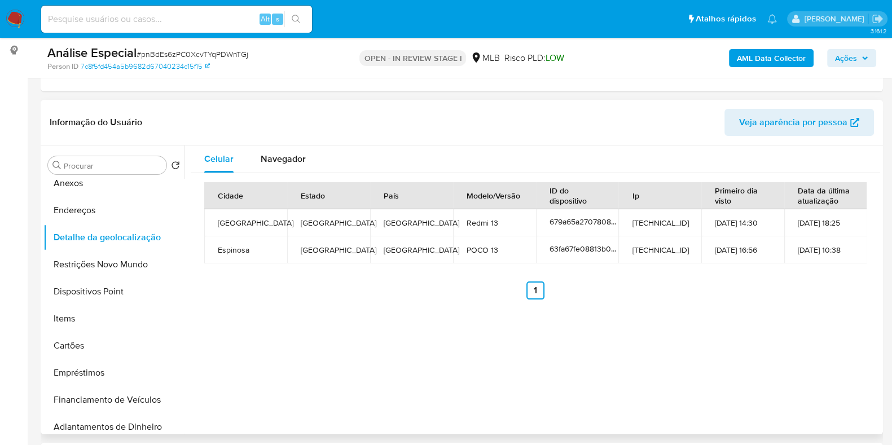
scroll to position [155, 0]
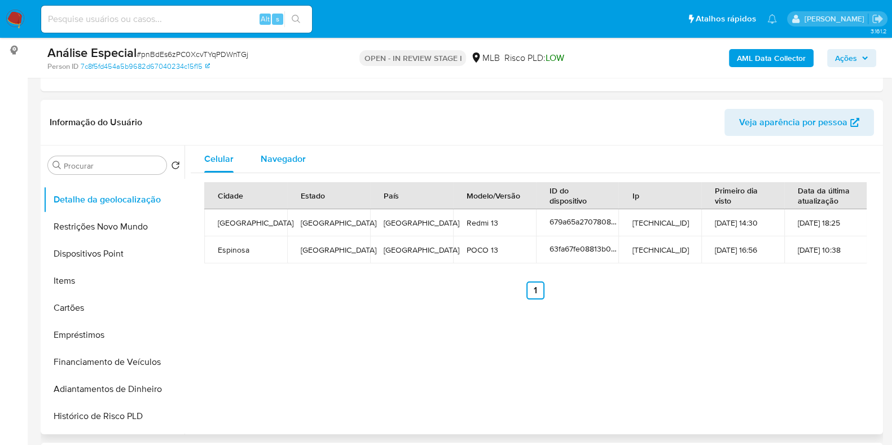
click at [291, 160] on span "Navegador" at bounding box center [283, 158] width 45 height 13
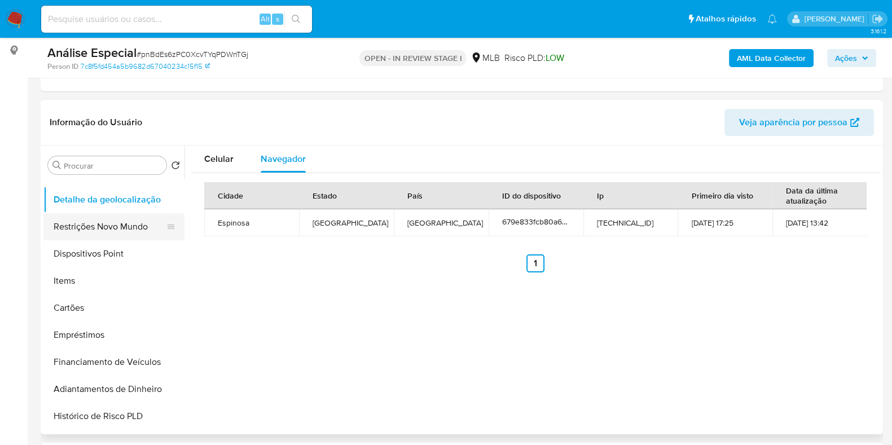
click at [118, 227] on button "Restrições Novo Mundo" at bounding box center [109, 226] width 132 height 27
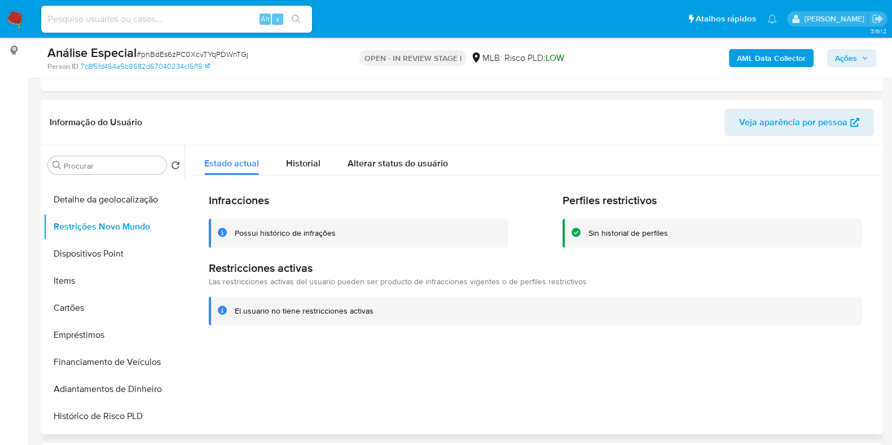
click at [781, 197] on h2 "Perfiles restrictivos" at bounding box center [712, 200] width 300 height 14
click at [126, 252] on button "Dispositivos Point" at bounding box center [109, 253] width 132 height 27
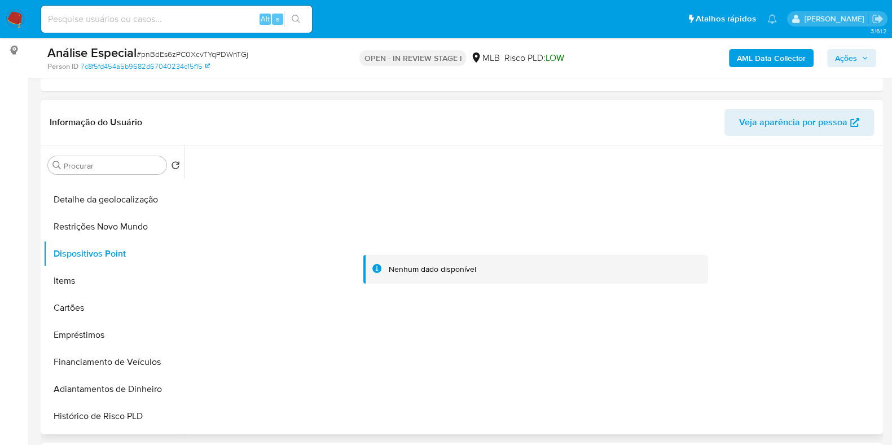
scroll to position [0, 0]
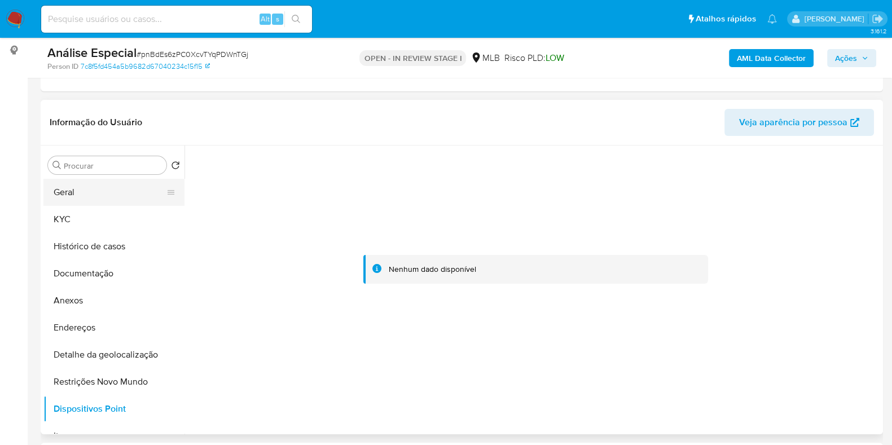
click at [130, 197] on button "Geral" at bounding box center [109, 192] width 132 height 27
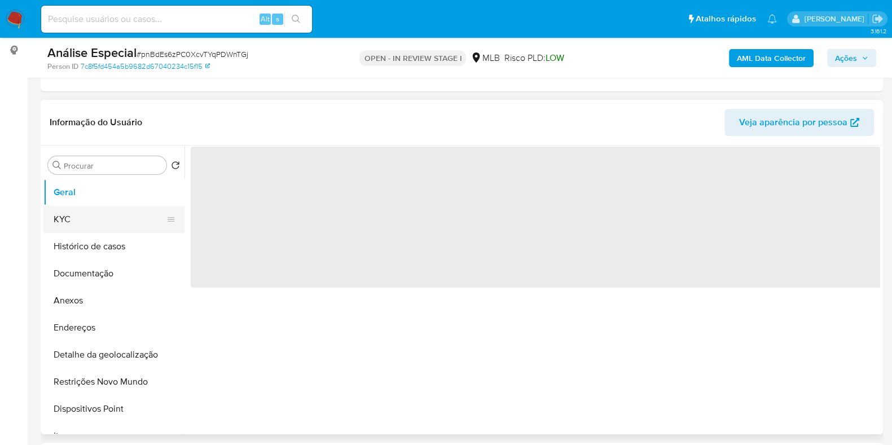
click at [124, 208] on button "KYC" at bounding box center [109, 219] width 132 height 27
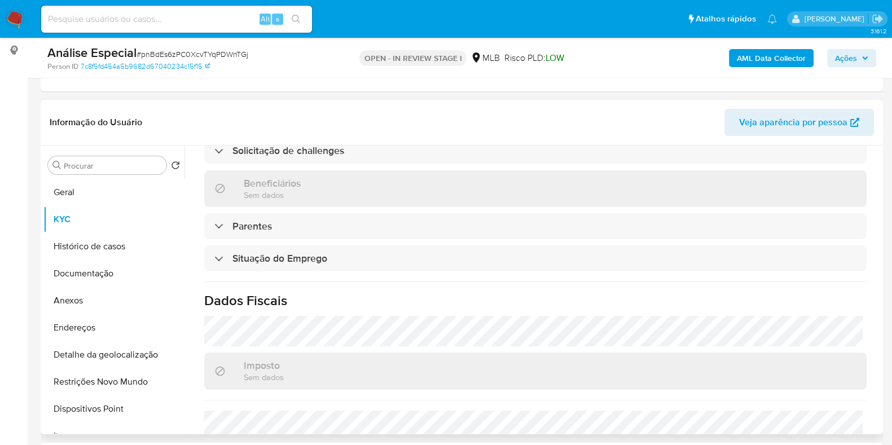
scroll to position [503, 0]
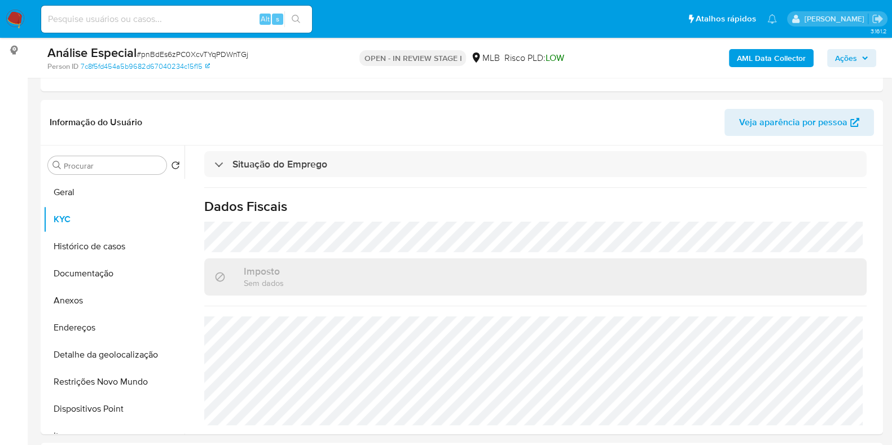
click at [799, 53] on b "AML Data Collector" at bounding box center [771, 58] width 69 height 18
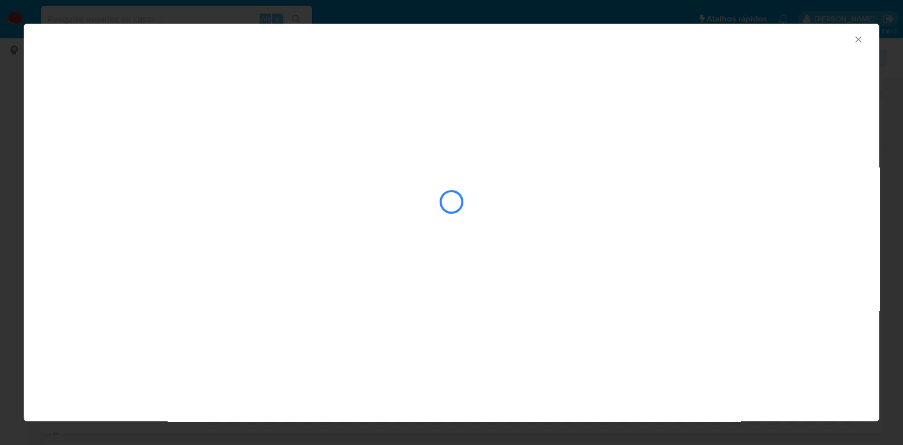
click at [502, 105] on div "closure-recommendation-modal" at bounding box center [451, 167] width 855 height 230
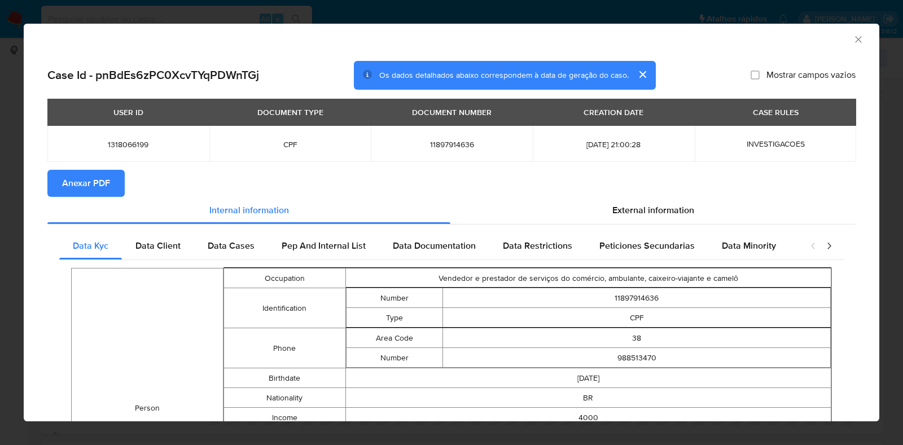
click at [100, 182] on span "Anexar PDF" at bounding box center [86, 183] width 48 height 25
click at [855, 38] on icon "Fechar a janela" at bounding box center [858, 39] width 6 height 6
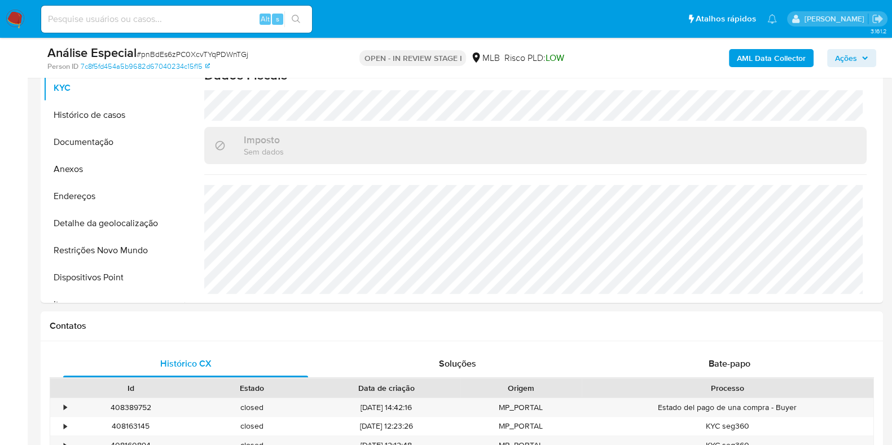
scroll to position [286, 0]
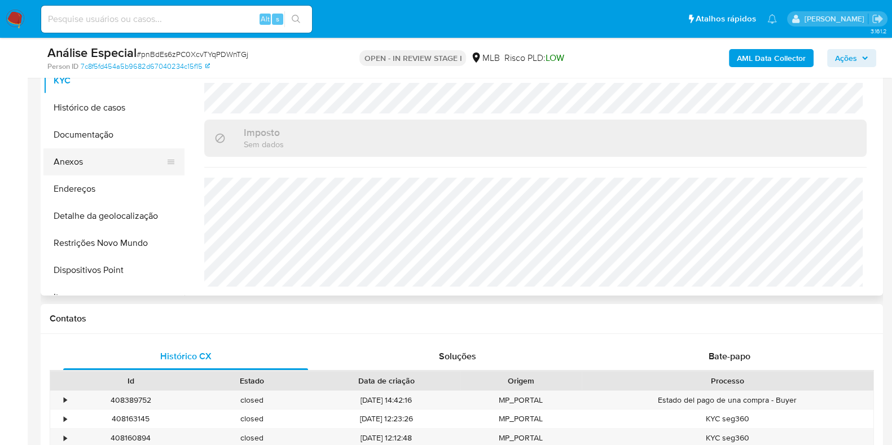
click at [81, 166] on button "Anexos" at bounding box center [109, 161] width 132 height 27
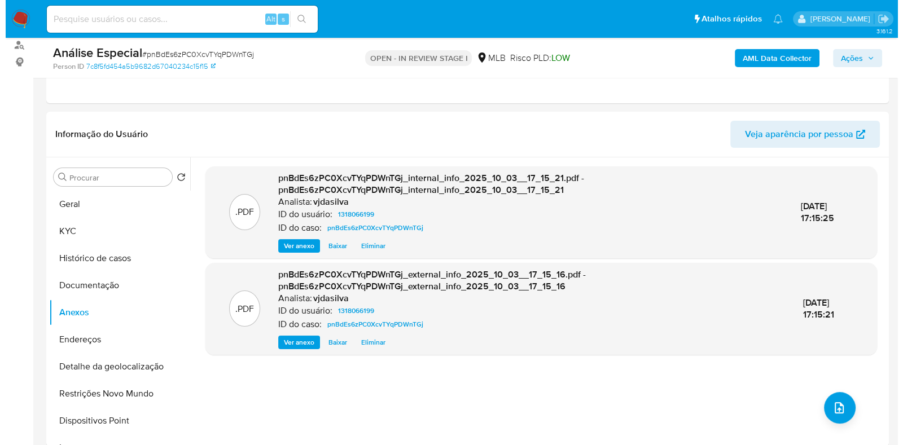
scroll to position [140, 0]
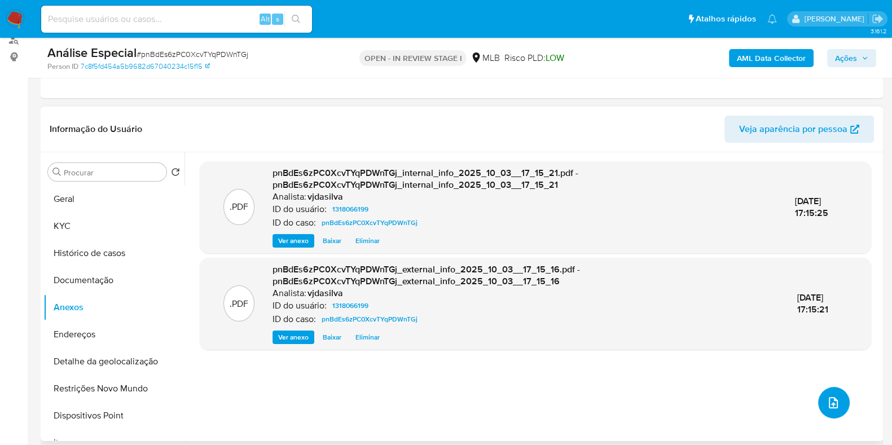
click at [826, 403] on icon "upload-file" at bounding box center [833, 403] width 14 height 14
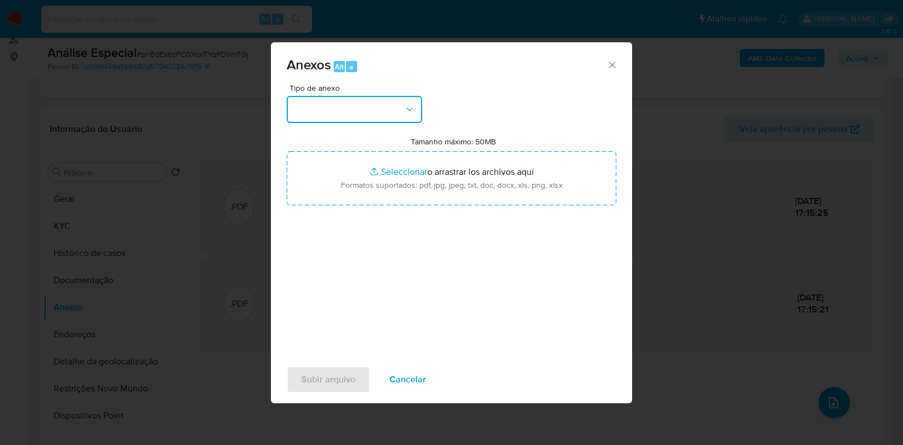
click at [411, 104] on icon "button" at bounding box center [409, 109] width 11 height 11
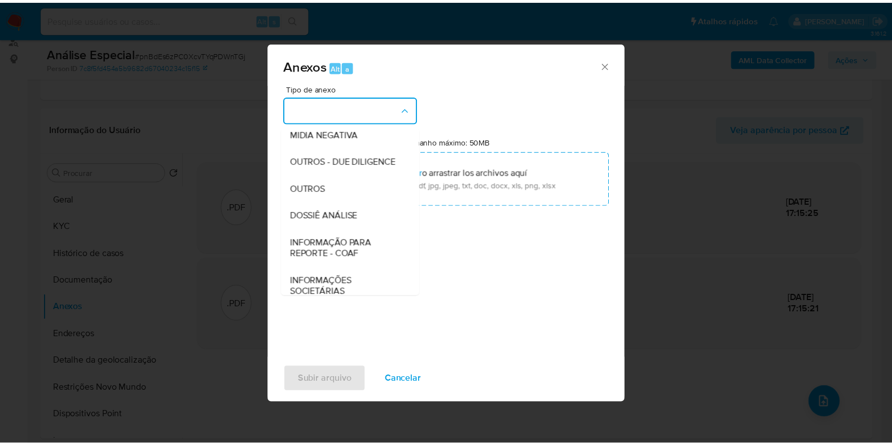
scroll to position [174, 0]
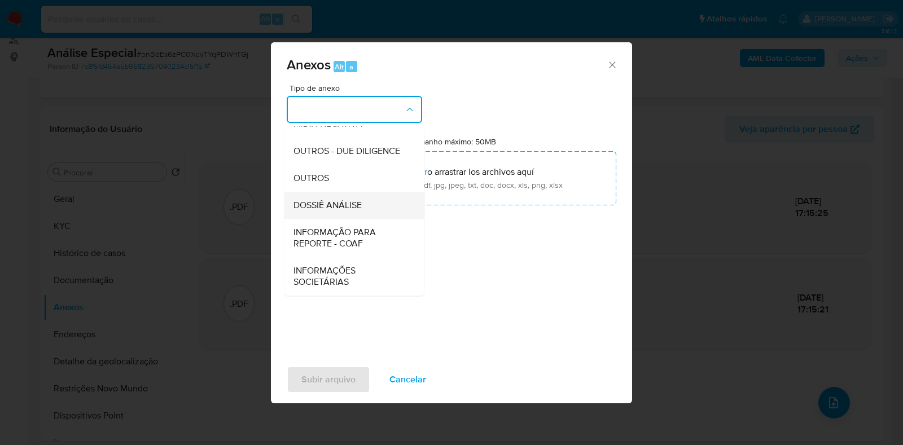
click at [370, 207] on div "DOSSIÊ ANÁLISE" at bounding box center [350, 205] width 115 height 27
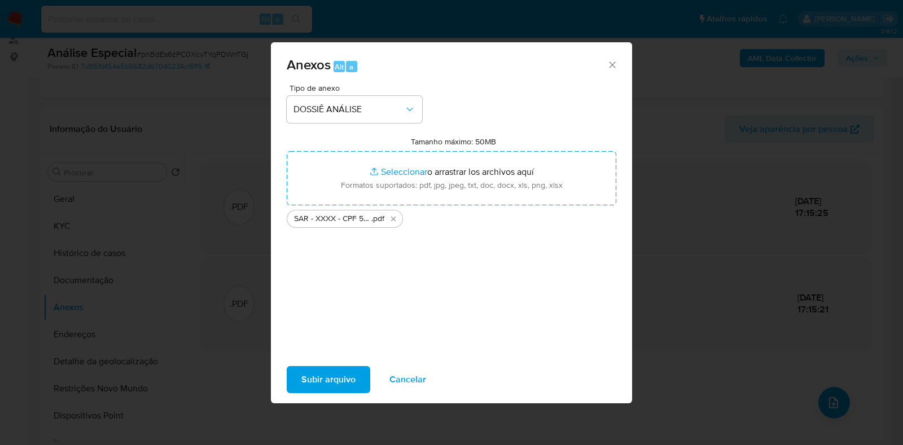
click at [321, 373] on span "Subir arquivo" at bounding box center [328, 379] width 54 height 25
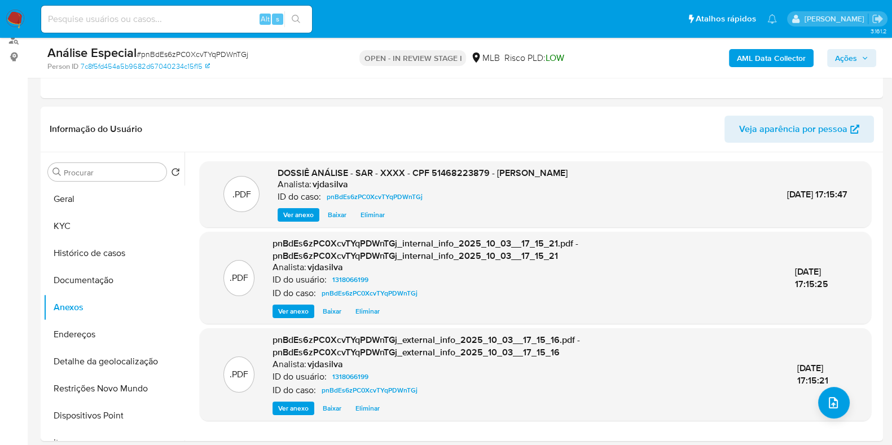
click at [859, 58] on span "Ações" at bounding box center [851, 58] width 33 height 16
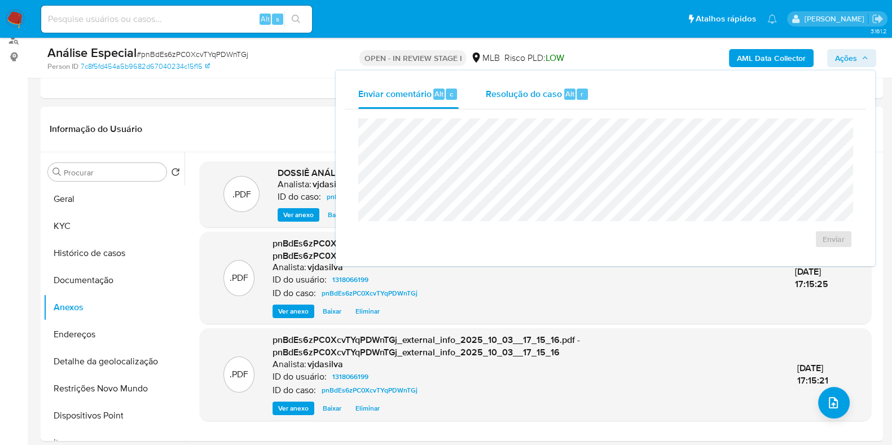
click at [548, 90] on span "Resolução do caso" at bounding box center [524, 93] width 76 height 13
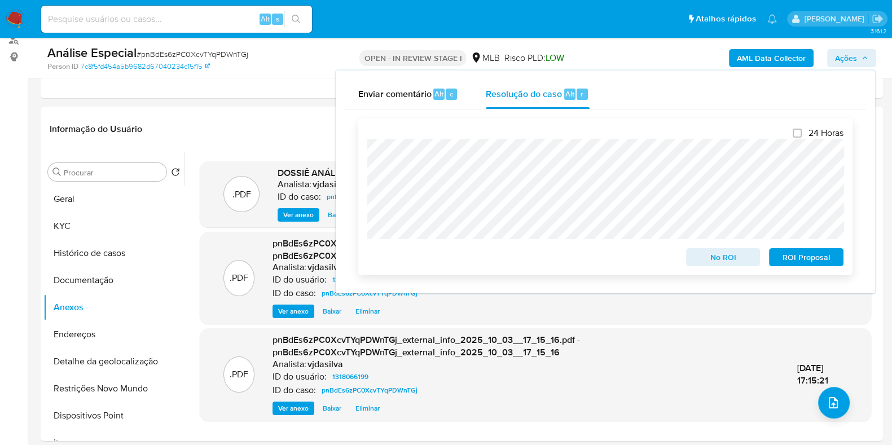
click at [799, 255] on span "ROI Proposal" at bounding box center [806, 257] width 59 height 16
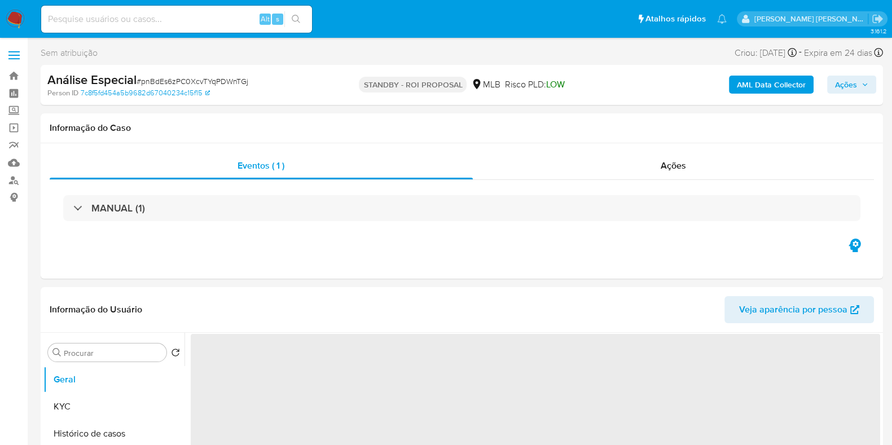
select select "10"
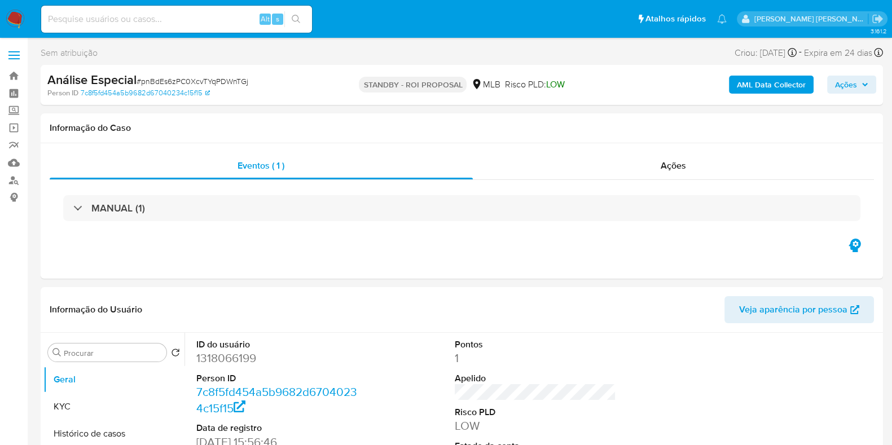
click at [855, 76] on span "Ações" at bounding box center [846, 85] width 22 height 18
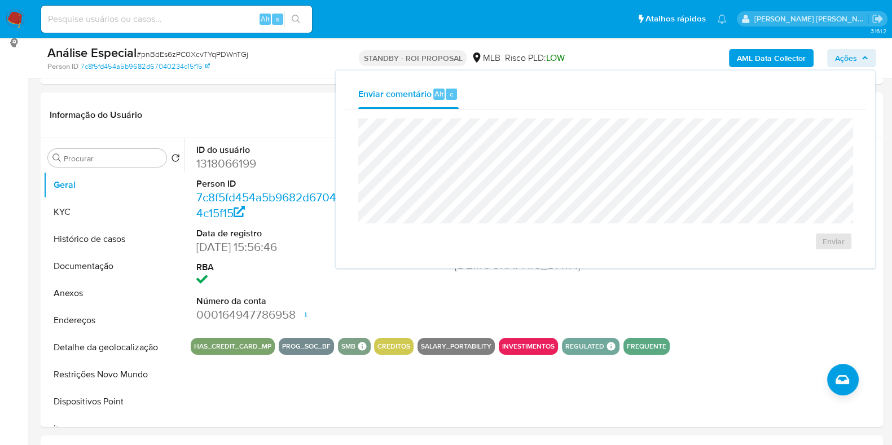
scroll to position [139, 0]
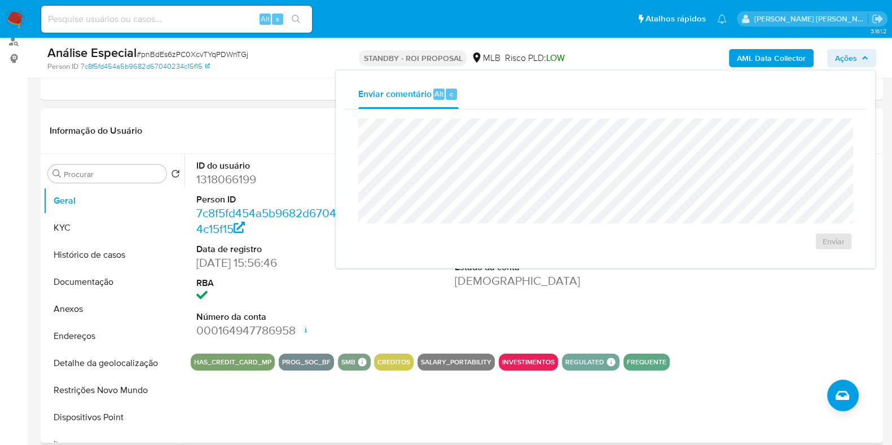
click at [234, 114] on div "Informação do Usuário Veja aparência por pessoa" at bounding box center [462, 131] width 842 height 46
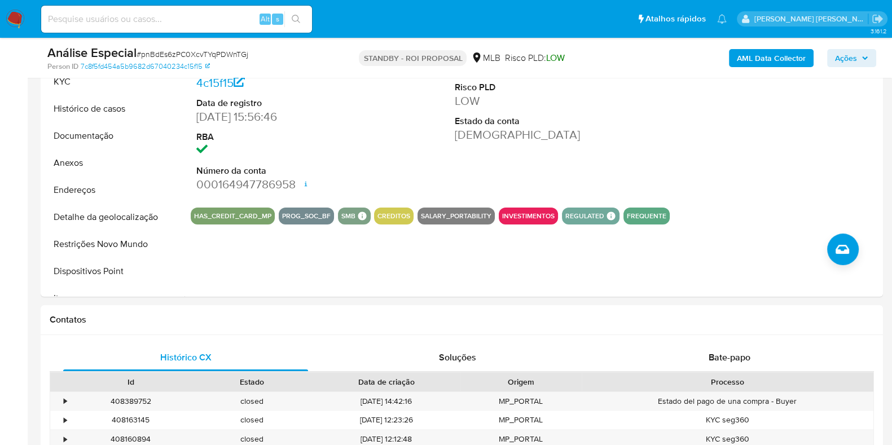
scroll to position [245, 0]
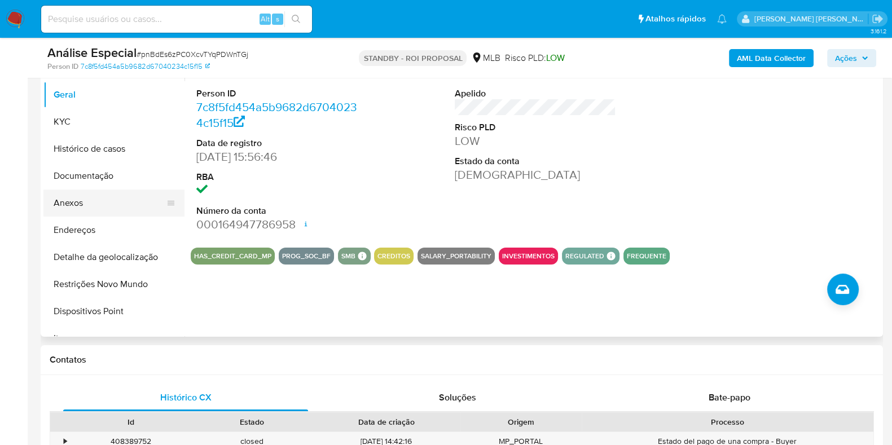
click at [82, 206] on button "Anexos" at bounding box center [109, 203] width 132 height 27
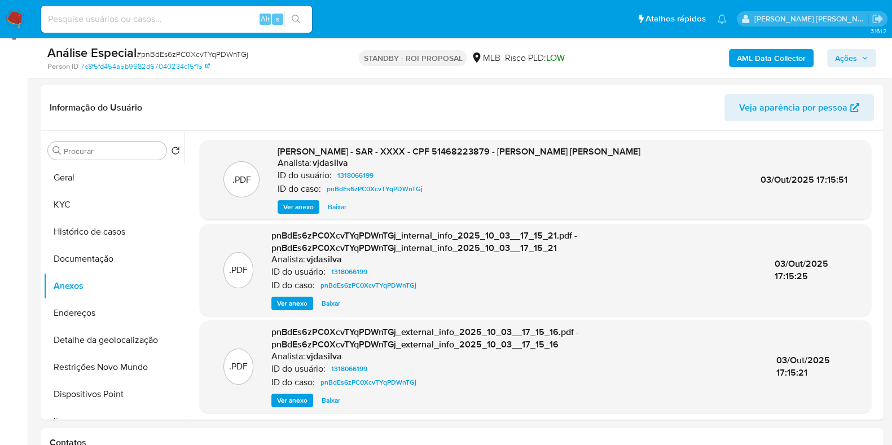
scroll to position [160, 0]
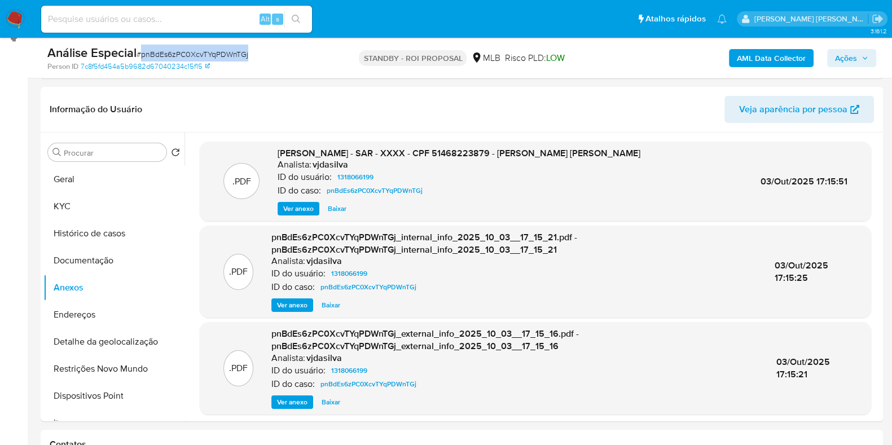
drag, startPoint x: 253, startPoint y: 55, endPoint x: 141, endPoint y: 51, distance: 111.7
click at [141, 51] on div "Análise Especial # pnBdEs6zPC0XcvTYqPDWnTGj" at bounding box center [183, 53] width 272 height 17
copy span "pnBdEs6zPC0XcvTYqPDWnTGj"
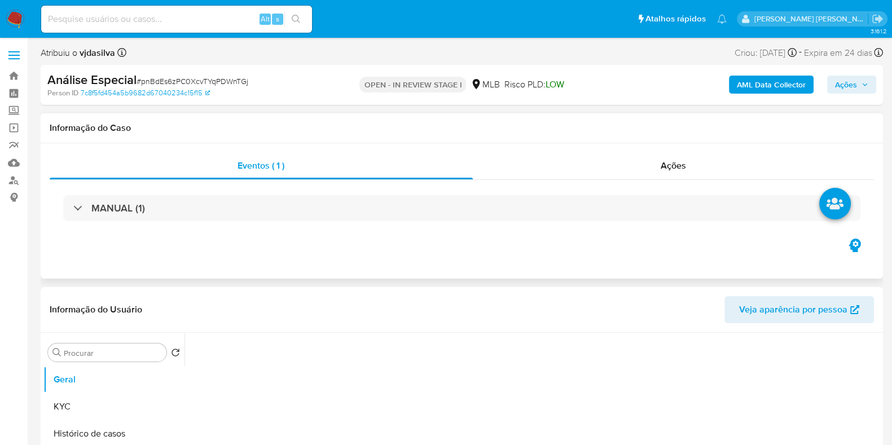
select select "10"
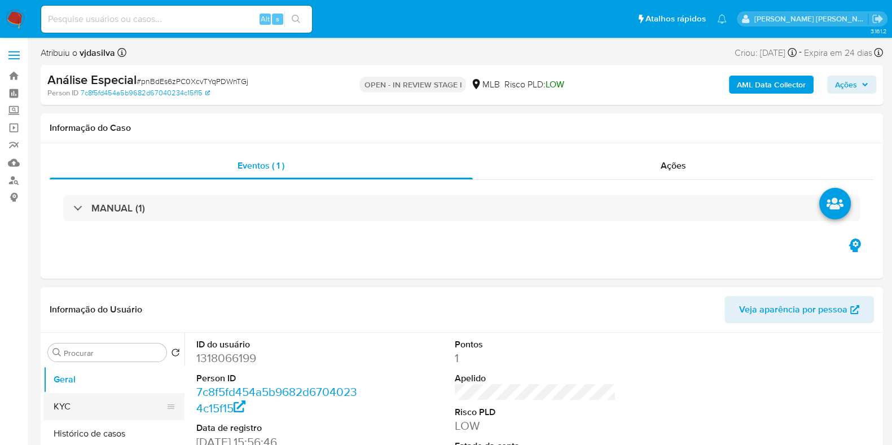
click at [94, 404] on button "KYC" at bounding box center [109, 406] width 132 height 27
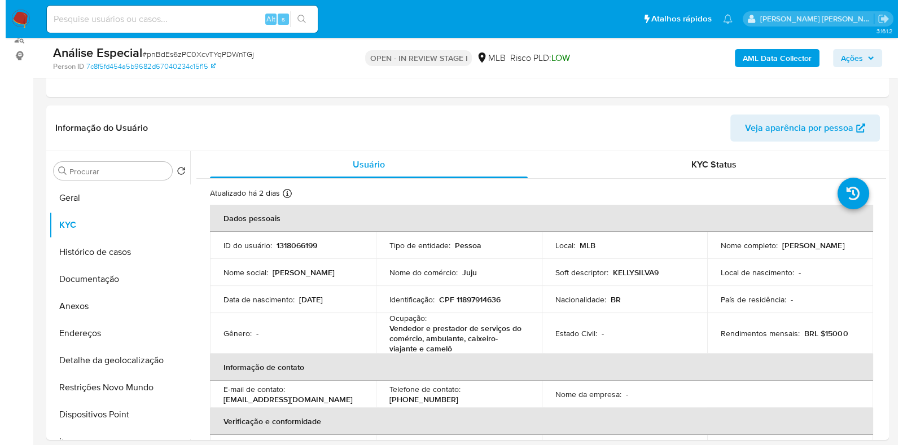
scroll to position [165, 0]
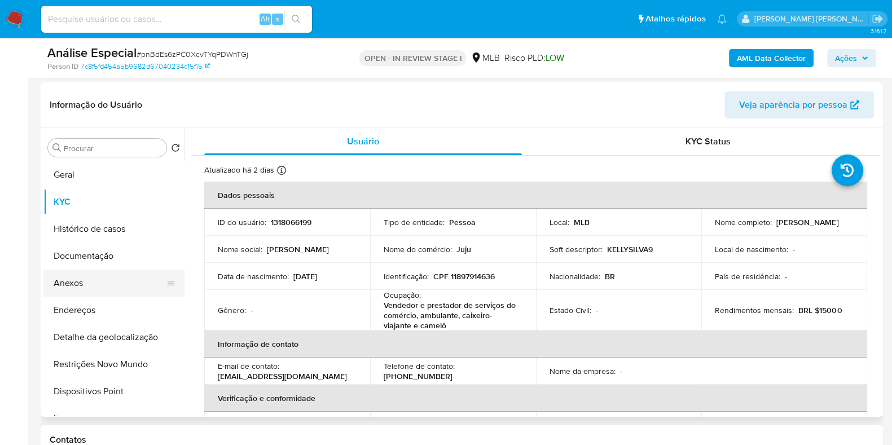
click at [110, 287] on button "Anexos" at bounding box center [109, 283] width 132 height 27
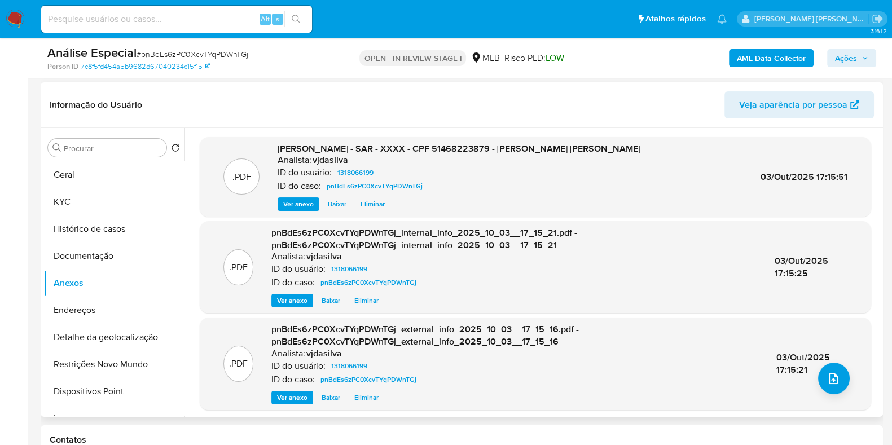
click at [373, 203] on span "Eliminar" at bounding box center [372, 204] width 24 height 11
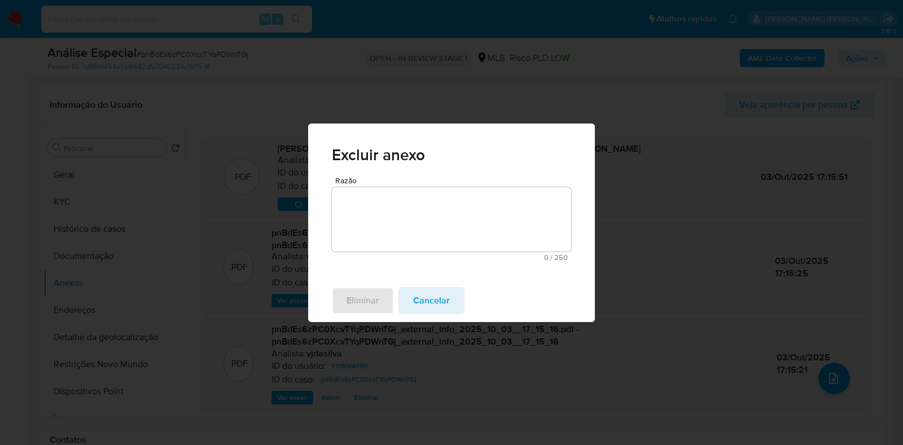
click at [376, 207] on textarea "Razão" at bounding box center [451, 219] width 239 height 64
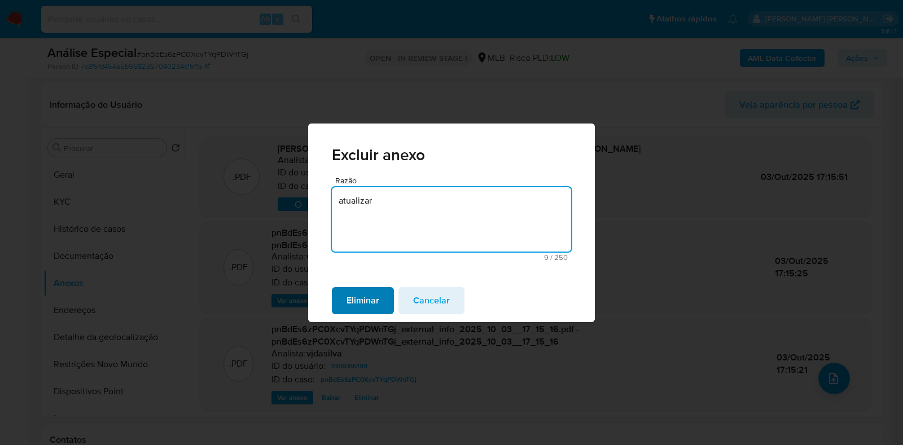
type textarea "atualizar"
click at [368, 300] on span "Eliminar" at bounding box center [362, 300] width 33 height 25
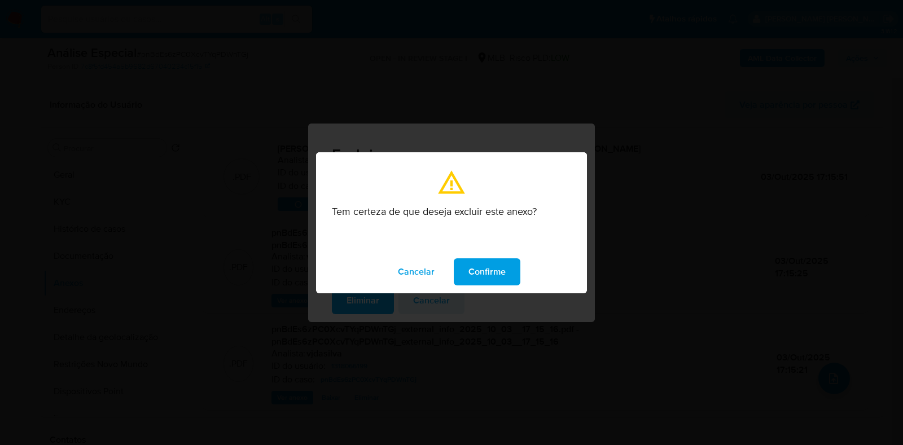
click at [476, 260] on span "Confirme" at bounding box center [486, 272] width 37 height 25
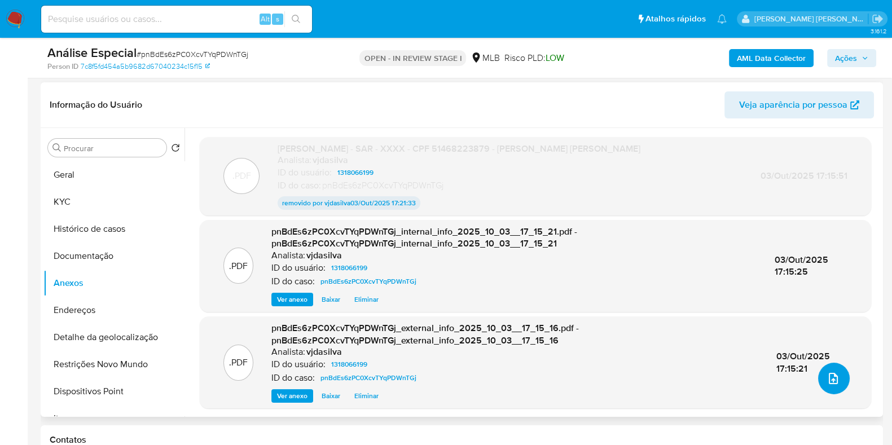
click at [826, 379] on icon "upload-file" at bounding box center [833, 379] width 14 height 14
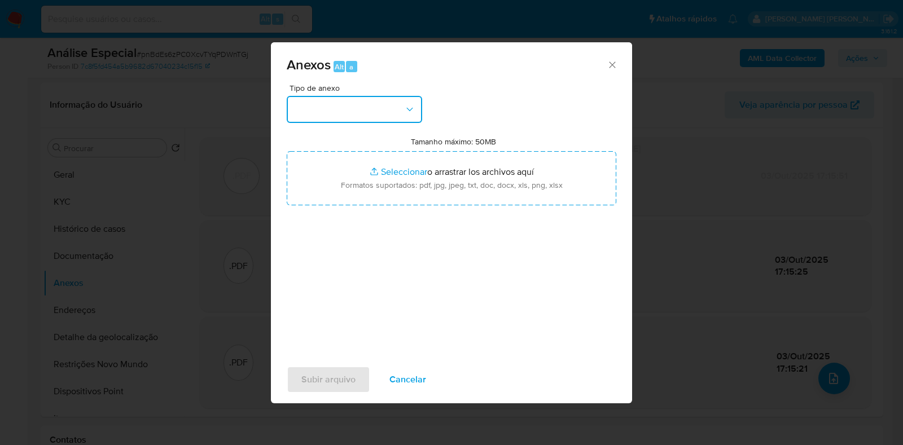
click at [409, 110] on icon "button" at bounding box center [409, 109] width 6 height 3
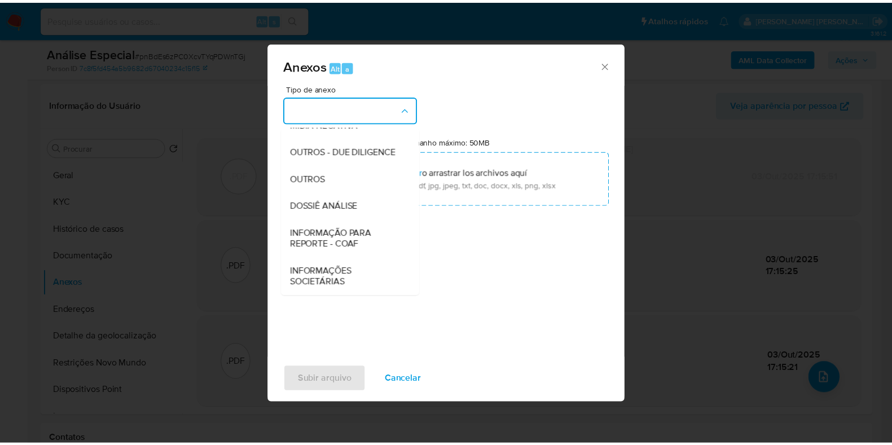
scroll to position [174, 0]
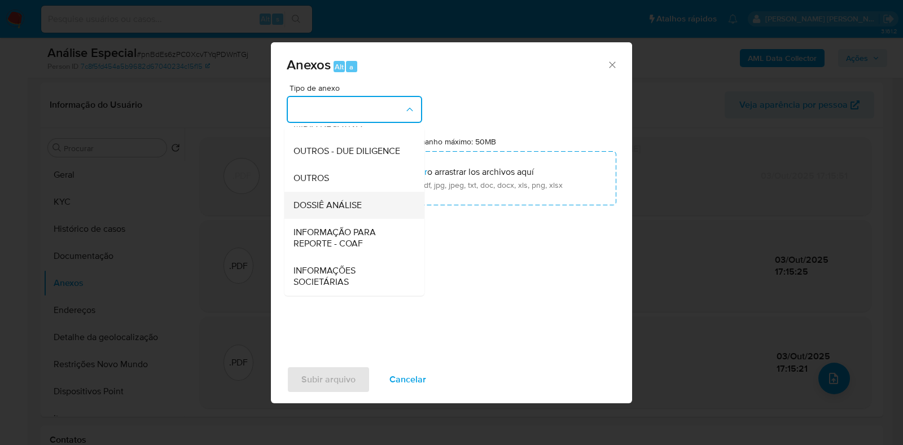
click at [384, 208] on div "DOSSIÊ ANÁLISE" at bounding box center [350, 205] width 115 height 27
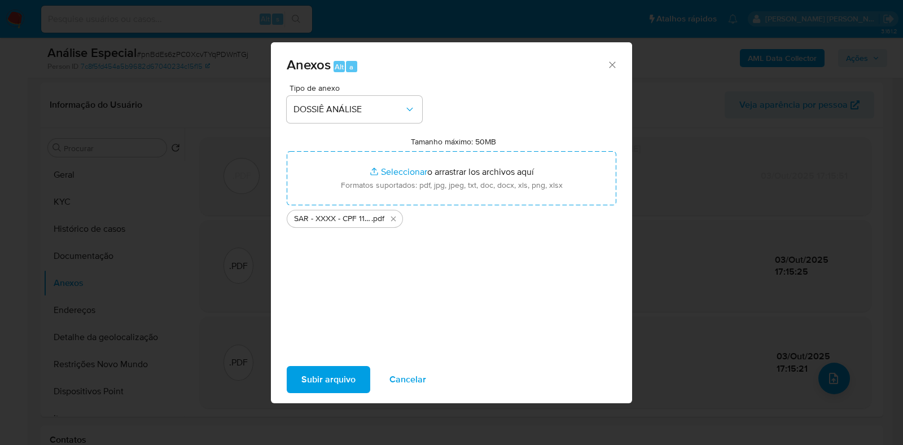
click at [326, 384] on span "Subir arquivo" at bounding box center [328, 379] width 54 height 25
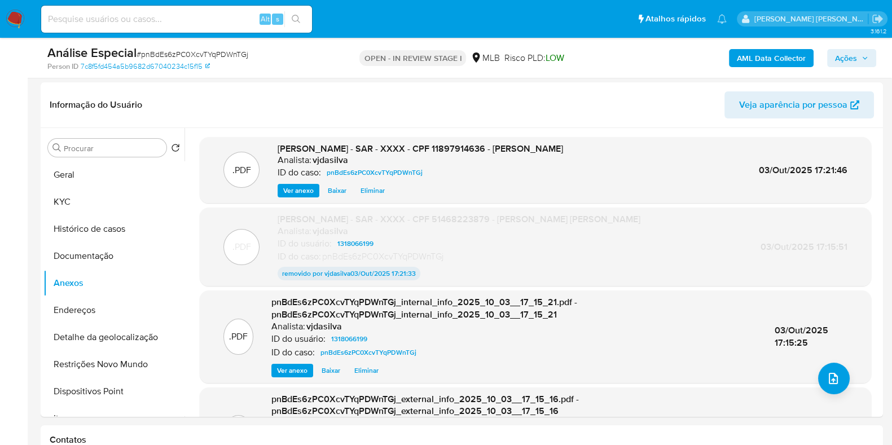
click at [110, 205] on button "KYC" at bounding box center [113, 201] width 141 height 27
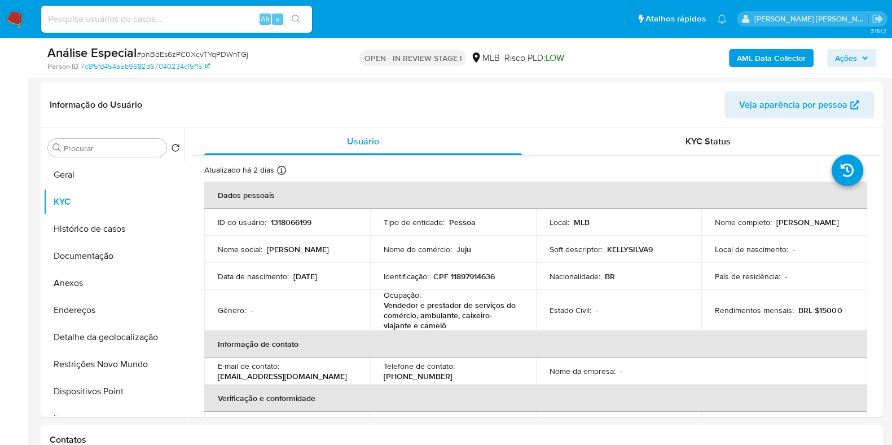
click at [853, 54] on span "Ações" at bounding box center [846, 58] width 22 height 18
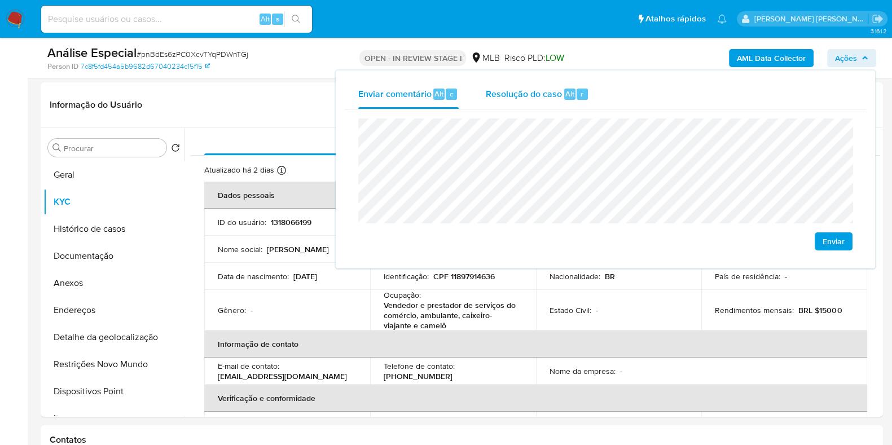
click at [525, 100] on div "Resolução do caso Alt r" at bounding box center [537, 94] width 103 height 29
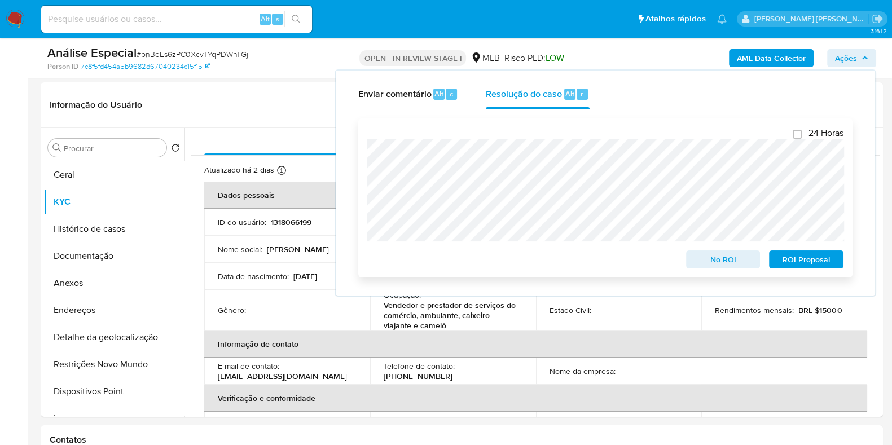
click at [803, 259] on span "ROI Proposal" at bounding box center [806, 260] width 59 height 16
click at [357, 124] on div "Fechamento do caso 24 Horas No ROI ROI Proposal" at bounding box center [605, 197] width 521 height 177
click at [253, 105] on header "Informação do Usuário Veja aparência por pessoa" at bounding box center [462, 104] width 824 height 27
